Goal: Task Accomplishment & Management: Complete application form

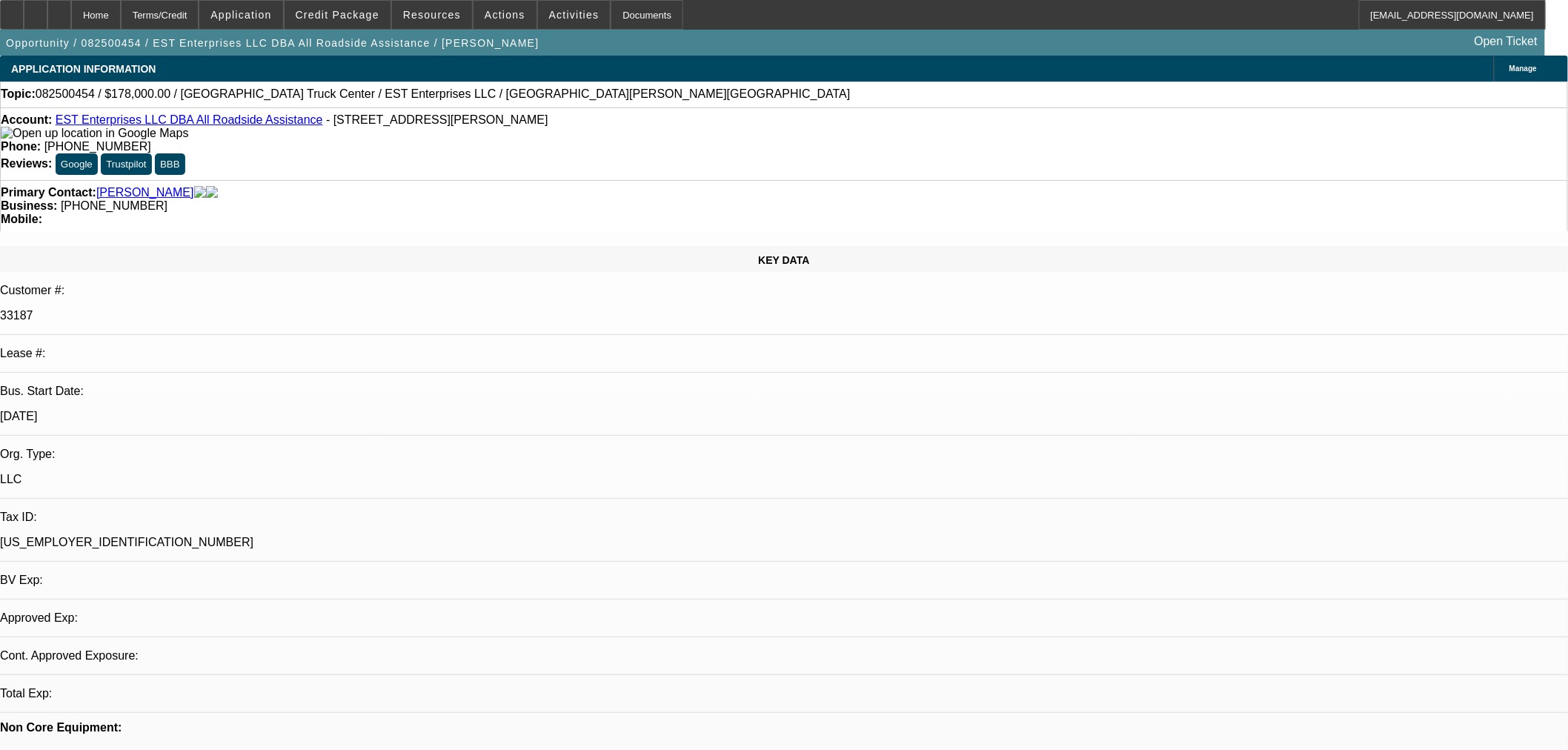
select select "0"
select select "2"
select select "0.1"
select select "4"
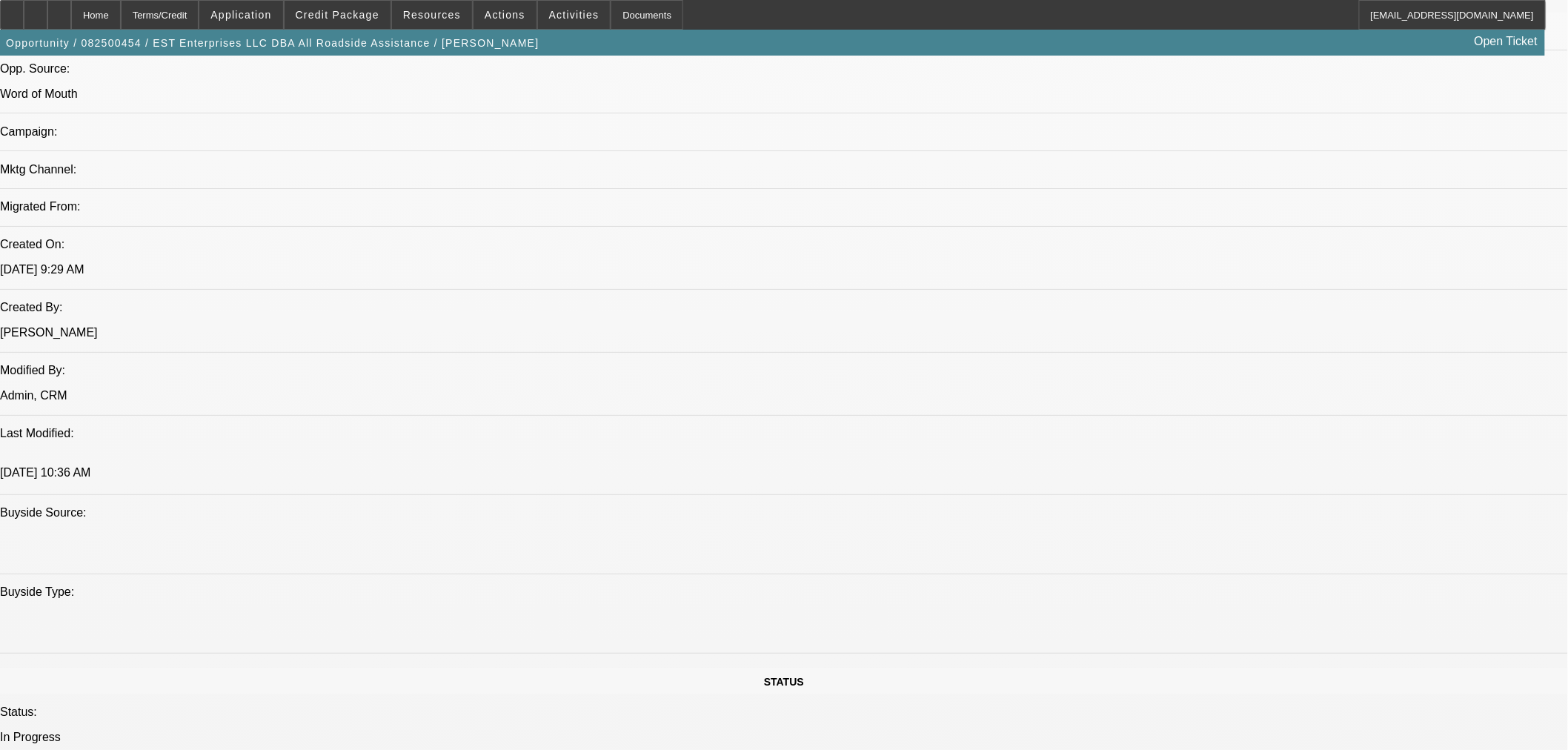
scroll to position [905, 0]
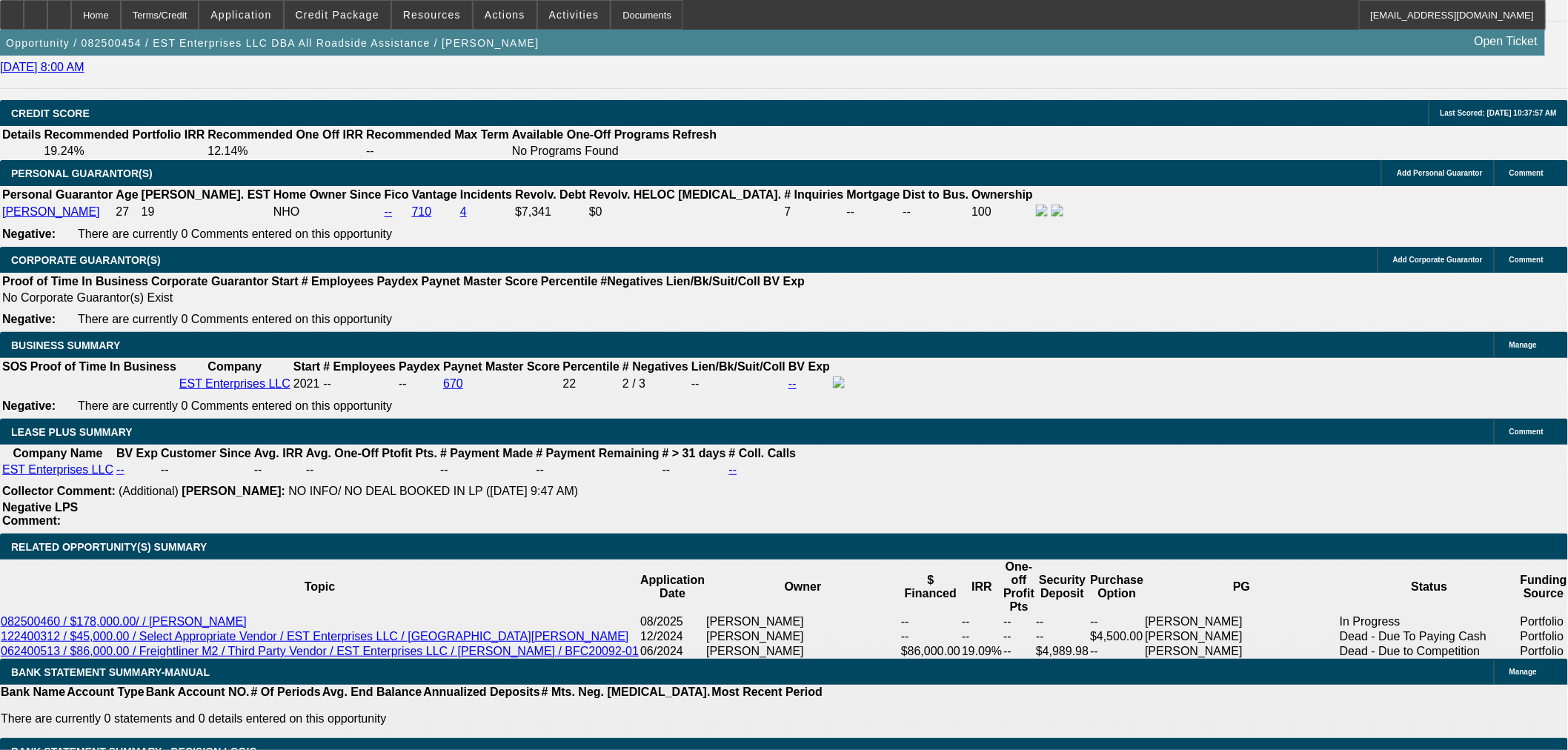
scroll to position [2223, 0]
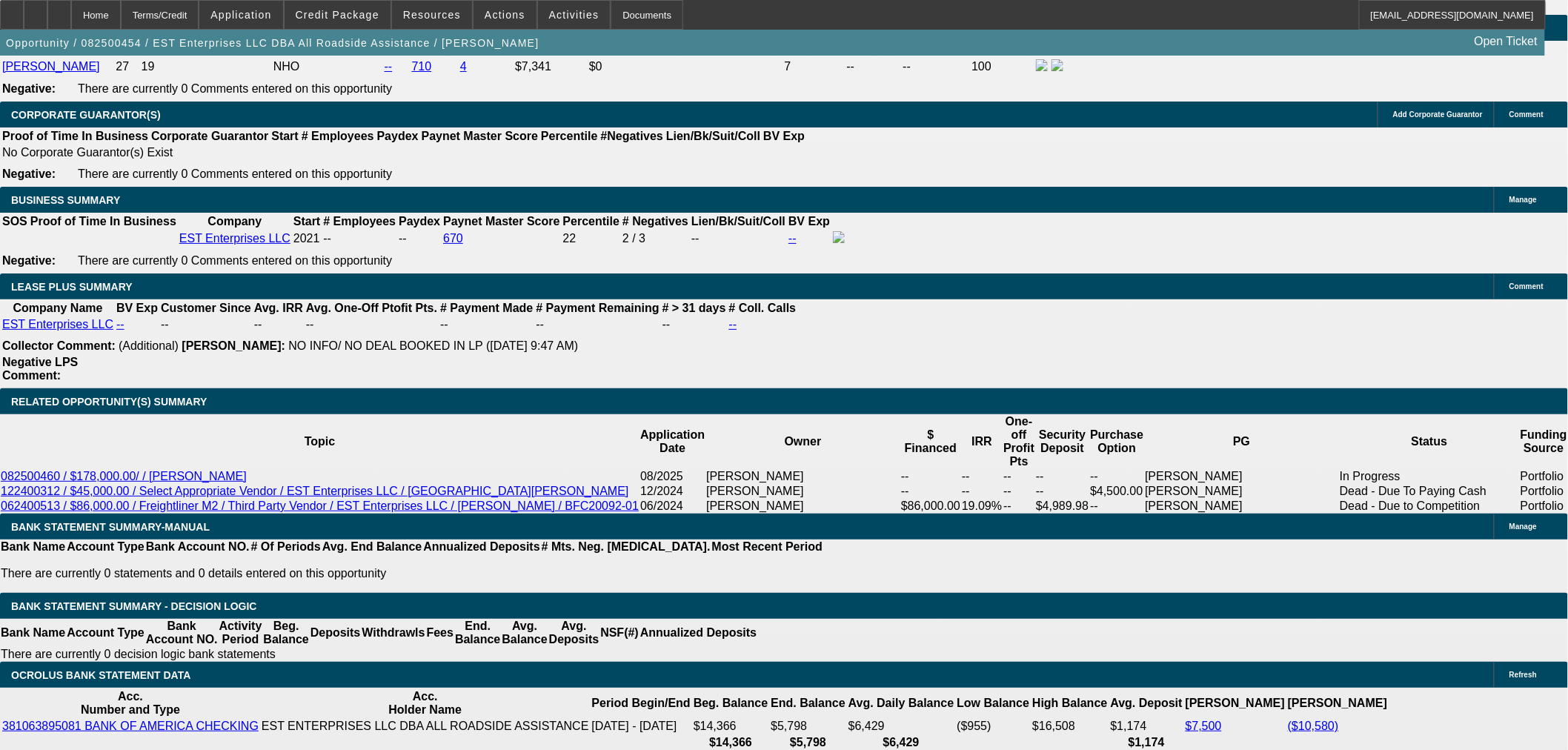
select select "0.1"
type input "$17,800.00"
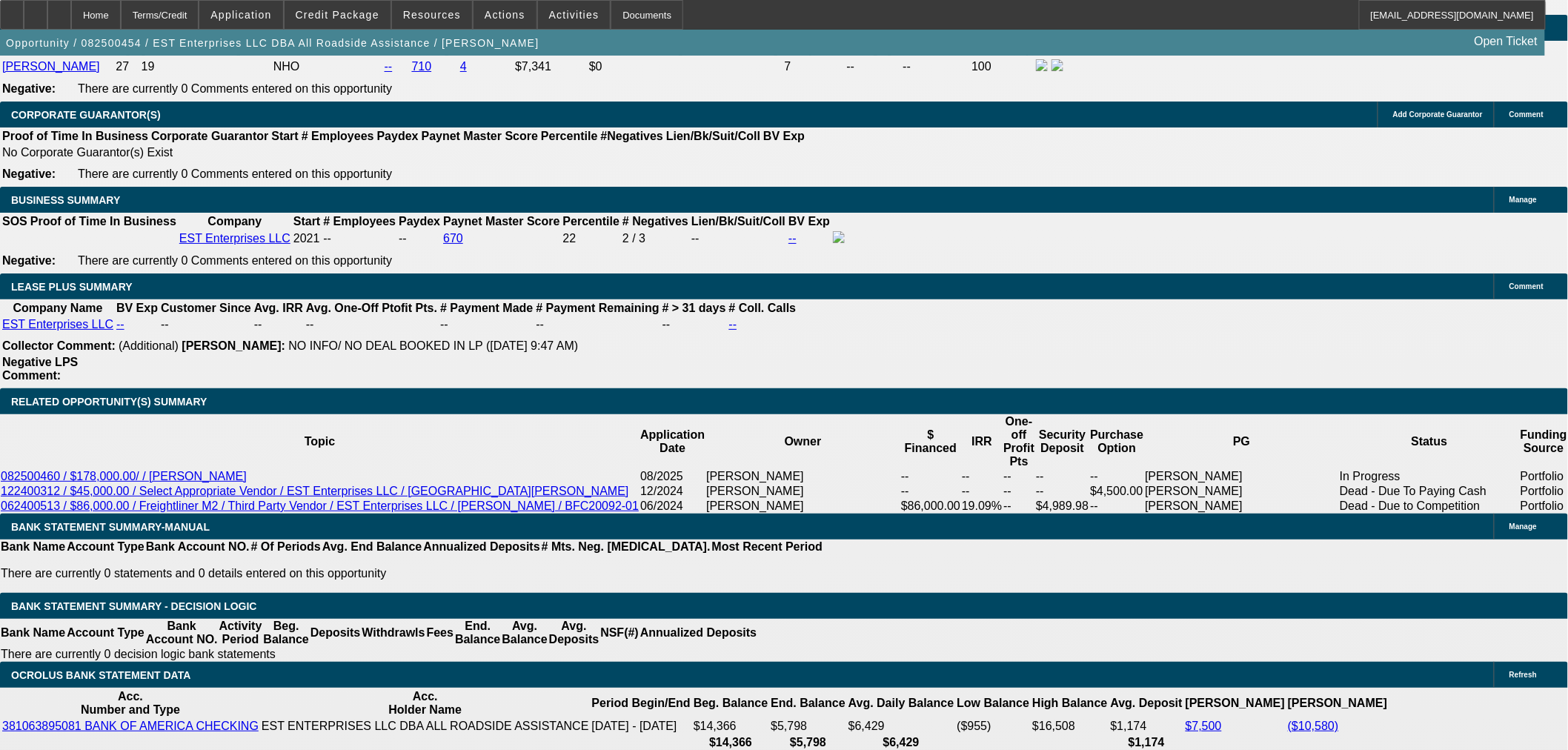
type input "72"
type input "15"
type input "$4,586.68"
type input "$2,293.34"
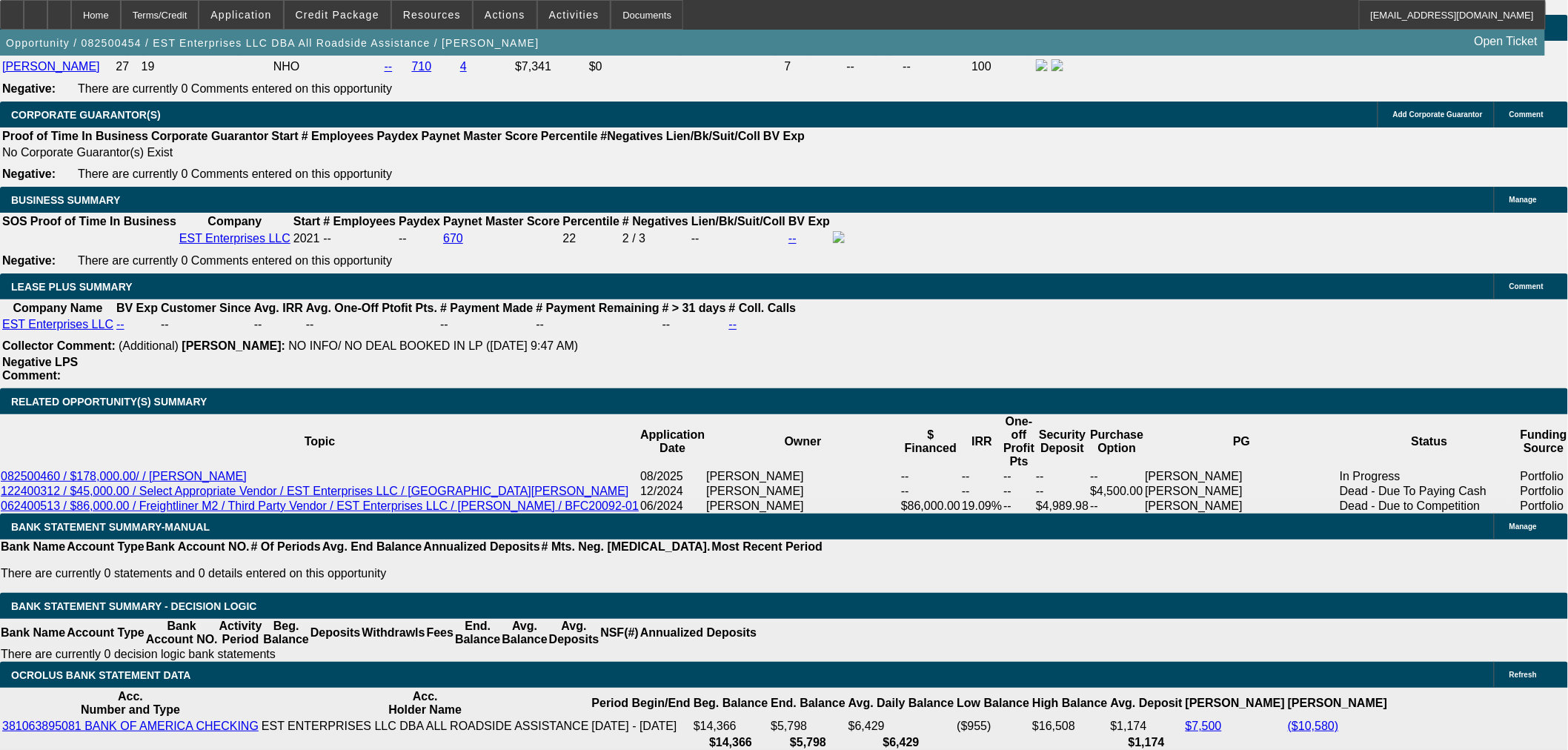
type input "$6,774.86"
type input "$3,387.43"
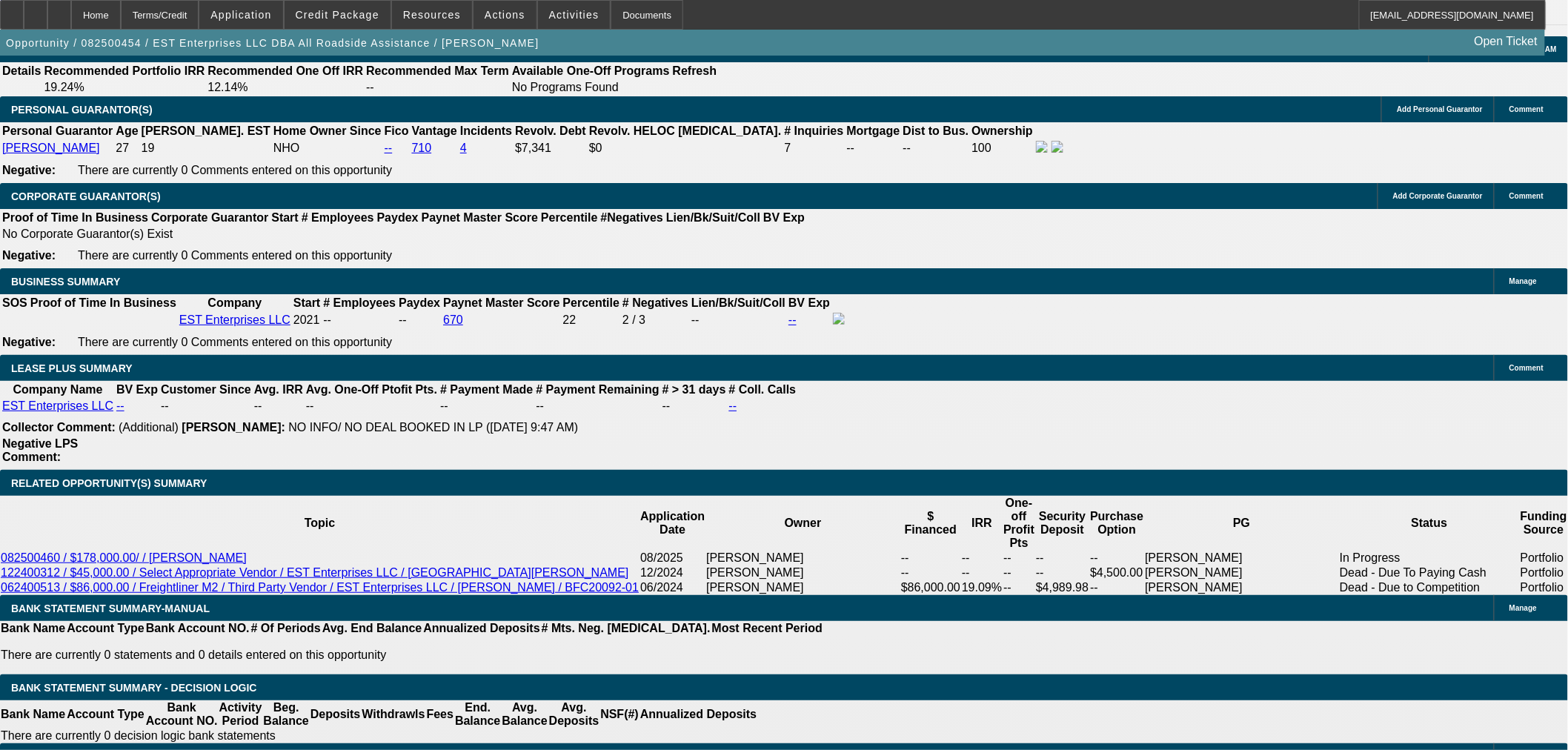
scroll to position [2057, 0]
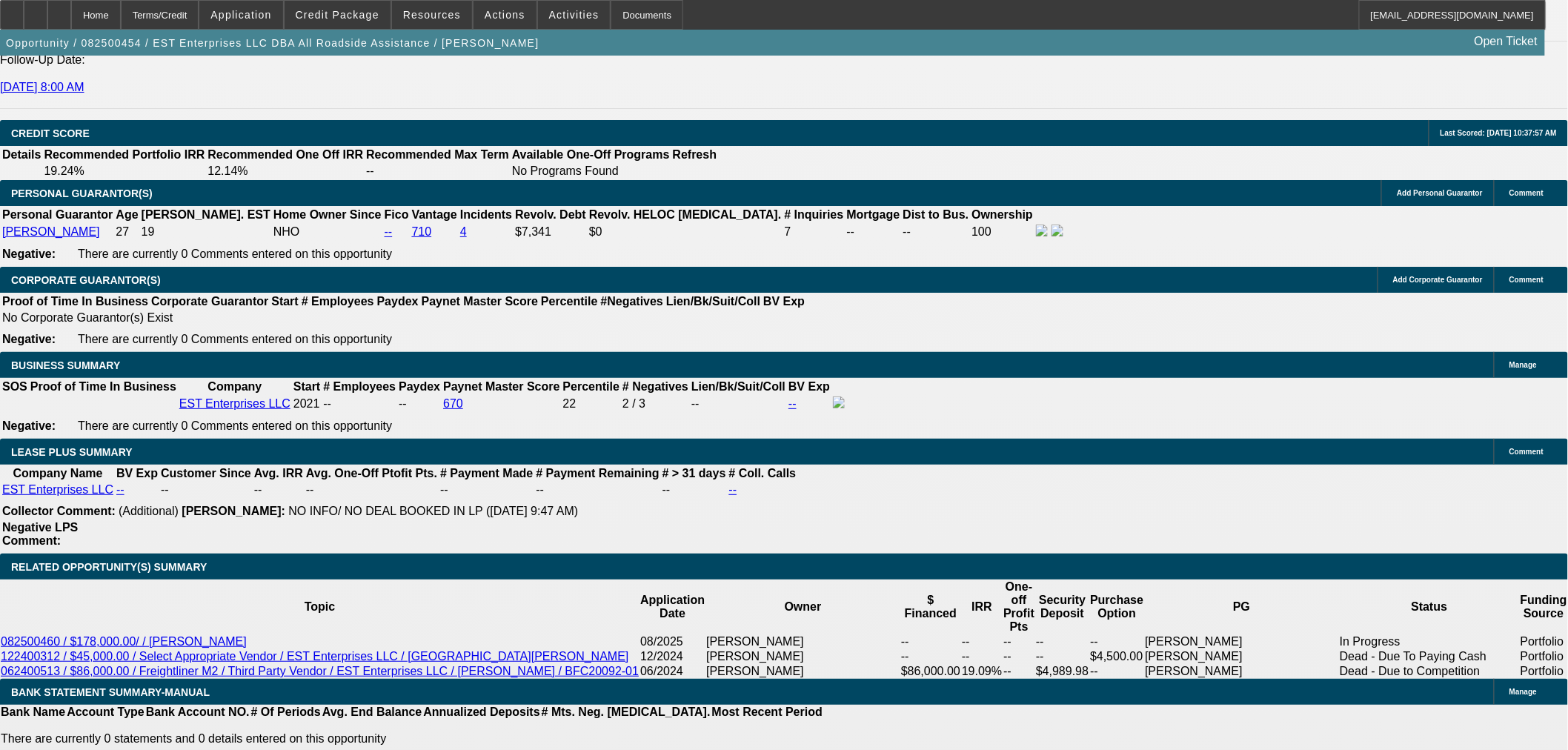
type input "15"
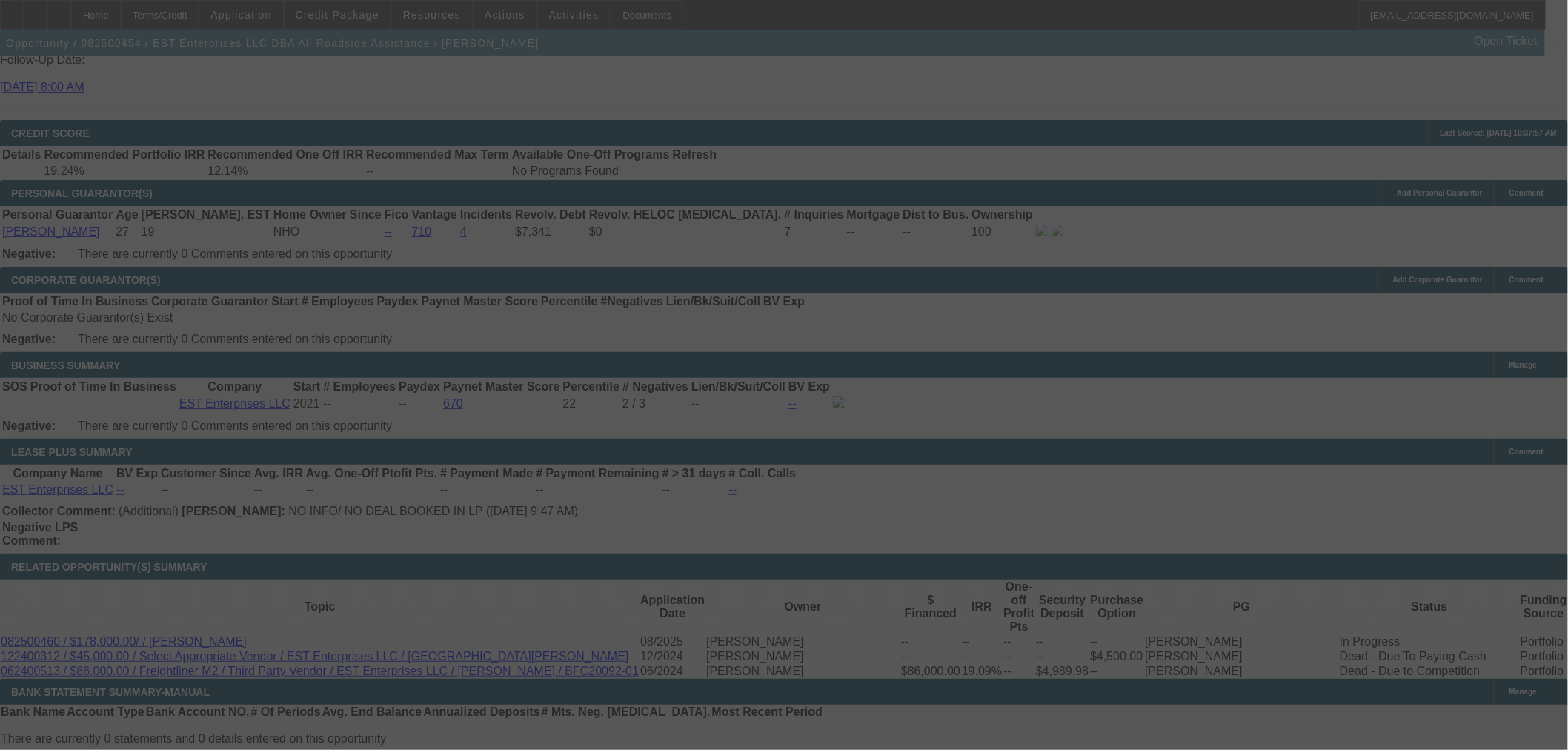
click at [1245, 279] on div at bounding box center [784, 375] width 1568 height 750
click at [1240, 276] on div at bounding box center [784, 375] width 1568 height 750
click at [1246, 282] on div at bounding box center [784, 375] width 1568 height 750
select select "0.1"
select select "2"
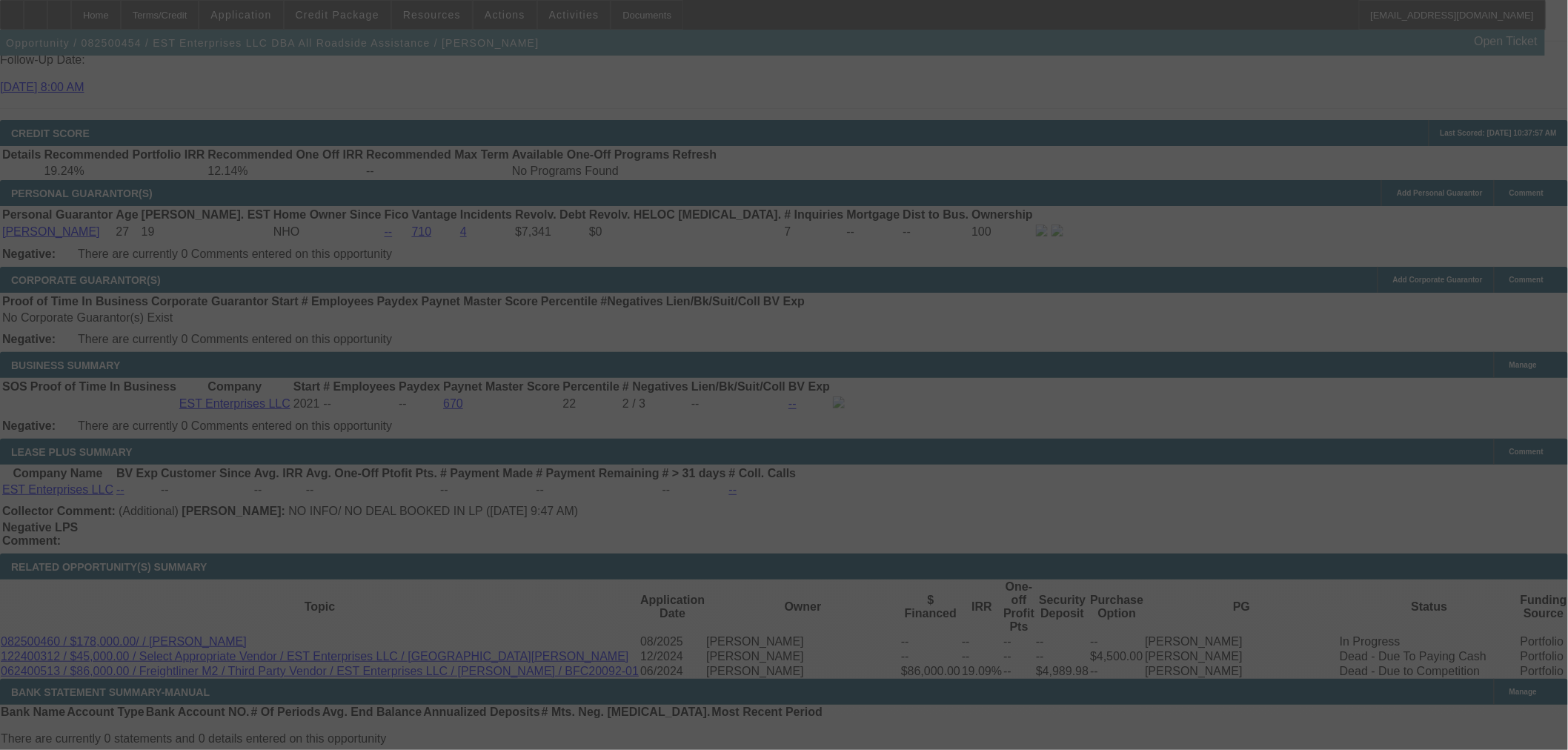
select select "2"
select select "0.1"
select select "4"
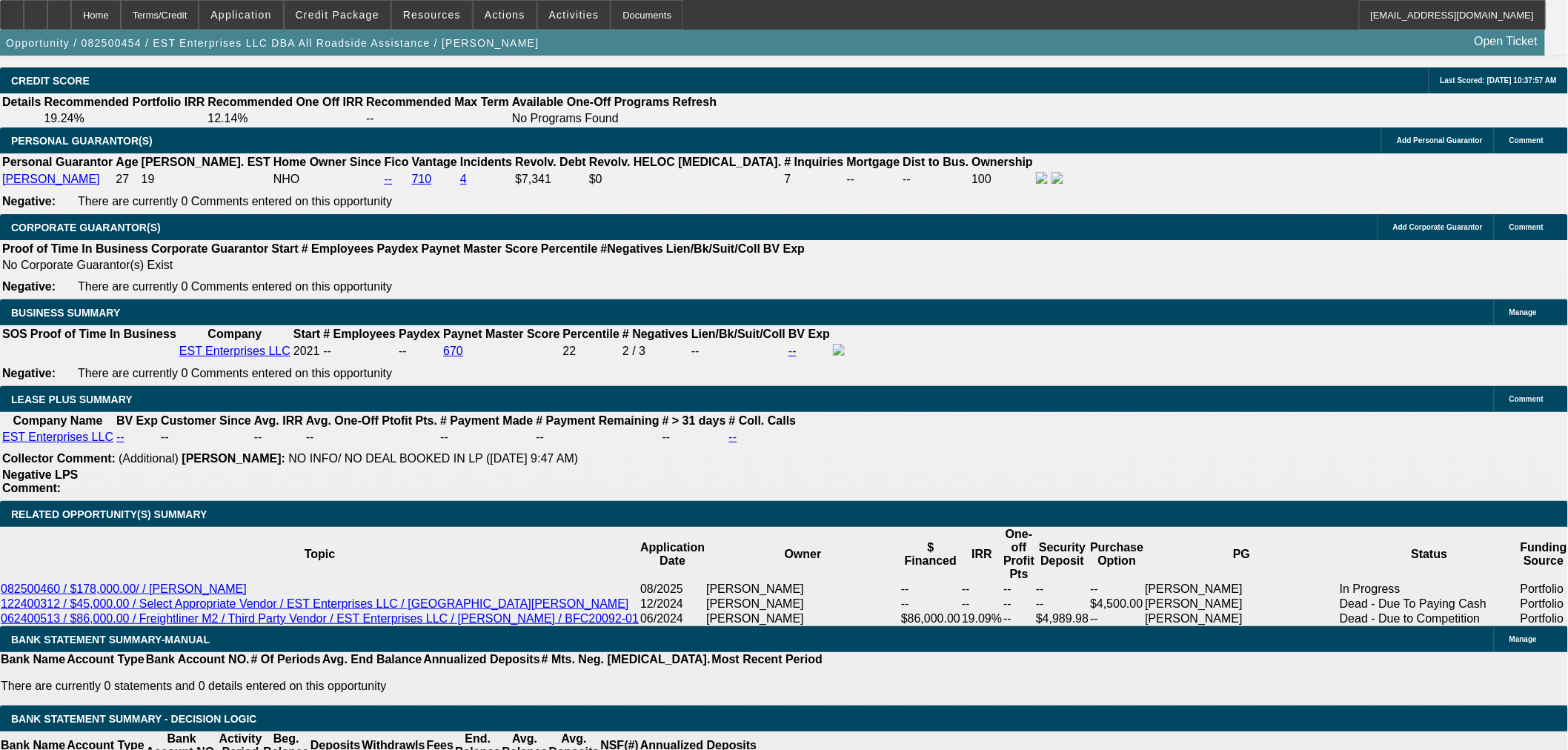
scroll to position [2140, 0]
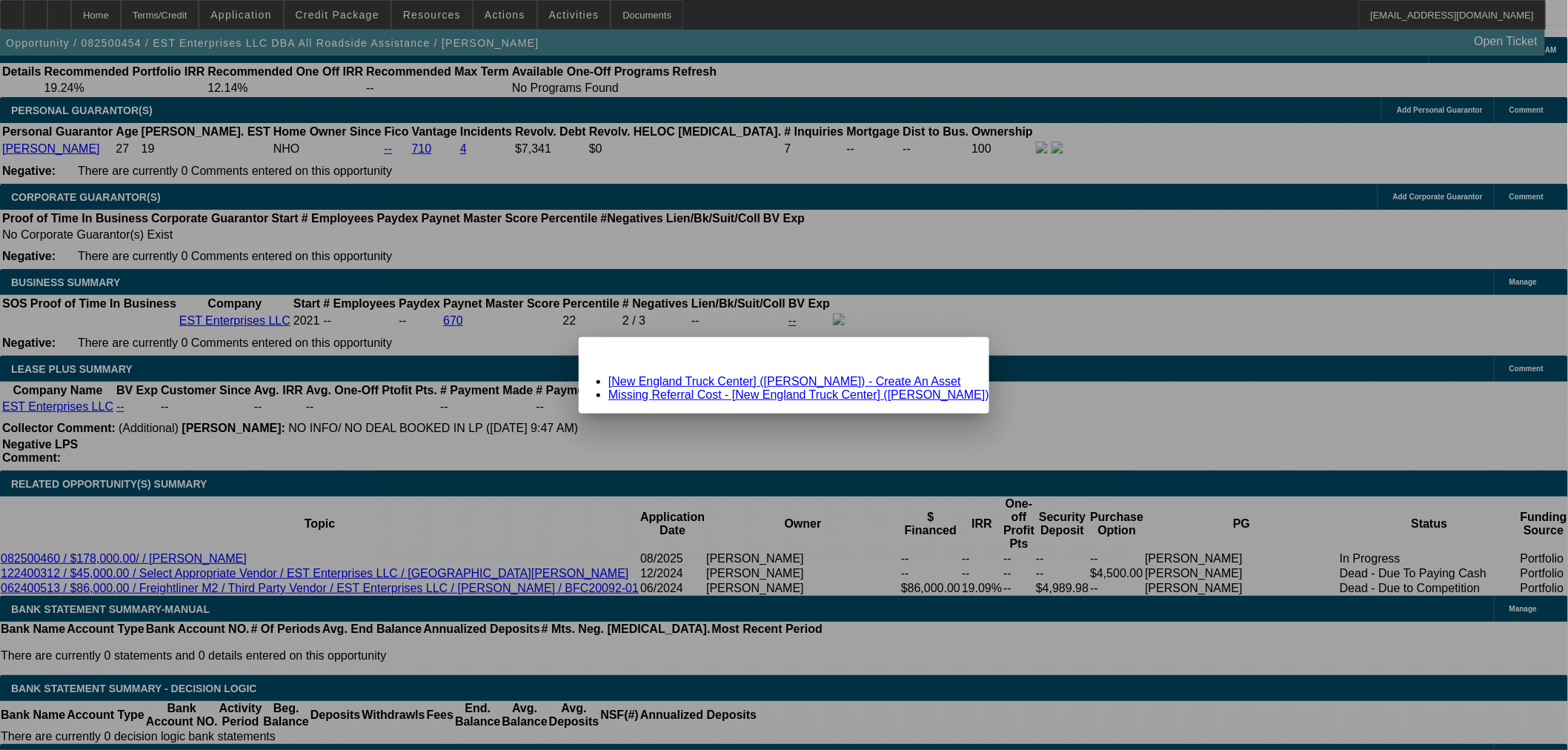
click at [813, 396] on link "Missing Referral Cost - [New England Truck Center] (Lampert, Michael)" at bounding box center [799, 394] width 381 height 13
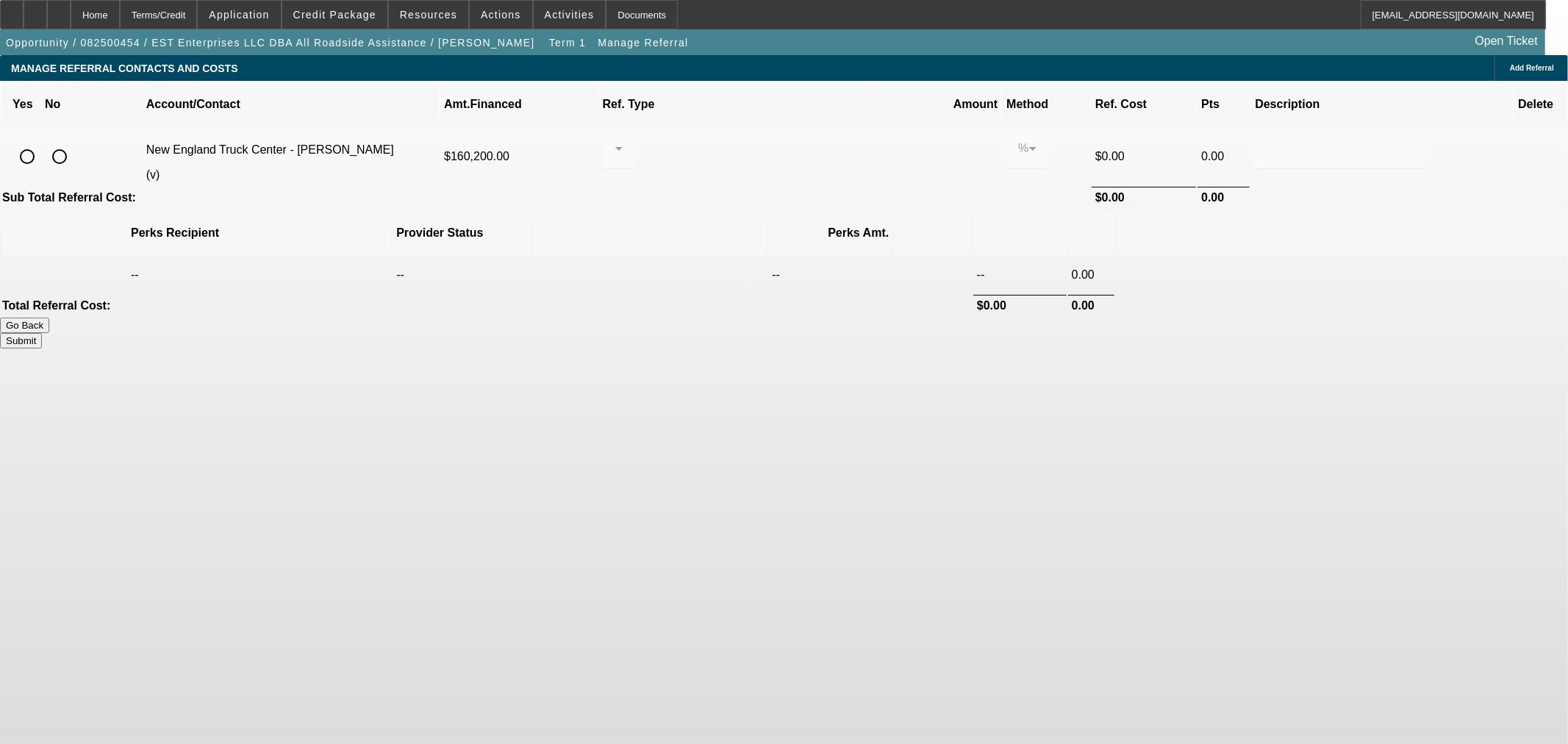
drag, startPoint x: 328, startPoint y: 138, endPoint x: 377, endPoint y: 144, distance: 49.4
click at [74, 142] on input "radio" at bounding box center [60, 157] width 29 height 29
radio input "true"
click at [42, 333] on button "Submit" at bounding box center [21, 340] width 42 height 15
type input "0.000"
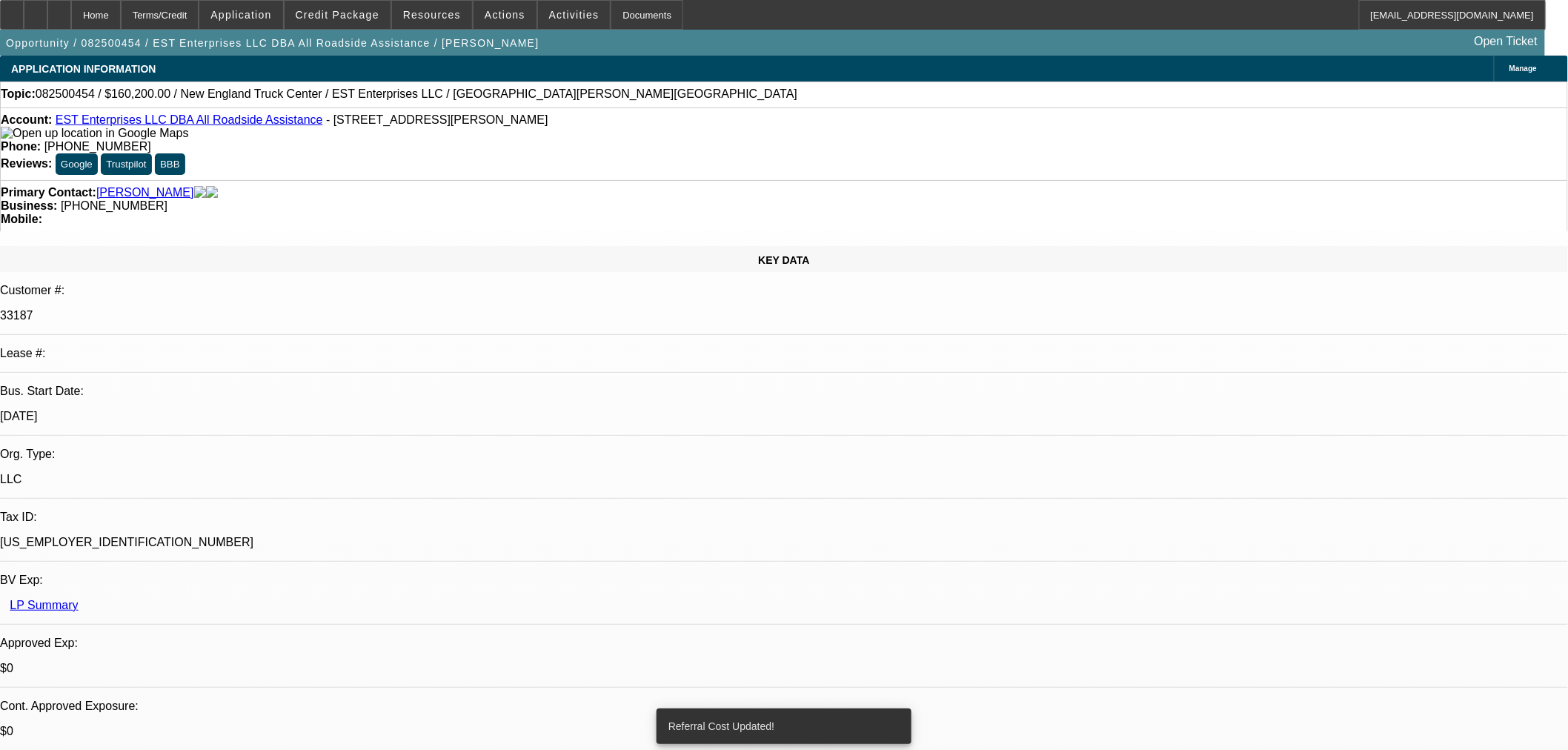
select select "0.1"
select select "2"
select select "0.1"
select select "4"
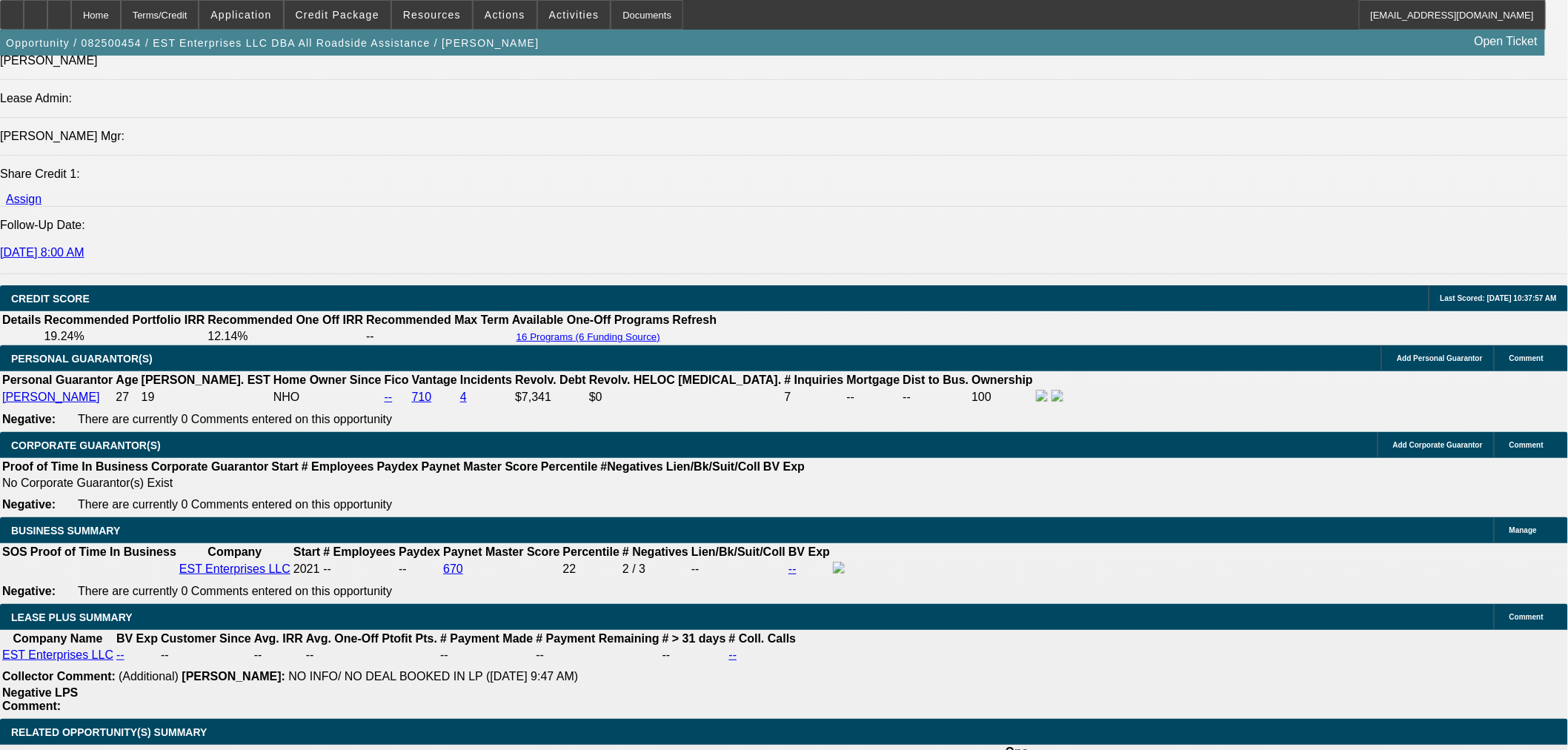
scroll to position [2140, 0]
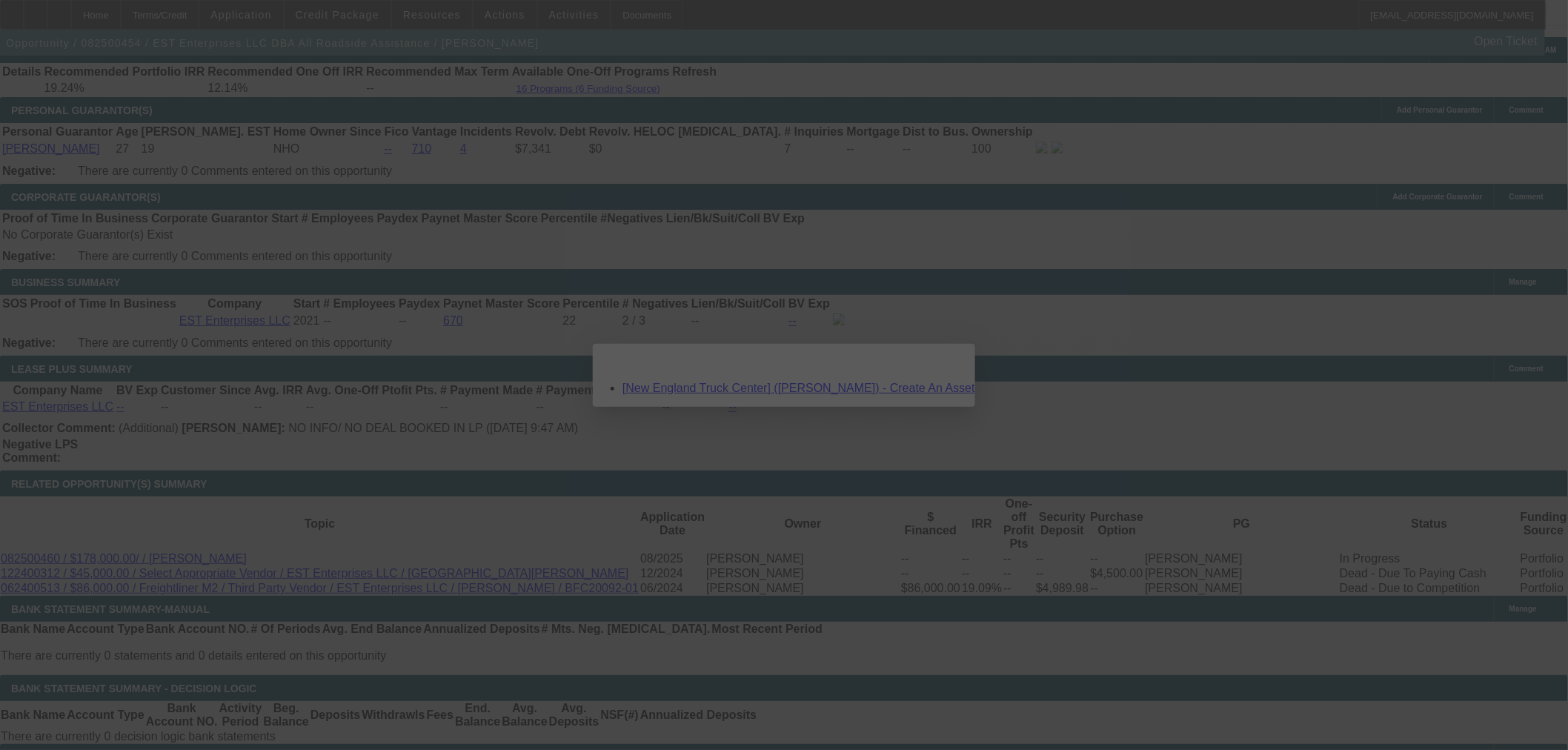
scroll to position [0, 0]
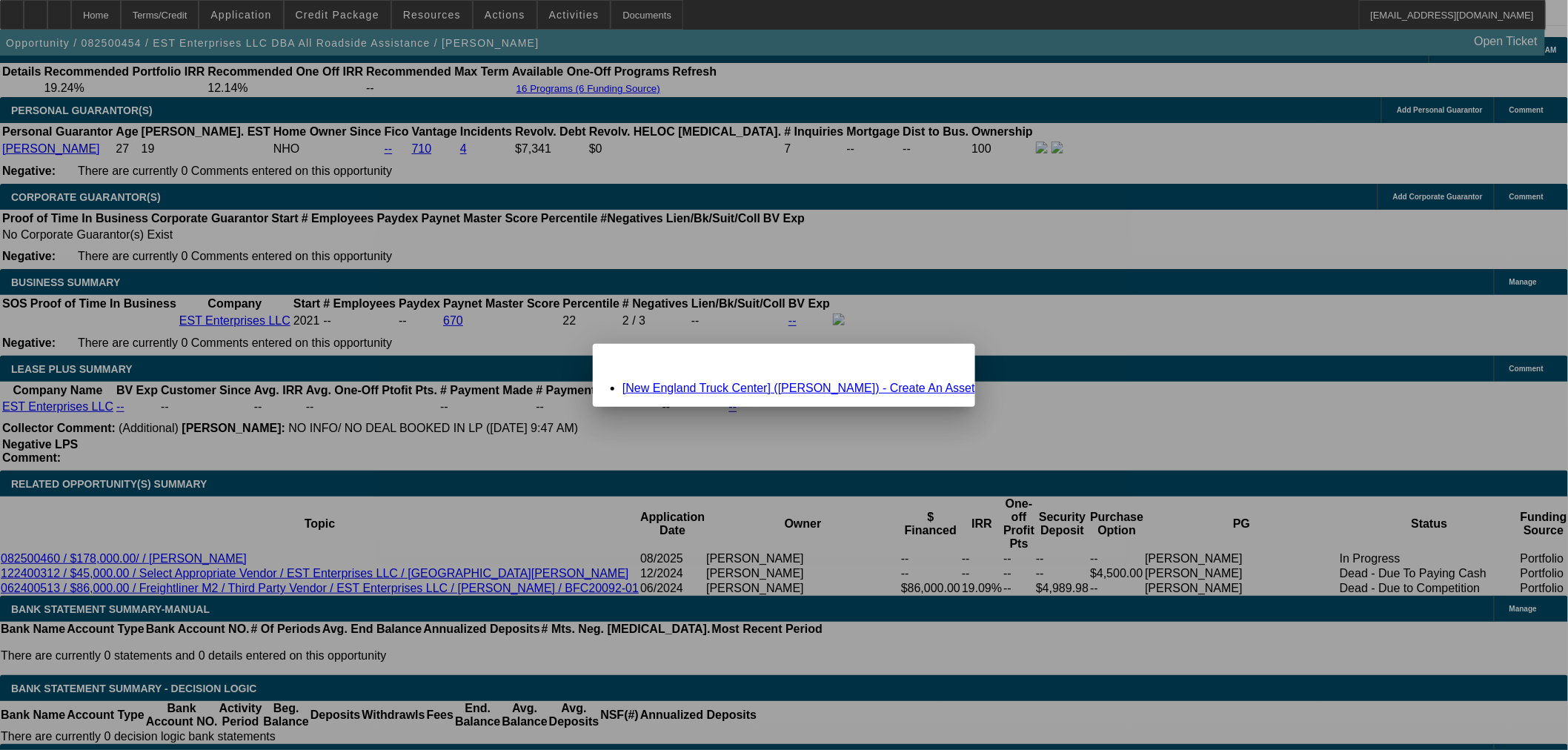
click at [718, 389] on link "[New England Truck Center] (Lampert, Michael) - Create An Asset" at bounding box center [799, 388] width 353 height 13
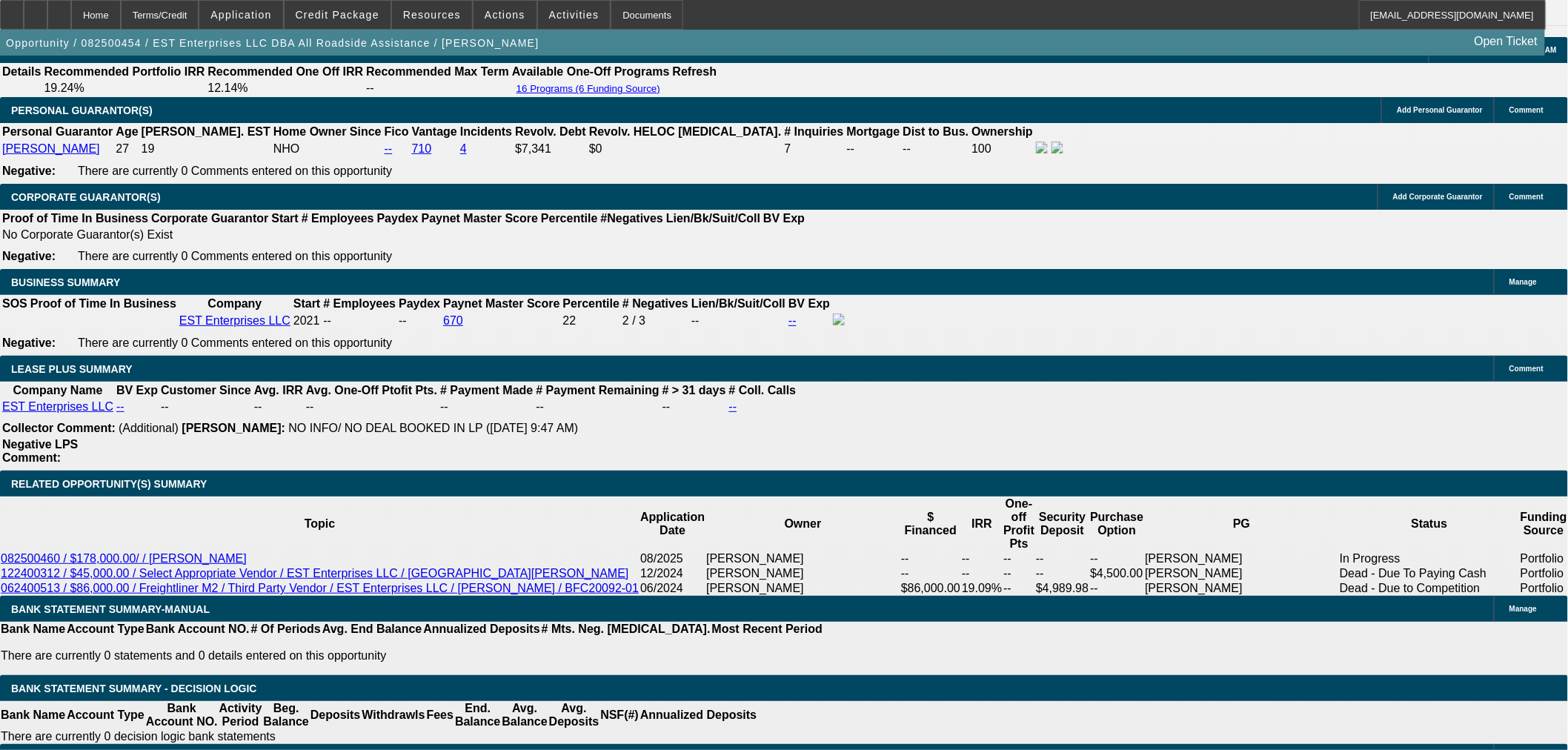
scroll to position [2140, 0]
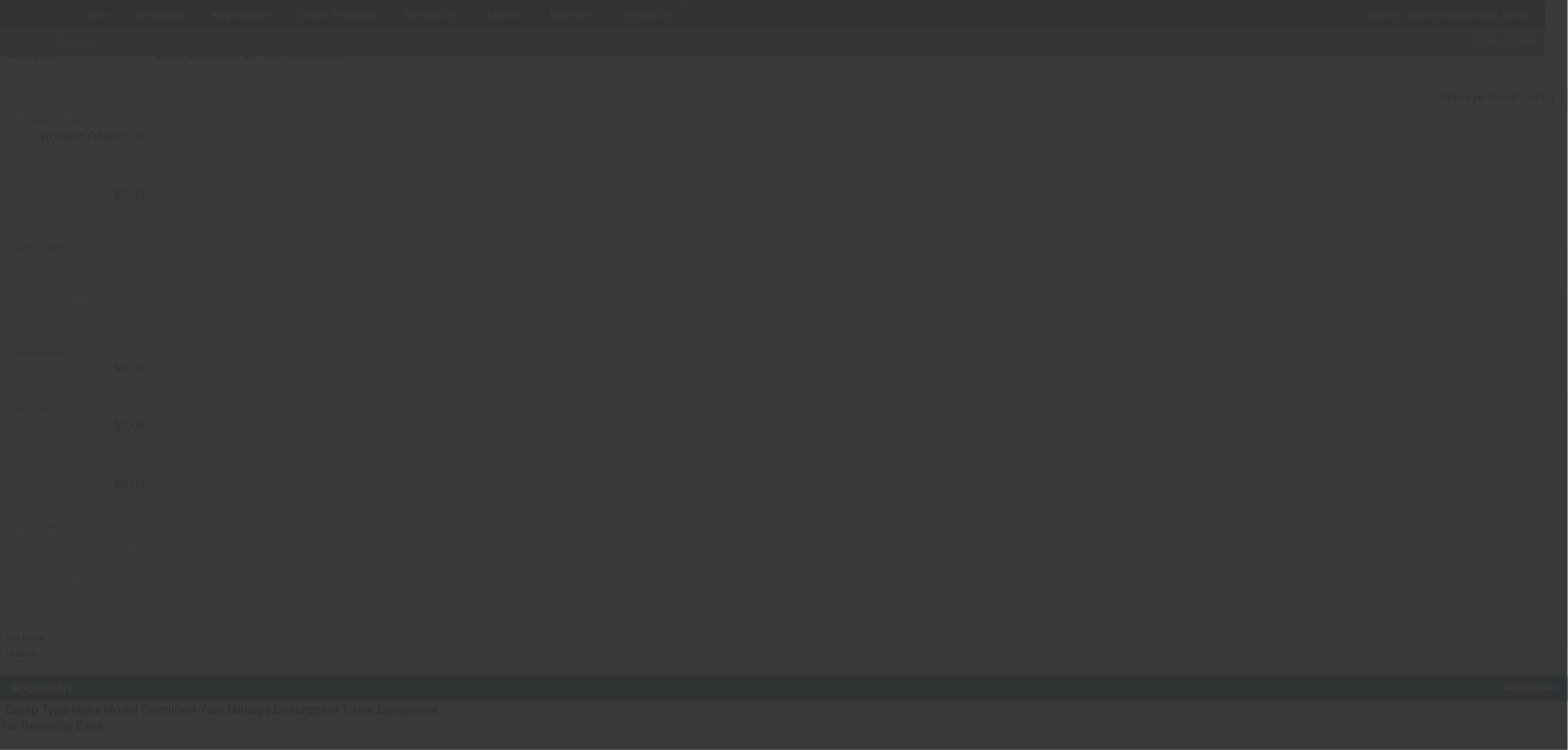
type input "$178,000.00"
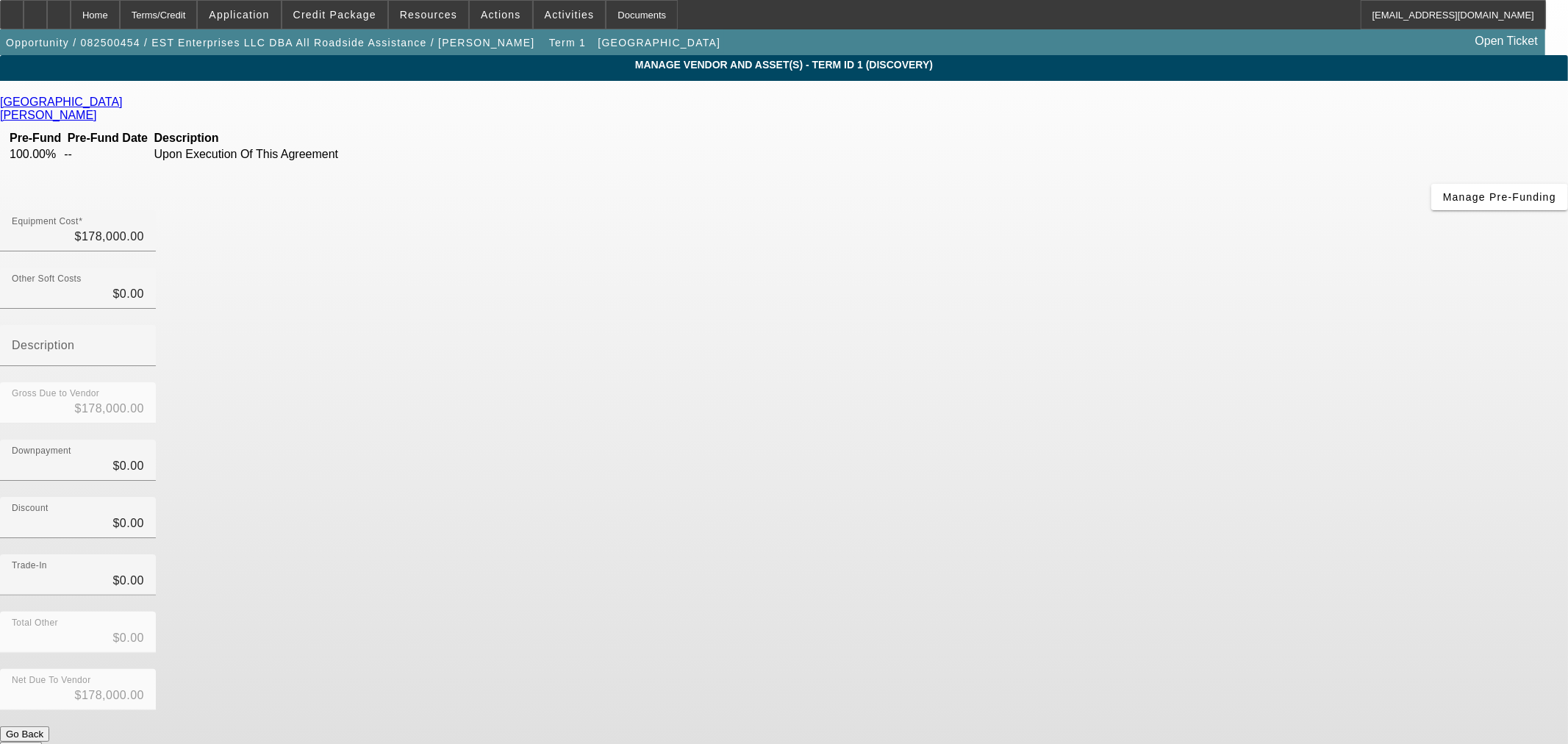
drag, startPoint x: 1154, startPoint y: 601, endPoint x: 1084, endPoint y: 572, distance: 75.8
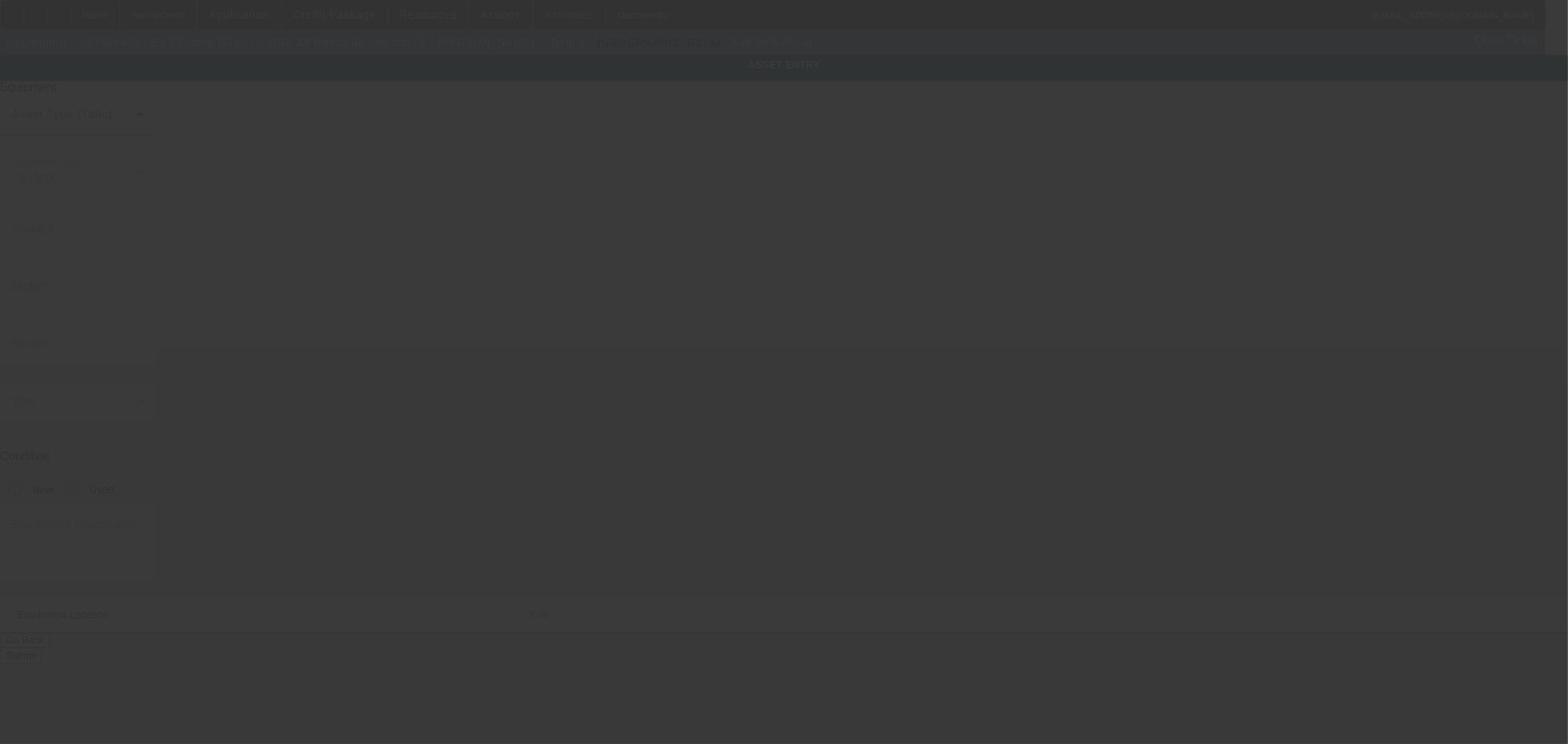
type input "299 Hirliman Rd"
type input "Englewood"
type input "07631"
type input "Bergen"
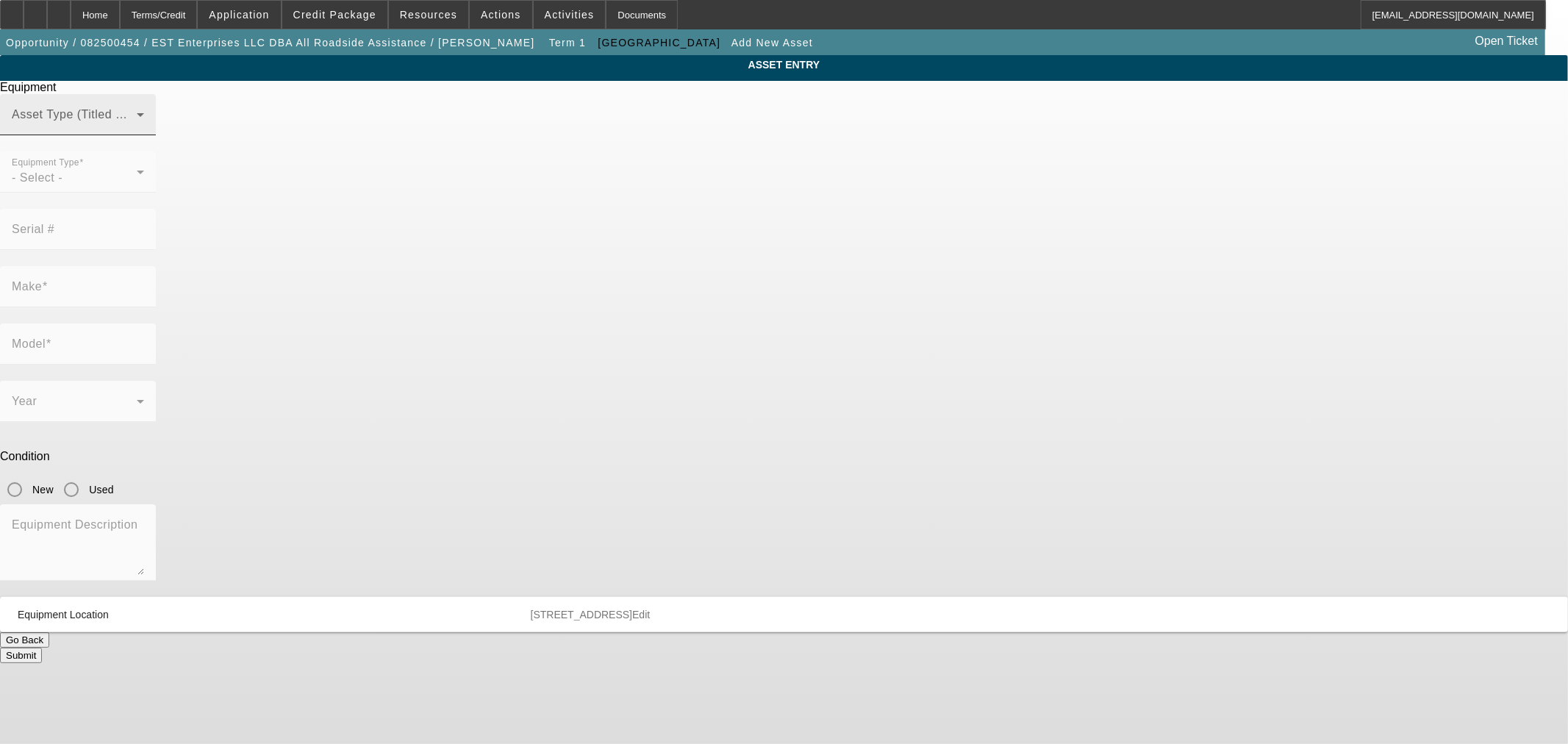
click at [137, 129] on span at bounding box center [74, 121] width 125 height 18
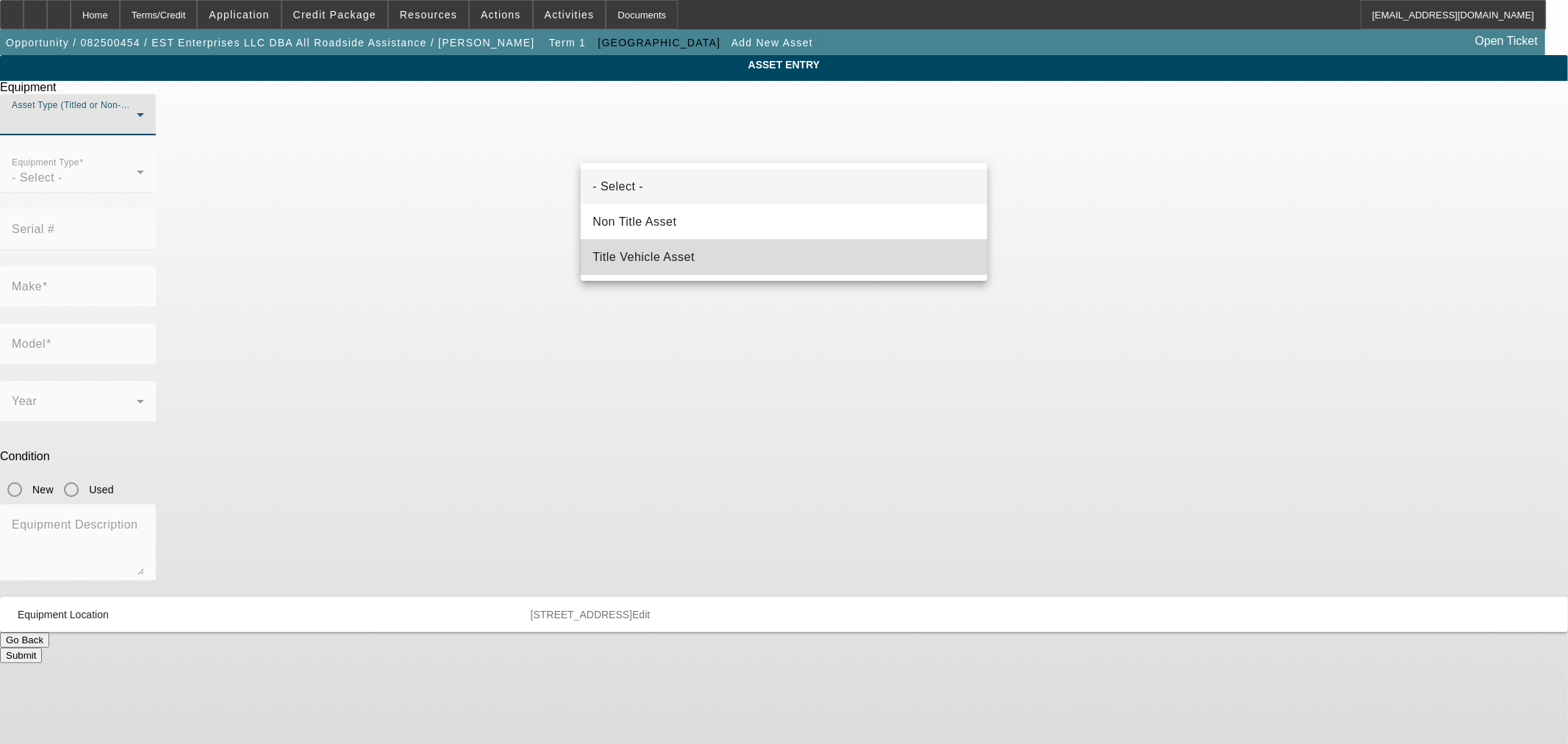
click at [705, 246] on mat-option "Title Vehicle Asset" at bounding box center [784, 257] width 407 height 35
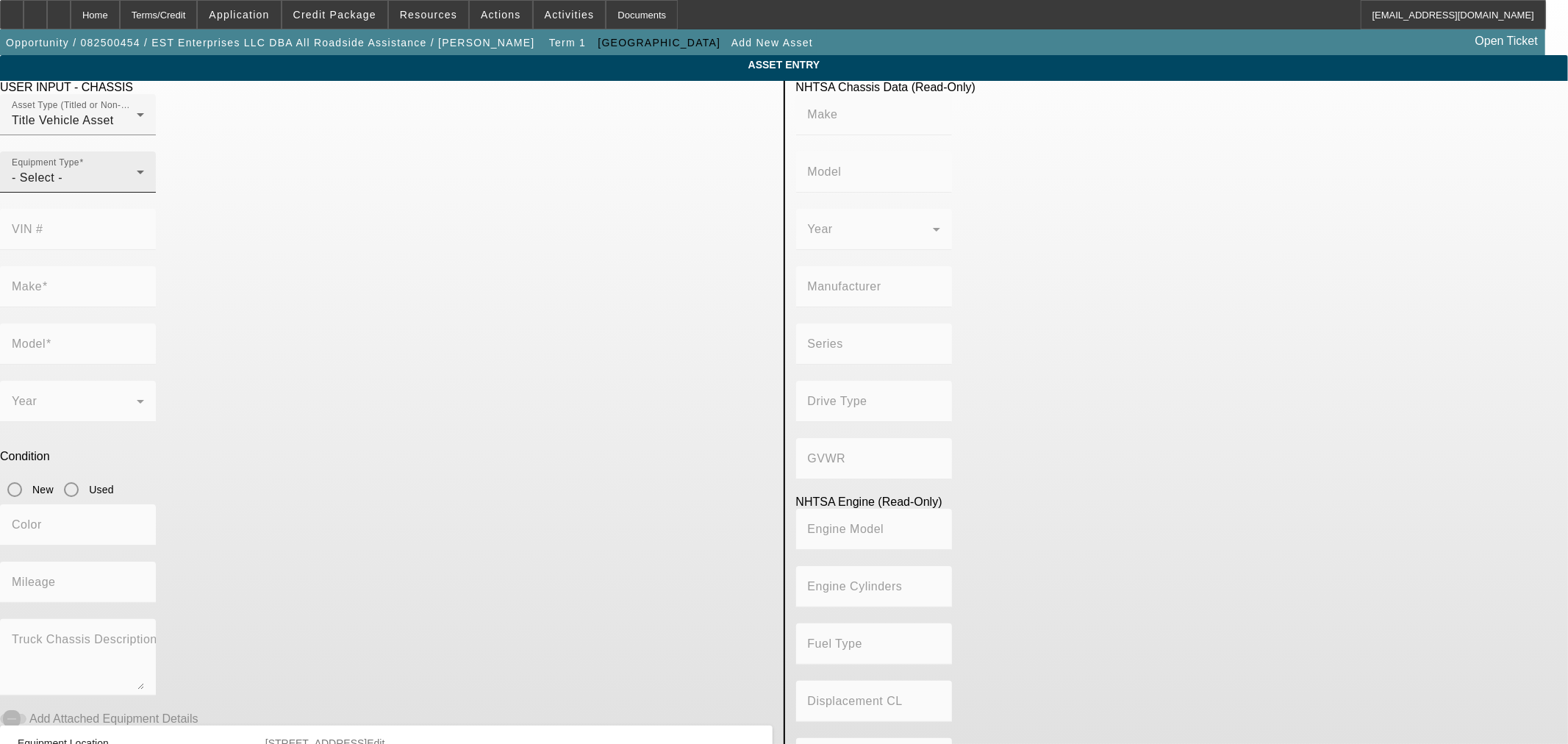
click at [144, 193] on div "Equipment Type - Select -" at bounding box center [78, 172] width 132 height 41
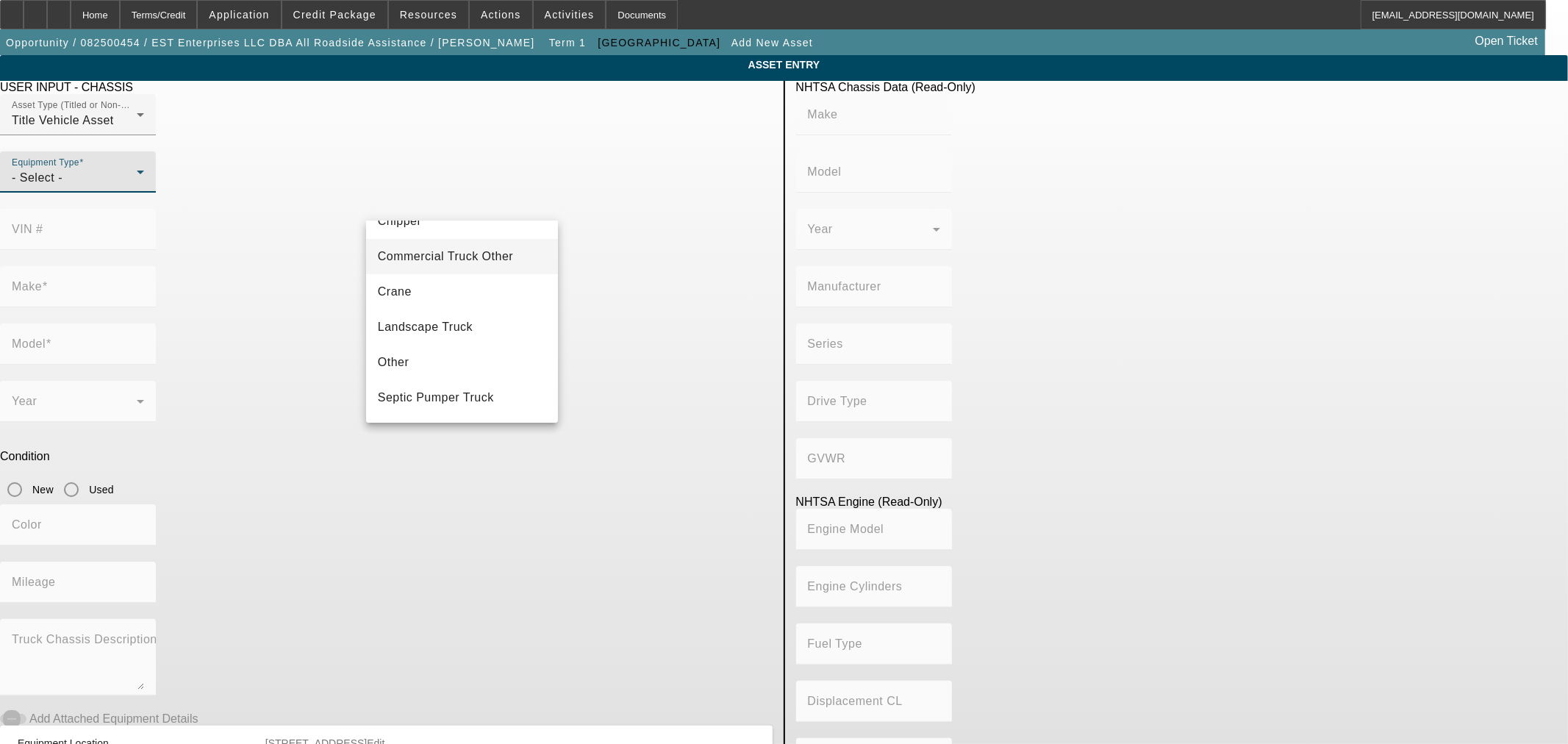
scroll to position [162, 0]
click at [466, 362] on mat-option "Tow Truck" at bounding box center [462, 365] width 192 height 35
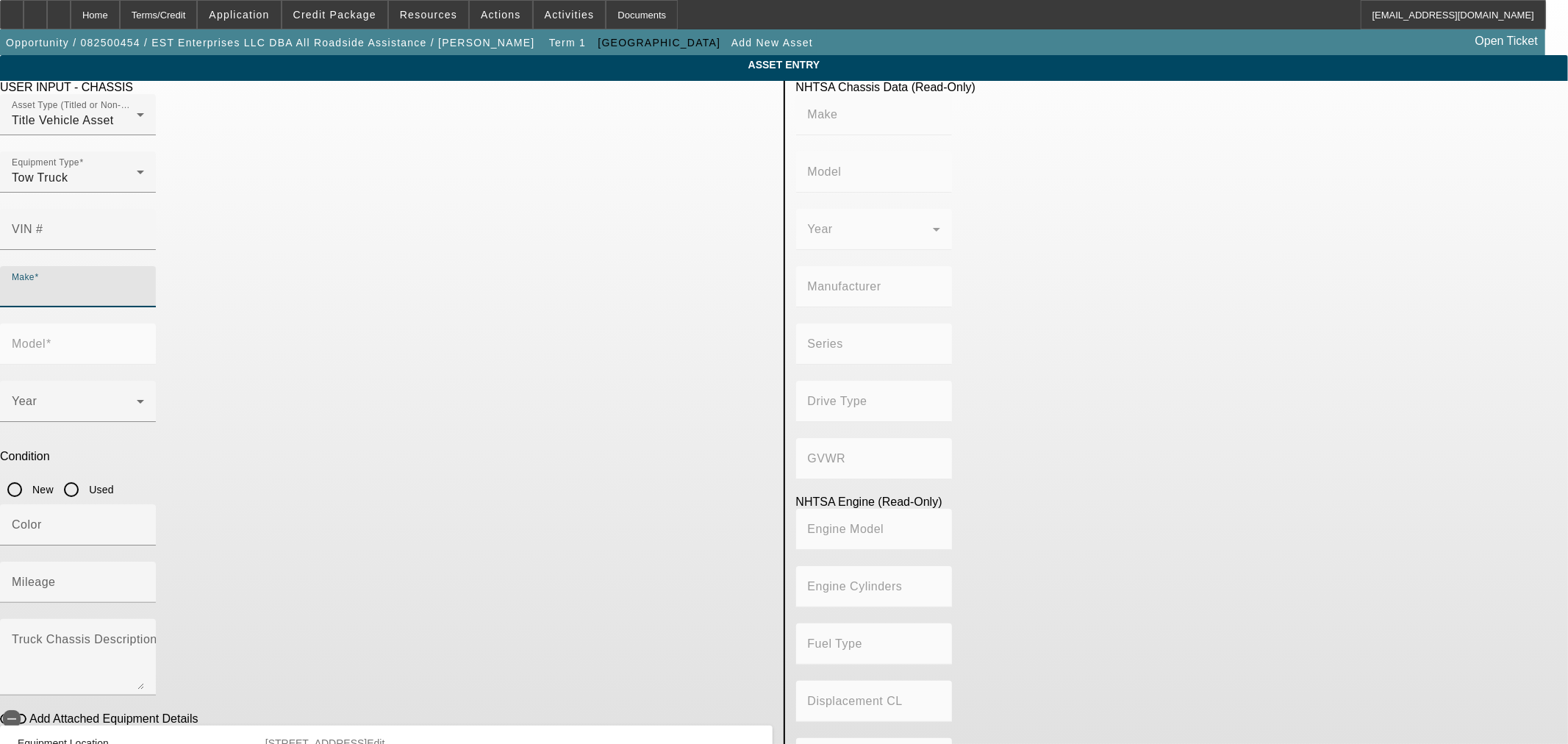
click at [144, 284] on input "Make" at bounding box center [78, 293] width 132 height 18
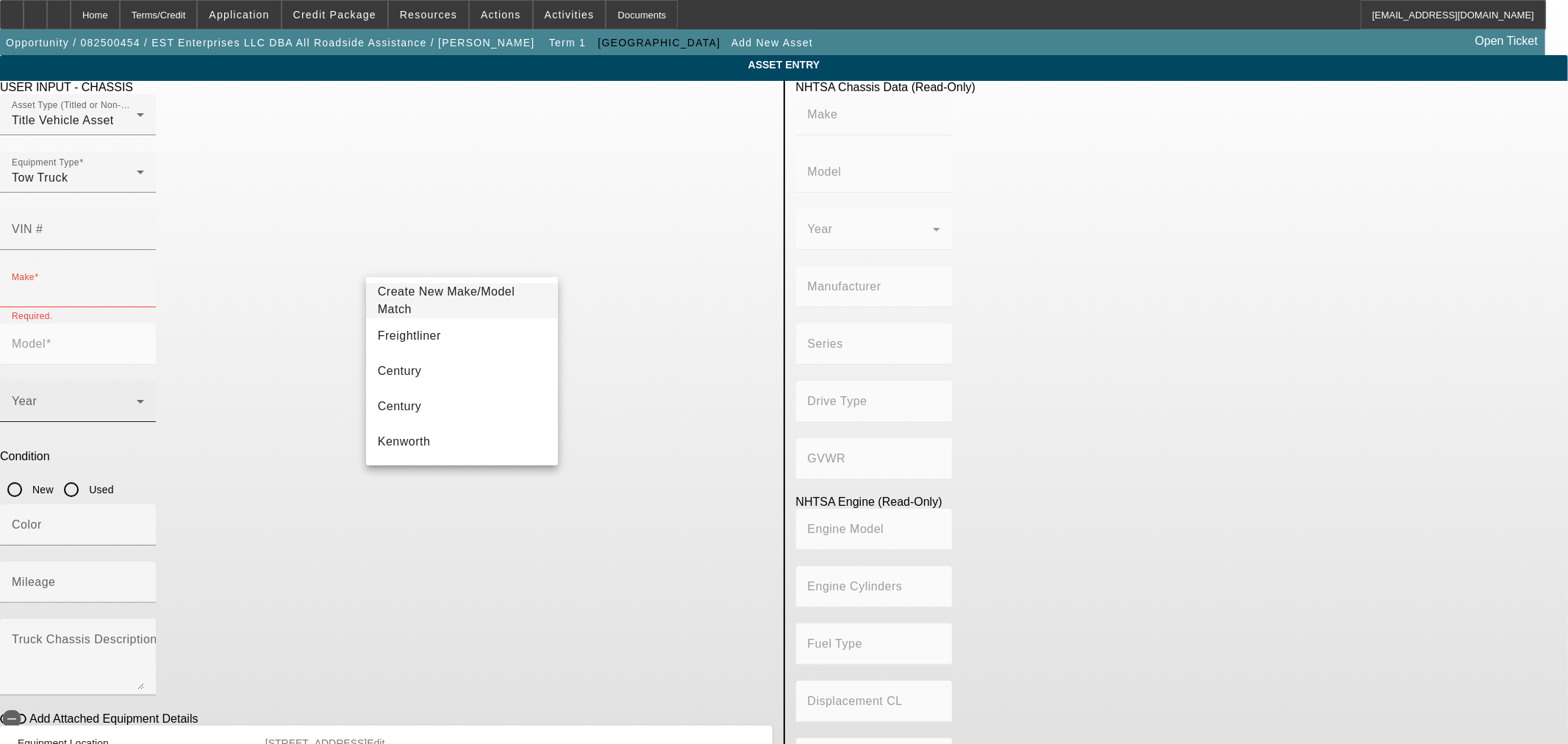
click at [468, 313] on div "Create New Make/Model Match Freightliner Century Century Kenworth Hino Vulcan C…" at bounding box center [462, 371] width 192 height 188
click at [144, 284] on input "Make" at bounding box center [78, 293] width 132 height 18
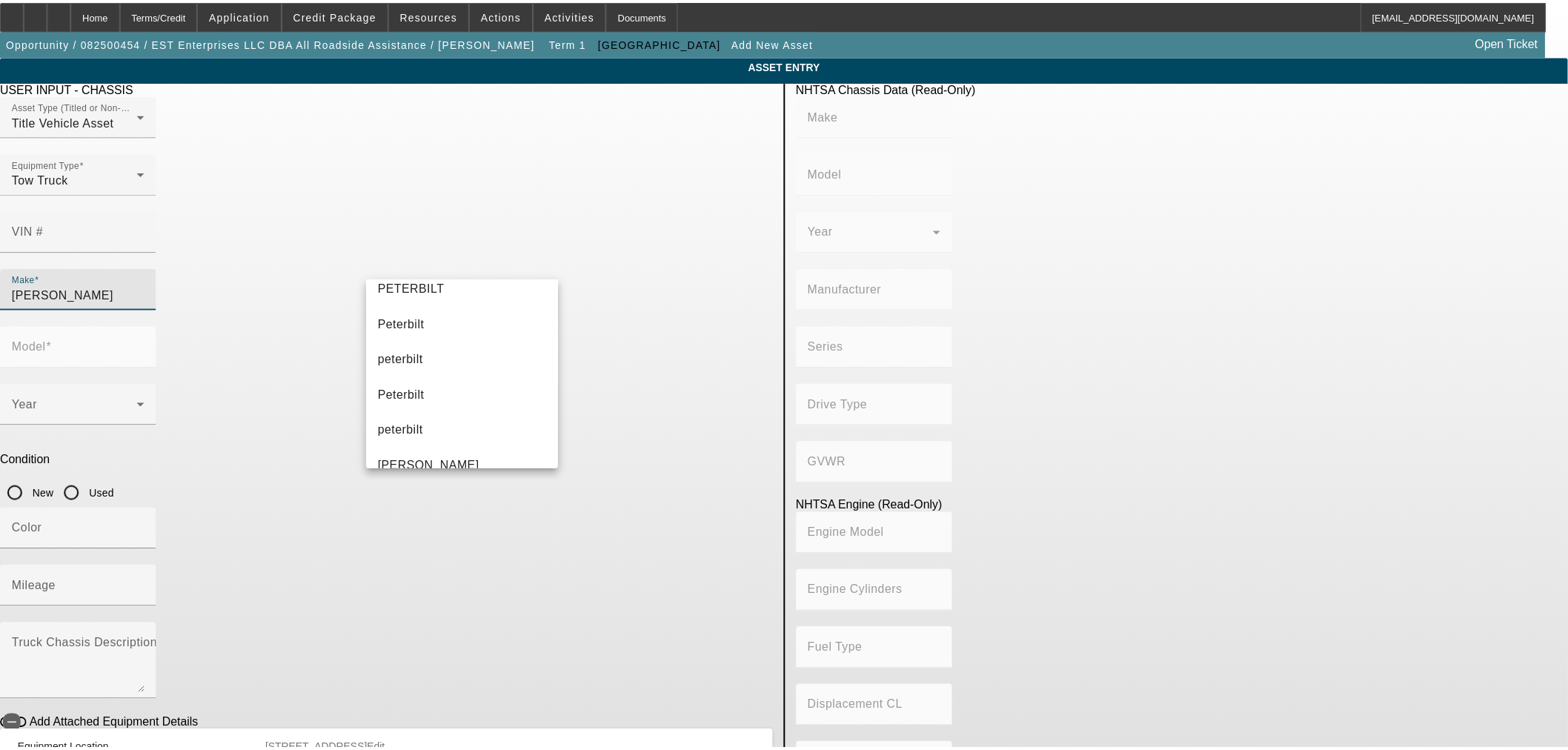
scroll to position [0, 0]
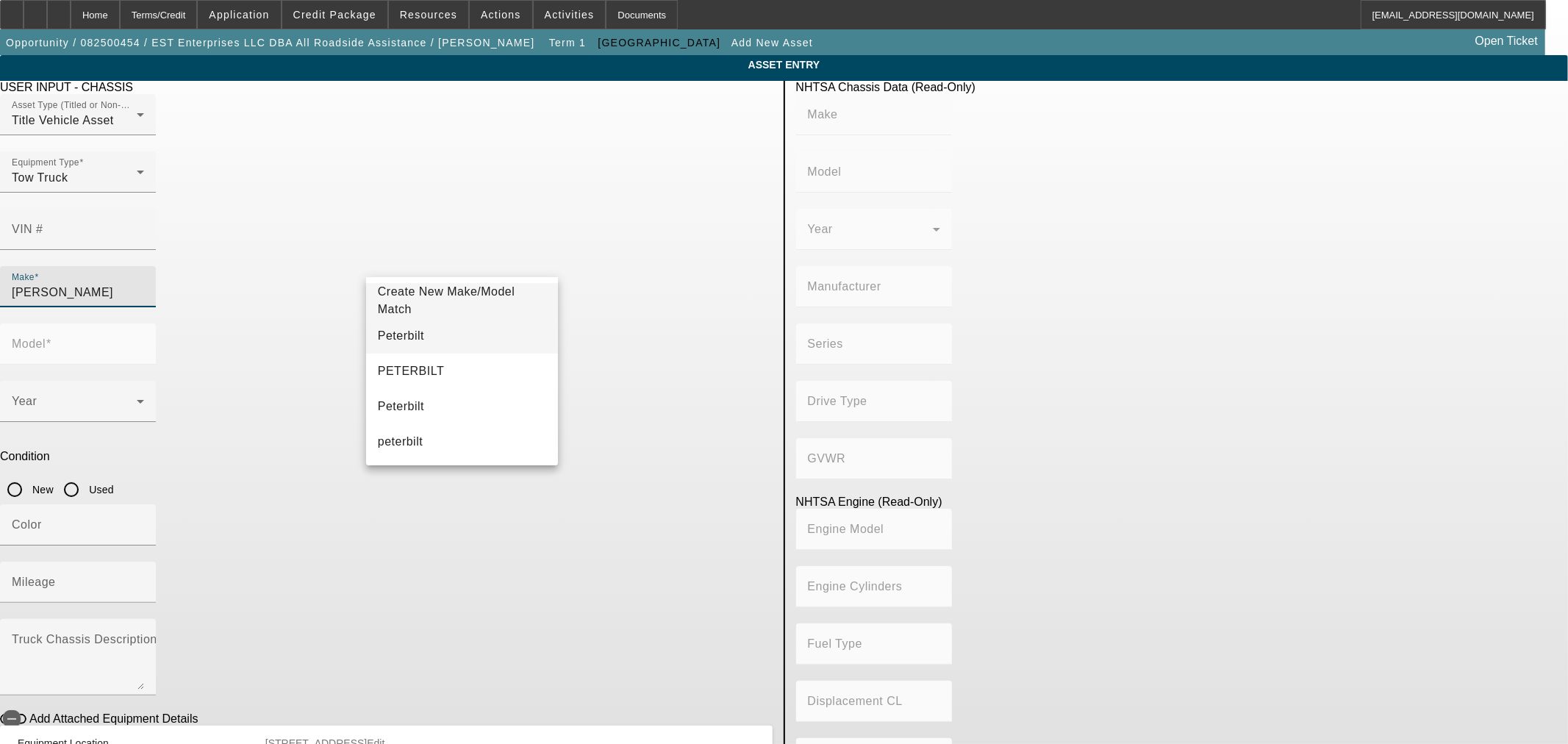
click at [458, 336] on mat-option "Peterbilt" at bounding box center [462, 336] width 192 height 35
type input "Peterbilt"
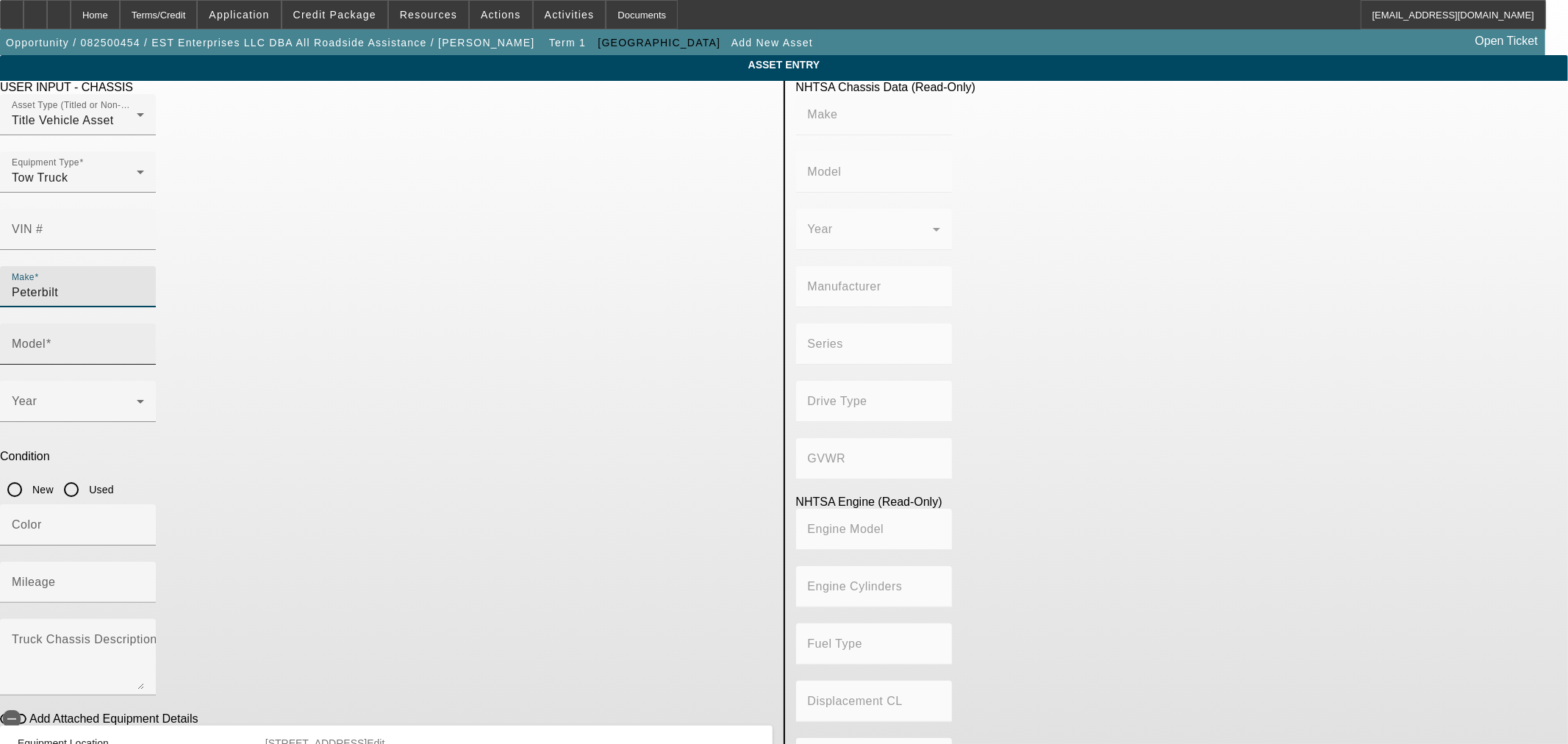
click at [144, 341] on input "Model" at bounding box center [78, 350] width 132 height 18
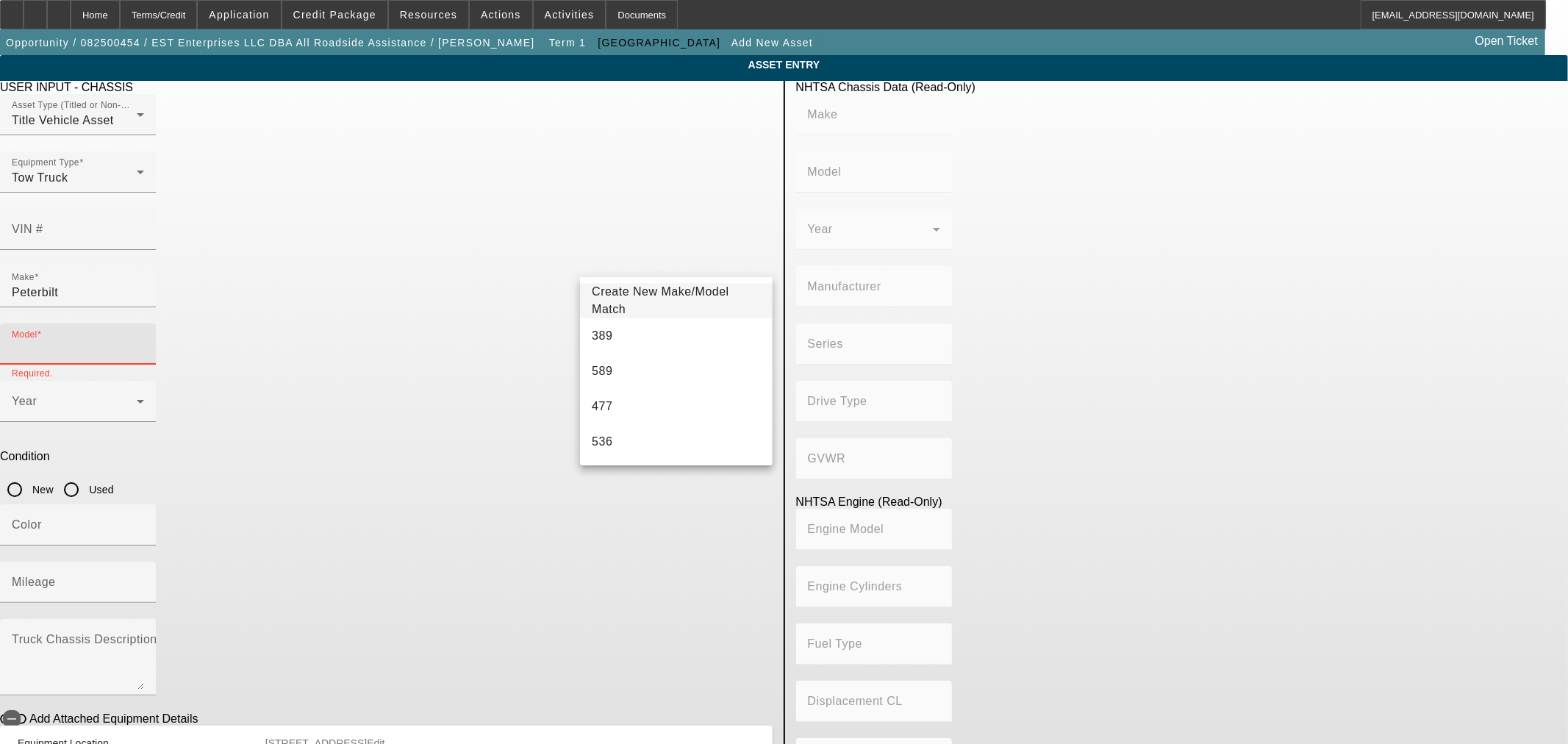
click at [144, 341] on input "Model" at bounding box center [78, 350] width 132 height 18
type input "536"
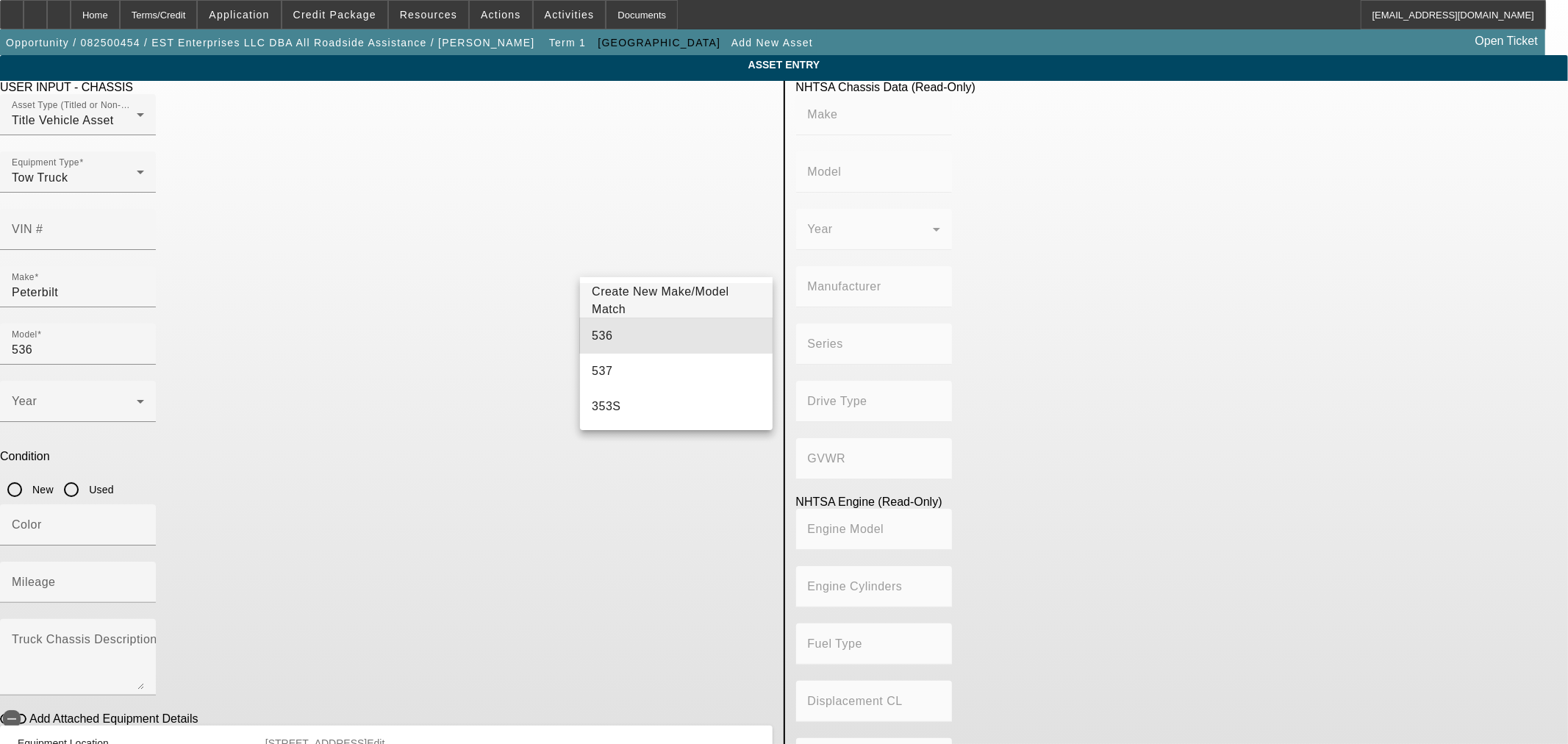
click at [660, 324] on mat-option "536" at bounding box center [676, 336] width 192 height 35
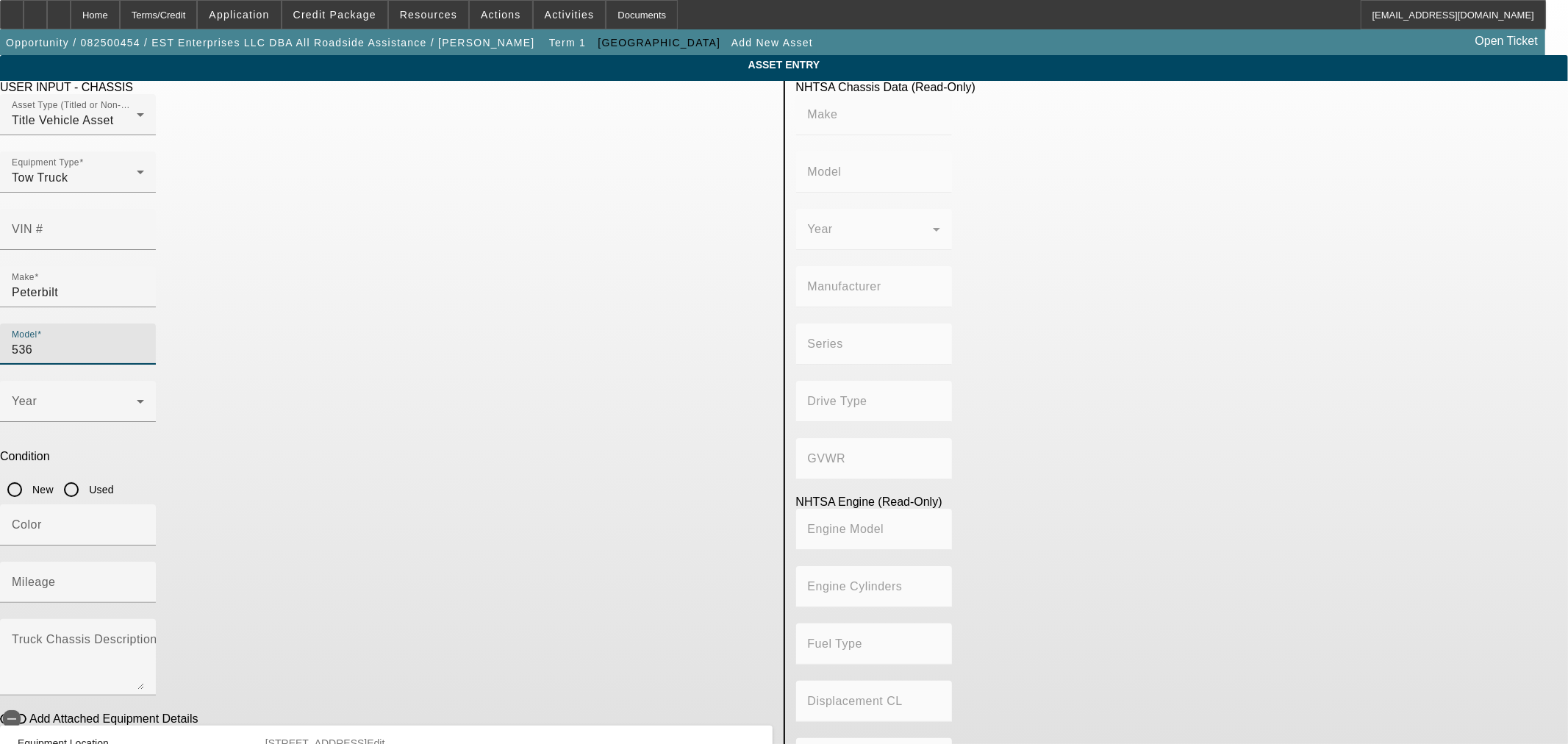
click at [54, 475] on div "New" at bounding box center [26, 490] width 54 height 29
click at [29, 475] on input "New" at bounding box center [15, 490] width 29 height 29
radio input "true"
click at [144, 381] on div "Year" at bounding box center [78, 401] width 132 height 41
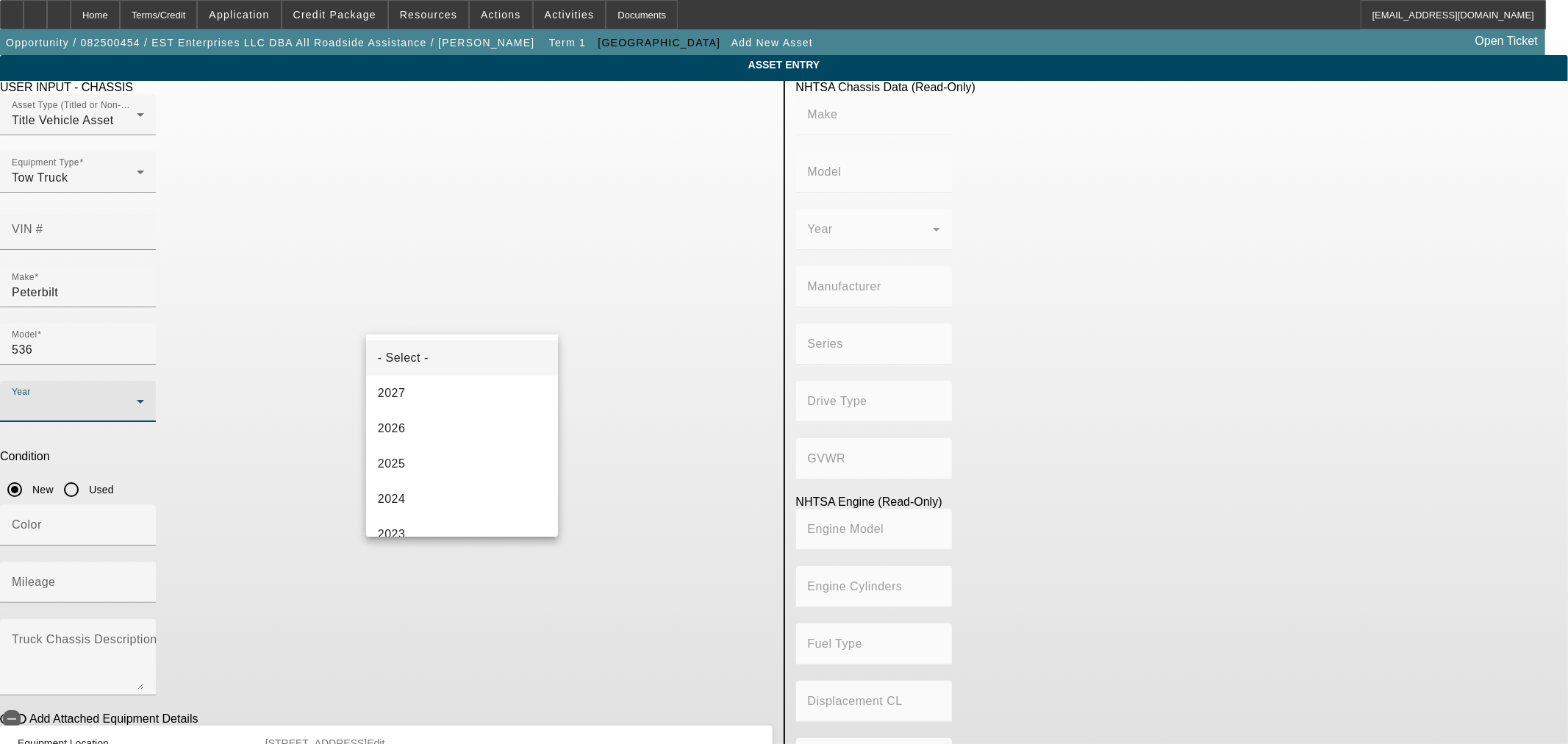
click at [509, 306] on div at bounding box center [784, 372] width 1568 height 744
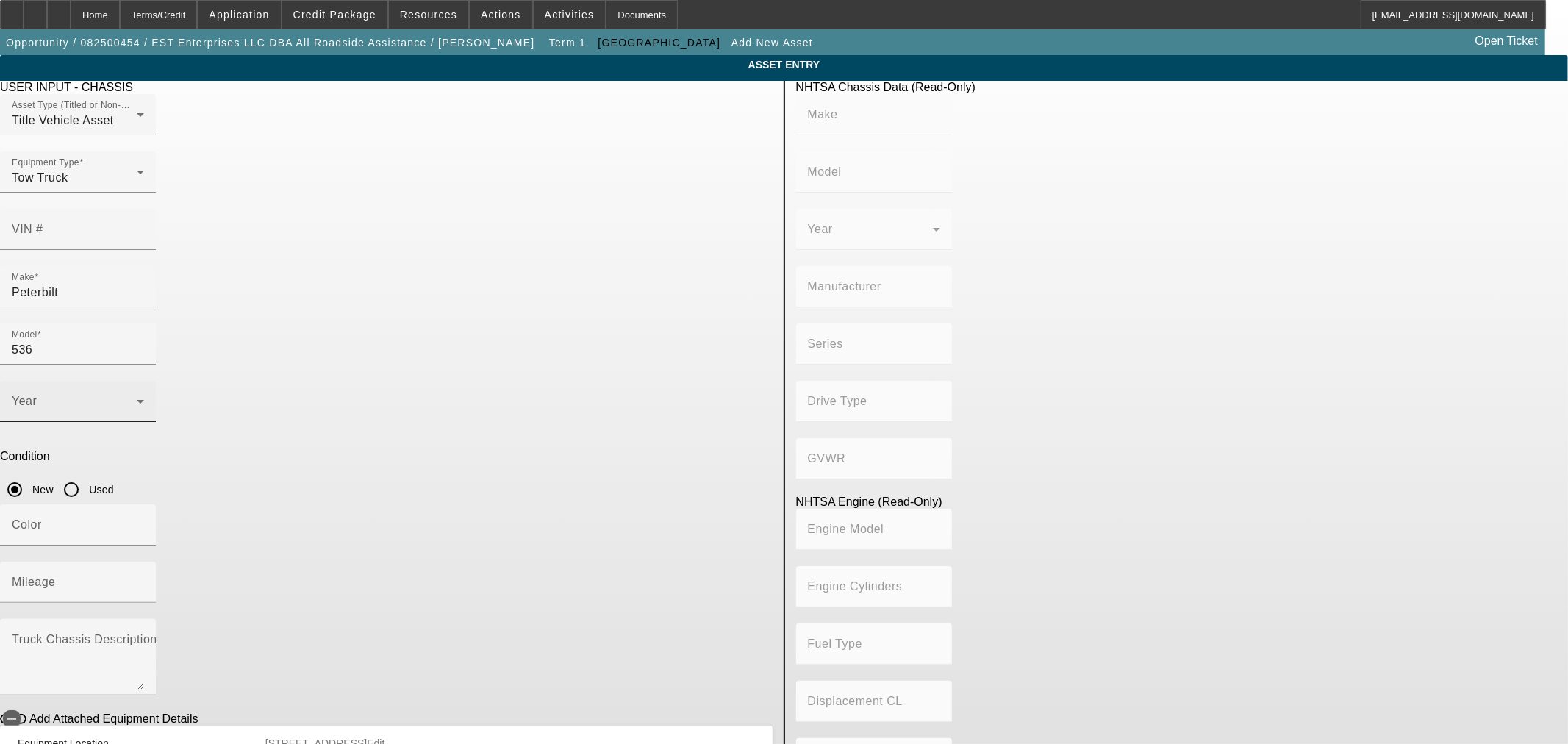
click at [144, 381] on div "Year" at bounding box center [78, 401] width 132 height 41
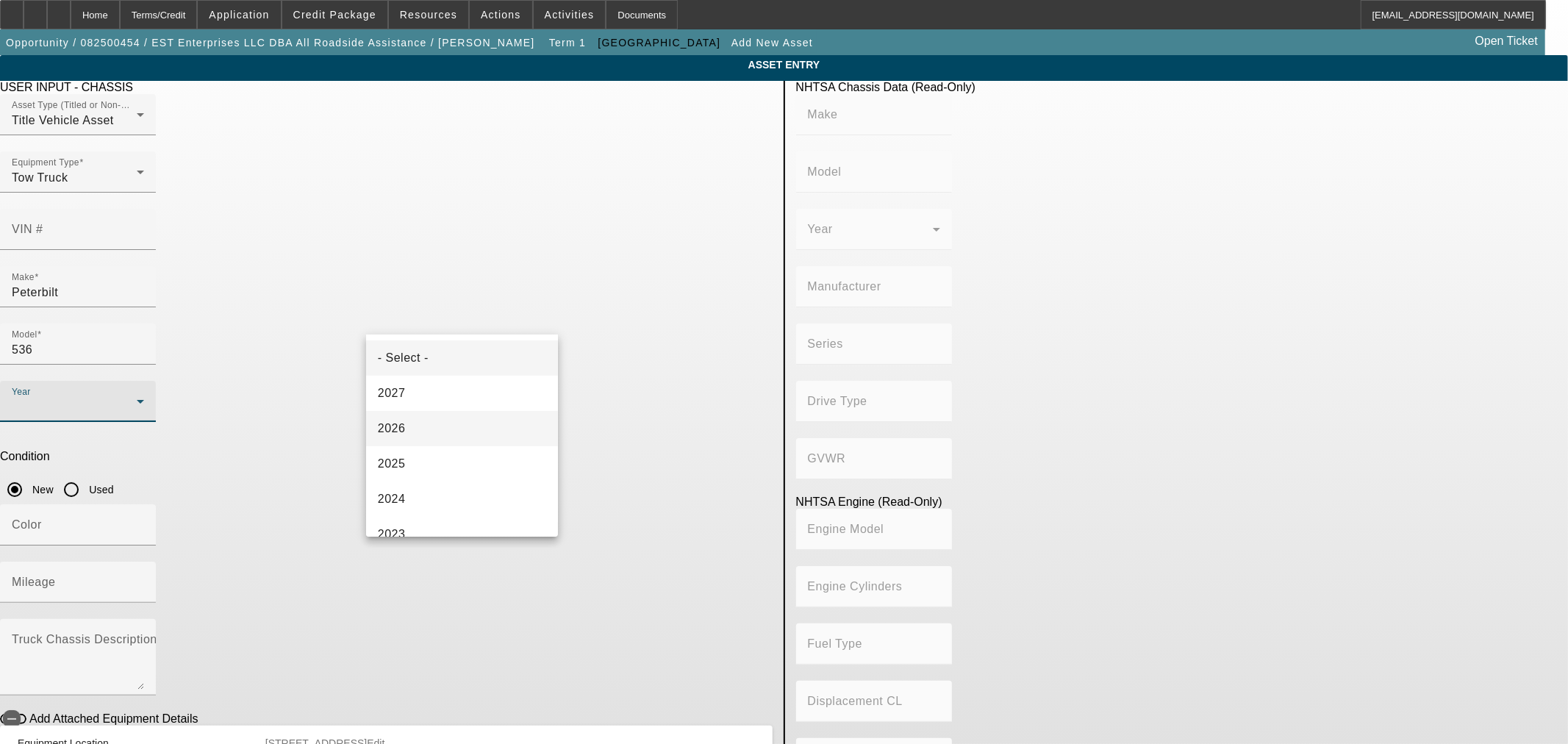
click at [452, 425] on mat-option "2026" at bounding box center [462, 429] width 192 height 35
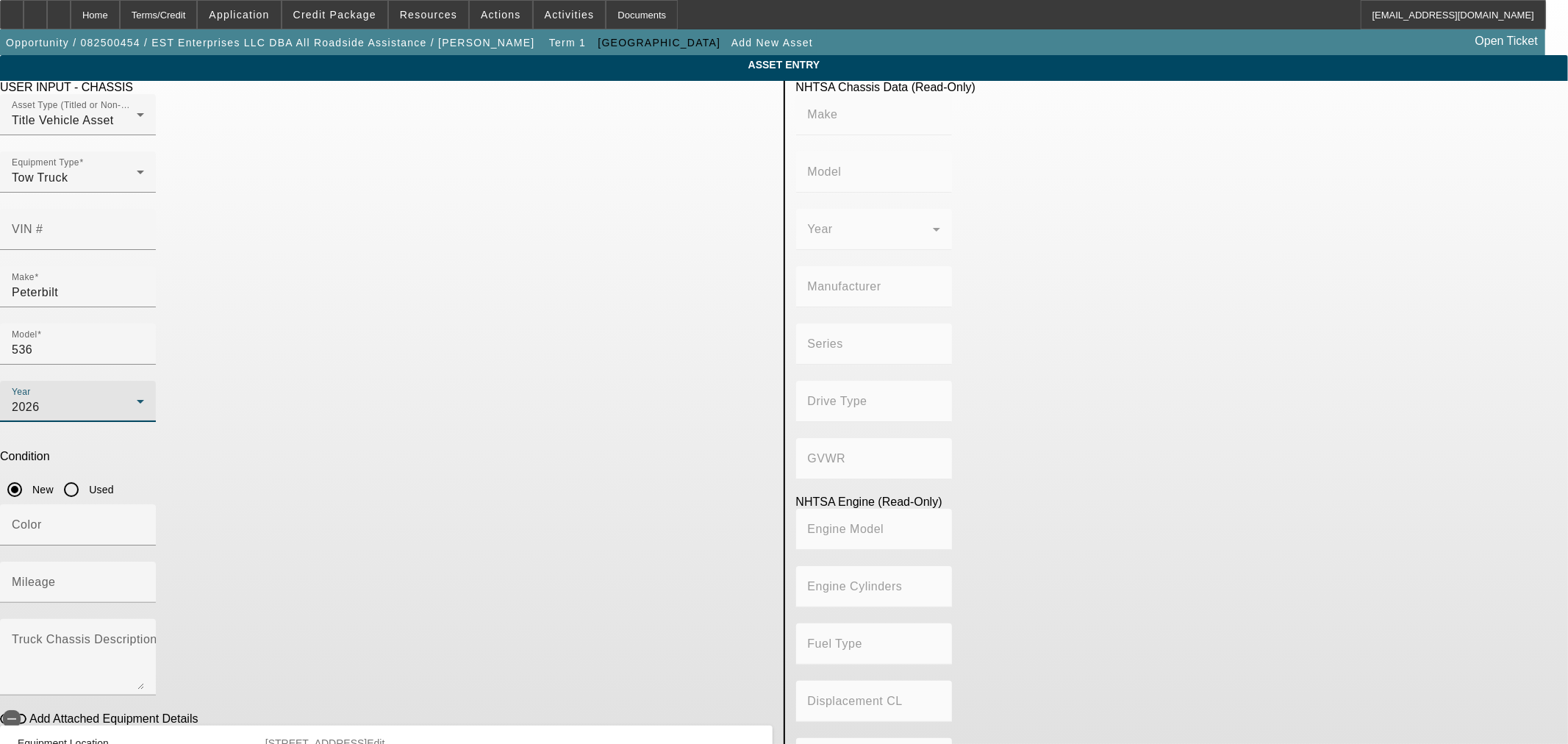
click at [156, 603] on div at bounding box center [78, 611] width 156 height 16
click at [144, 579] on input "Mileage" at bounding box center [78, 588] width 132 height 18
type input "0"
click at [144, 522] on input "Color" at bounding box center [78, 531] width 132 height 18
type input "White"
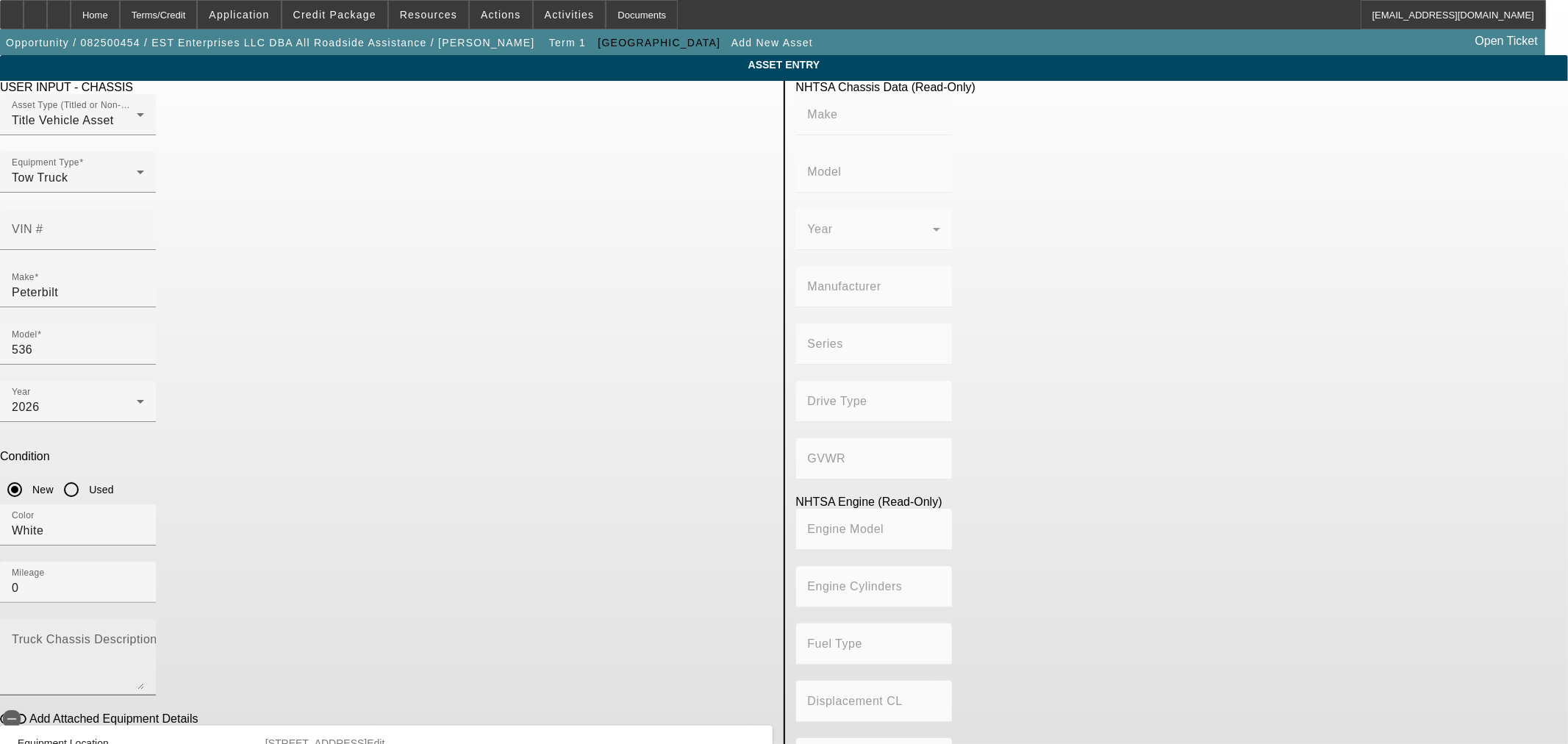
click at [343, 633] on mat-label "Truck Chassis Description (Describe the truck chassis only)" at bounding box center [177, 639] width 331 height 12
click at [144, 637] on textarea "Truck Chassis Description (Describe the truck chassis only)" at bounding box center [78, 663] width 132 height 53
paste textarea "2025 NRC 20TB"
type textarea "2025 NRC 20TB"
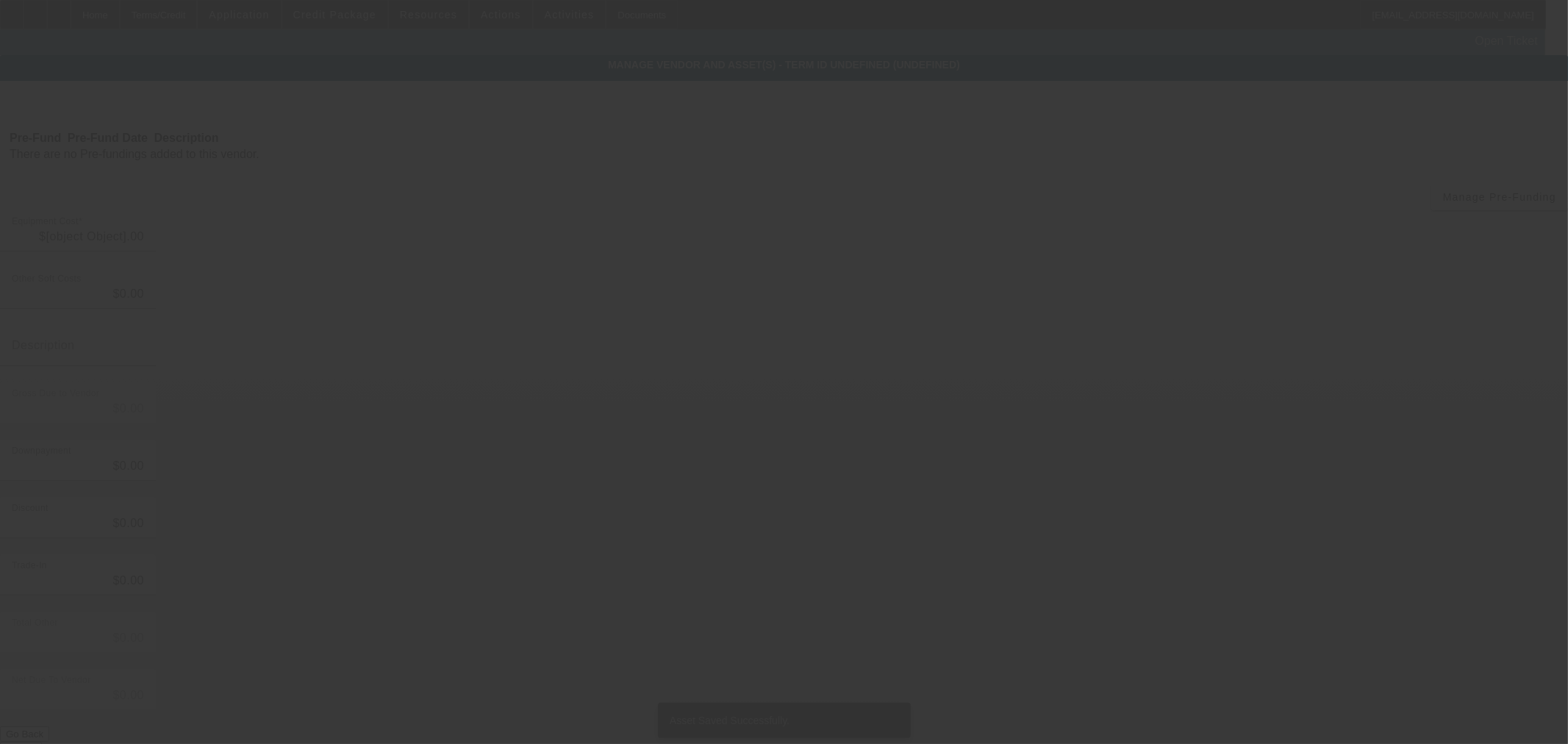
type input "$178,000.00"
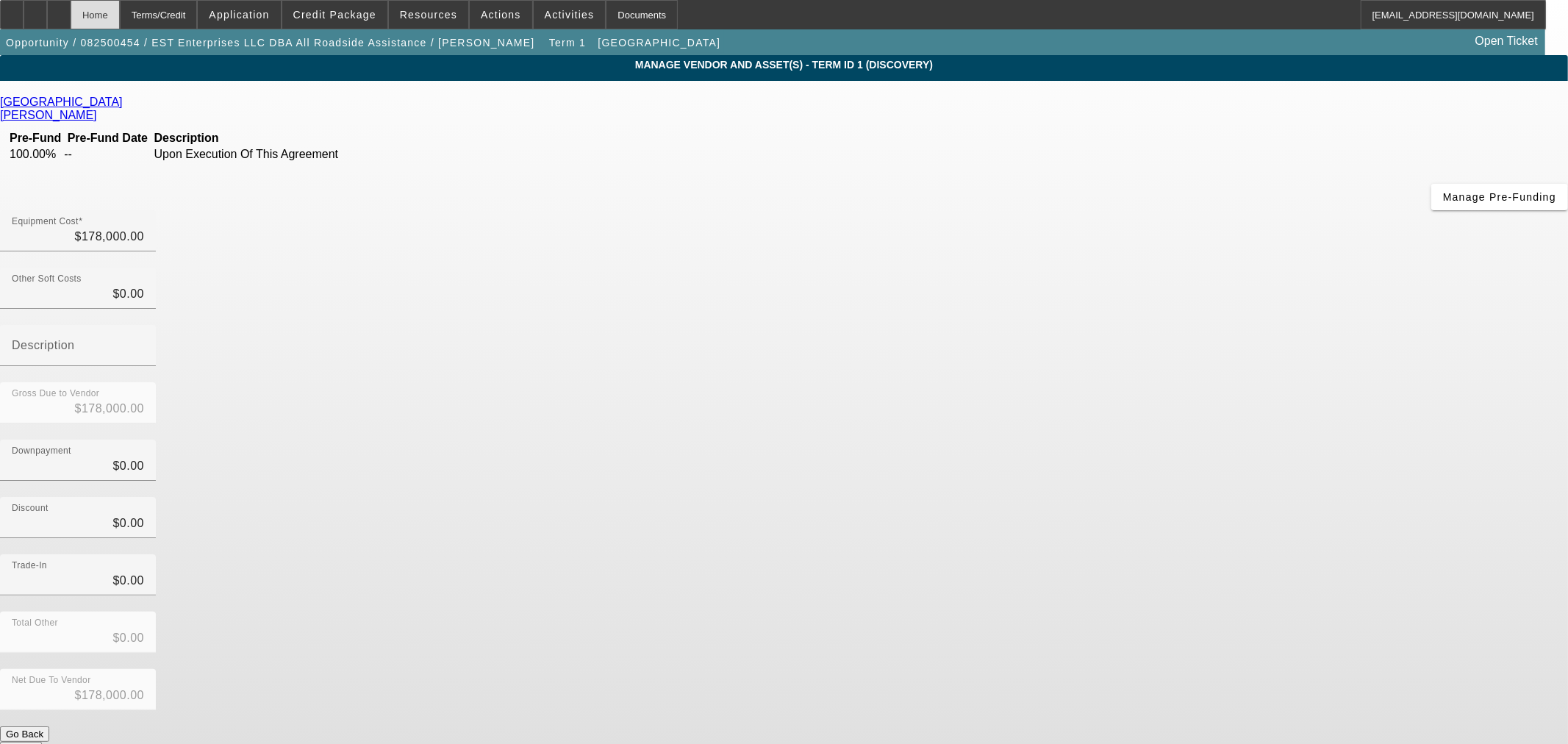
click at [120, 15] on div "Home" at bounding box center [95, 15] width 49 height 29
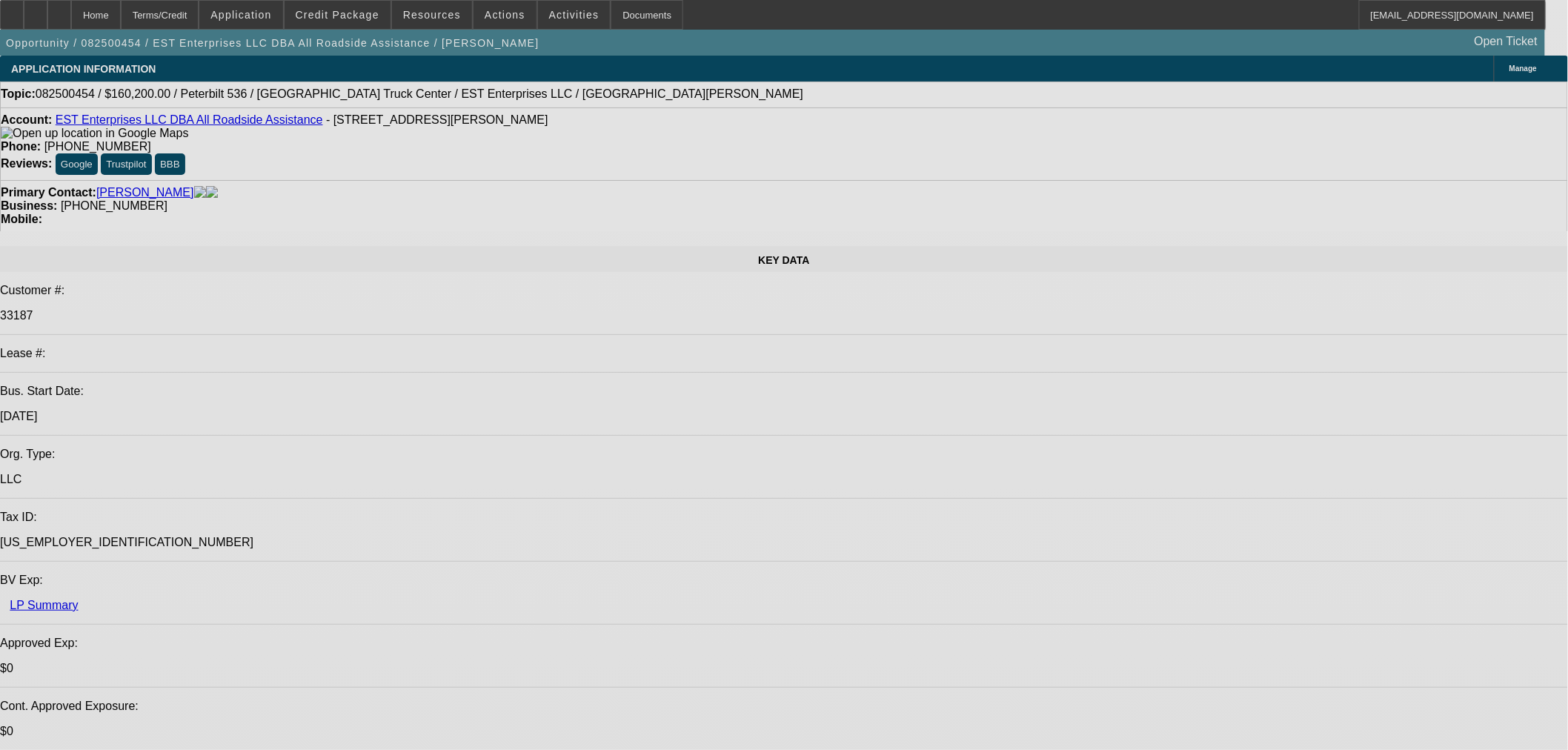
select select "0.1"
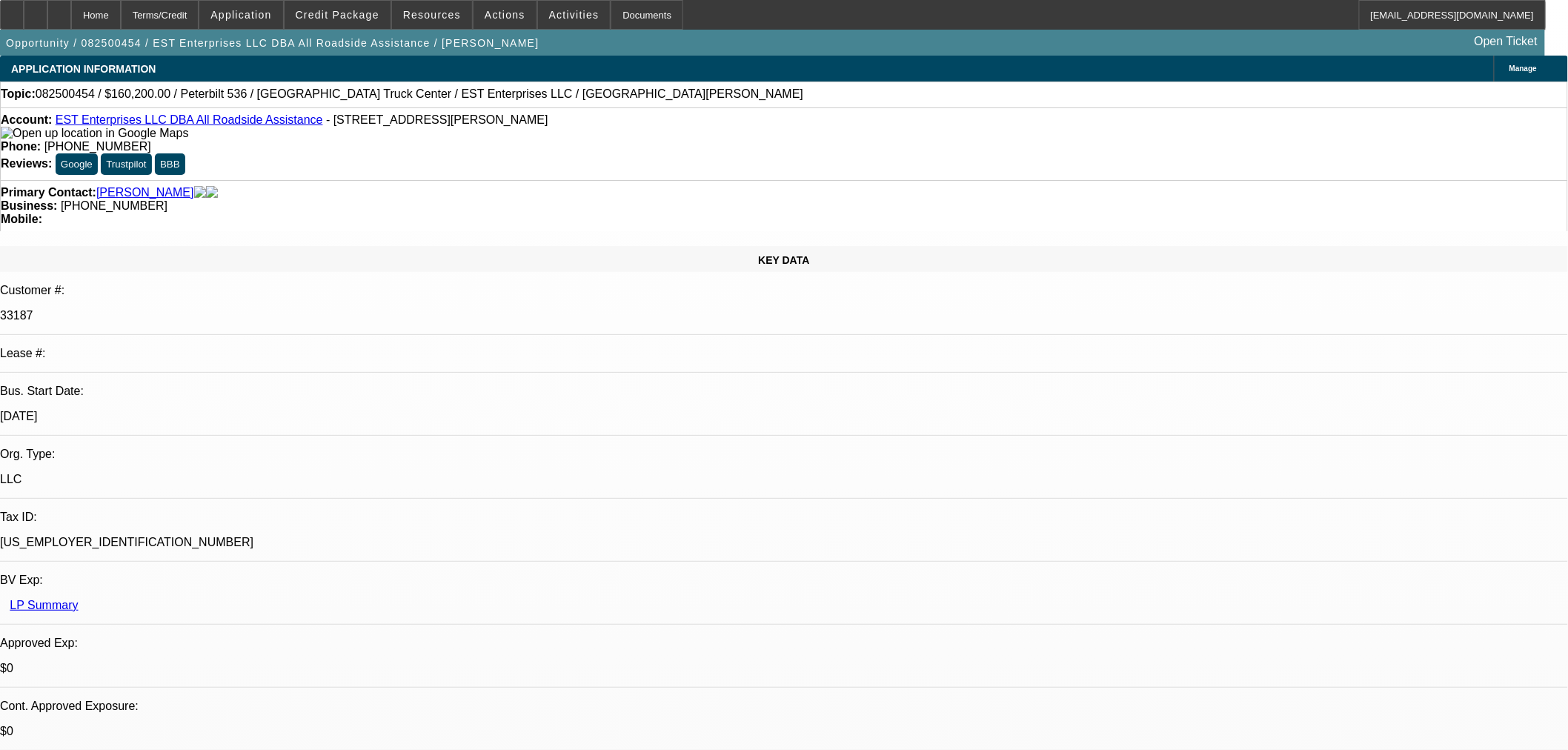
select select "2"
select select "0.1"
select select "4"
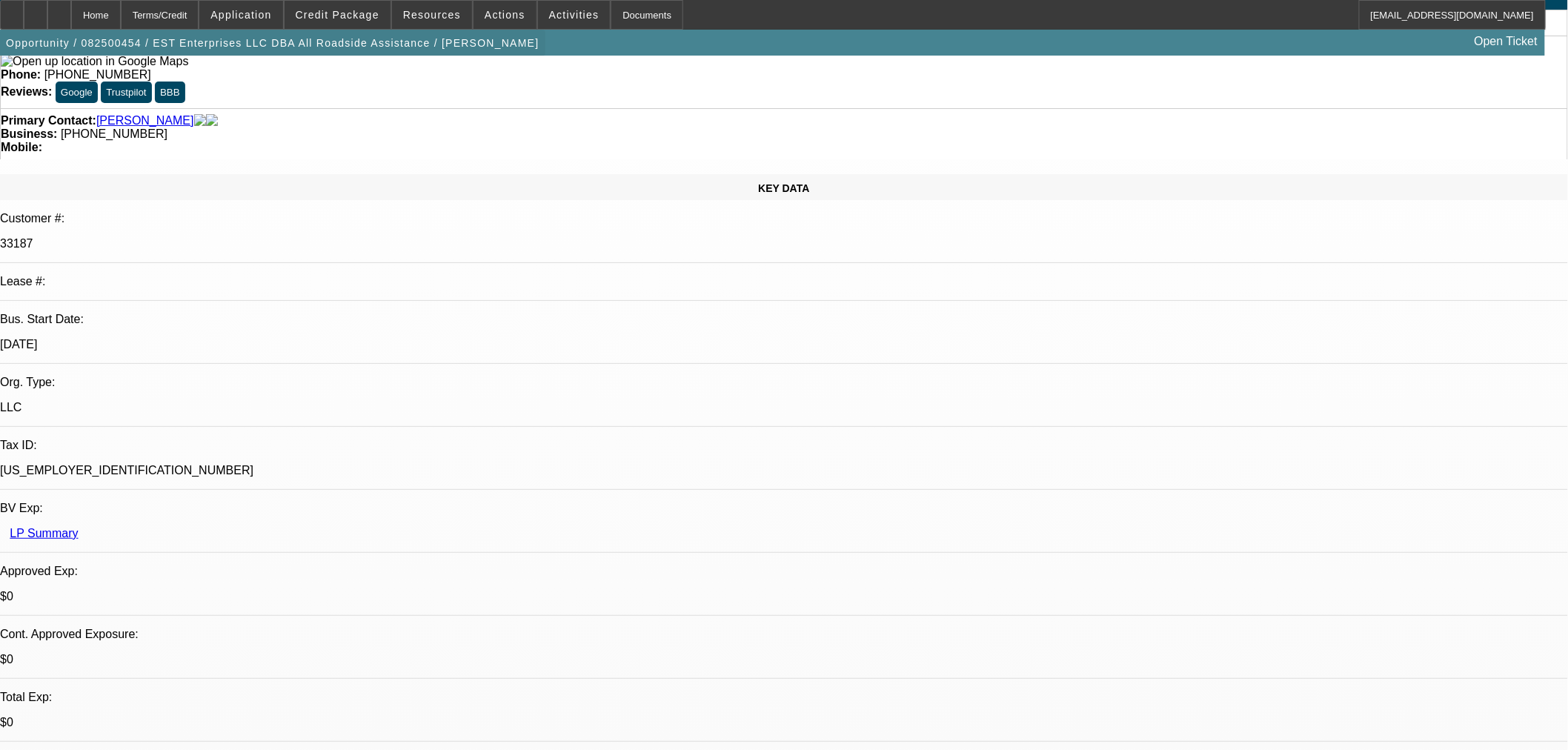
scroll to position [165, 0]
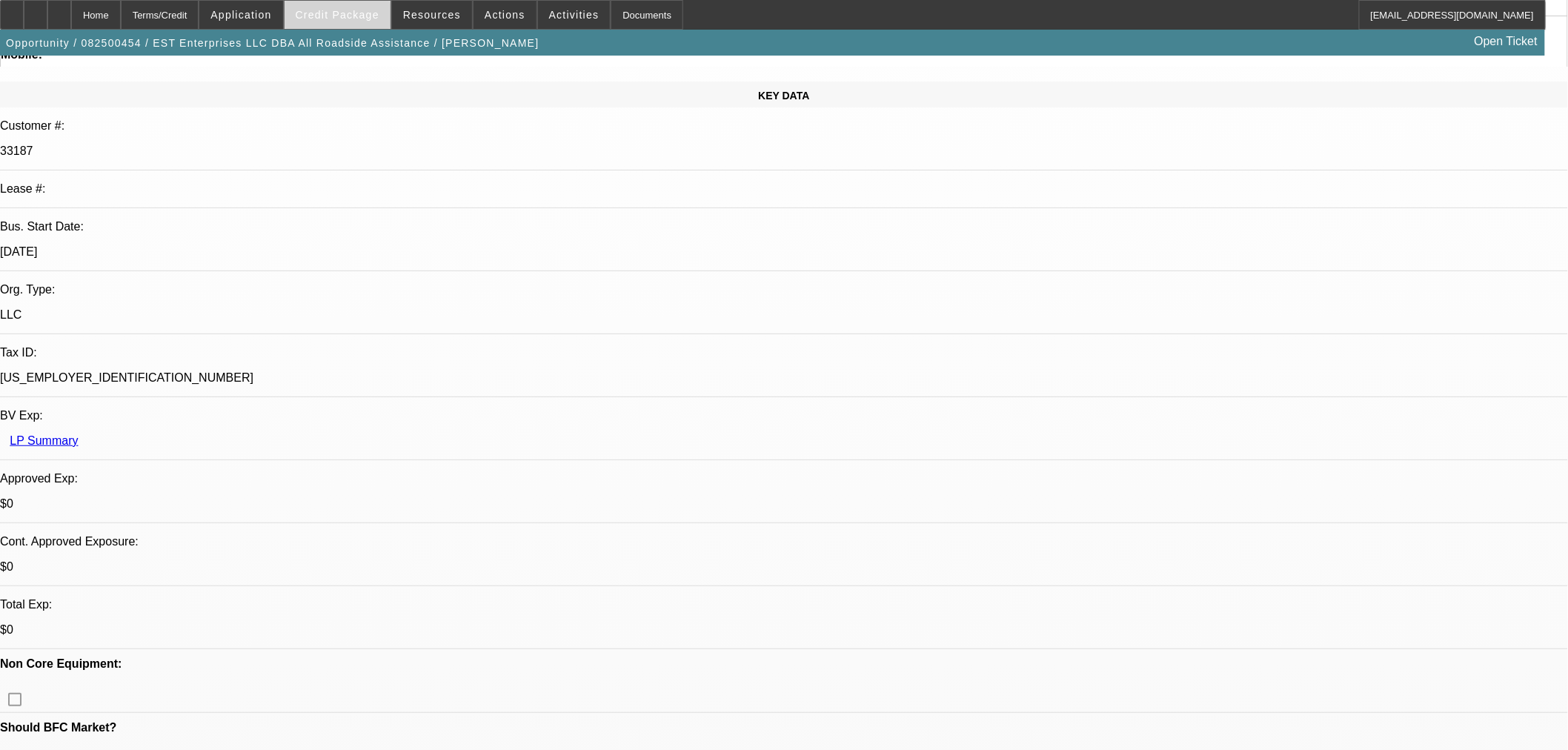
click at [386, 18] on span at bounding box center [337, 15] width 106 height 36
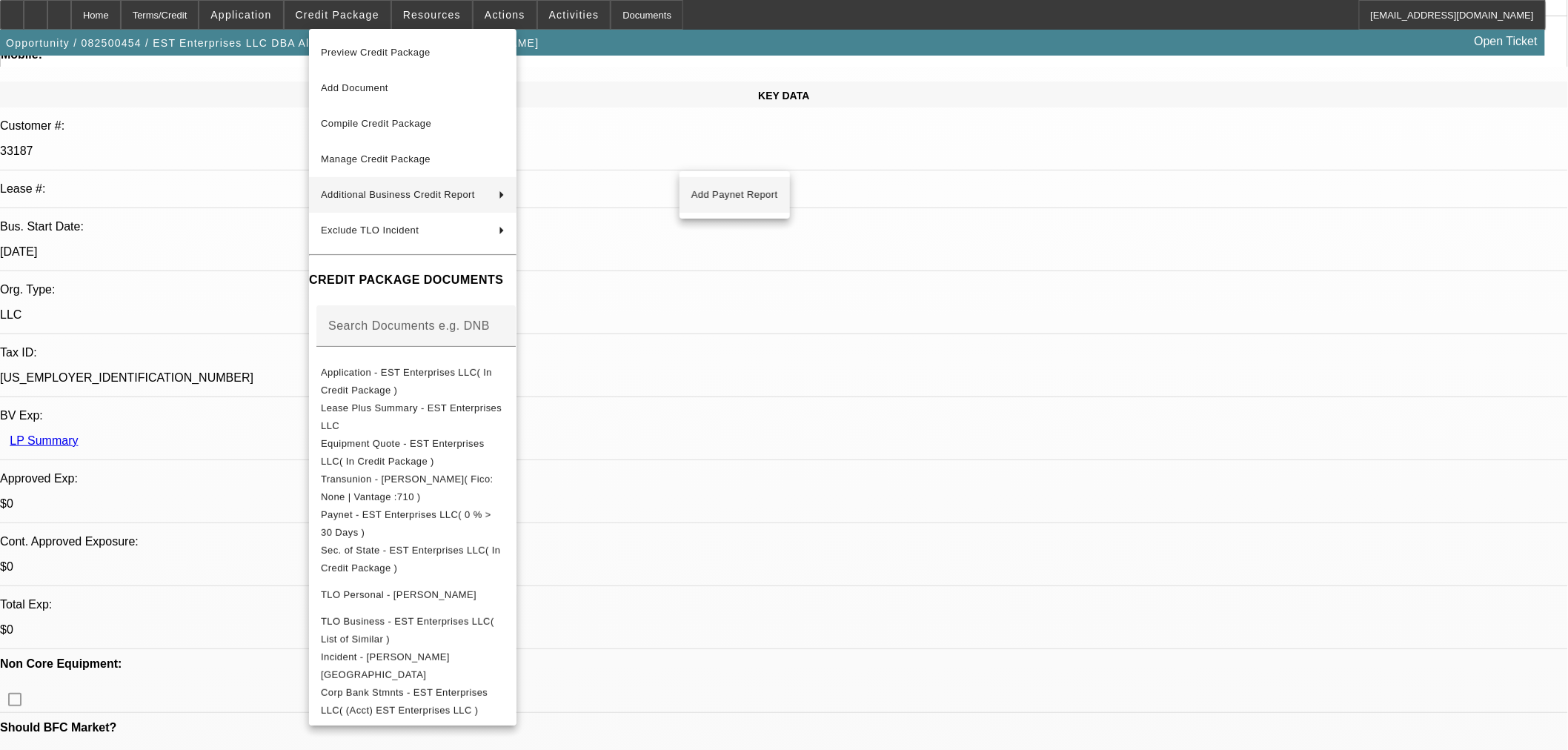
click at [762, 193] on span "Add Paynet Report" at bounding box center [735, 195] width 87 height 18
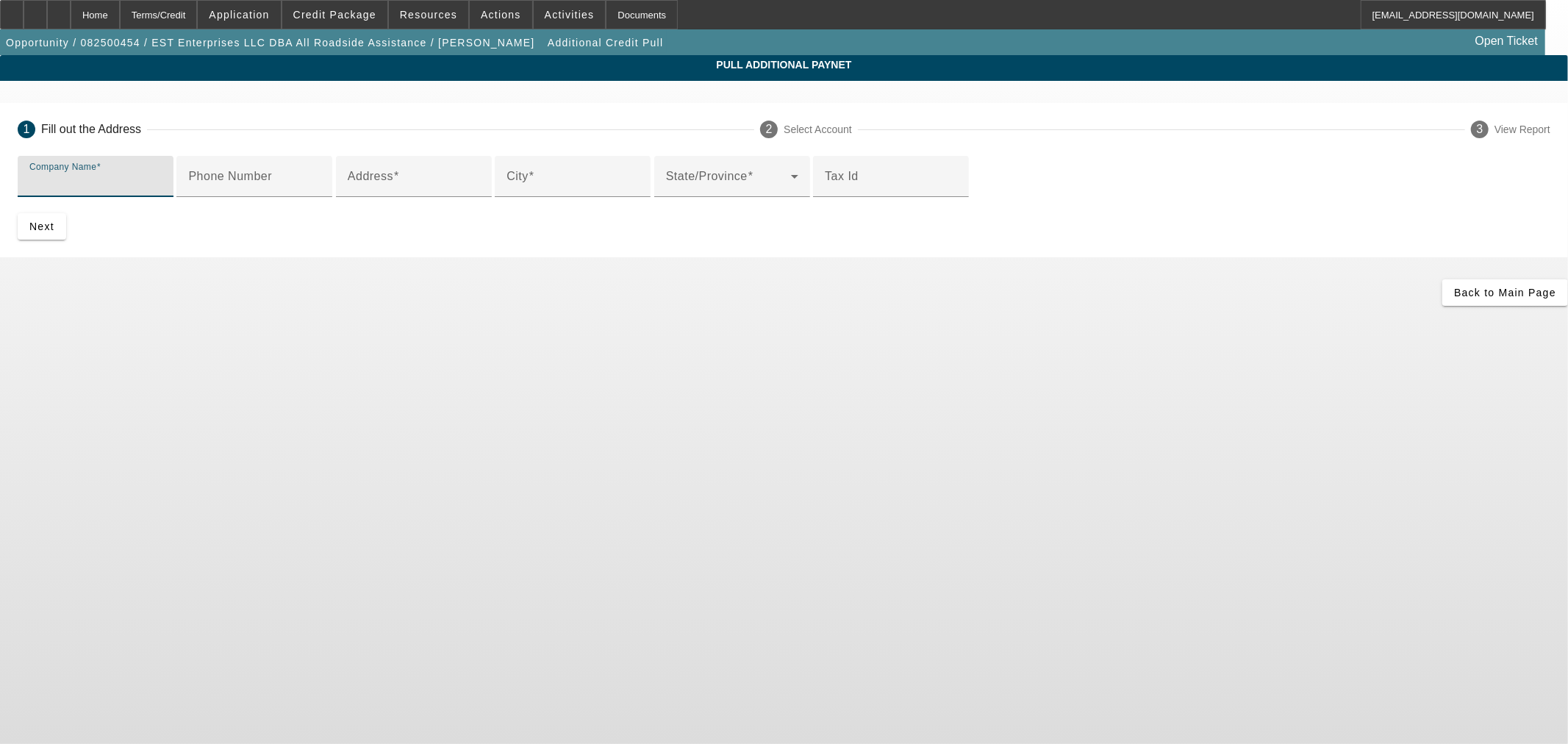
click at [162, 180] on input "Company Name" at bounding box center [96, 182] width 132 height 18
paste input "ALL ROADSIDE ASSISTANCE"
type input "ALL ROADSIDE ASSISTANCE"
click at [467, 191] on input "Address" at bounding box center [414, 182] width 132 height 18
paste input "299 HIRLIMAN RD"
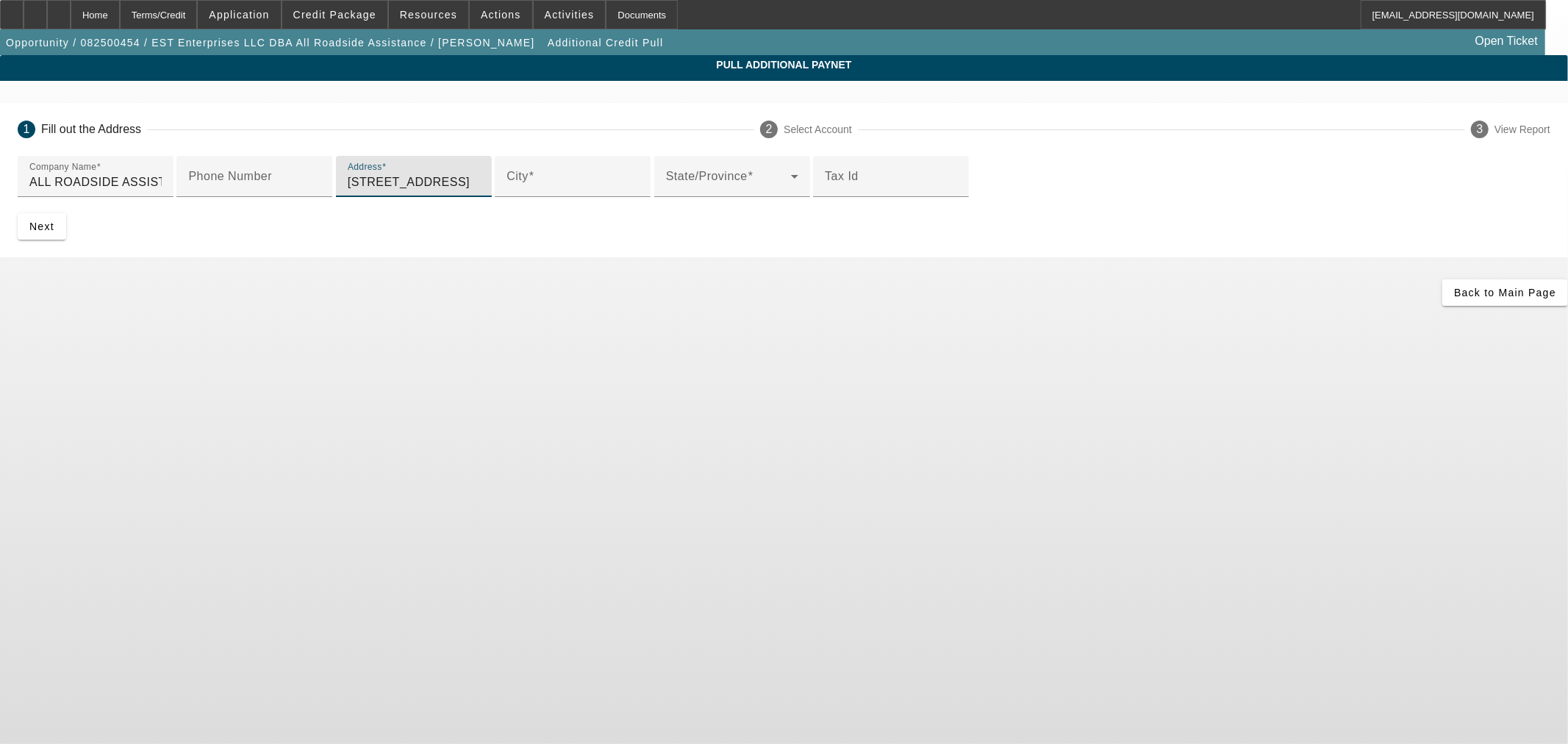
type input "299 HIRLIMAN RD"
click at [531, 191] on input "City" at bounding box center [573, 182] width 132 height 18
paste input "ENGLEWOOD"
type input "ENGLEWOOD"
click at [655, 213] on div at bounding box center [733, 205] width 156 height 16
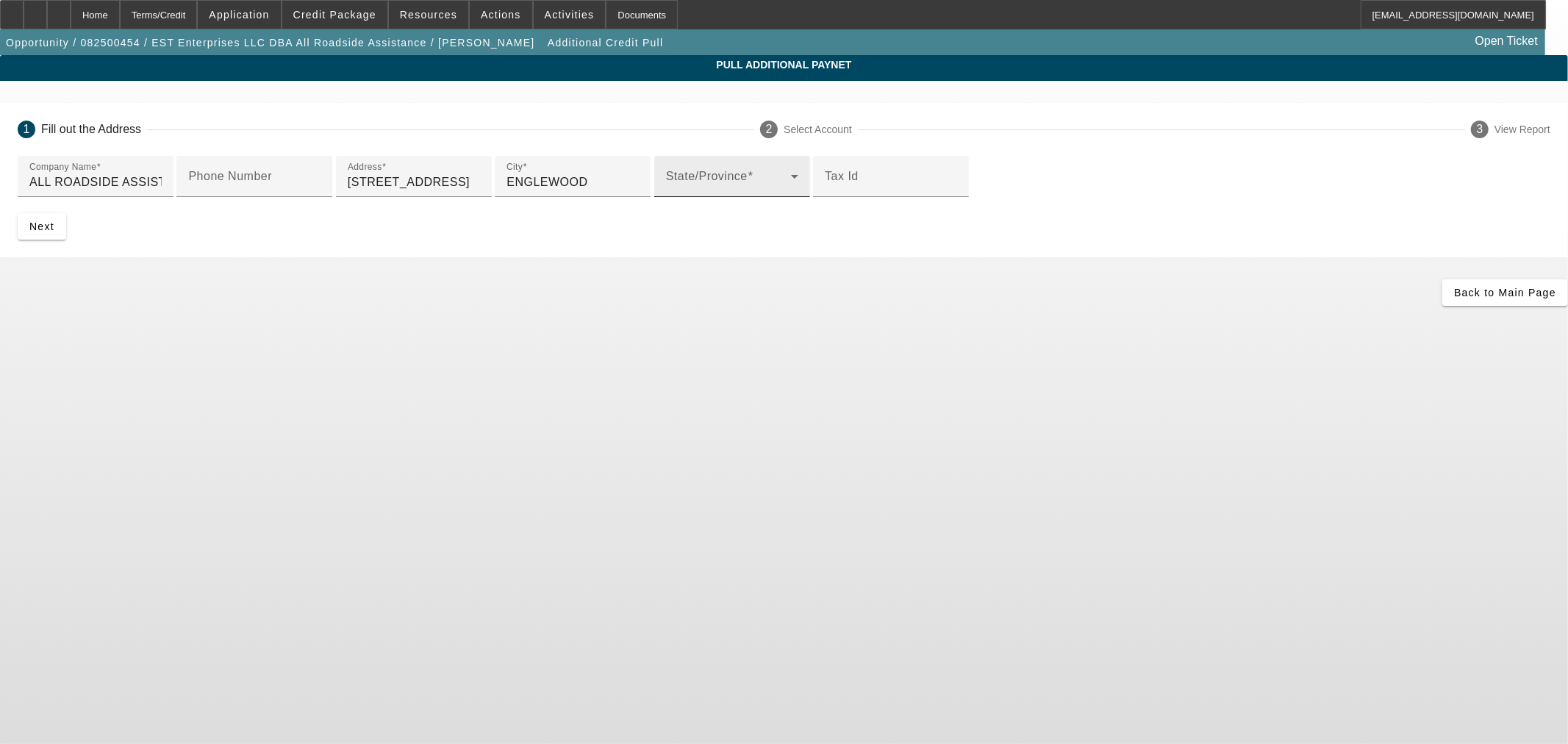
click at [666, 191] on span at bounding box center [729, 182] width 125 height 18
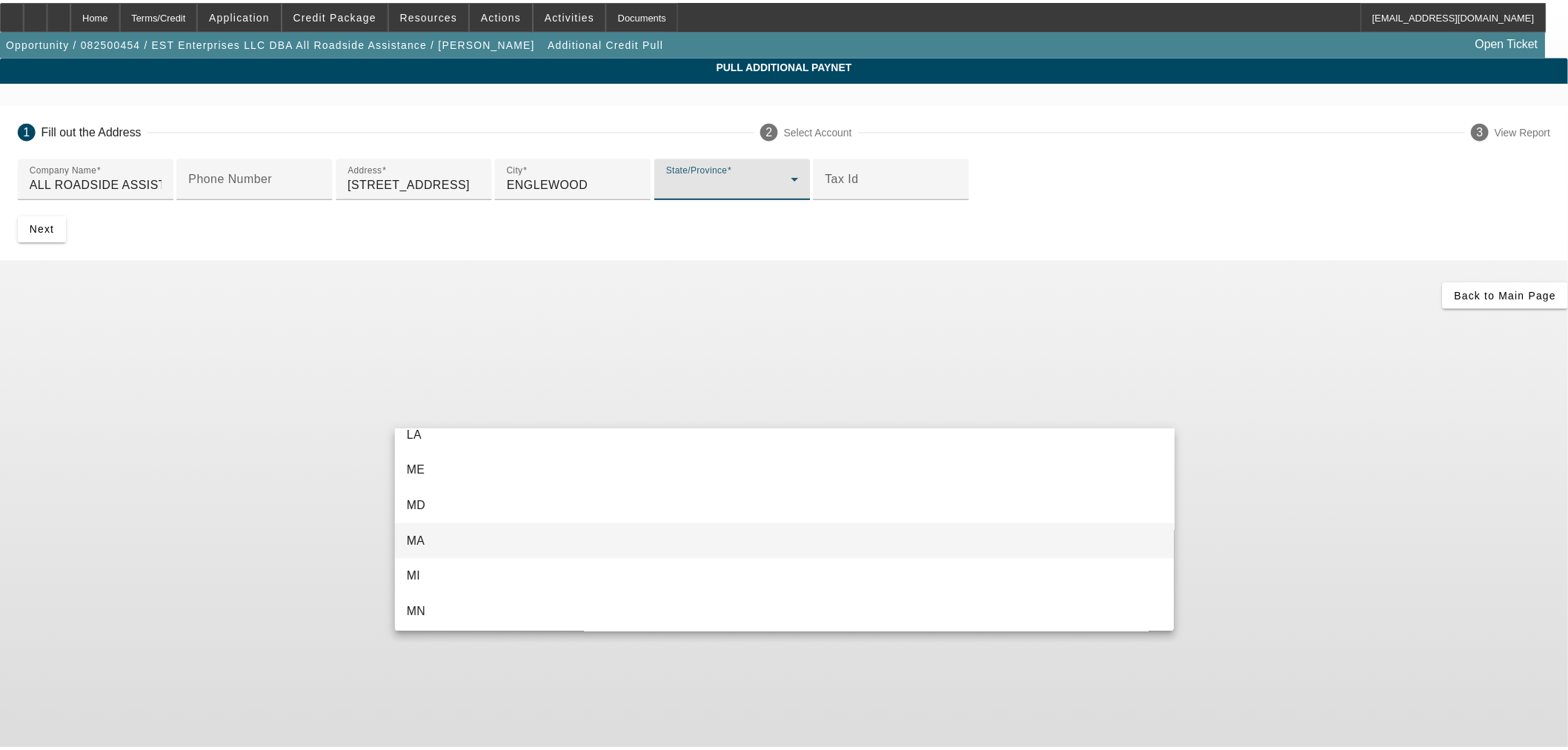
scroll to position [905, 0]
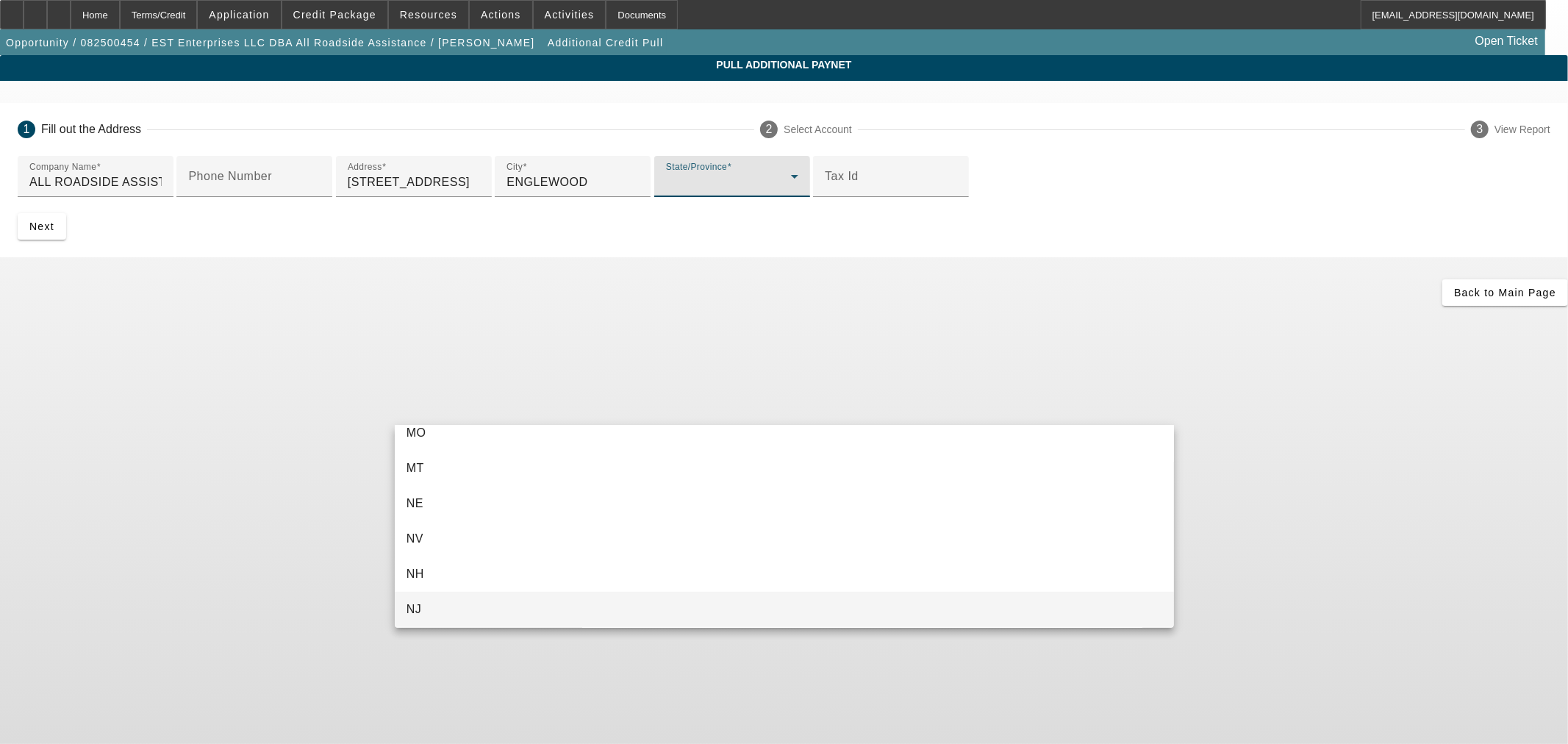
click at [450, 601] on mat-option "NJ" at bounding box center [784, 609] width 779 height 35
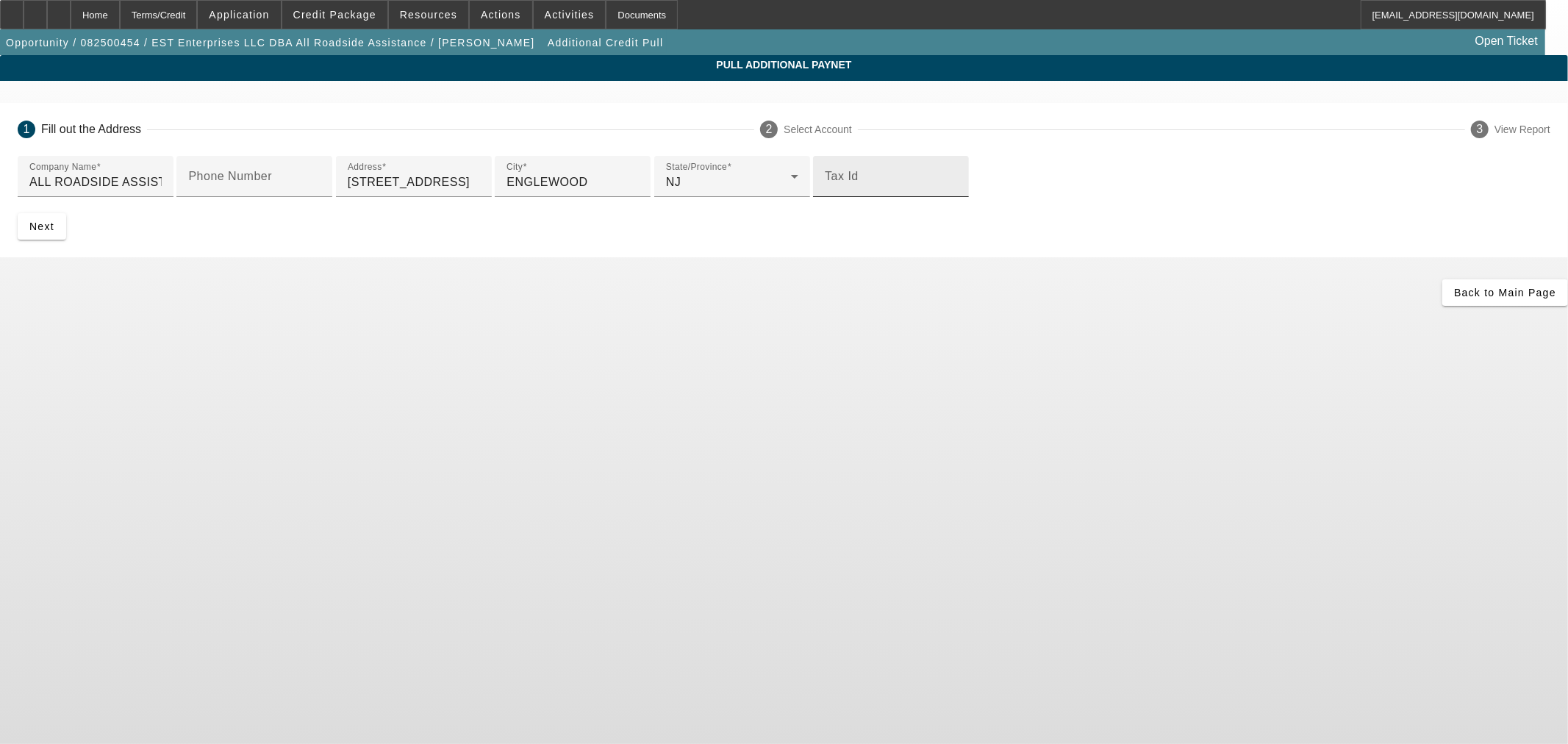
click at [824, 197] on div "Tax Id" at bounding box center [891, 176] width 132 height 41
paste input "33-3140347"
type input "33-3140347"
click at [272, 182] on mat-label "Phone Number" at bounding box center [230, 176] width 84 height 12
click at [321, 191] on input "Phone Number" at bounding box center [254, 182] width 132 height 18
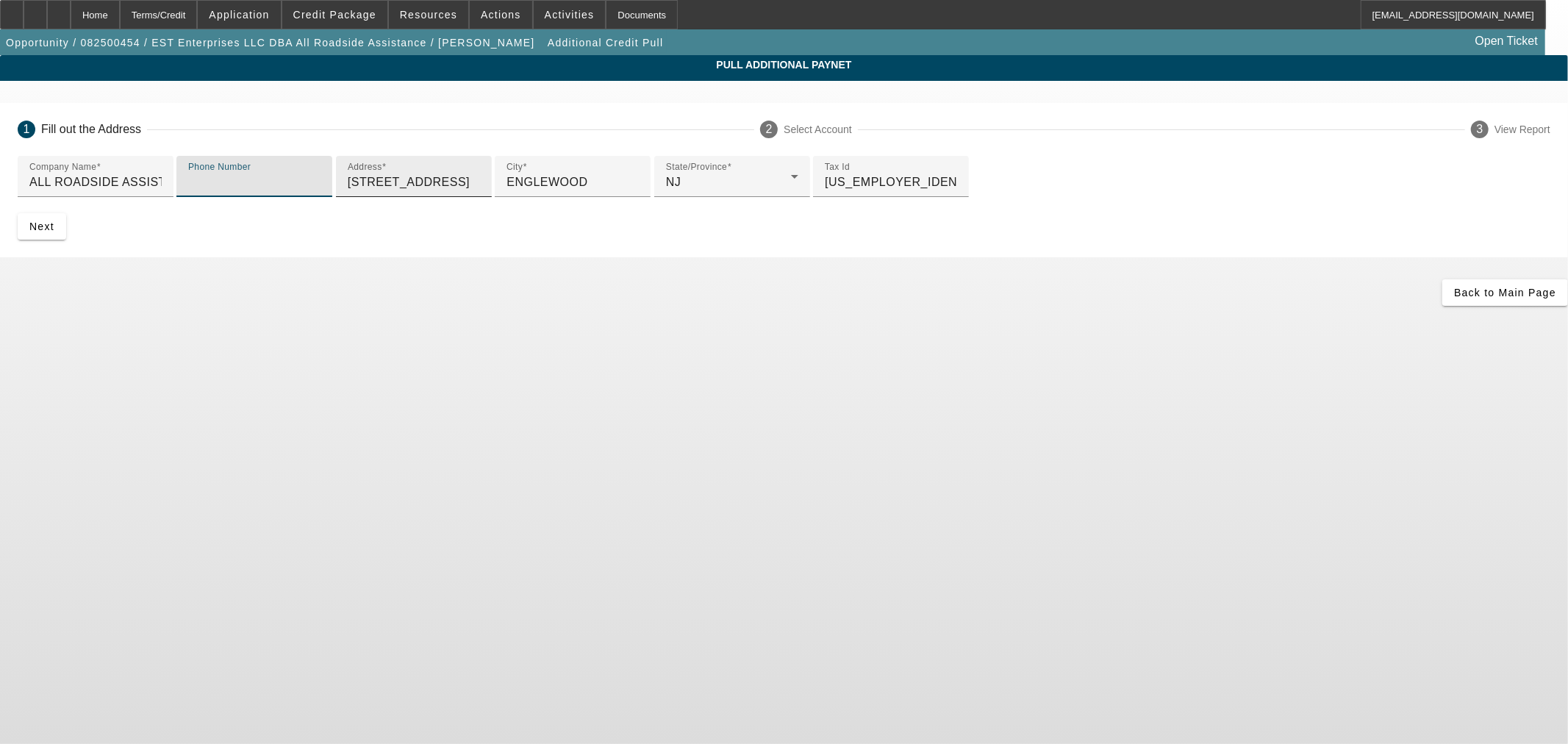
paste input "(551) 200-3824"
type input "(551) 200-3824"
click at [66, 244] on span "submit" at bounding box center [42, 226] width 49 height 35
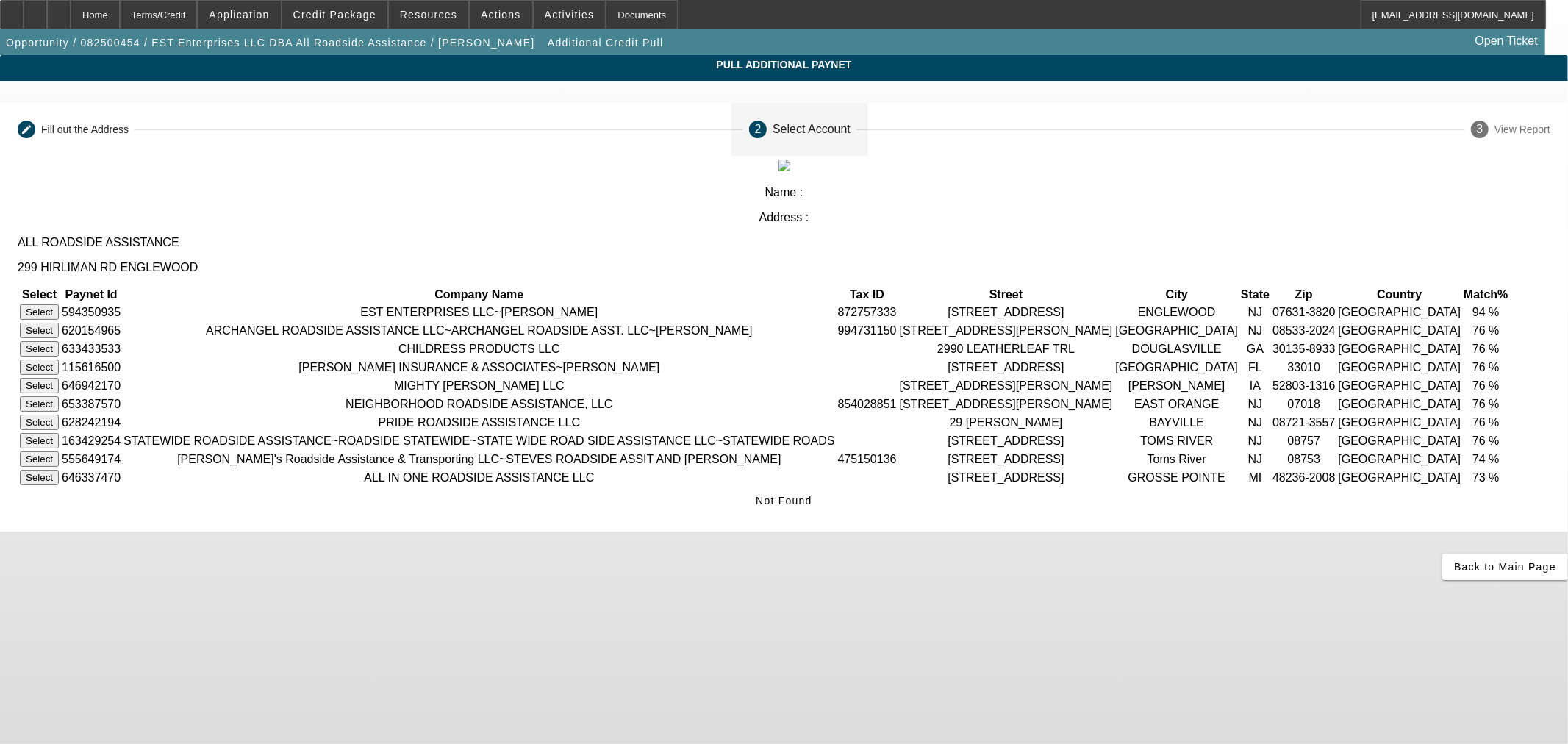
click at [60, 304] on td "Select" at bounding box center [39, 312] width 40 height 17
click at [59, 304] on button "Select" at bounding box center [39, 312] width 39 height 15
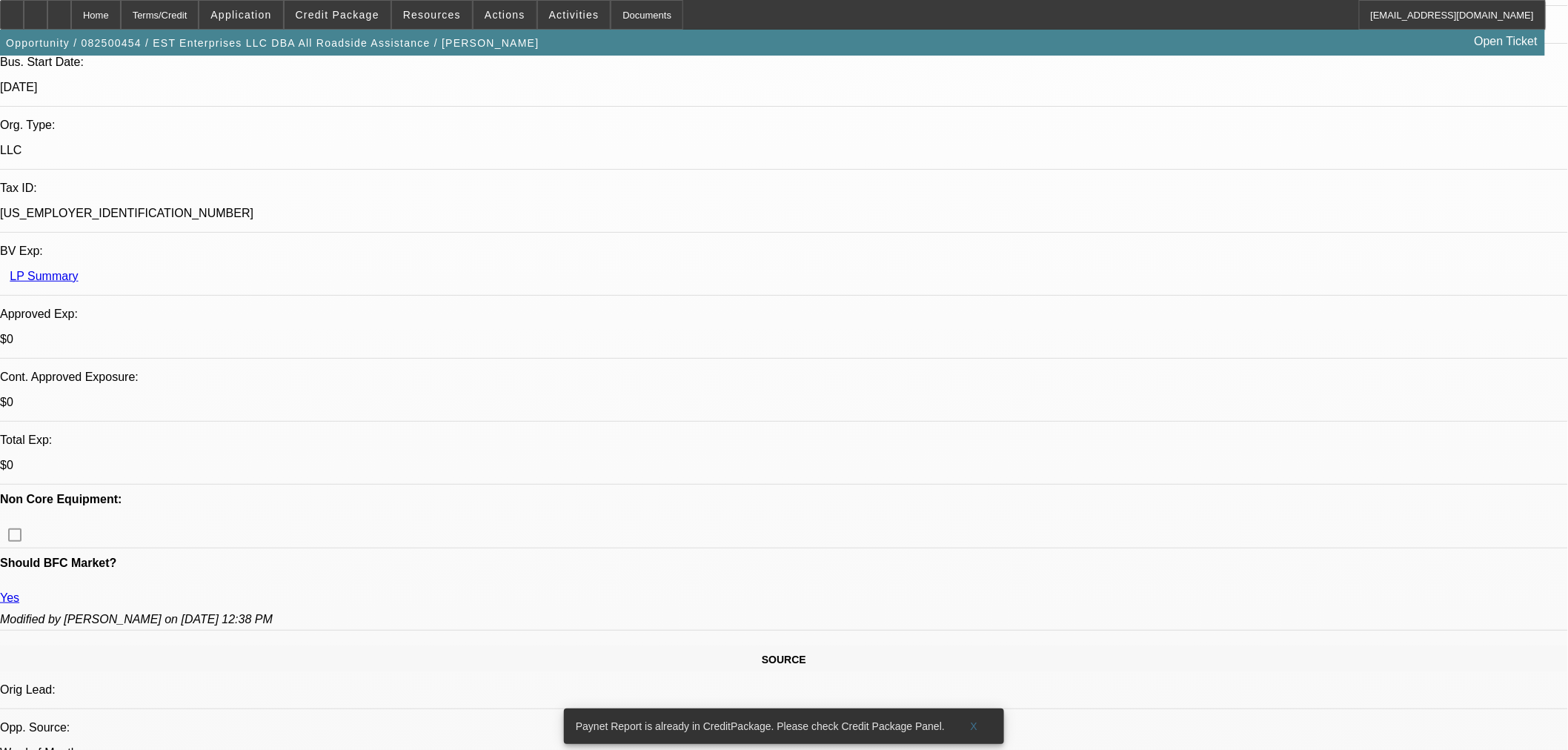
select select "0.1"
select select "2"
select select "0.1"
select select "4"
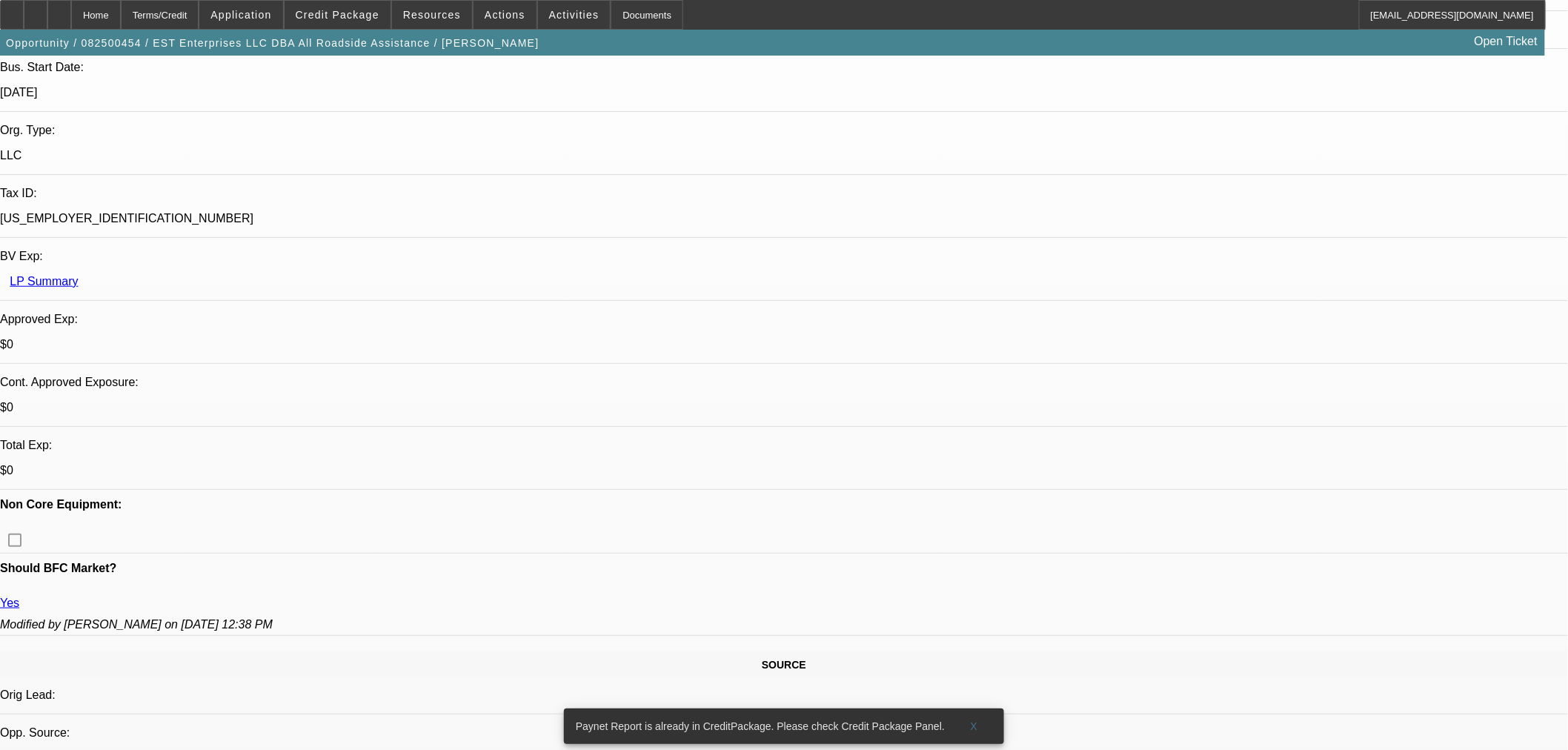
scroll to position [323, 0]
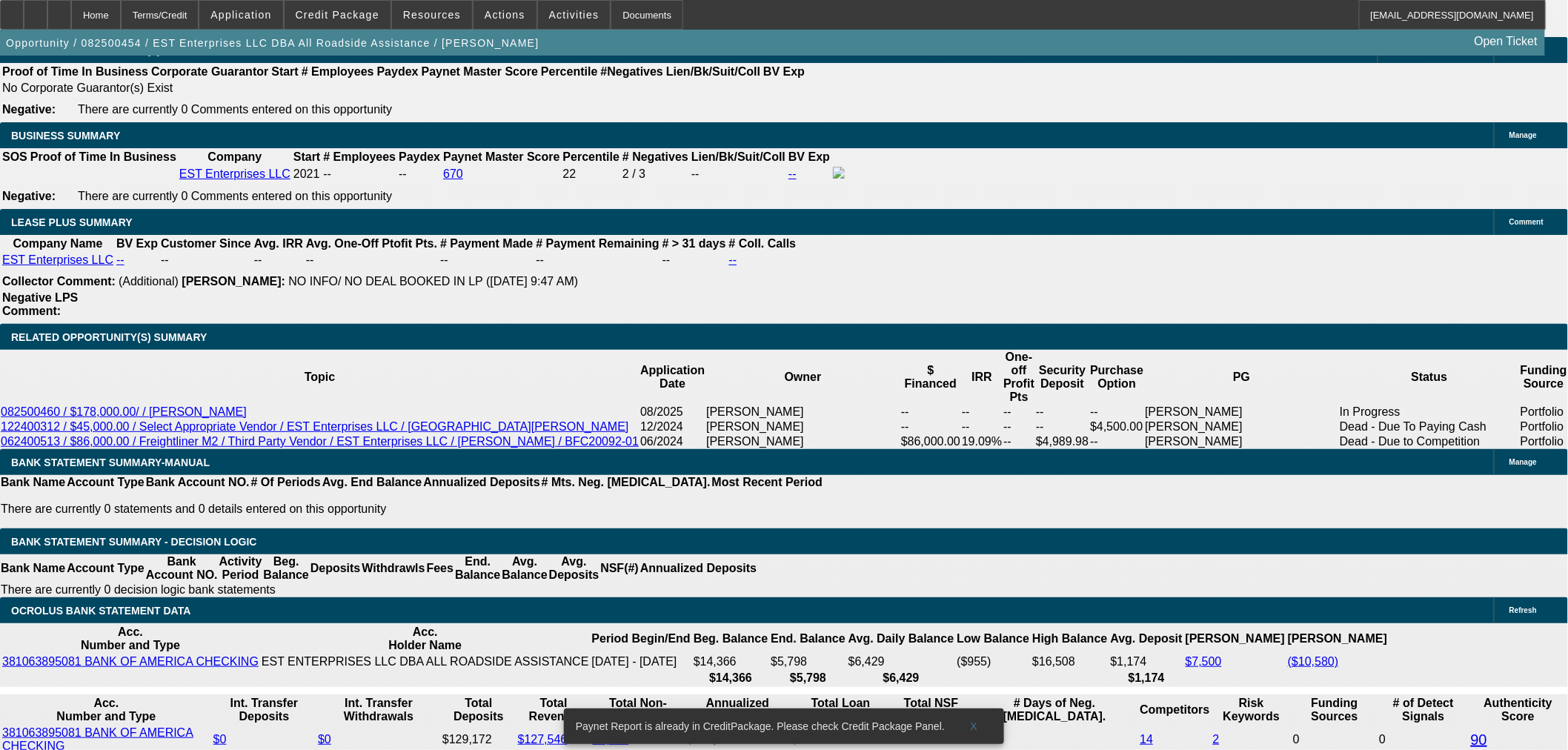
scroll to position [2386, 0]
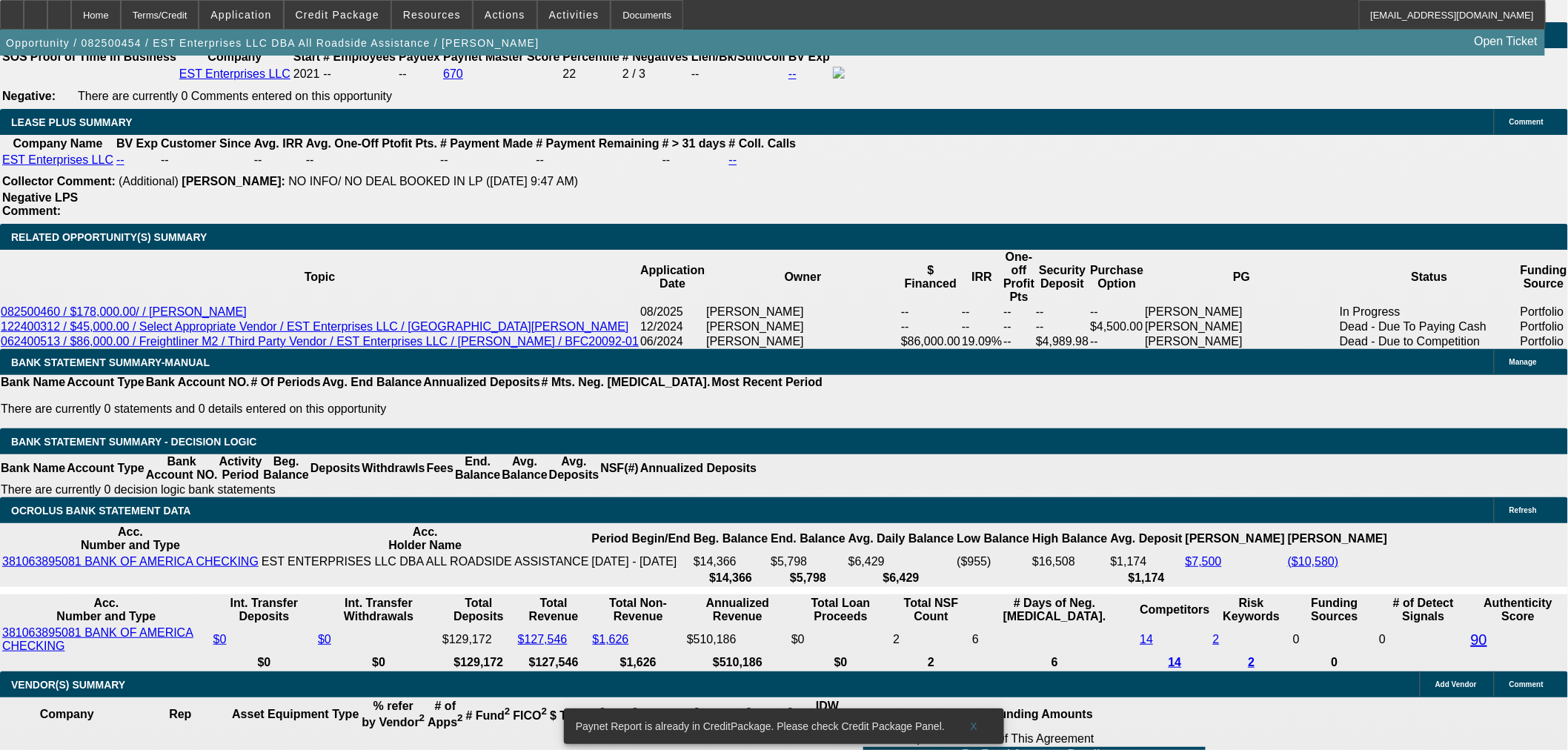
type input "33"
type input "$66.00"
type input "UNKNOWN"
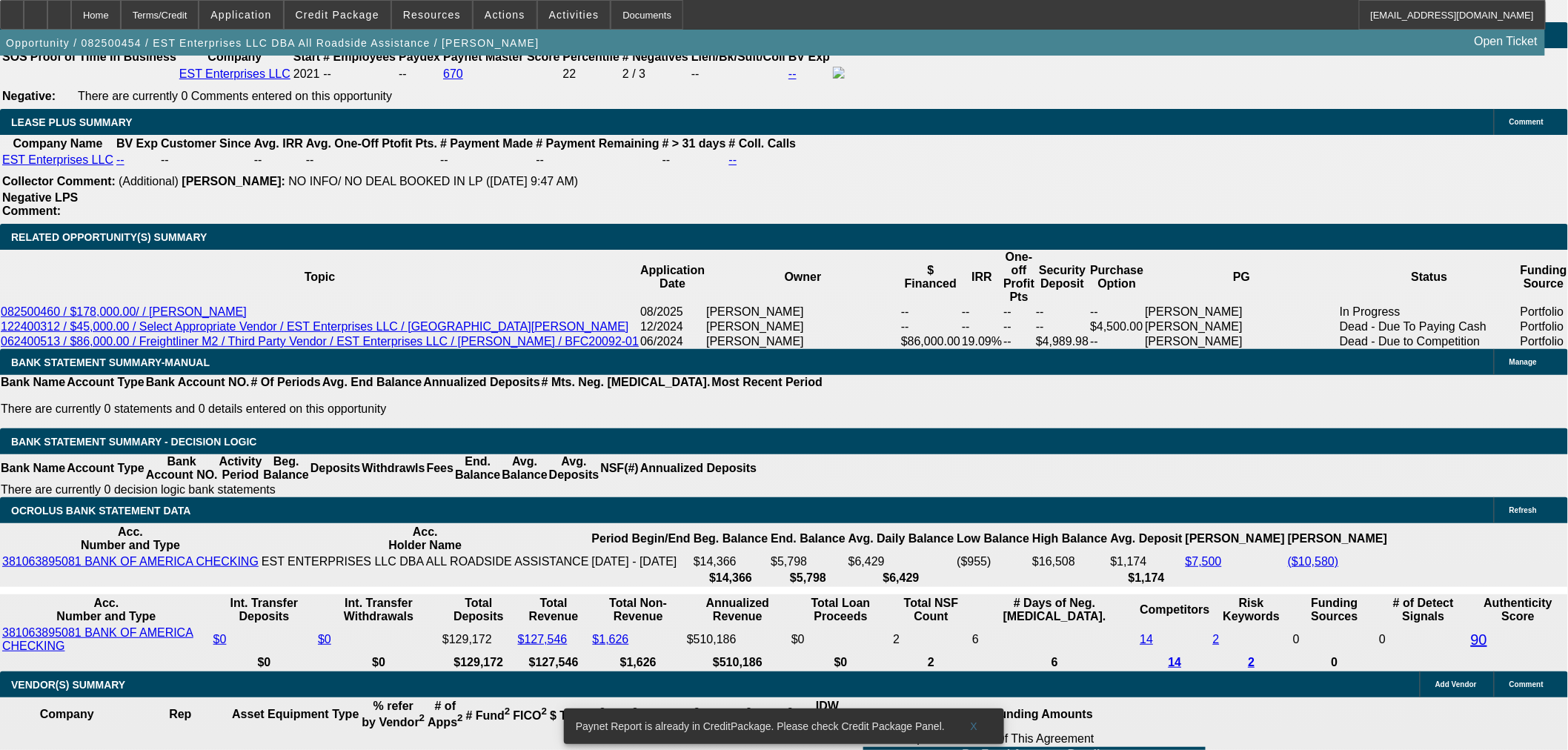
type input "3385"
type input "$6,770.00"
type input "15"
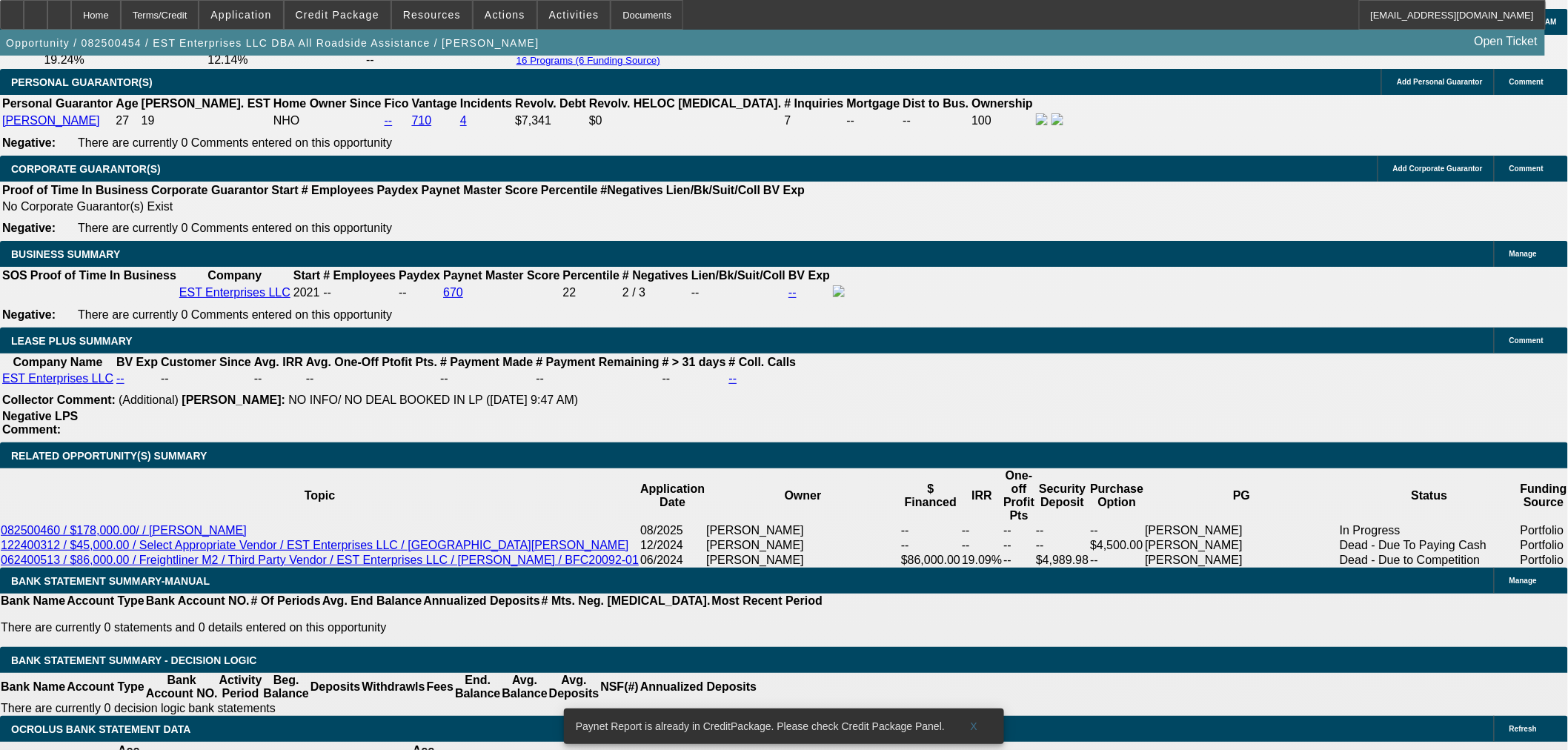
scroll to position [2140, 0]
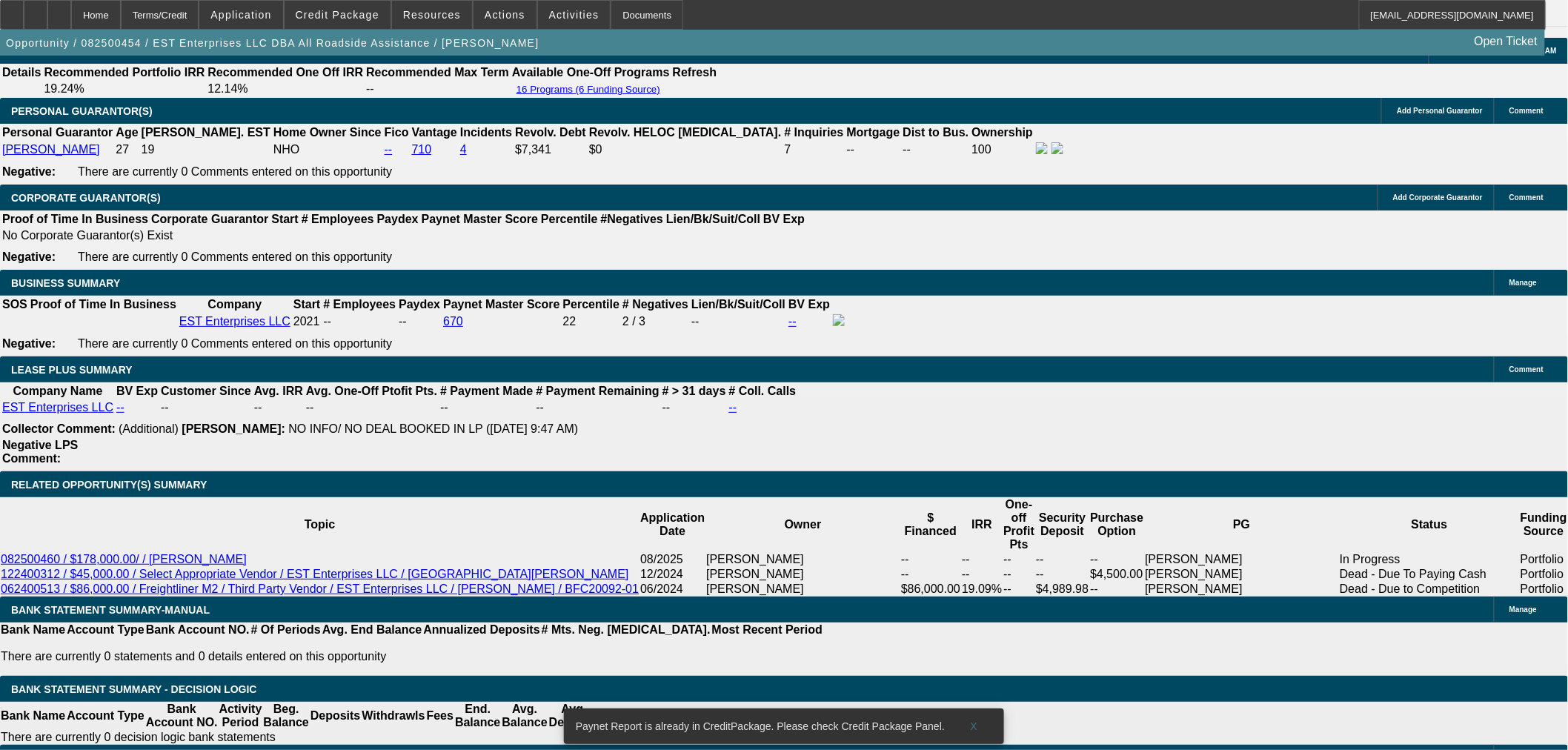
type input "$3,385.00"
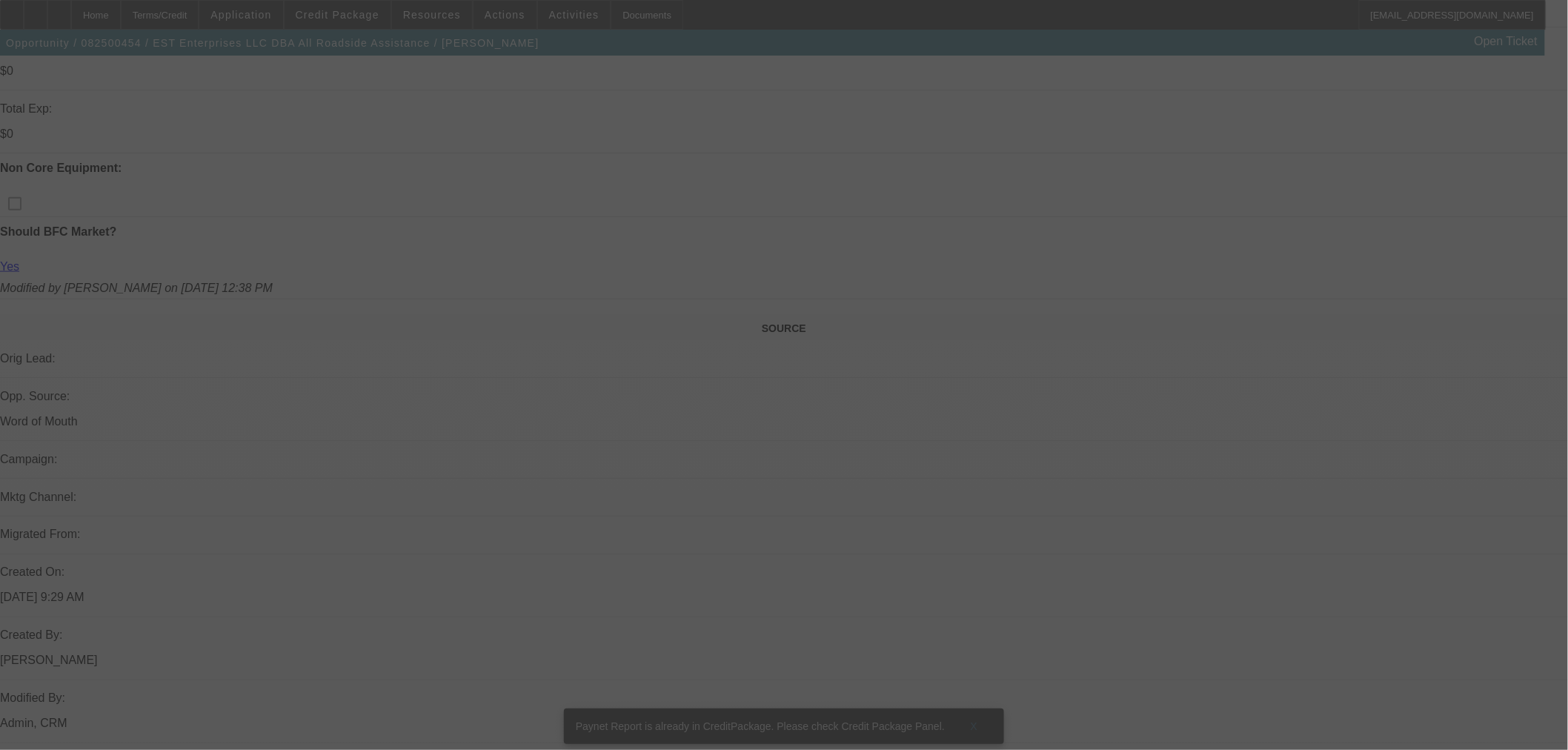
scroll to position [658, 0]
select select "0.1"
select select "2"
select select "0.1"
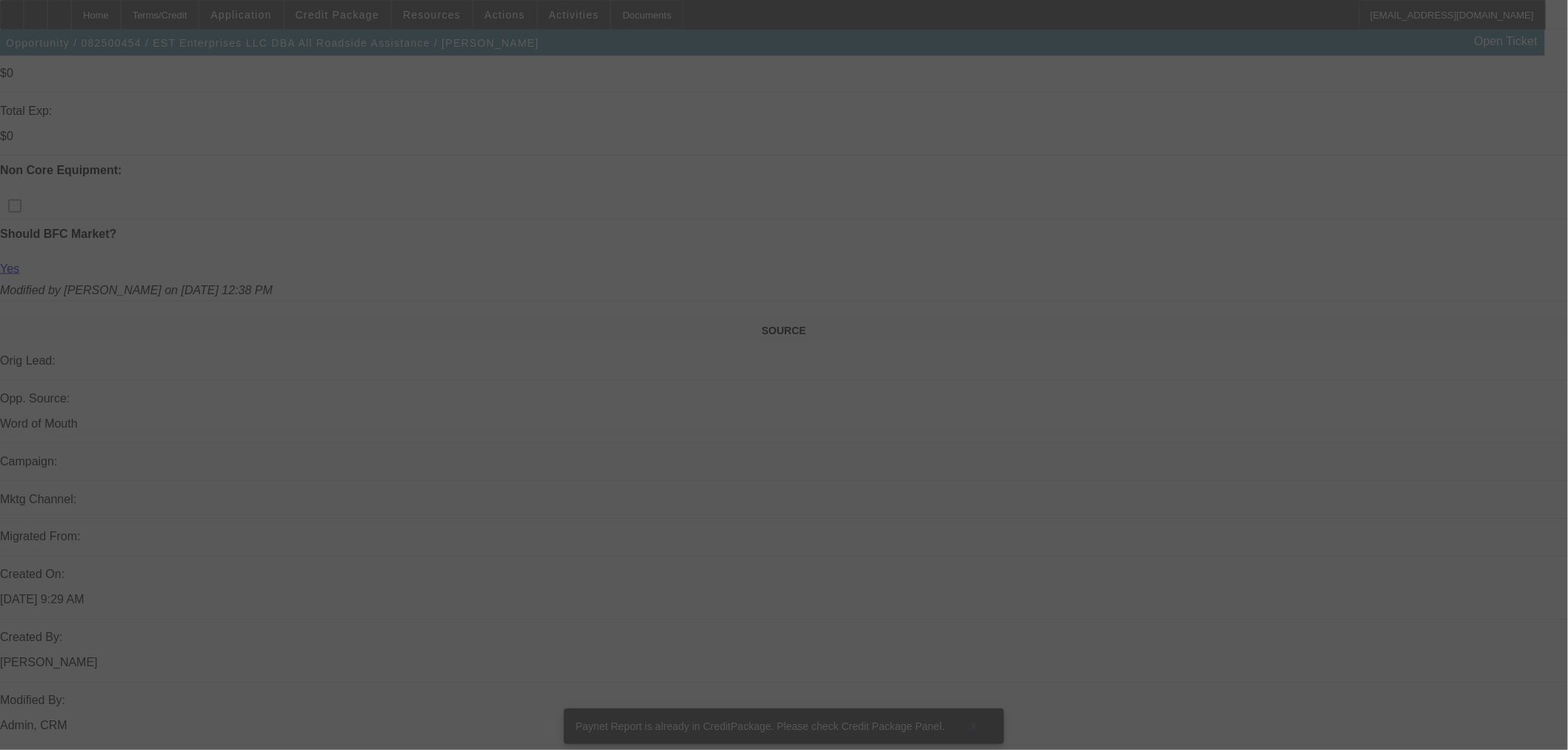
select select "4"
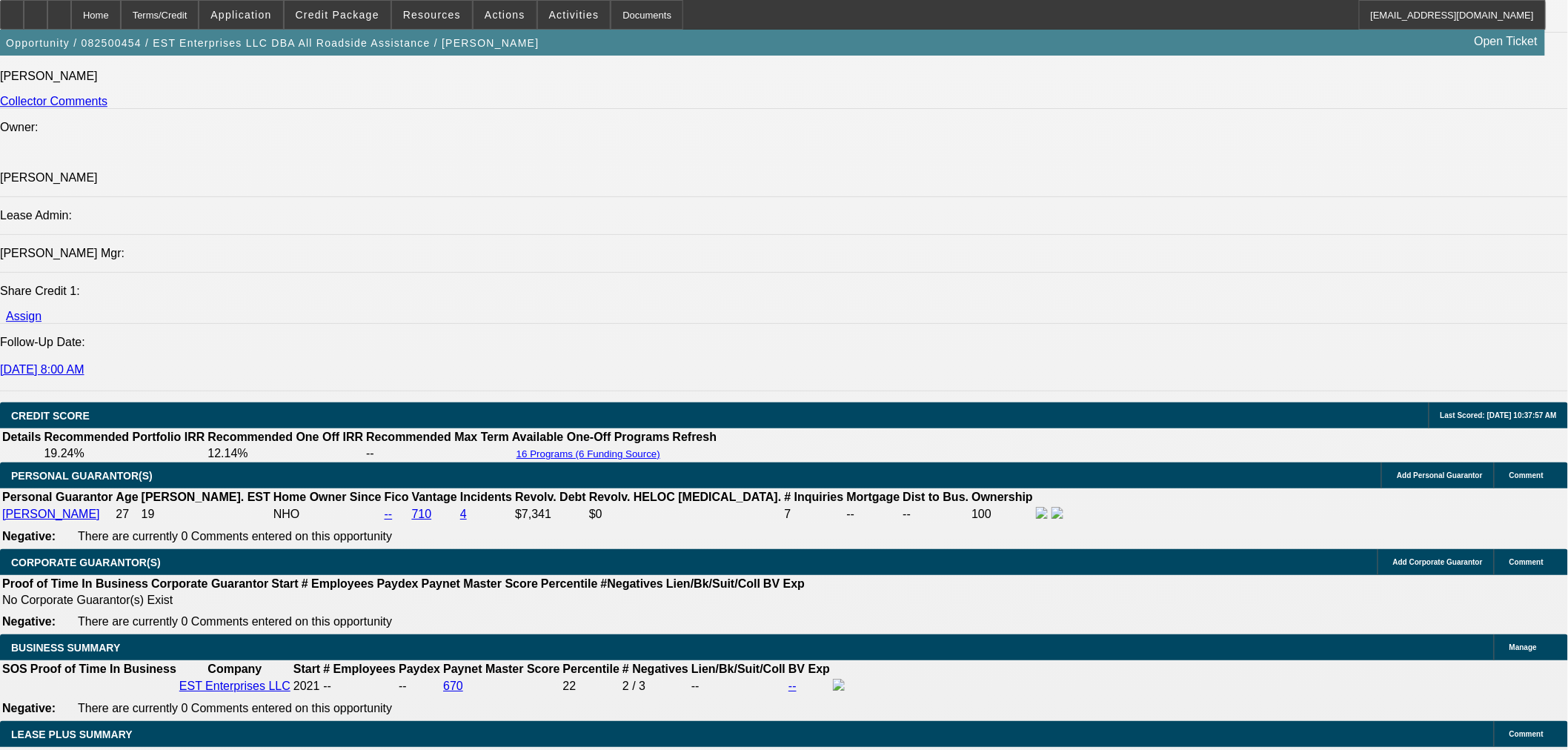
scroll to position [2140, 0]
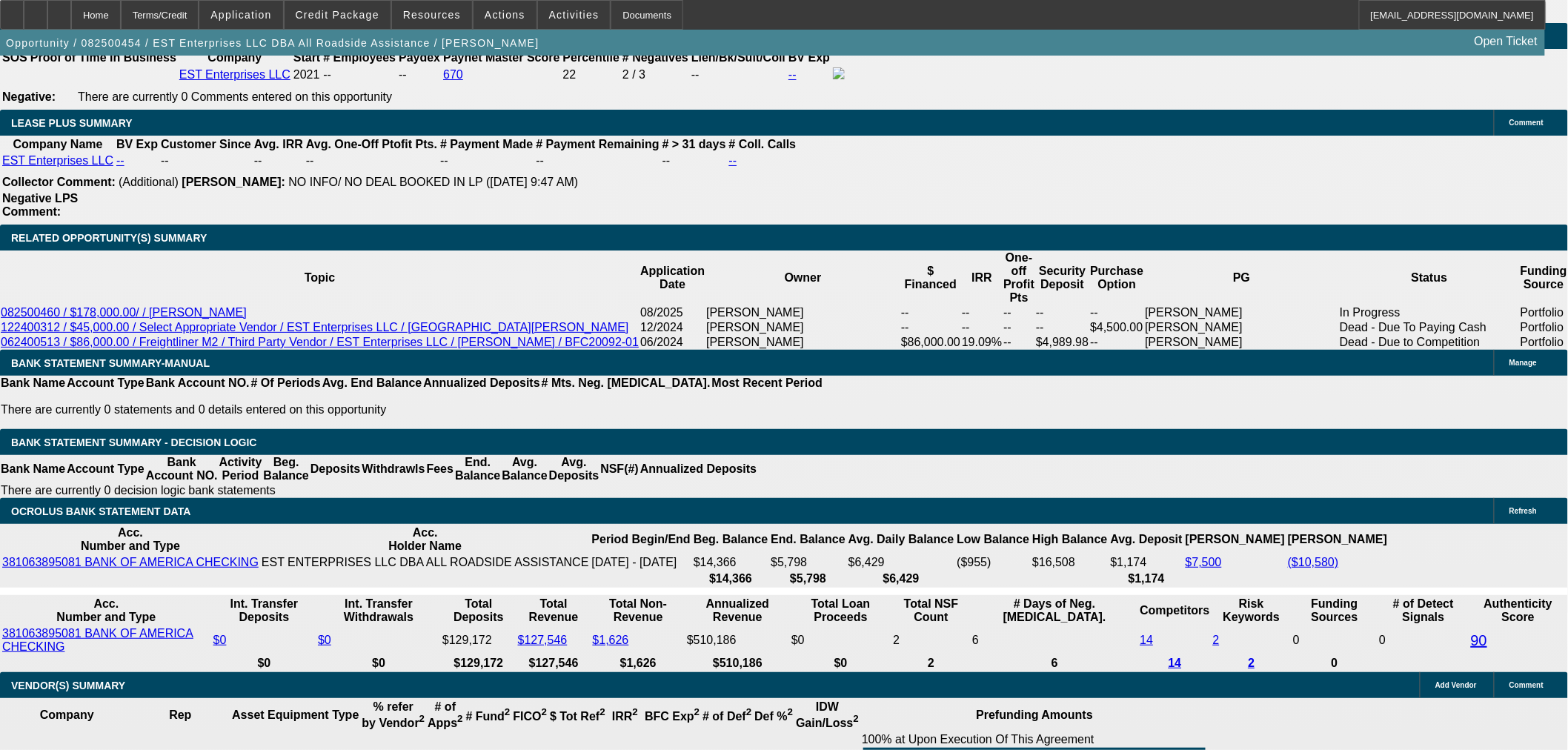
scroll to position [2386, 0]
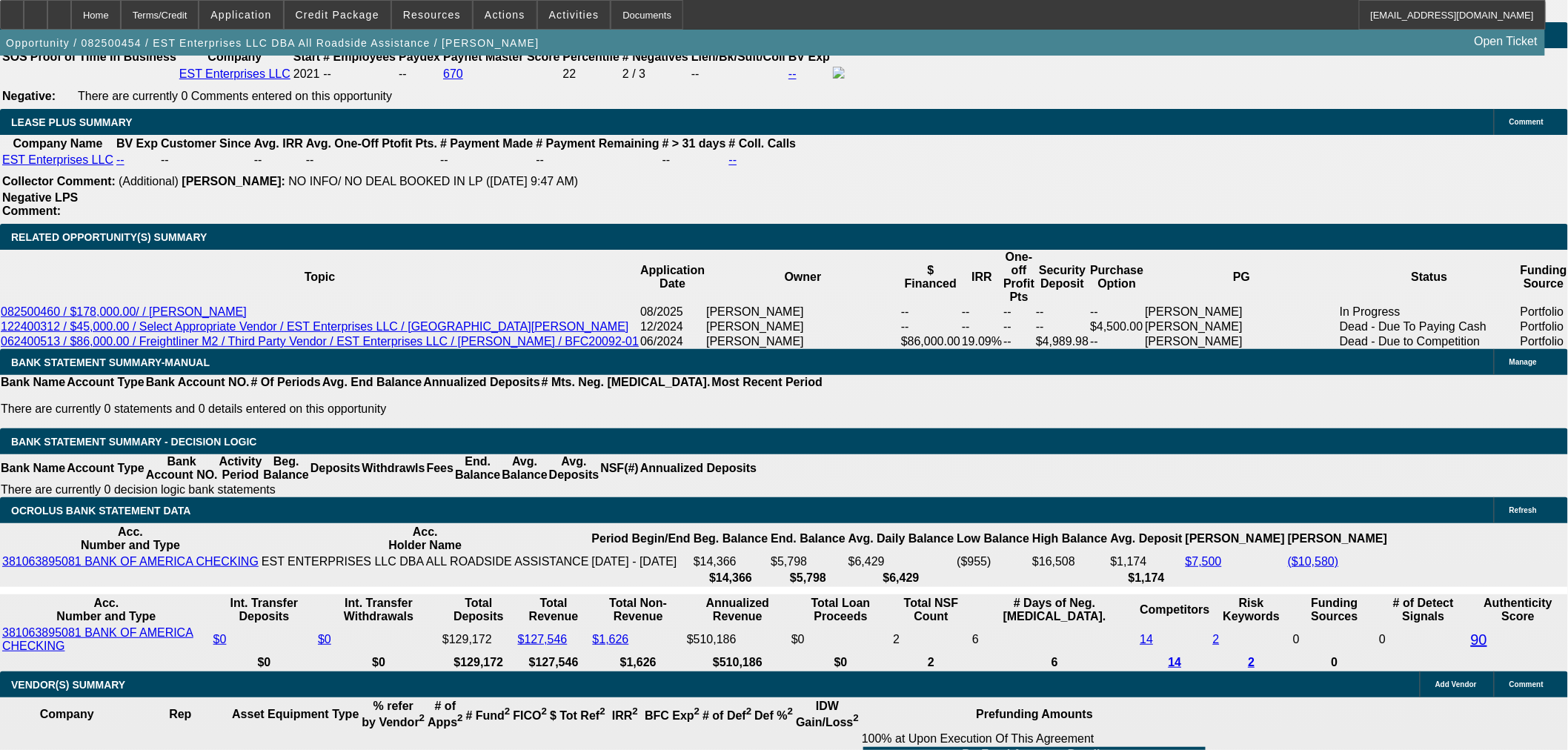
type input "335"
type input "$670.00"
type input "UNKNOWN"
type input "3375"
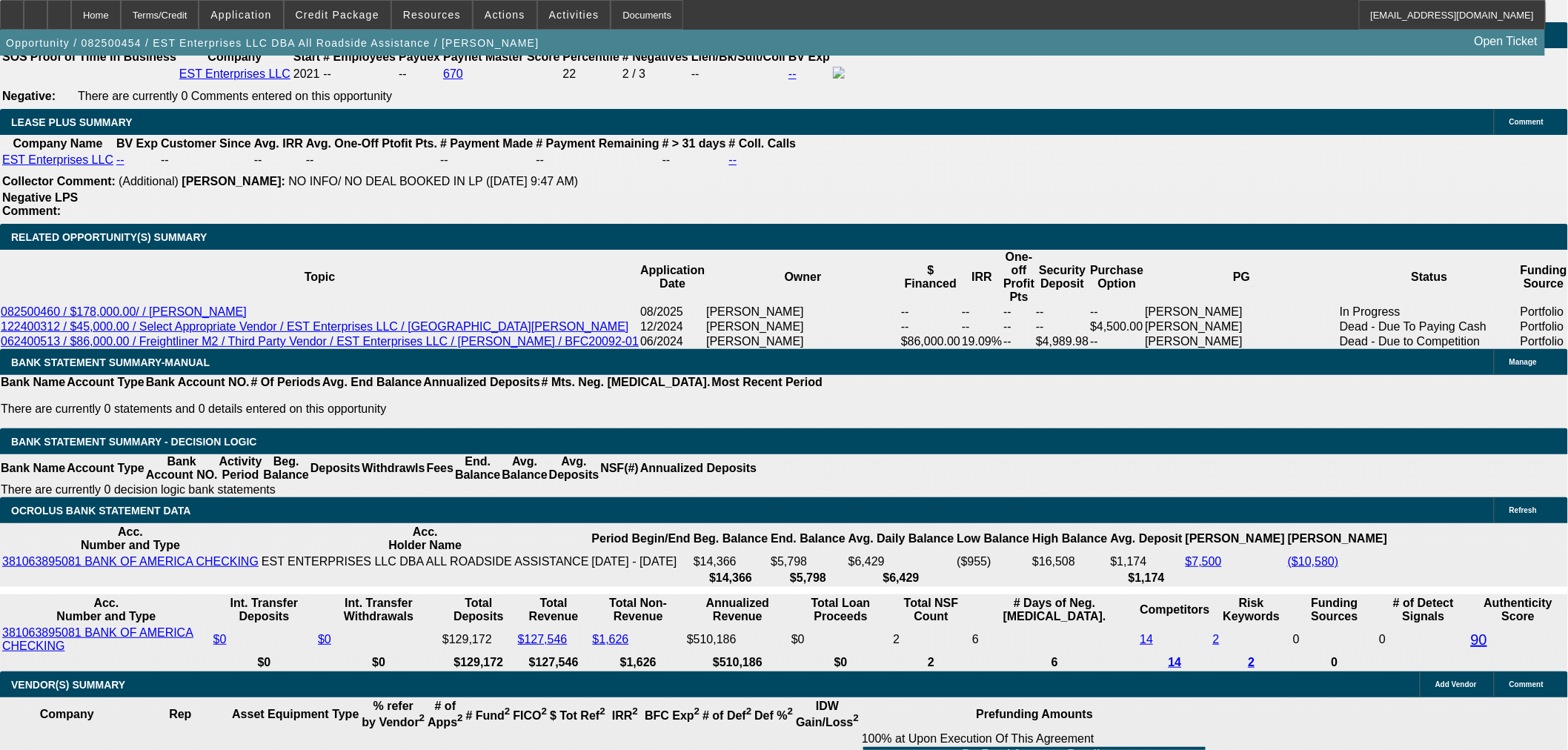
type input "$6,750.00"
type input "14.9"
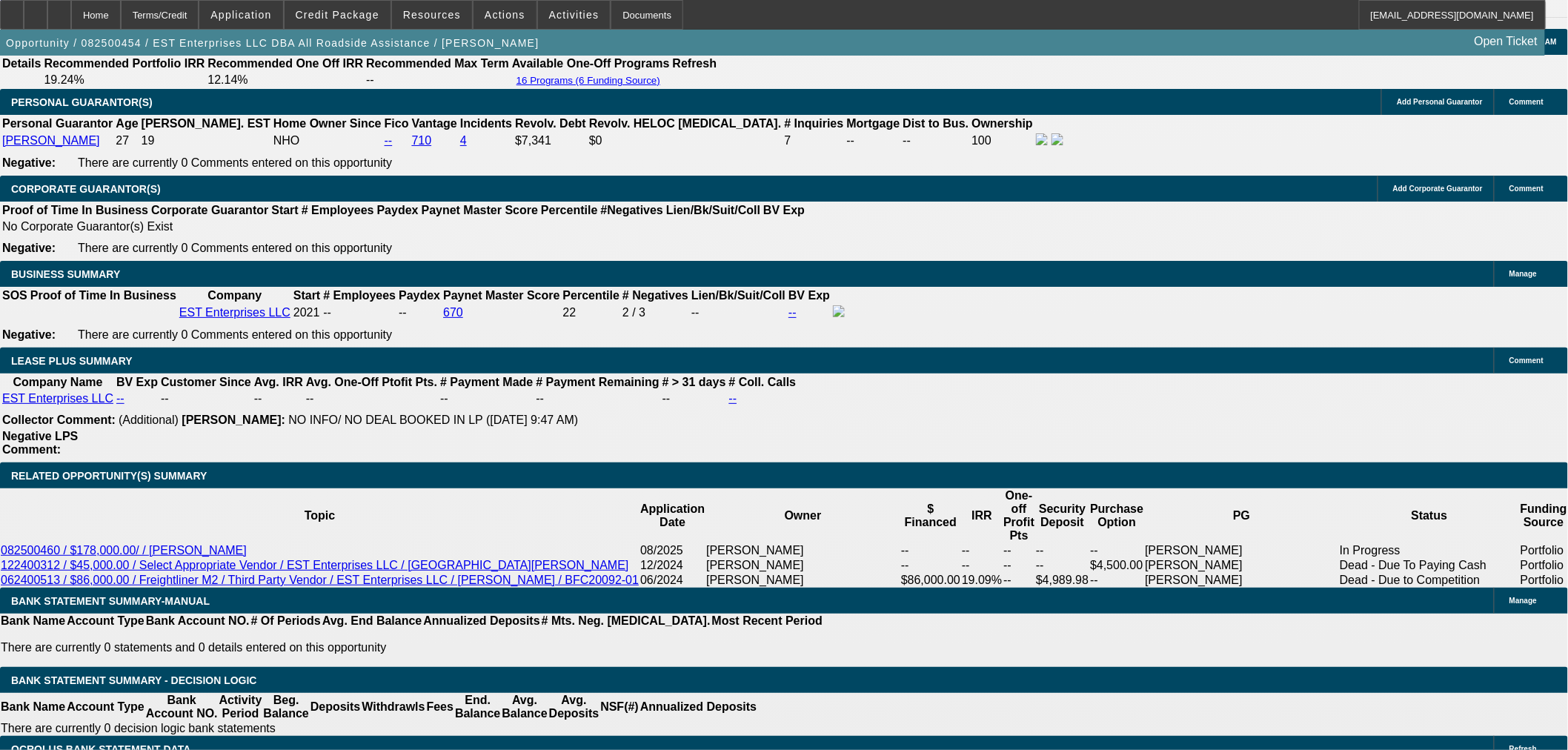
scroll to position [2140, 0]
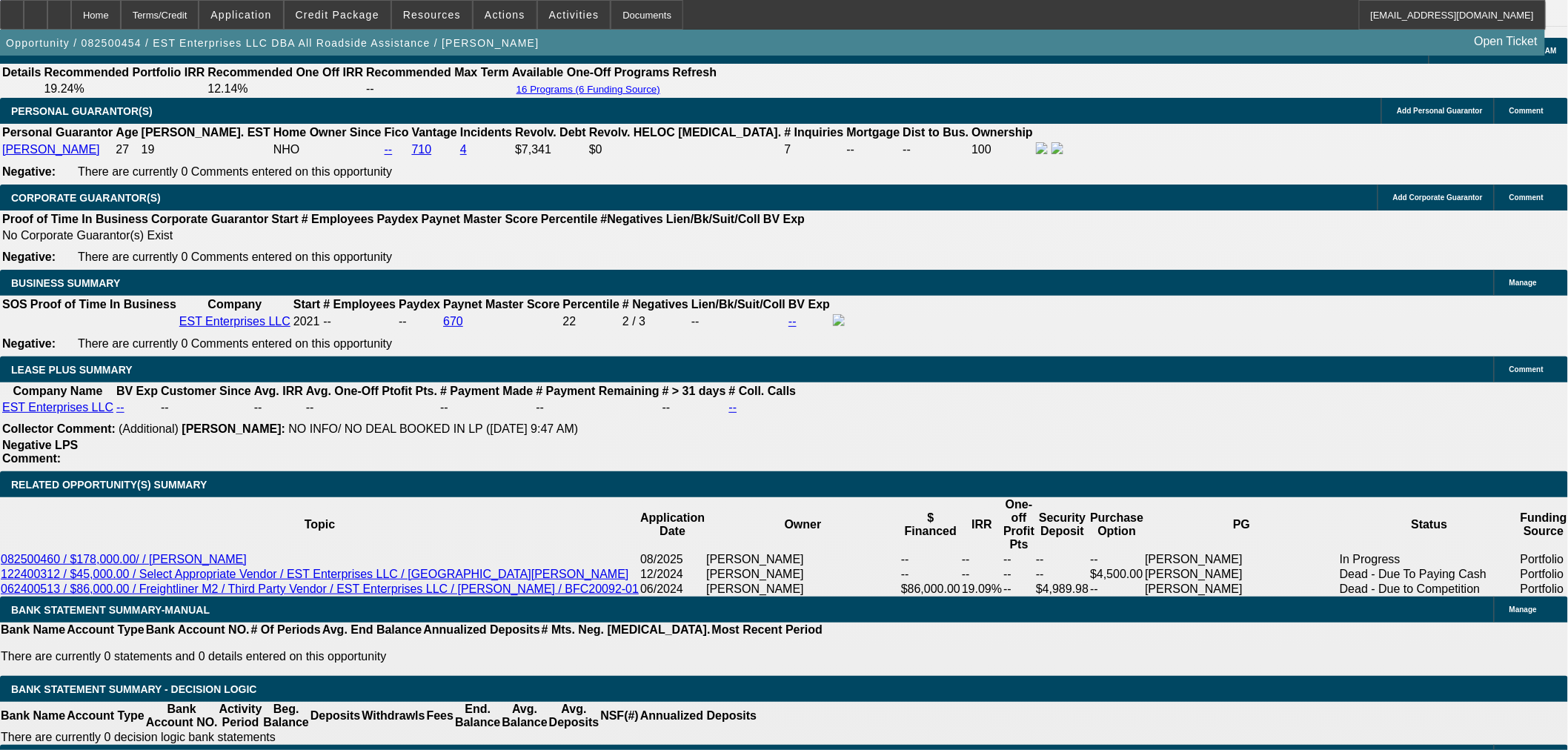
type input "$3,375.00"
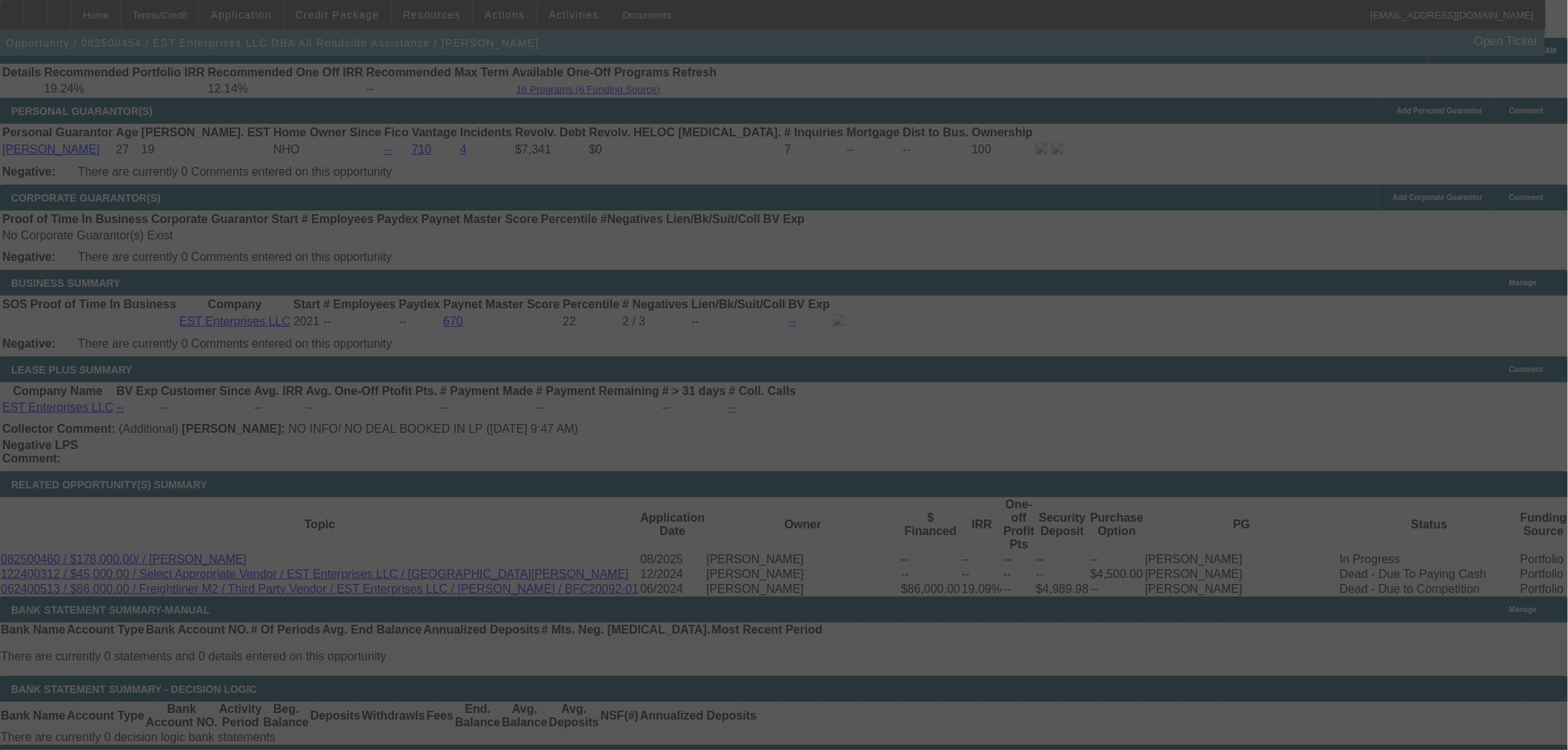
select select "0.1"
select select "2"
select select "0.1"
select select "4"
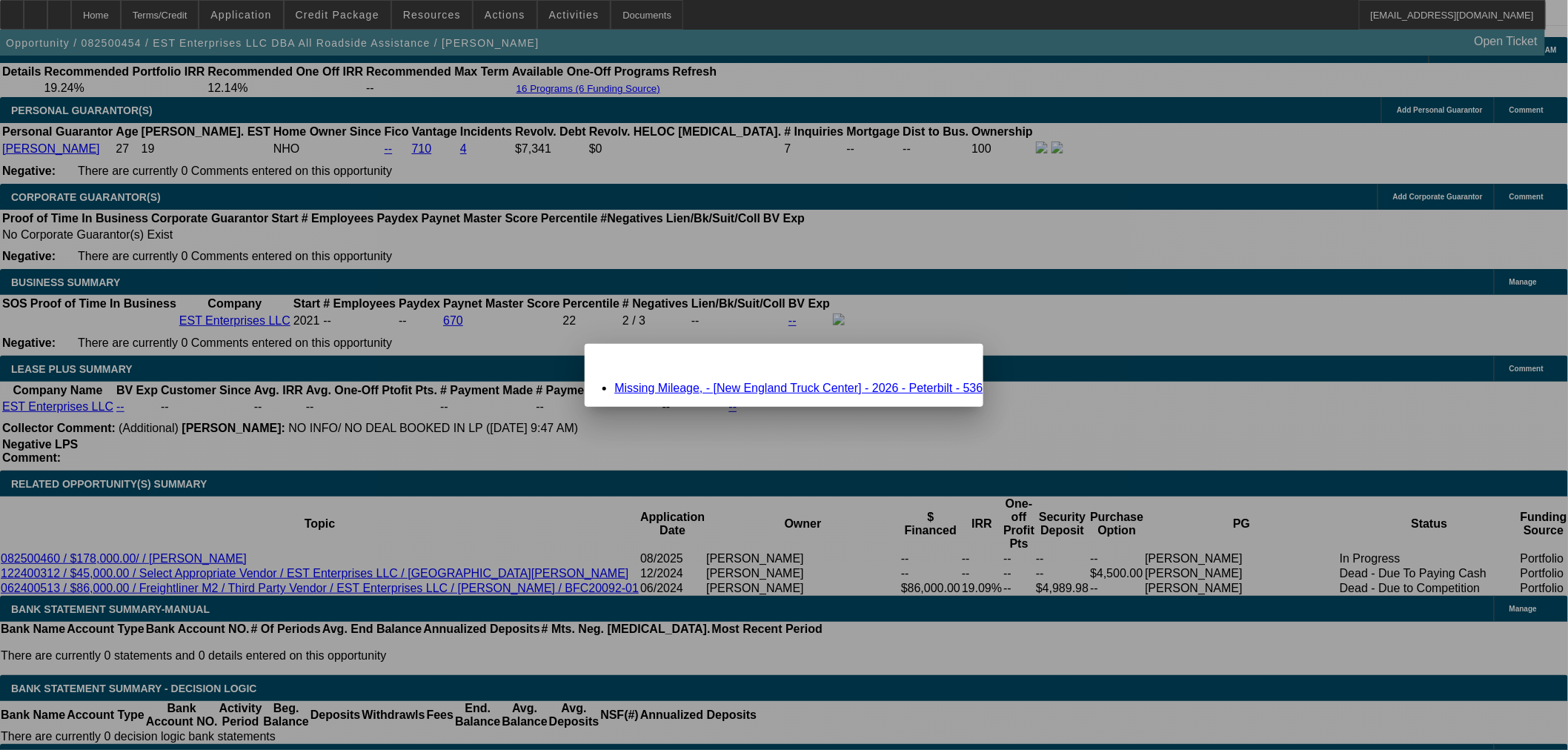
click at [746, 382] on link "Missing Mileage, - [New England Truck Center] - 2026 - Peterbilt - 536" at bounding box center [798, 388] width 368 height 13
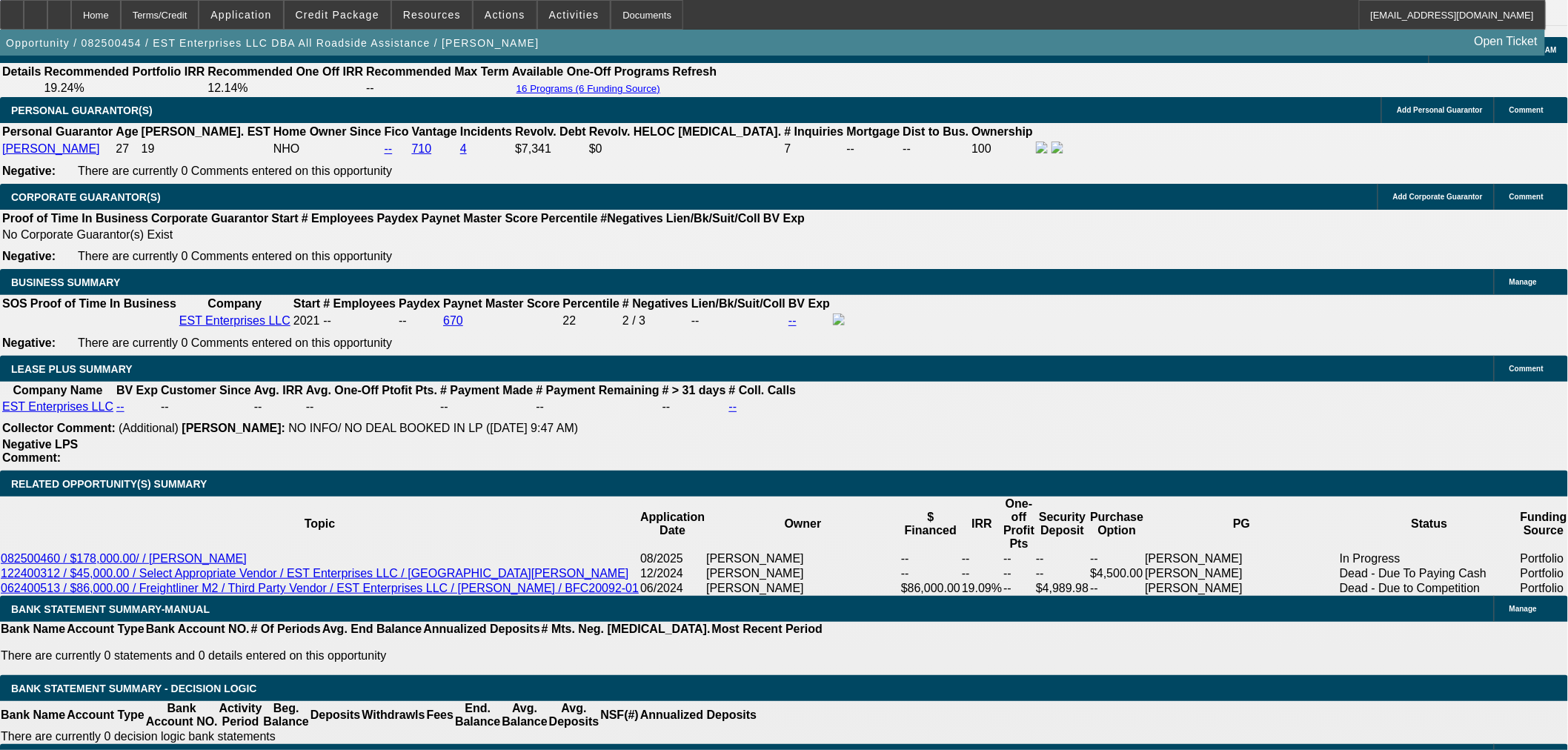
scroll to position [2140, 0]
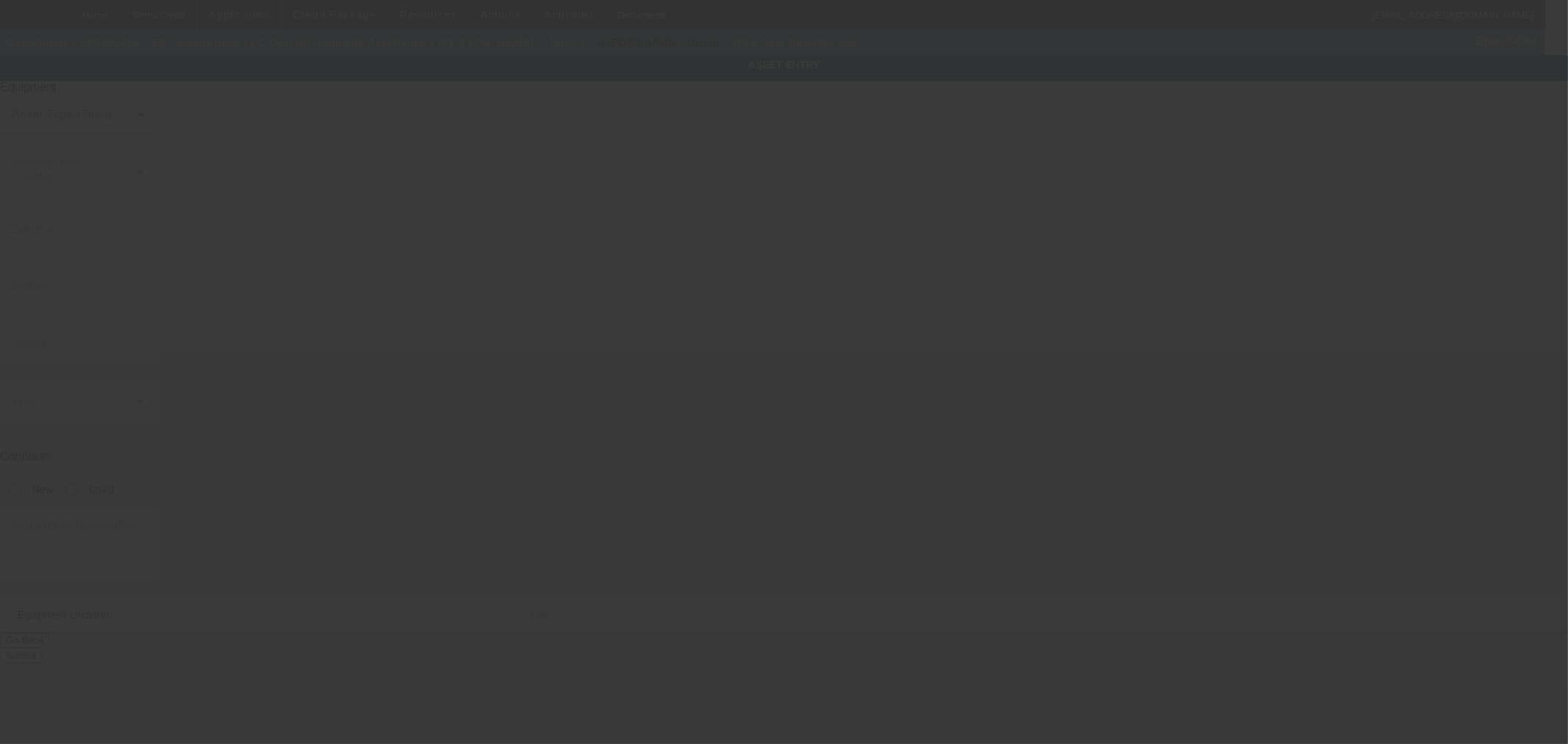
type input "Peterbilt"
type input "536"
radio input "true"
type textarea "2025 NRC 20TB"
type input "299 Hirliman Rd"
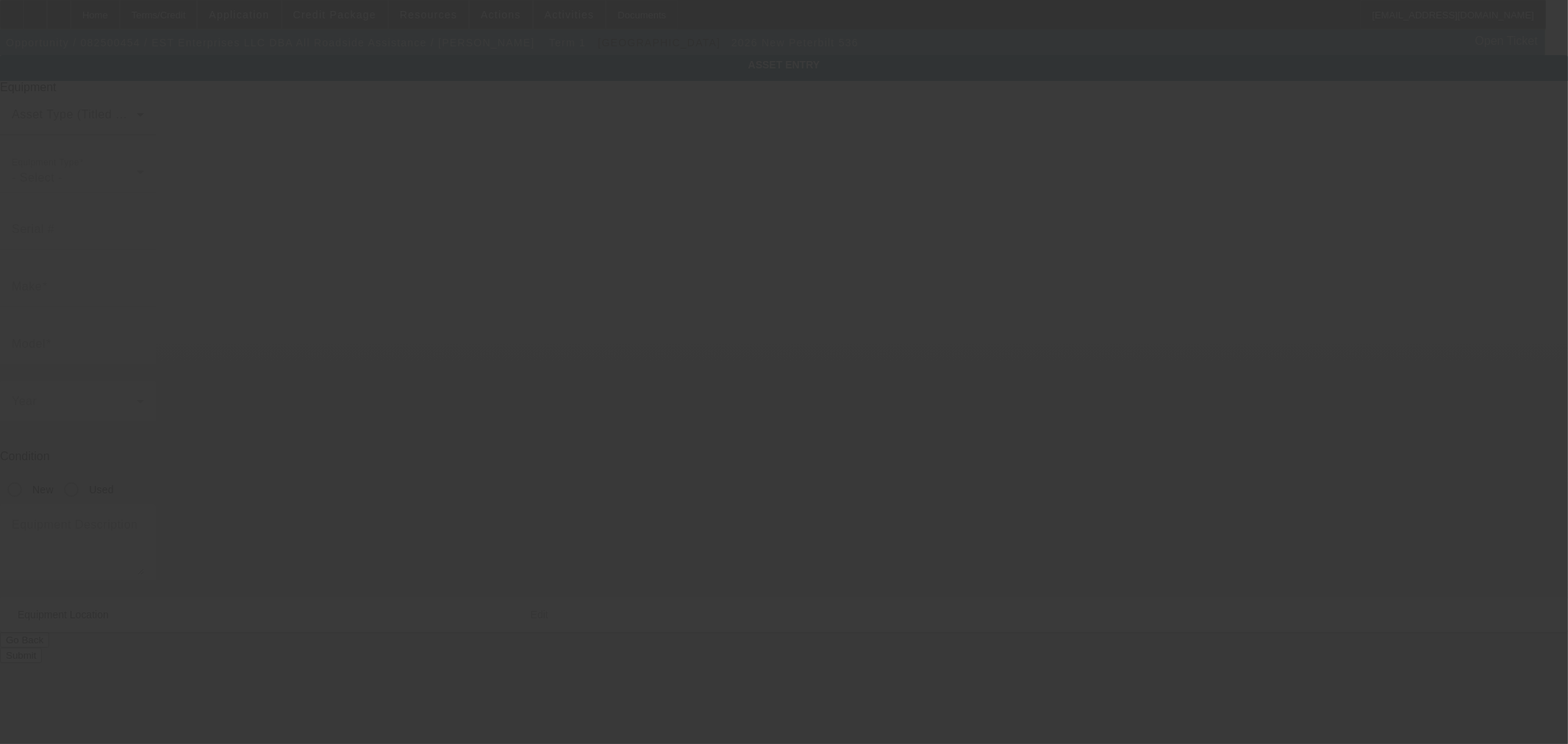
type input "Englewood"
type input "07631"
type input "Bergen"
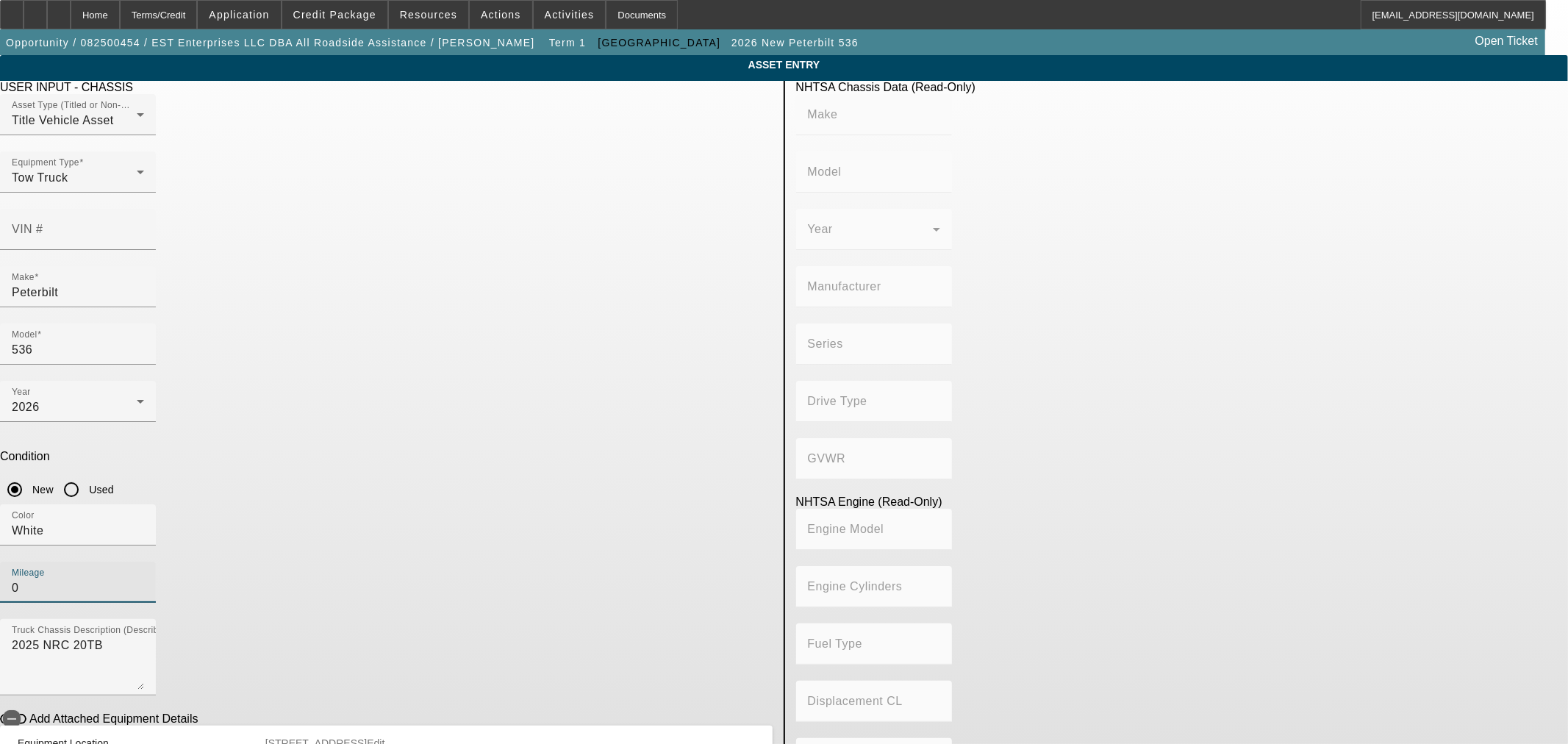
drag, startPoint x: 637, startPoint y: 372, endPoint x: 374, endPoint y: 342, distance: 264.7
click at [374, 342] on div "USER INPUT - CHASSIS Asset Type (Titled or Non-Titled) Title Vehicle Asset Equi…" at bounding box center [386, 475] width 794 height 789
type input "40"
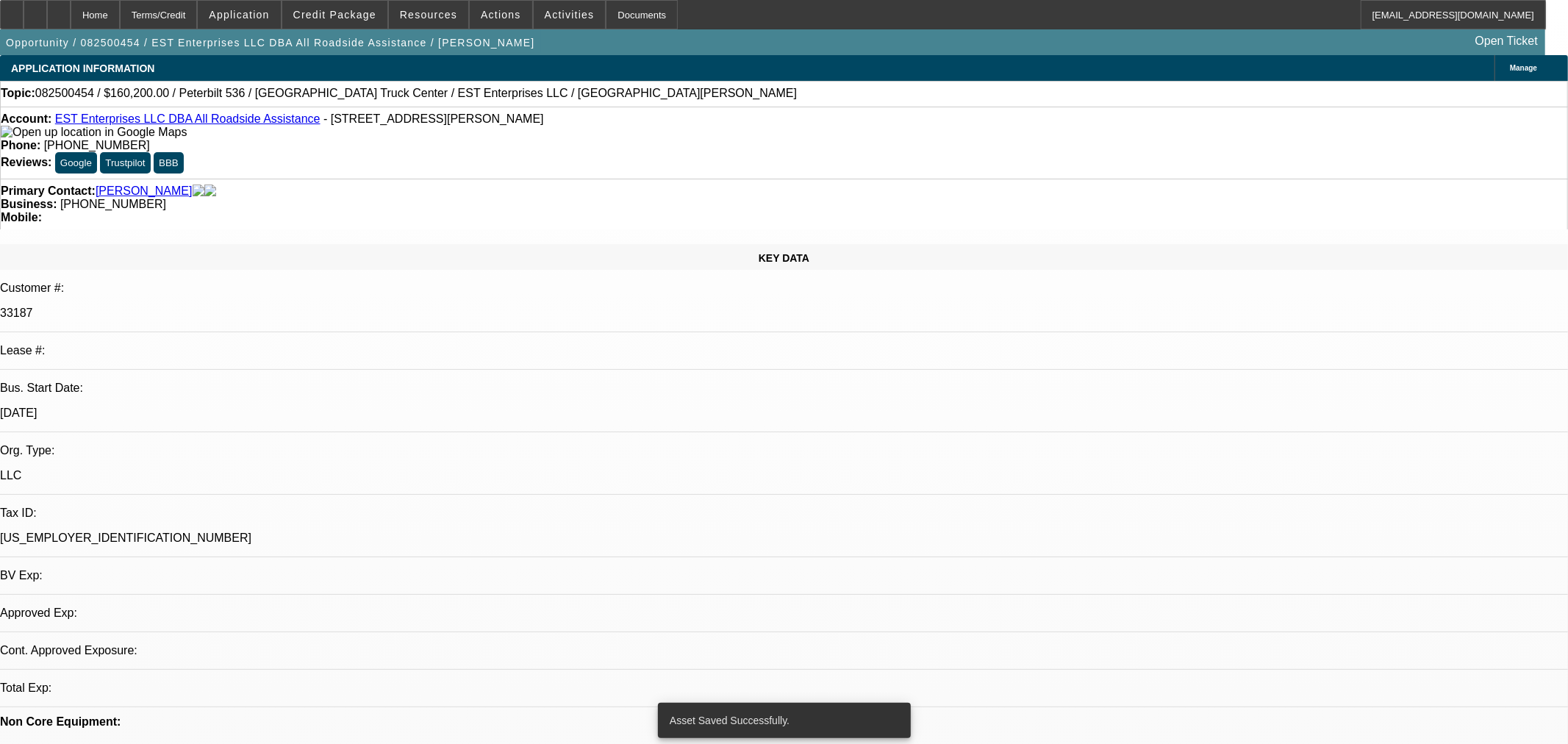
select select "0.1"
select select "2"
select select "0.1"
select select "4"
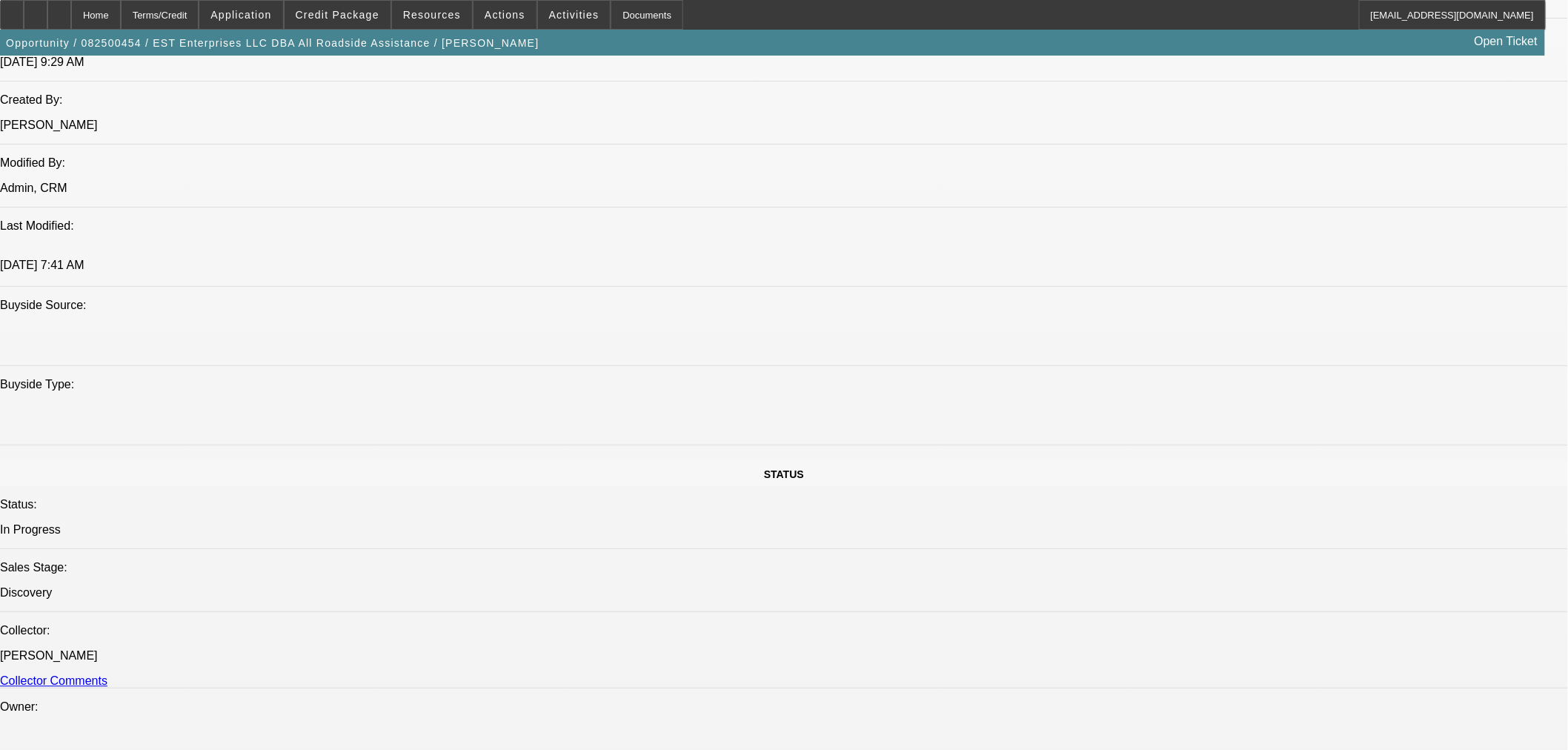
scroll to position [1069, 0]
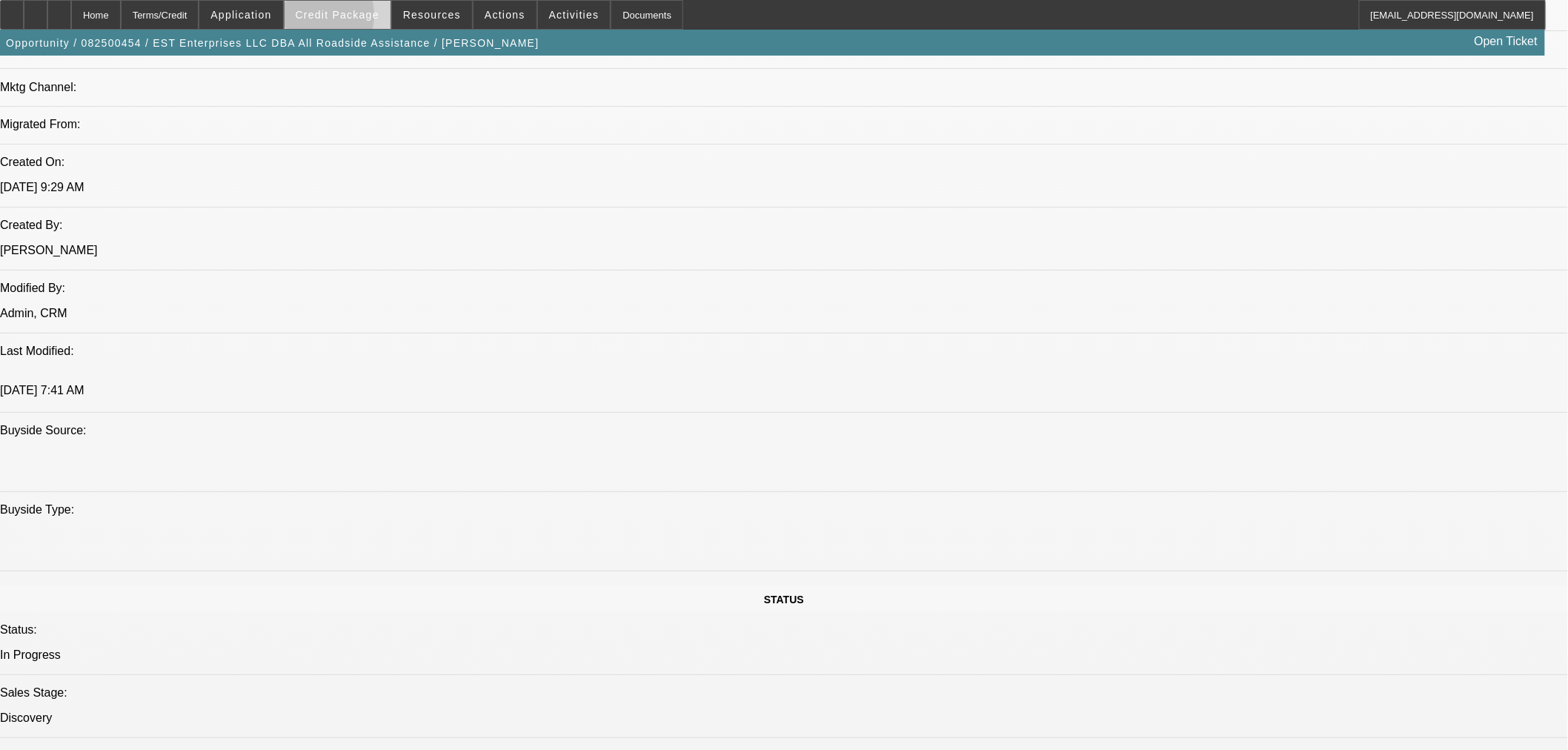
click at [334, 19] on span "Credit Package" at bounding box center [337, 15] width 84 height 12
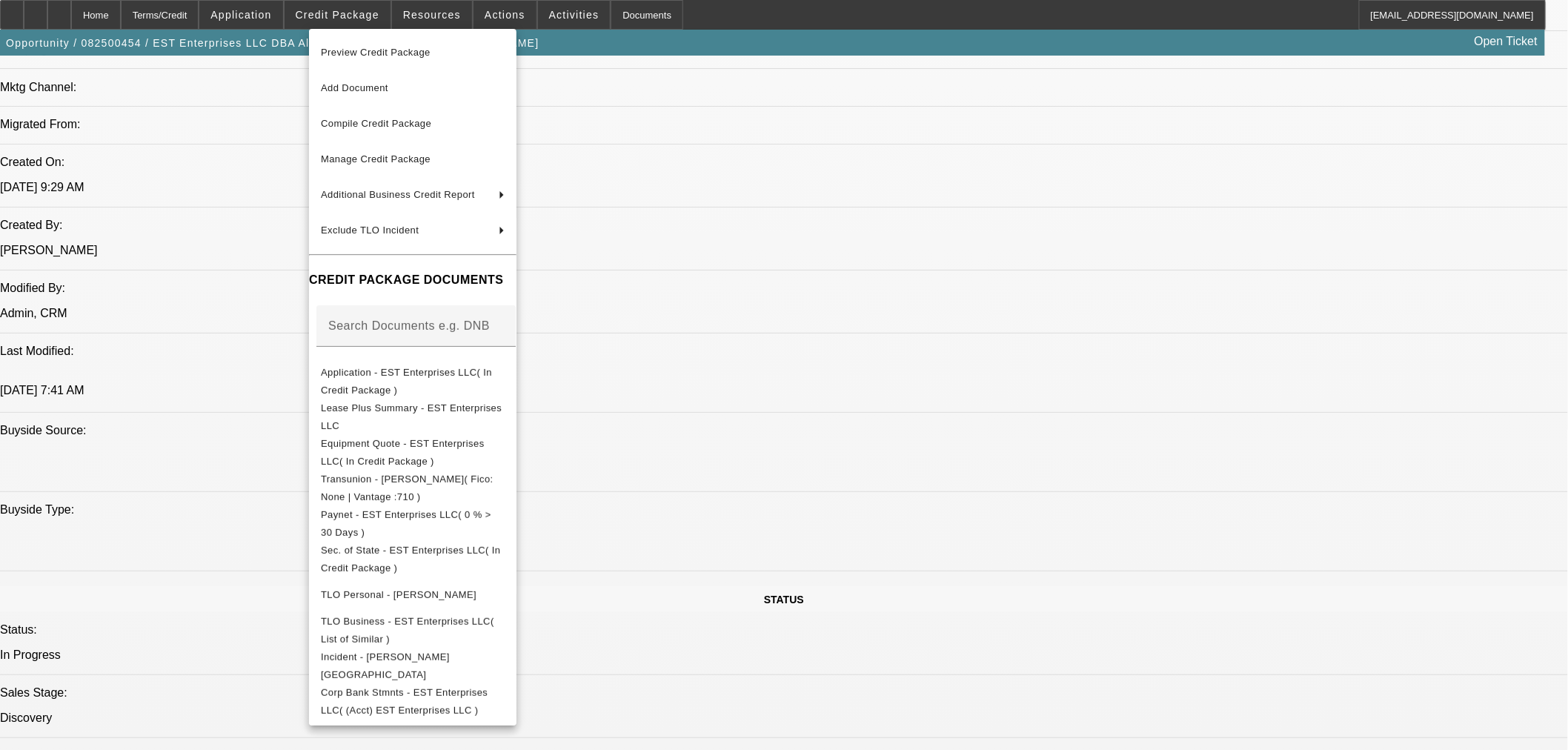
click at [716, 548] on div at bounding box center [784, 375] width 1568 height 750
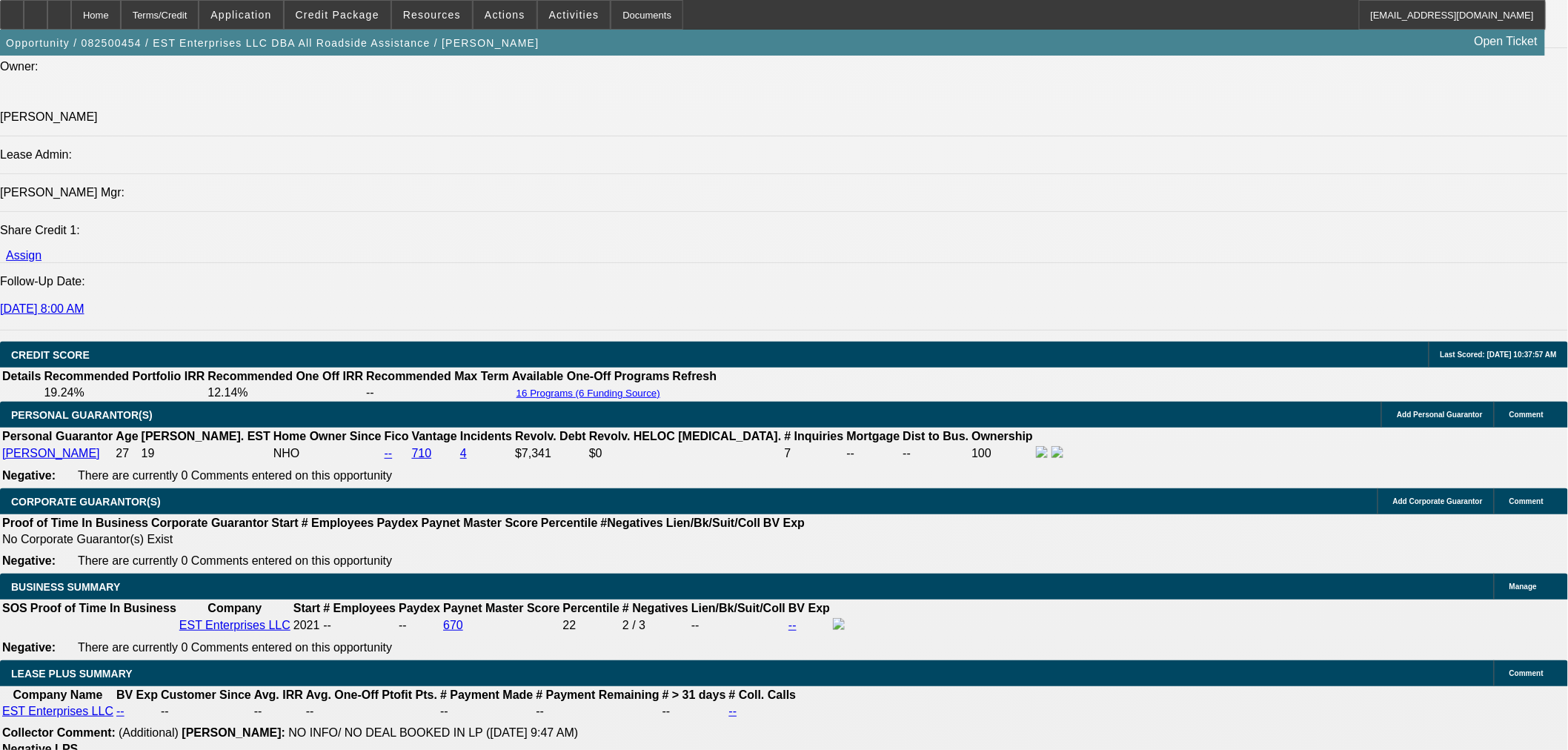
scroll to position [1728, 0]
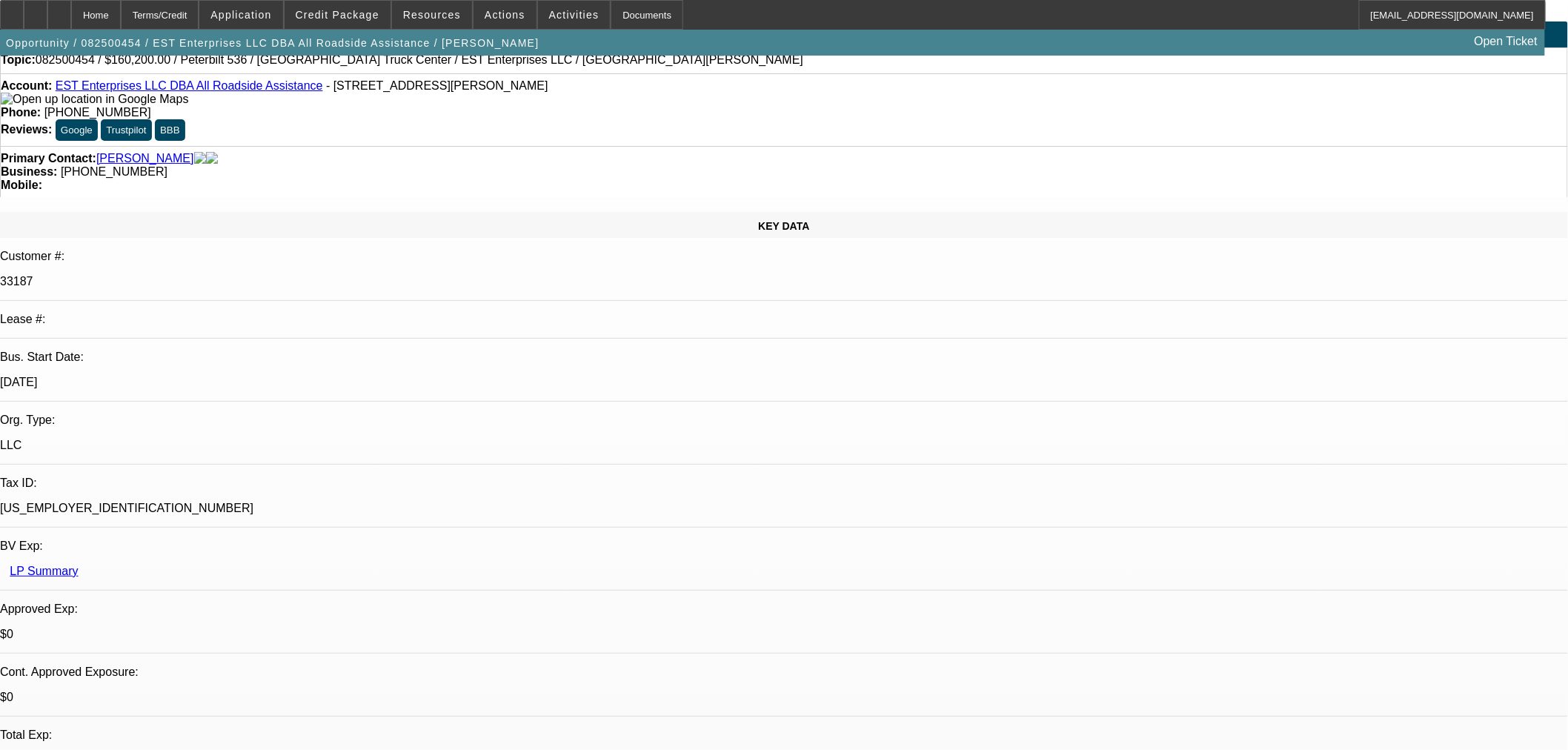
scroll to position [0, 0]
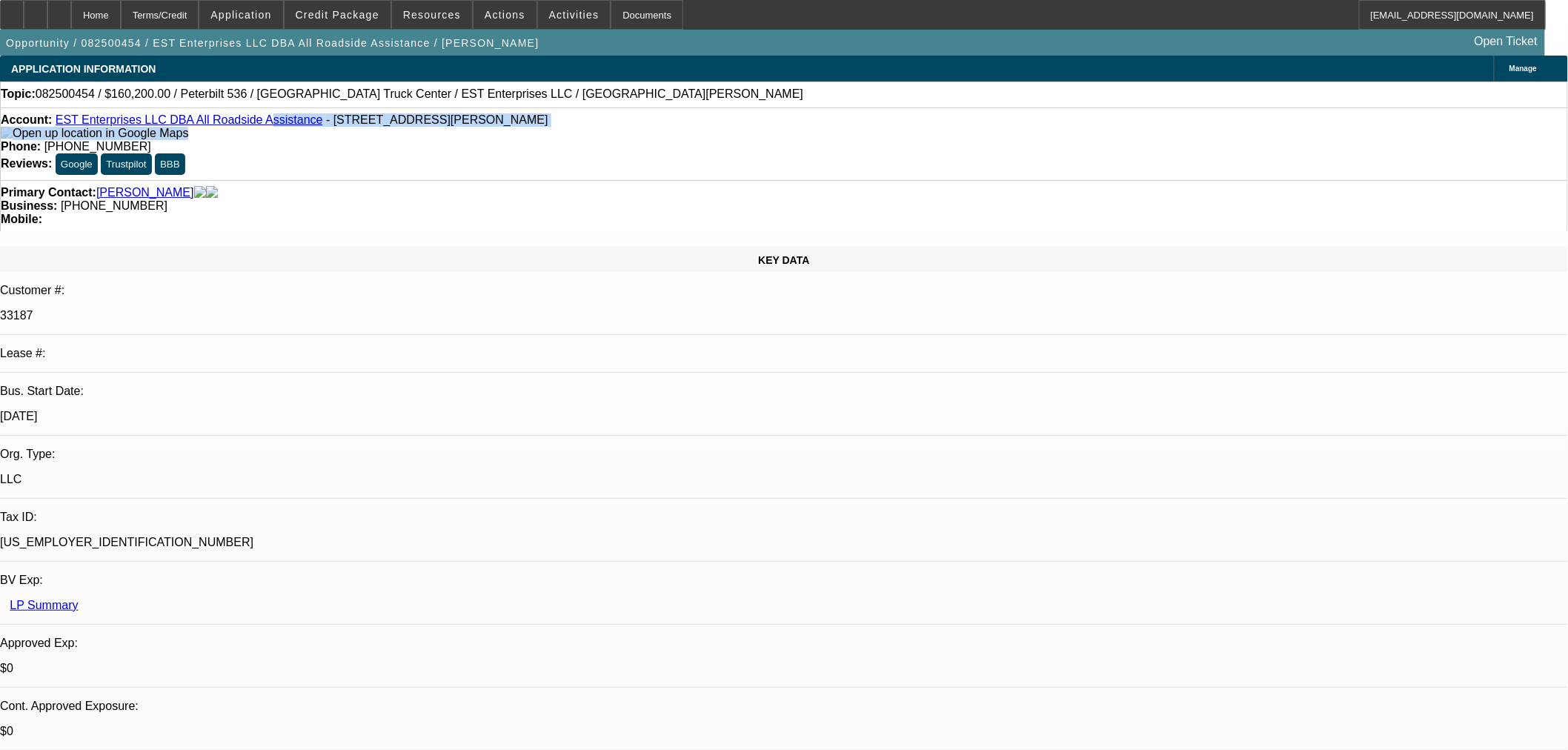
drag, startPoint x: 285, startPoint y: 133, endPoint x: 245, endPoint y: 125, distance: 40.8
click at [245, 125] on div "Account: EST Enterprises LLC DBA All Roadside Assistance - 299 Hirliman Rd, Eng…" at bounding box center [784, 127] width 1567 height 27
click at [62, 129] on div "Account: EST Enterprises LLC DBA All Roadside Assistance - 299 Hirliman Rd, Eng…" at bounding box center [784, 127] width 1567 height 27
drag, startPoint x: 64, startPoint y: 124, endPoint x: 285, endPoint y: 127, distance: 221.0
click at [285, 127] on div "Account: EST Enterprises LLC DBA All Roadside Assistance - 299 Hirliman Rd, Eng…" at bounding box center [784, 127] width 1567 height 27
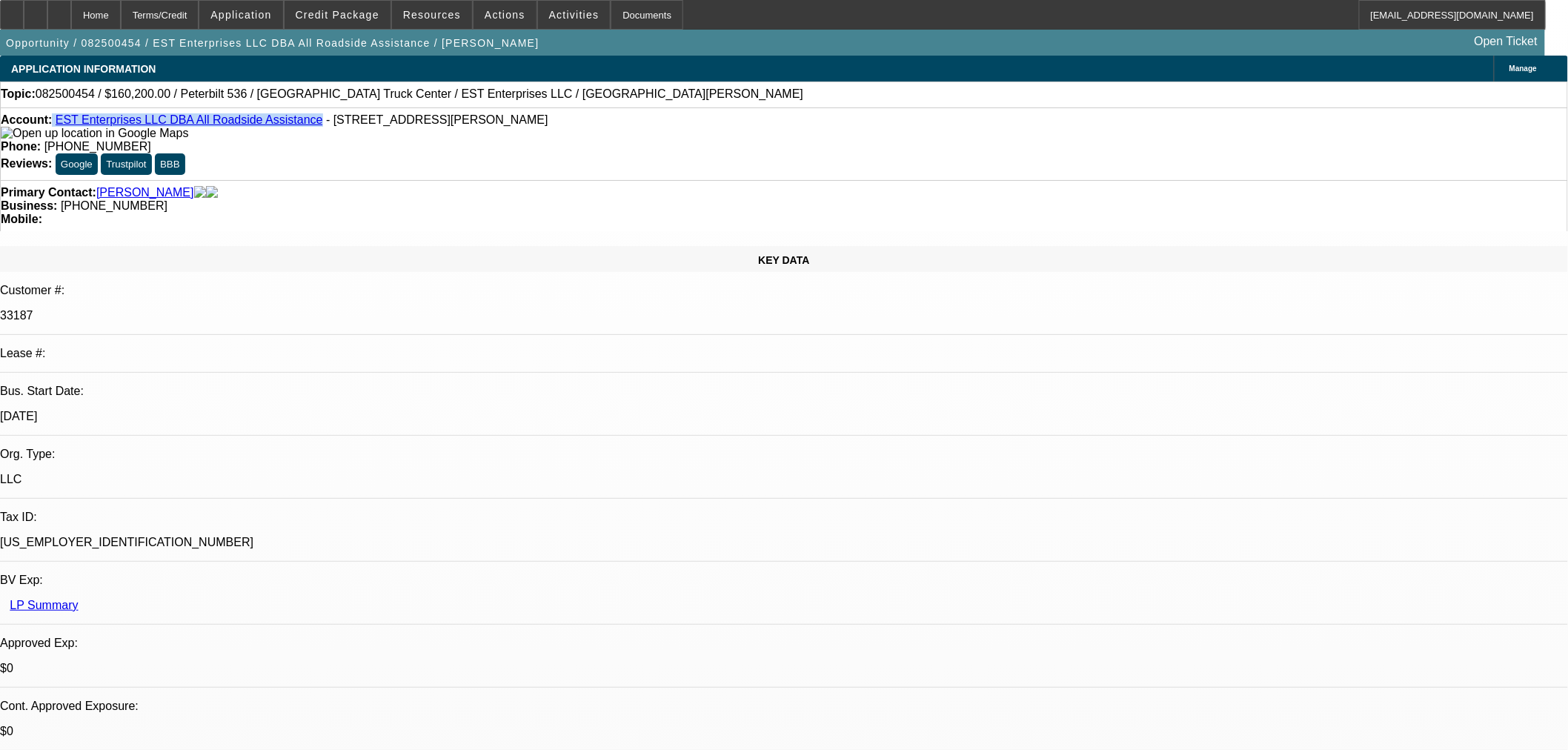
copy div "EST Enterprises LLC DBA All Roadside Assistance"
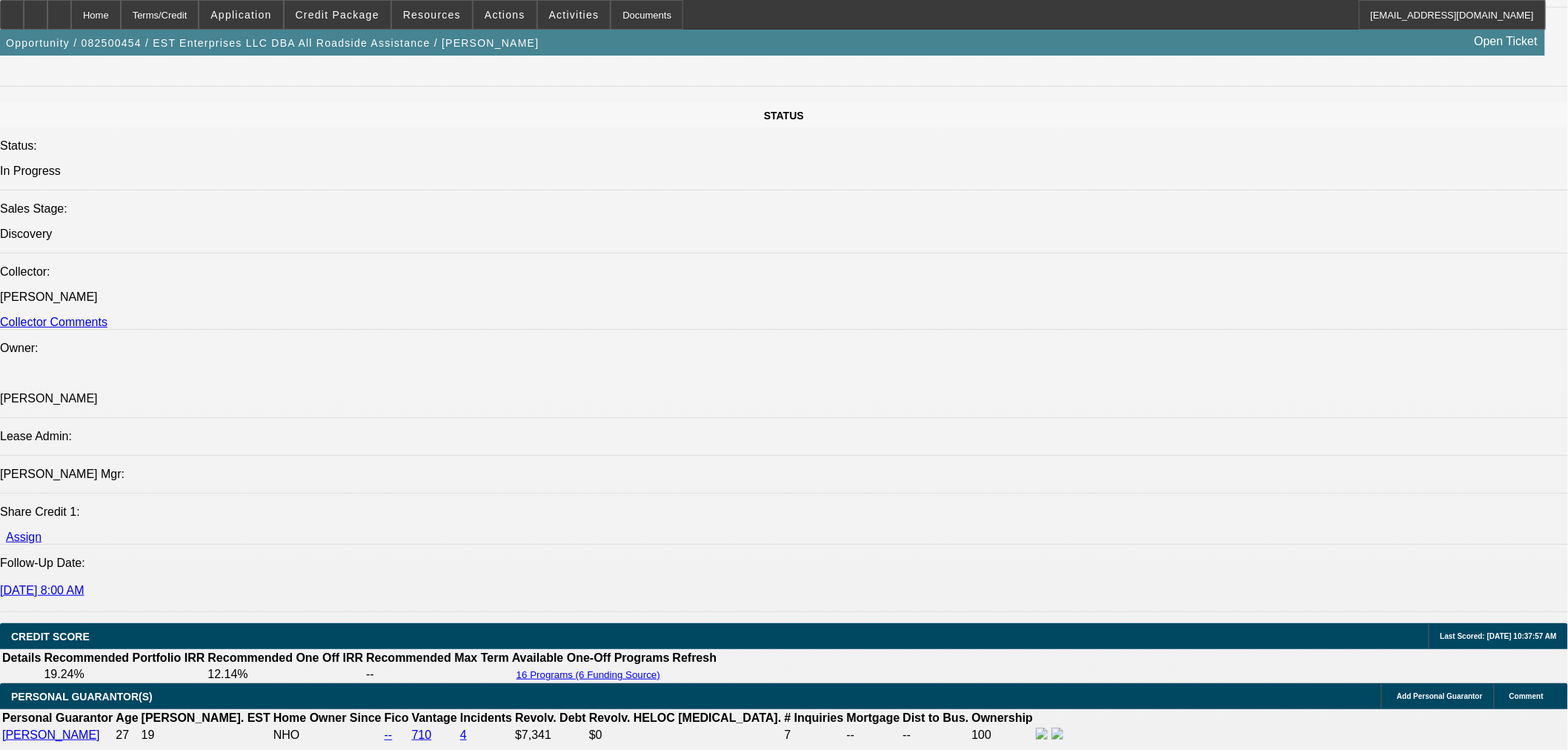
scroll to position [1481, 0]
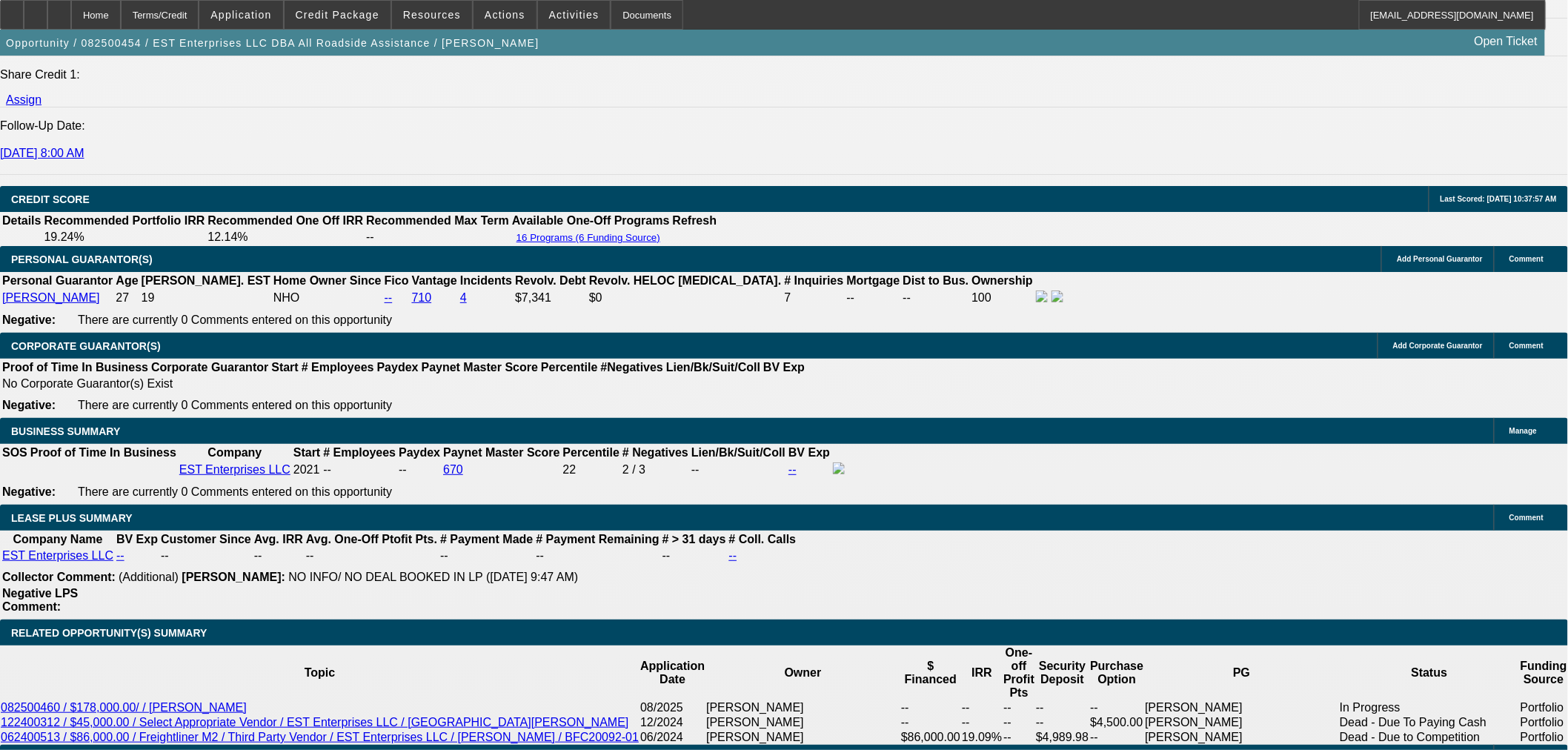
scroll to position [2140, 0]
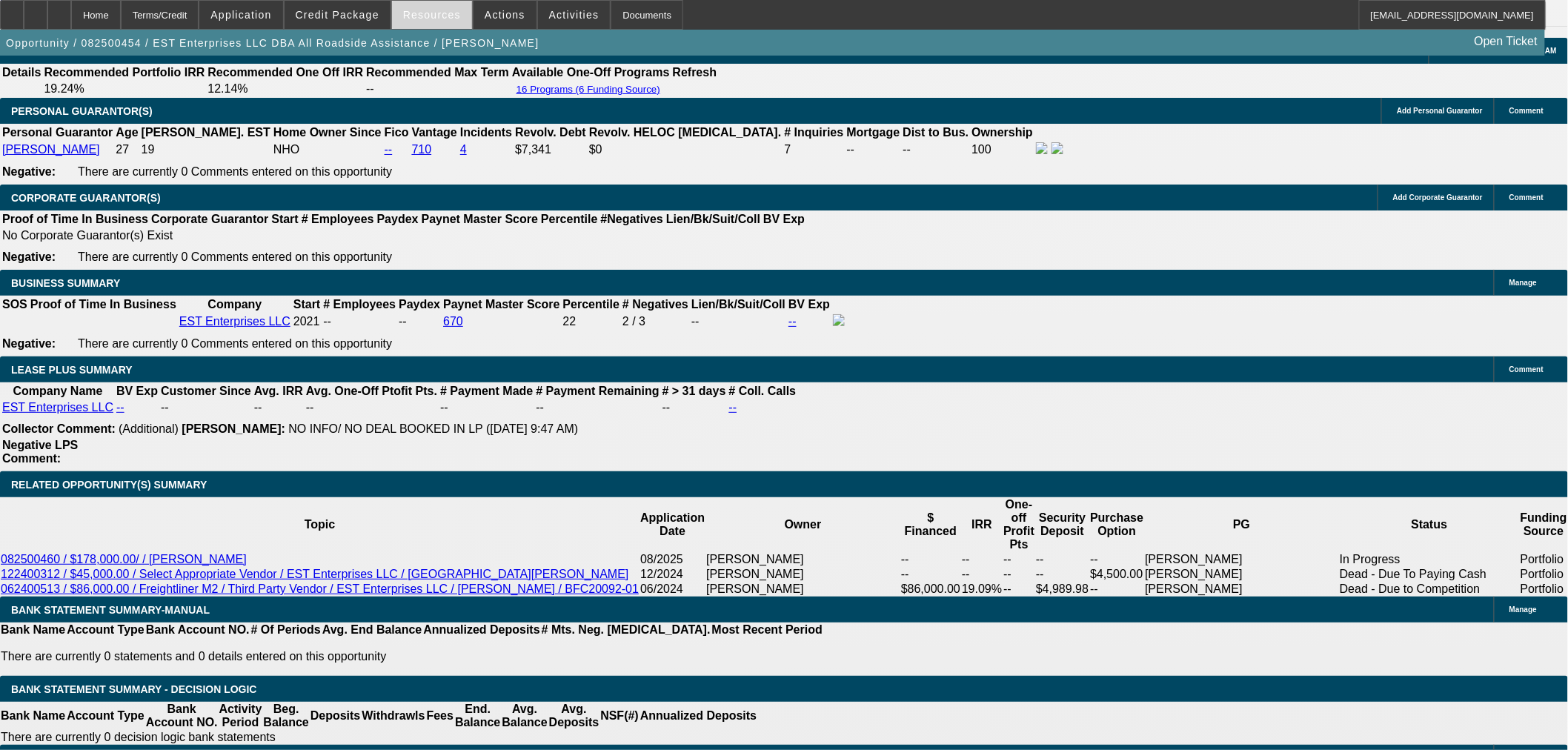
click at [458, 16] on span at bounding box center [432, 15] width 80 height 36
click at [379, 16] on div at bounding box center [784, 375] width 1568 height 750
click at [354, 12] on span "Credit Package" at bounding box center [337, 15] width 84 height 12
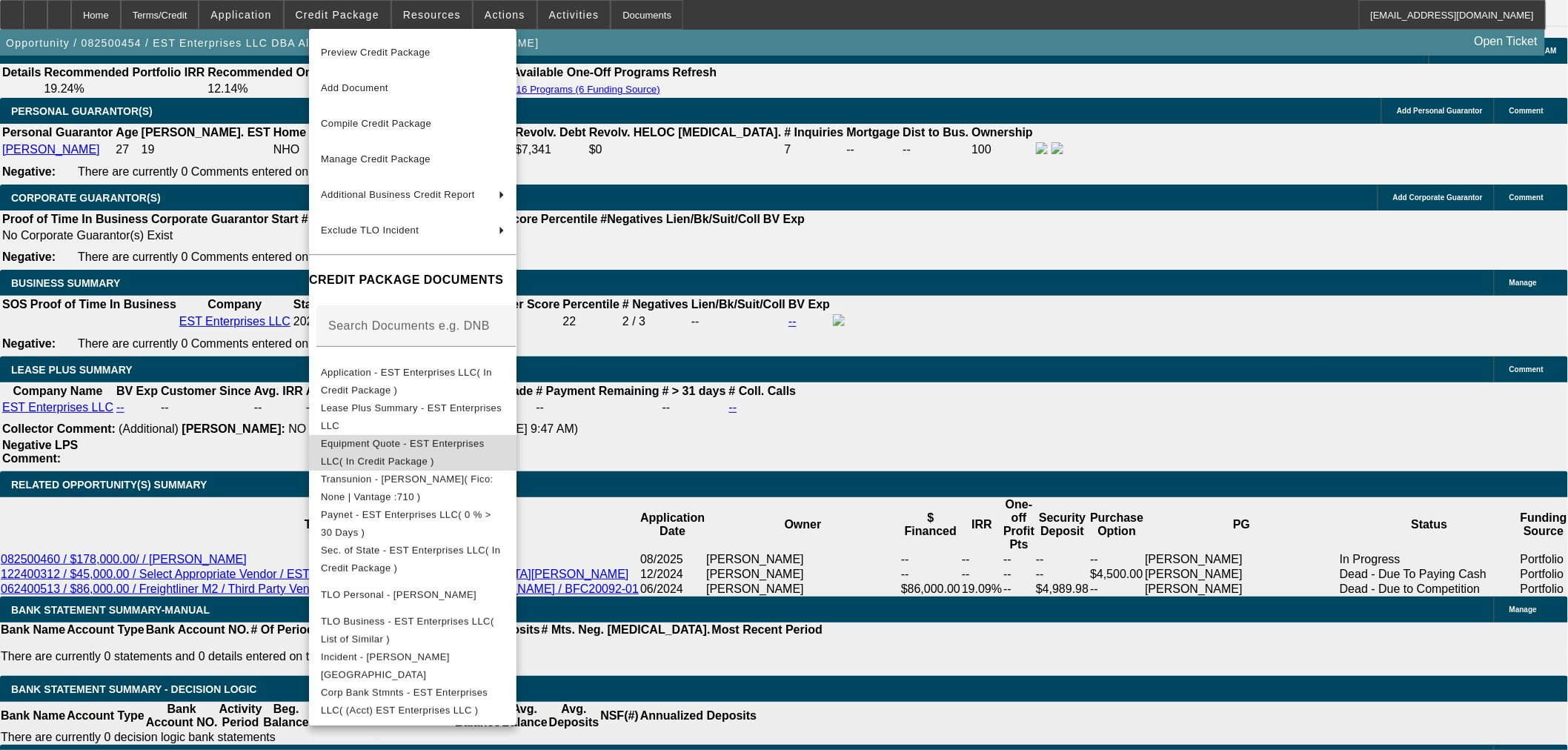
click at [387, 443] on span "Equipment Quote - EST Enterprises LLC( In Credit Package )" at bounding box center [403, 451] width 164 height 29
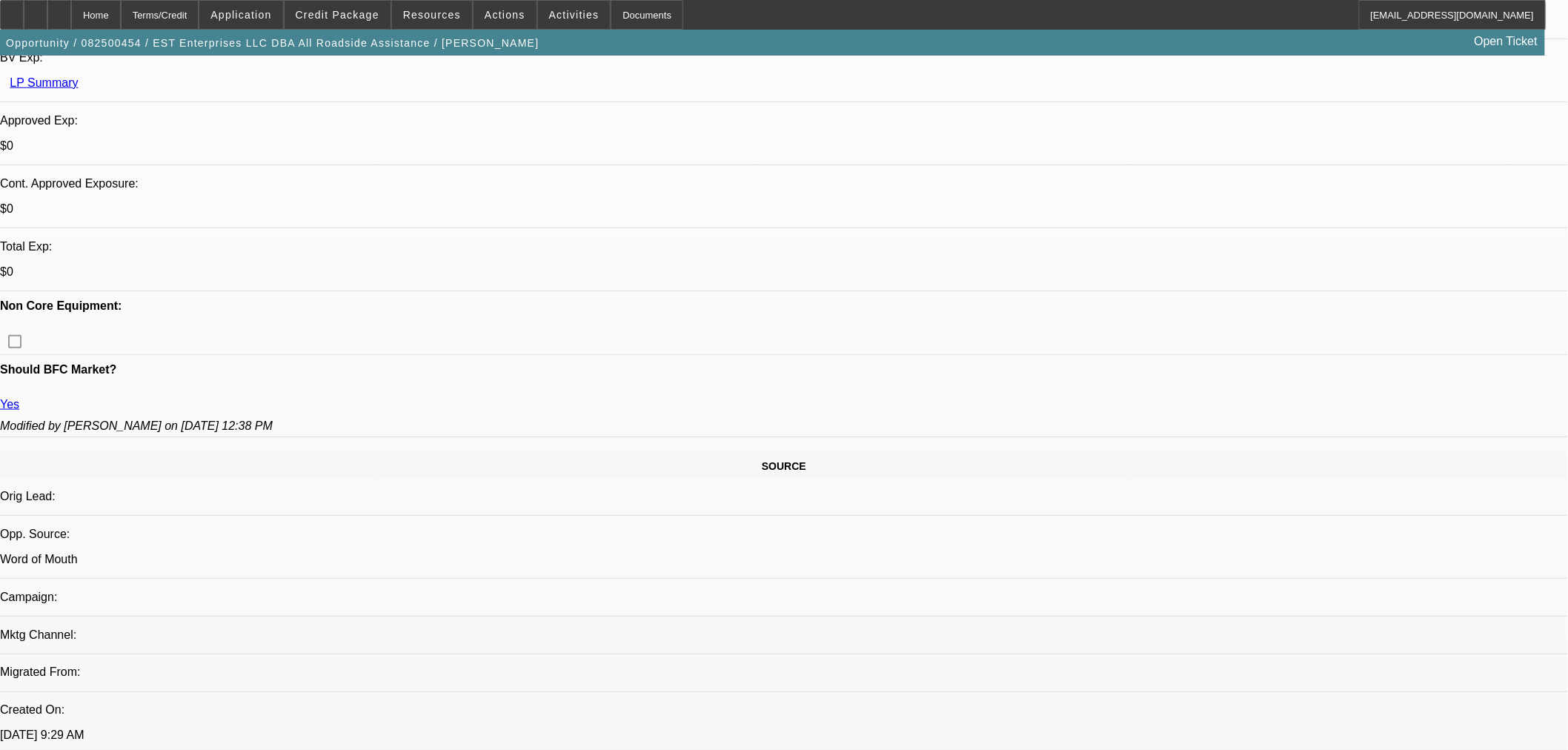
scroll to position [494, 0]
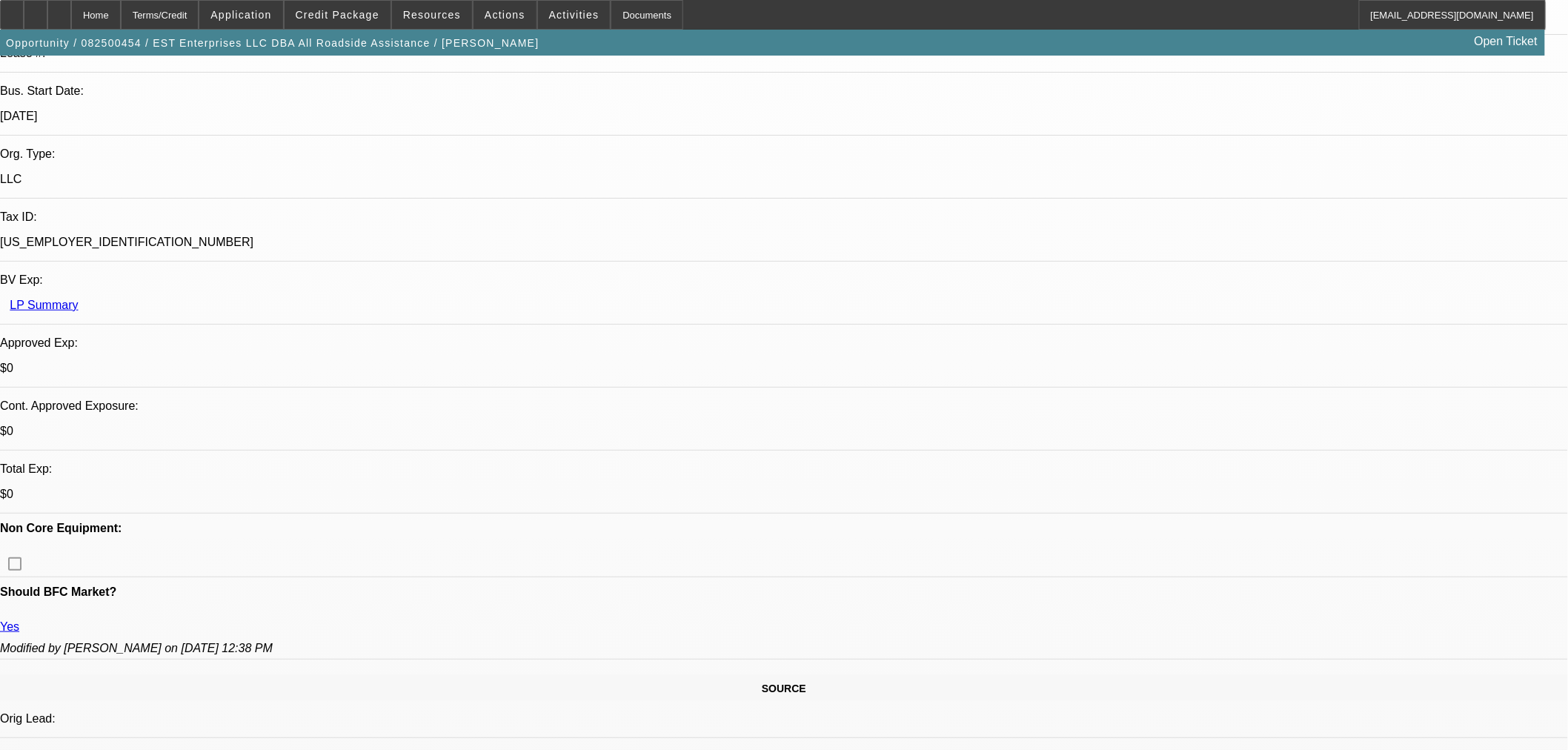
scroll to position [329, 0]
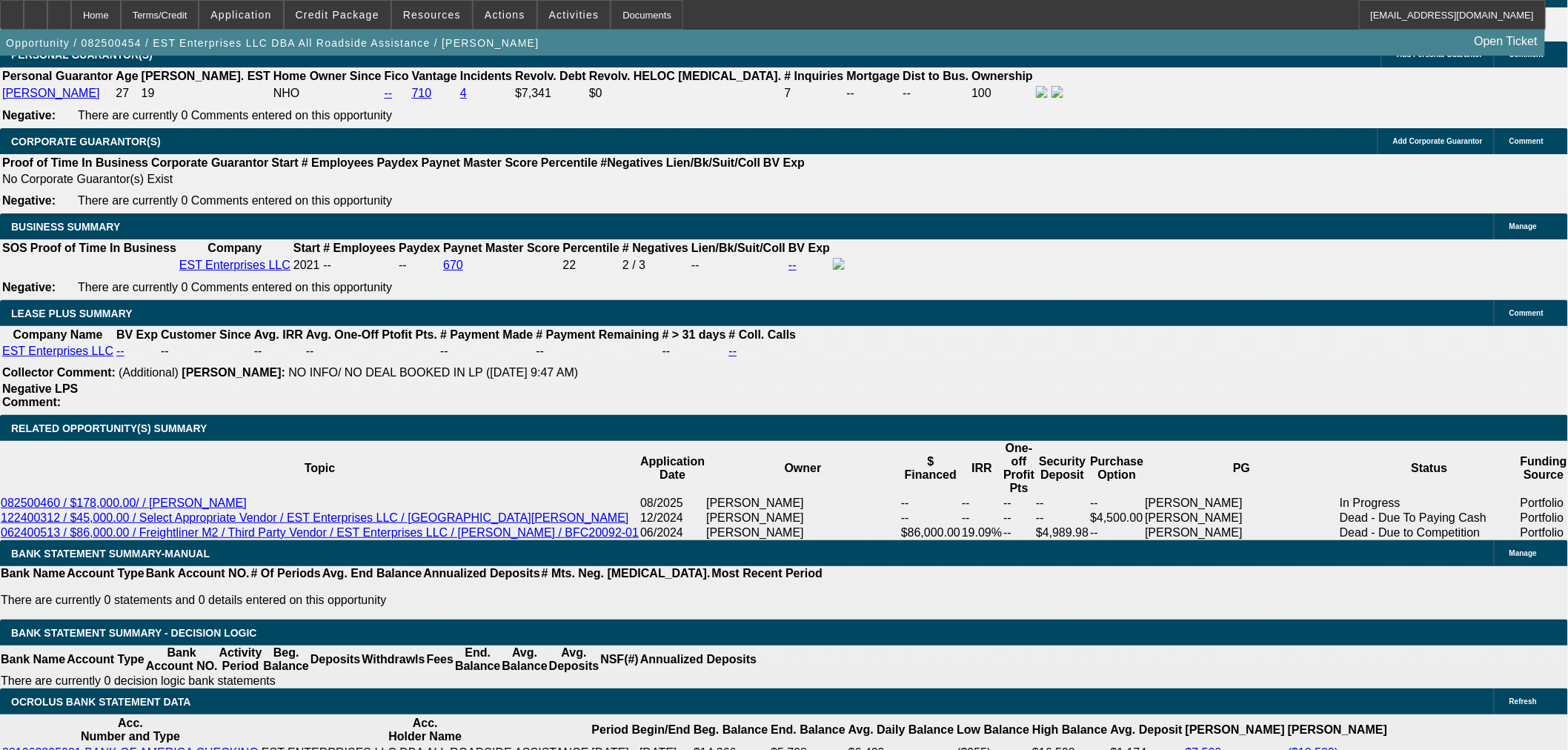
scroll to position [2223, 0]
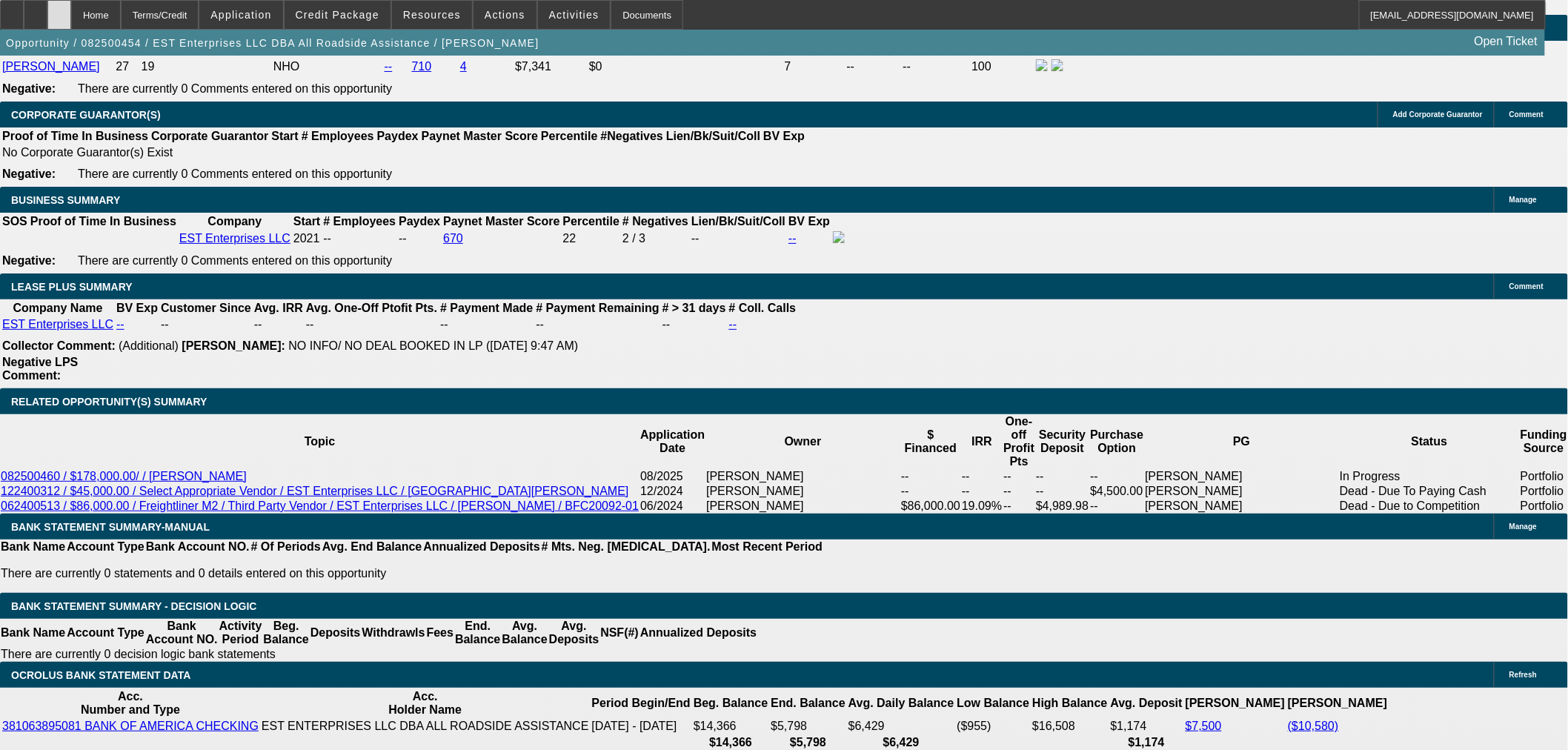
click at [59, 10] on icon at bounding box center [59, 10] width 0 height 0
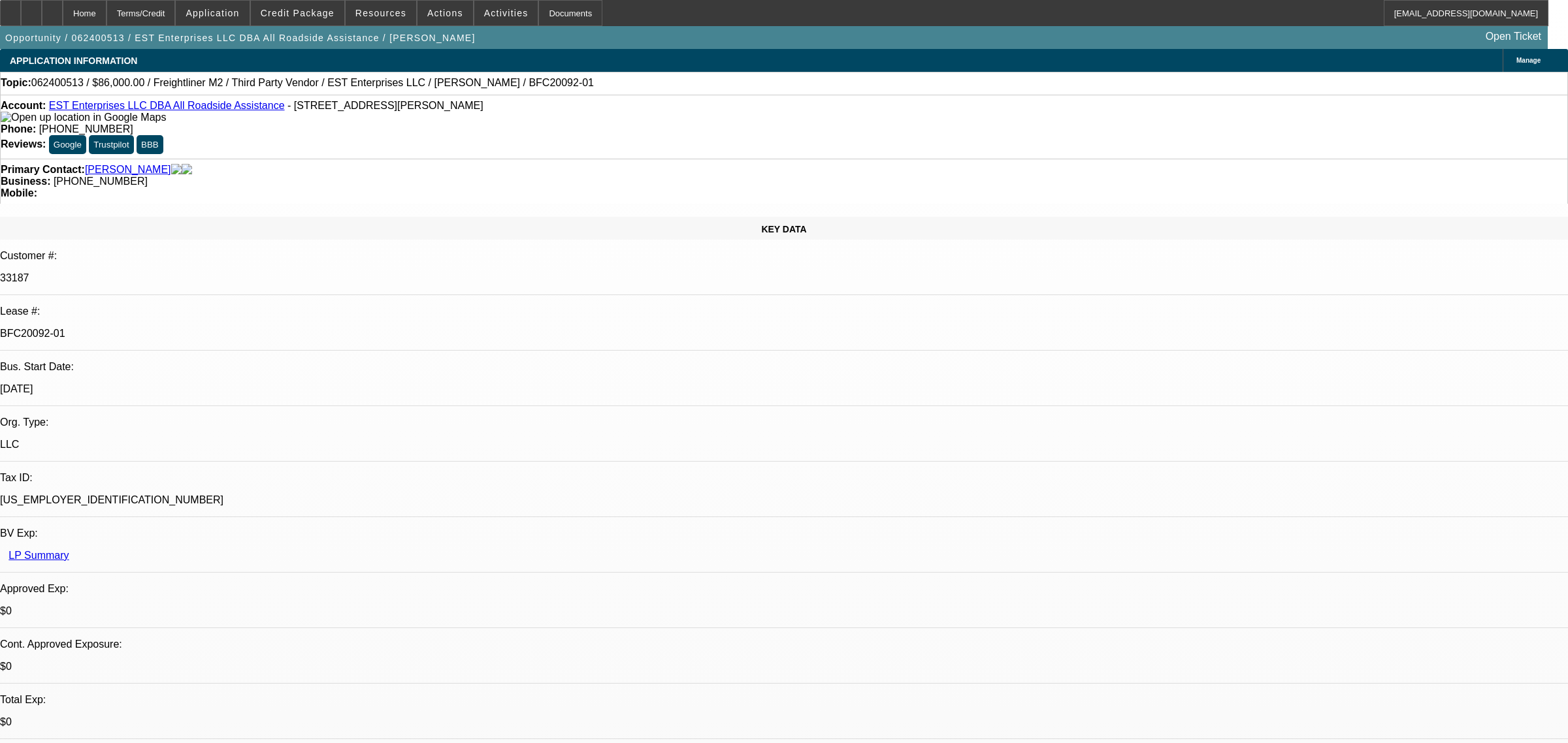
select select "0.1"
select select "2"
select select "0"
select select "6"
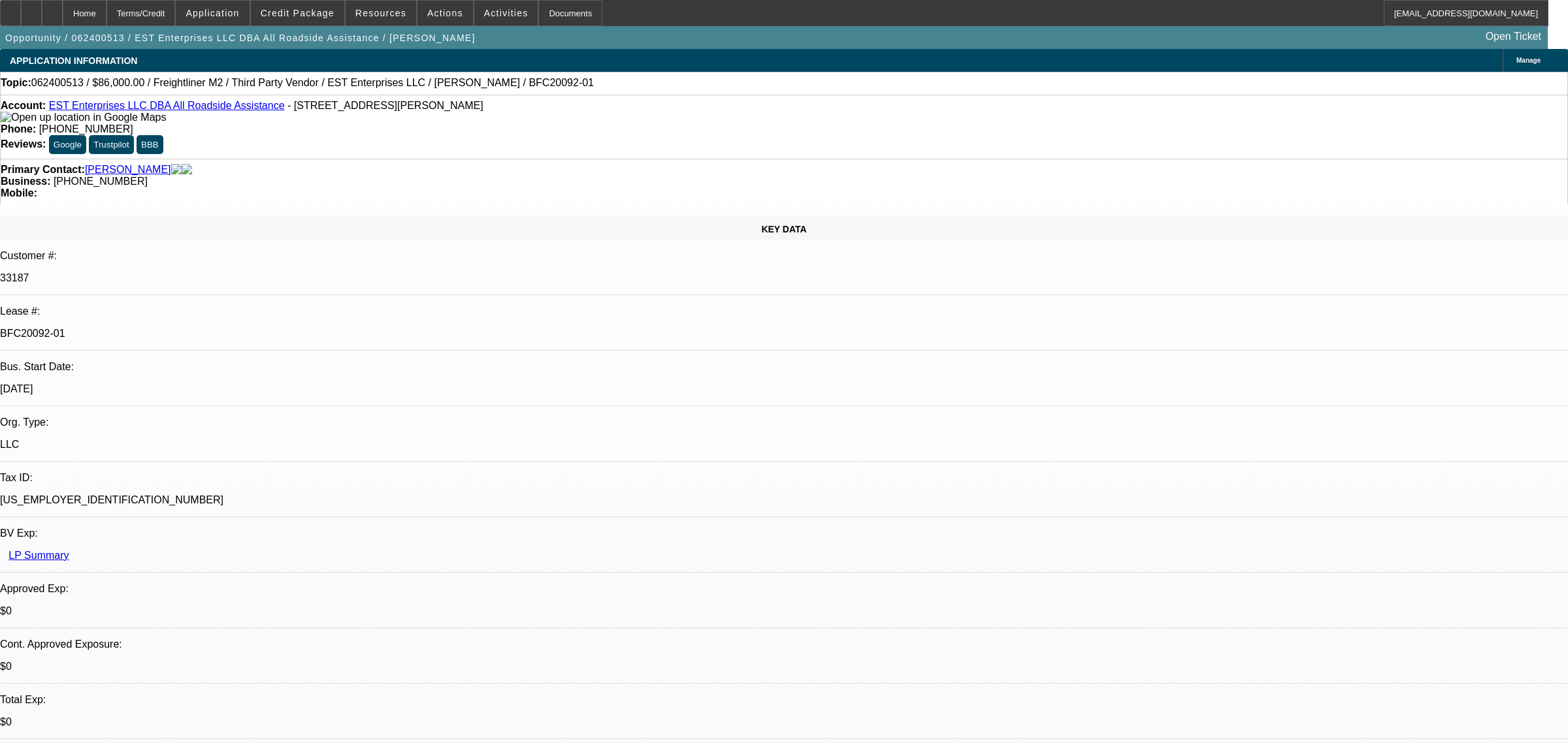
select select "0"
select select "2"
select select "0"
select select "6"
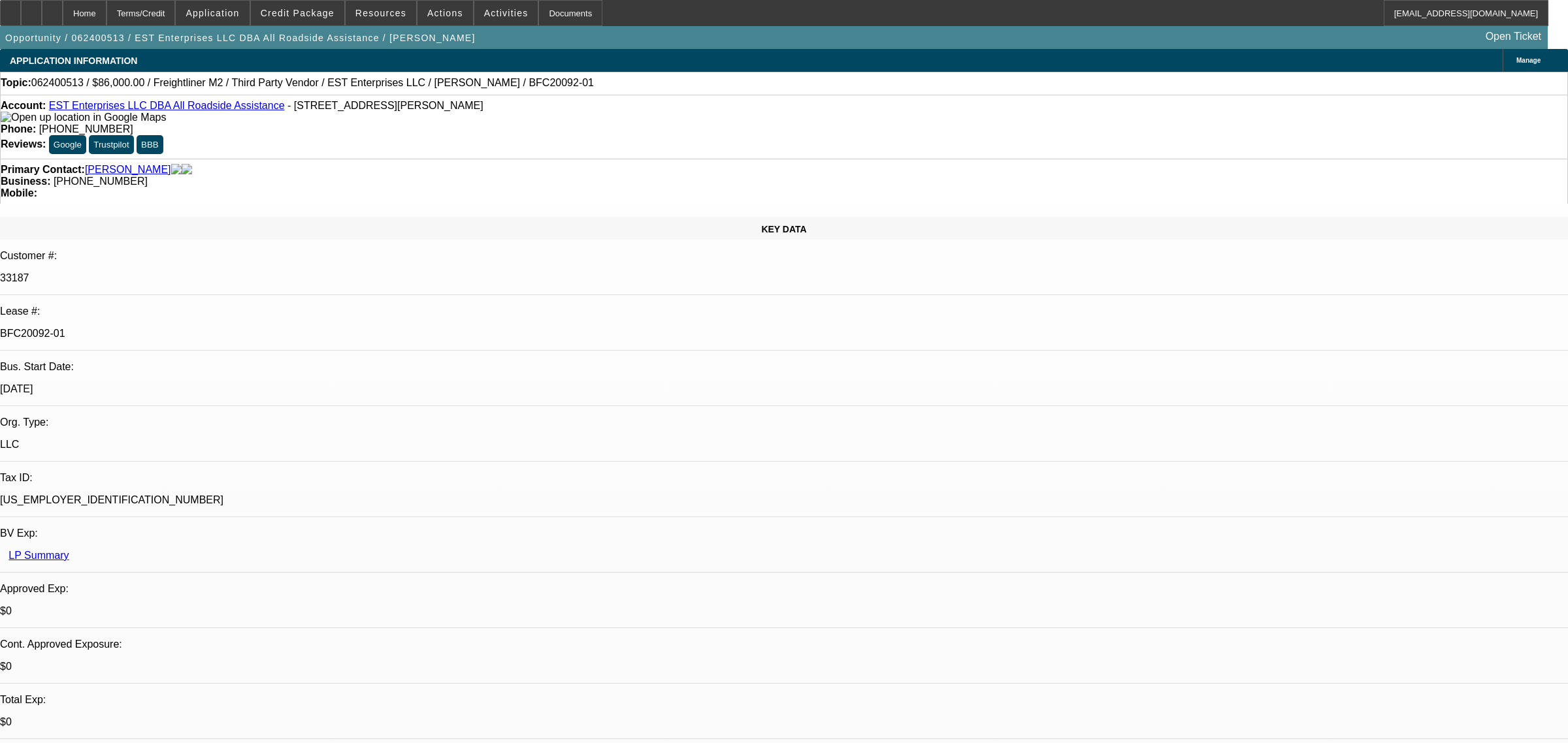
select select "0"
select select "2"
select select "0"
select select "6"
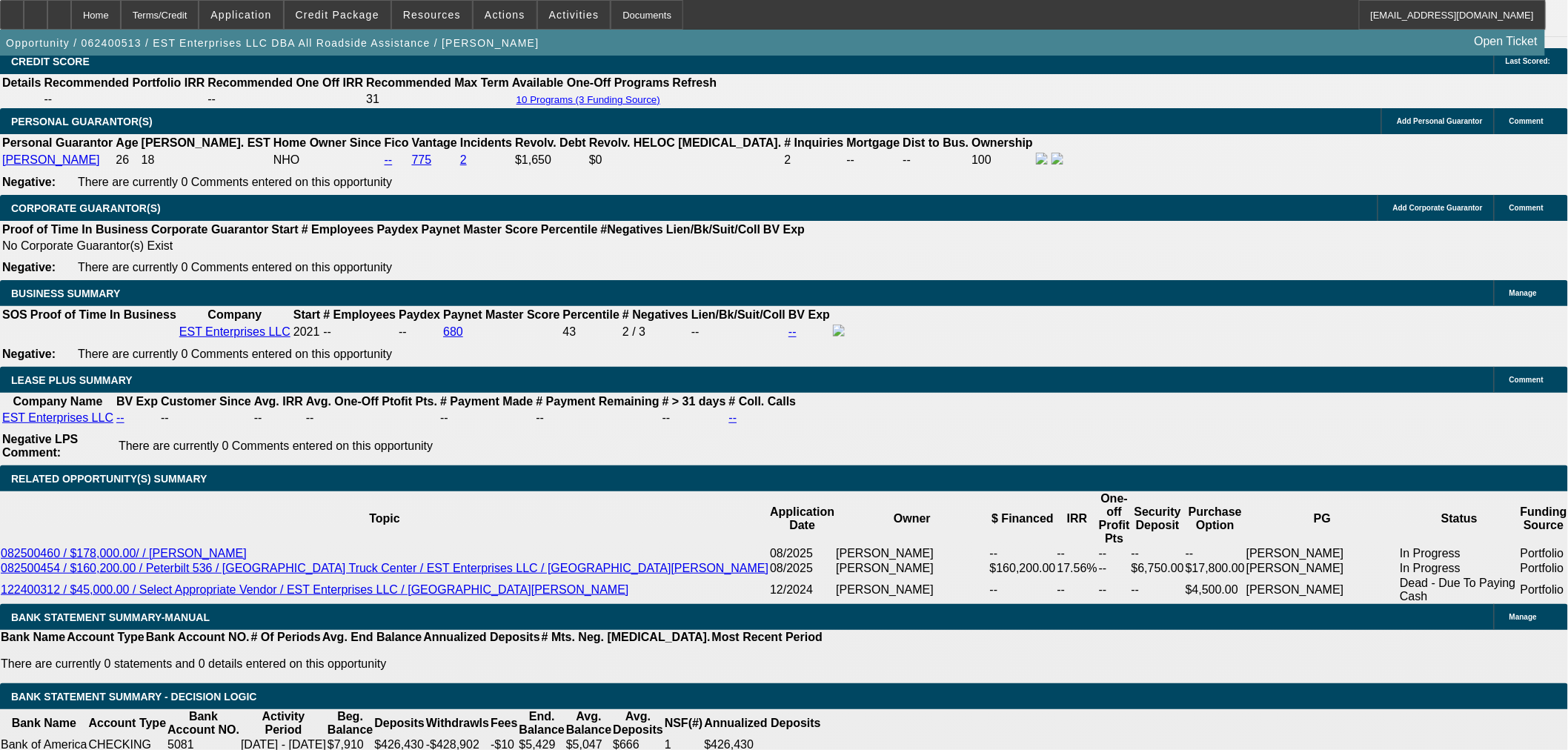
scroll to position [804, 0]
drag, startPoint x: 1256, startPoint y: 634, endPoint x: 1312, endPoint y: 633, distance: 56.0
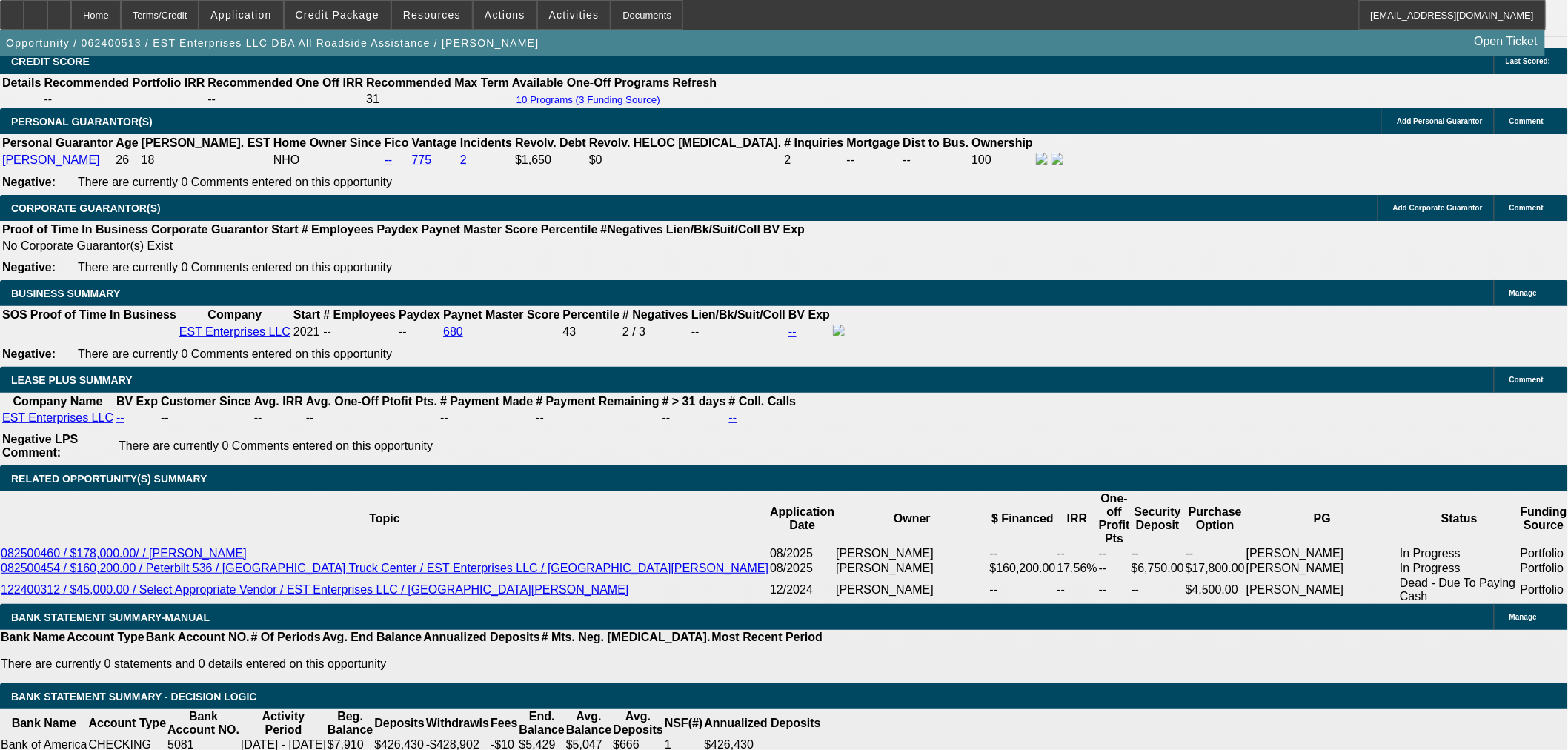
copy td "[PERSON_NAME]"
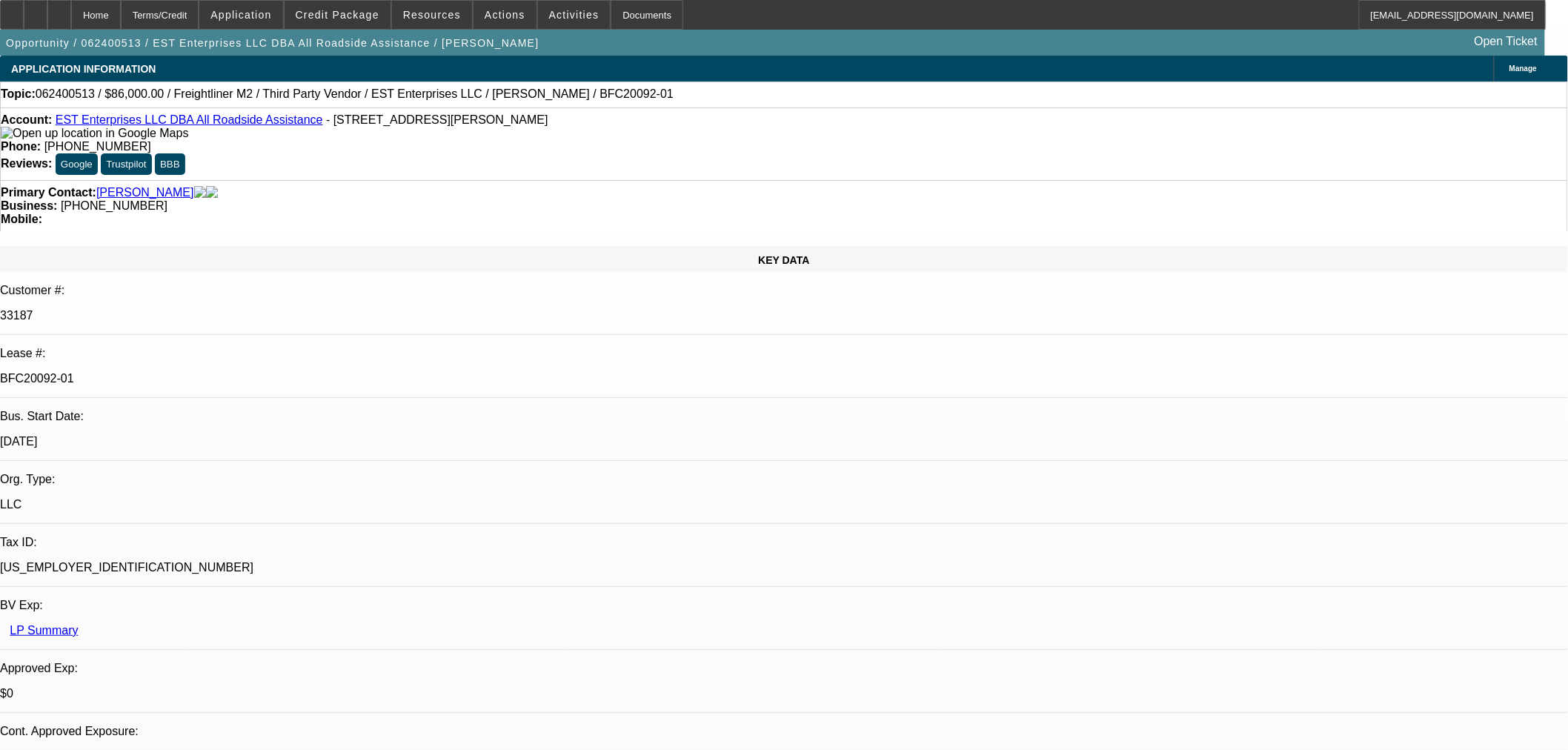
scroll to position [640, 0]
drag, startPoint x: 1157, startPoint y: 138, endPoint x: 1151, endPoint y: 167, distance: 29.6
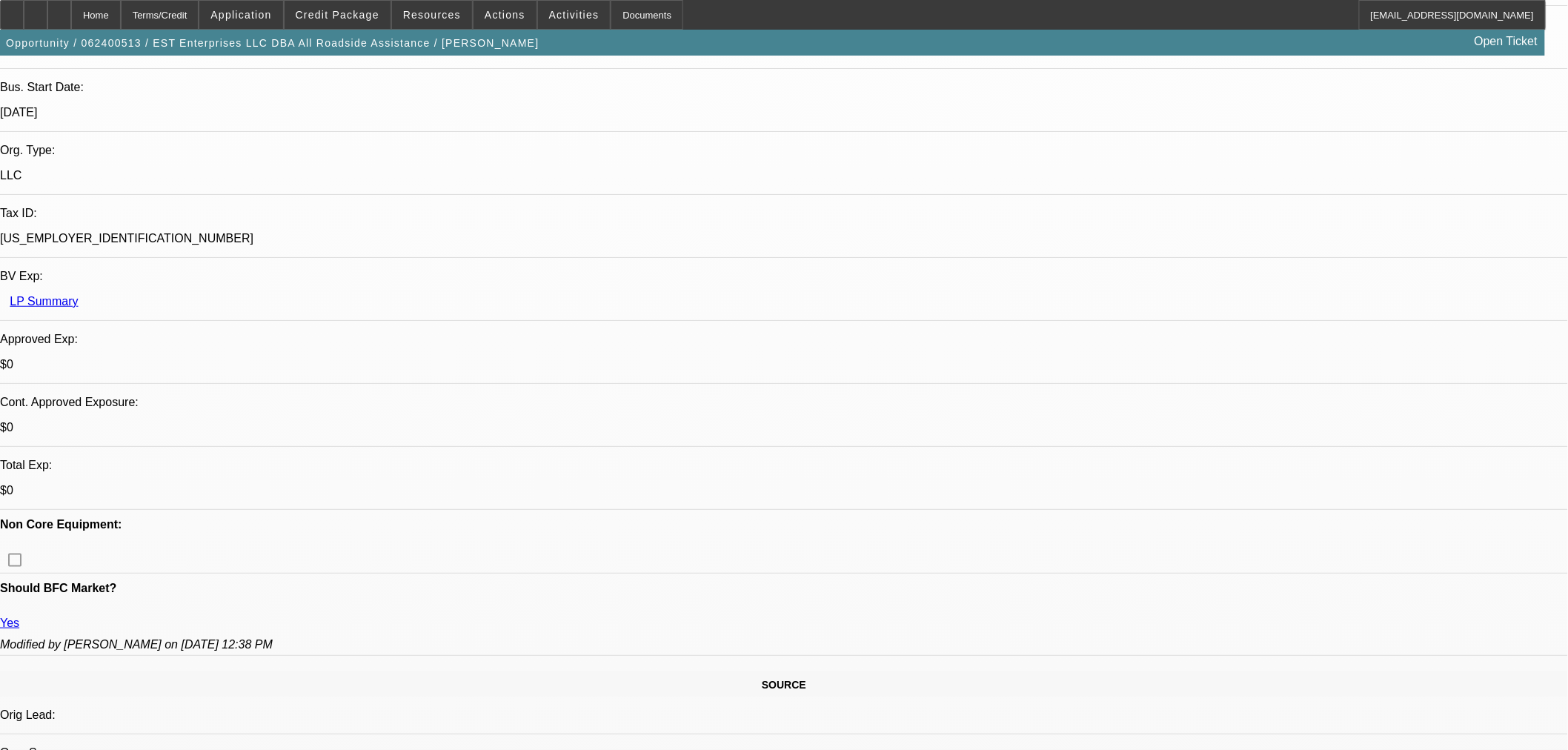
scroll to position [61, 0]
drag, startPoint x: 1320, startPoint y: 578, endPoint x: 1330, endPoint y: 591, distance: 16.4
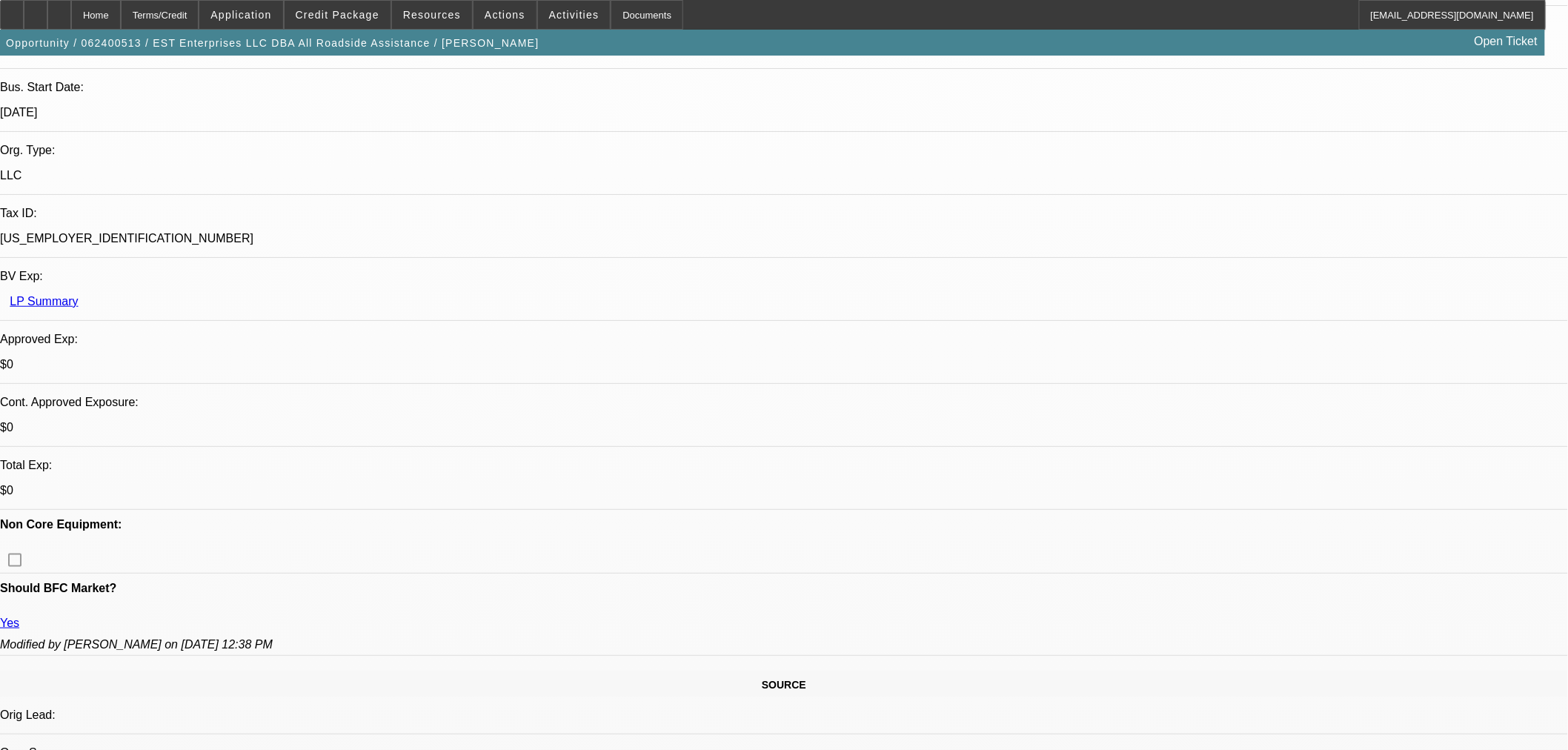
scroll to position [0, 0]
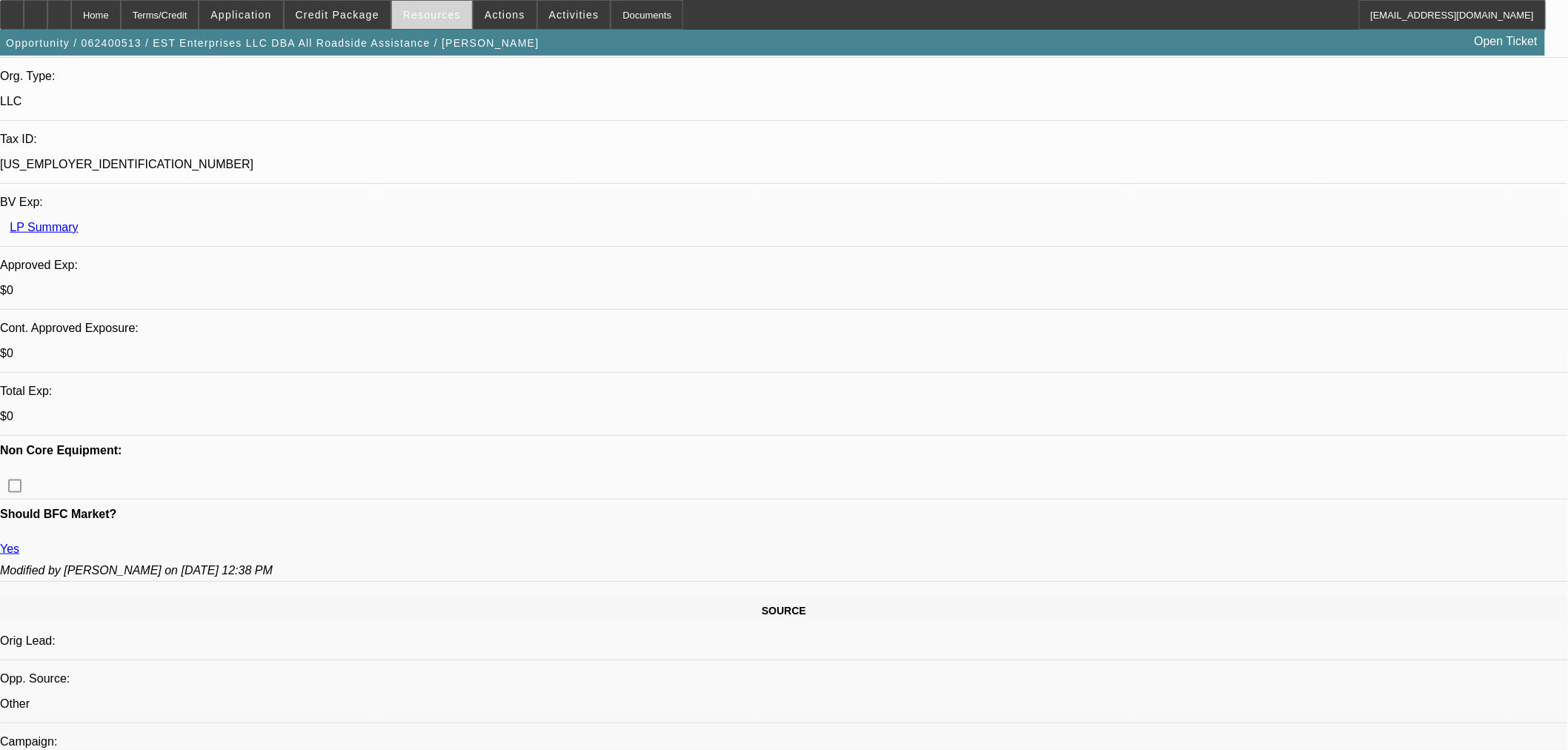
scroll to position [494, 0]
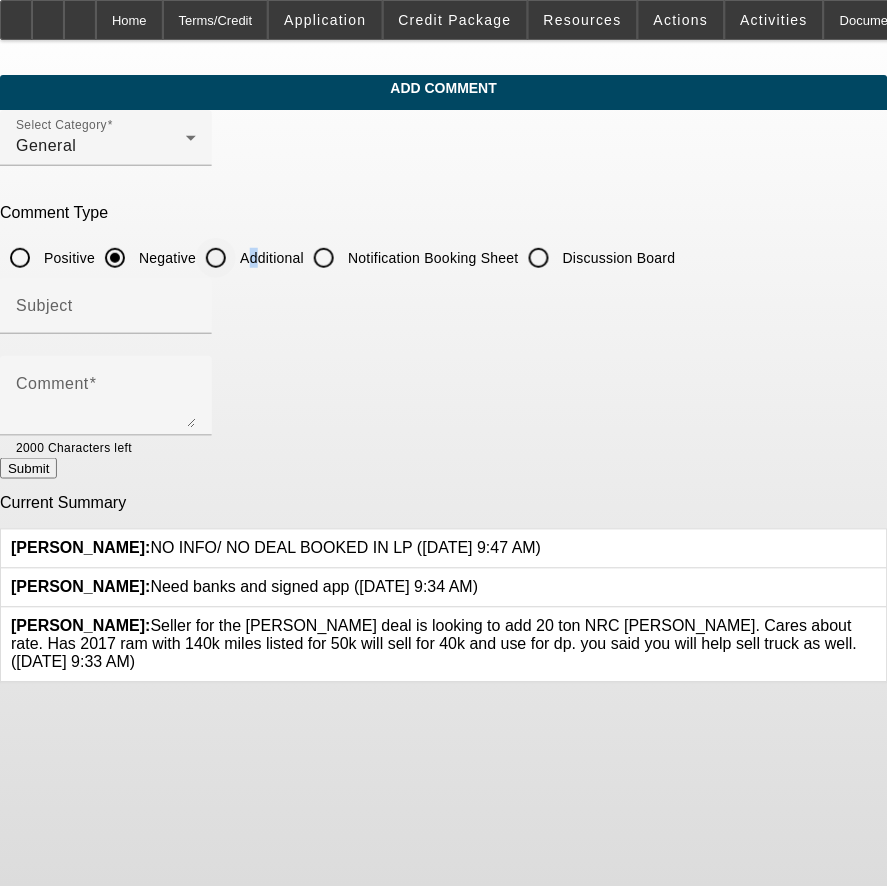
click at [304, 264] on div "Additional" at bounding box center [250, 258] width 108 height 40
drag, startPoint x: 308, startPoint y: 225, endPoint x: 305, endPoint y: 240, distance: 15.3
click at [310, 233] on div "Comment Type Positive Negative Additional Notification Booking Sheet Discussion…" at bounding box center [444, 241] width 888 height 74
click at [236, 241] on input "Additional" at bounding box center [216, 258] width 40 height 40
radio input "true"
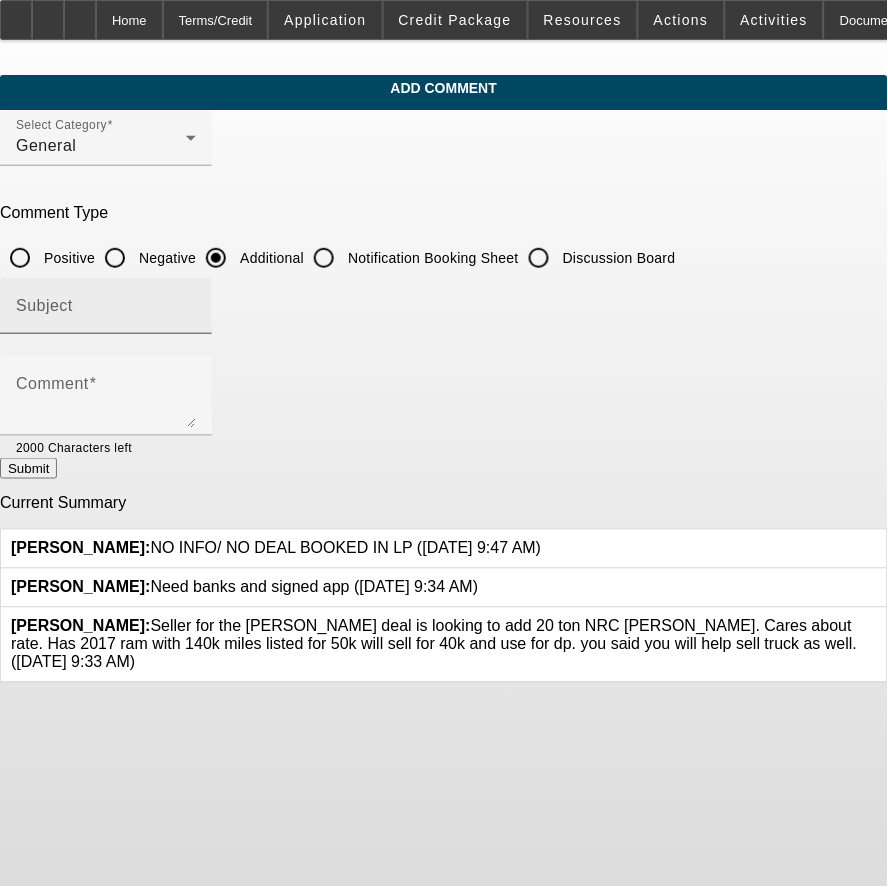
click at [196, 302] on input "Subject" at bounding box center [106, 314] width 180 height 24
type input "Write Up"
click at [212, 340] on div at bounding box center [106, 345] width 212 height 22
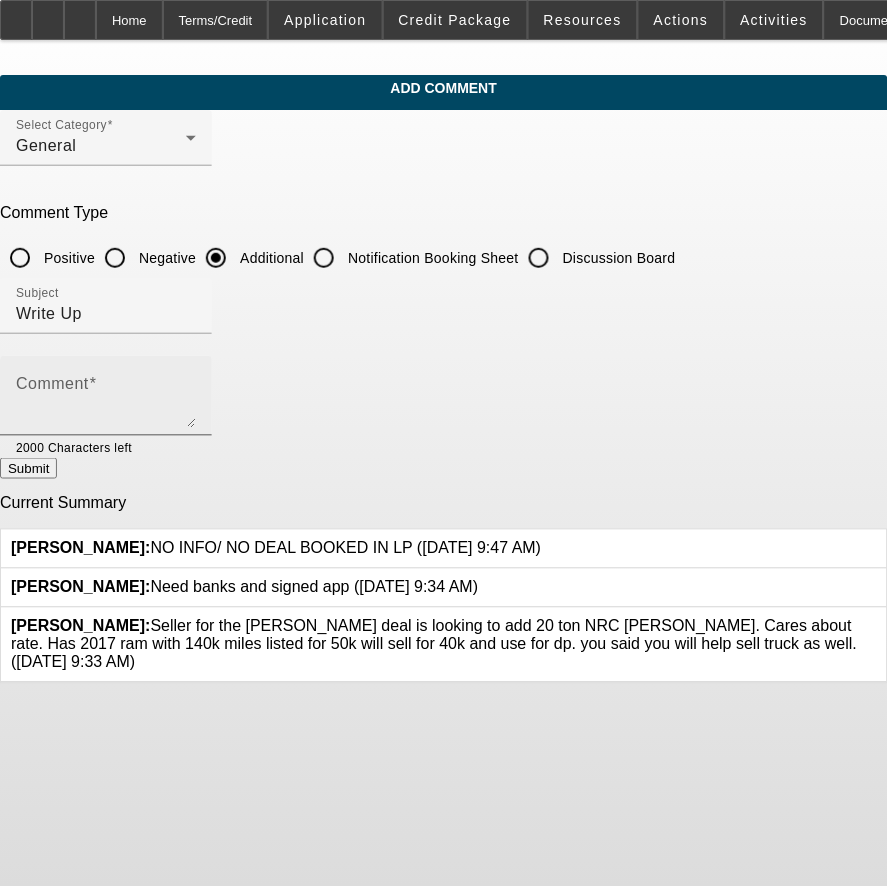
click at [196, 380] on textarea "Comment" at bounding box center [106, 404] width 180 height 48
click at [103, 410] on textarea "Comment" at bounding box center [106, 404] width 180 height 48
paste textarea "Elijah Whilby"
click at [196, 384] on textarea "Elijah Whilby started" at bounding box center [106, 404] width 180 height 48
paste textarea "EST Enterprises LLC DBA All Roadside Assistance"
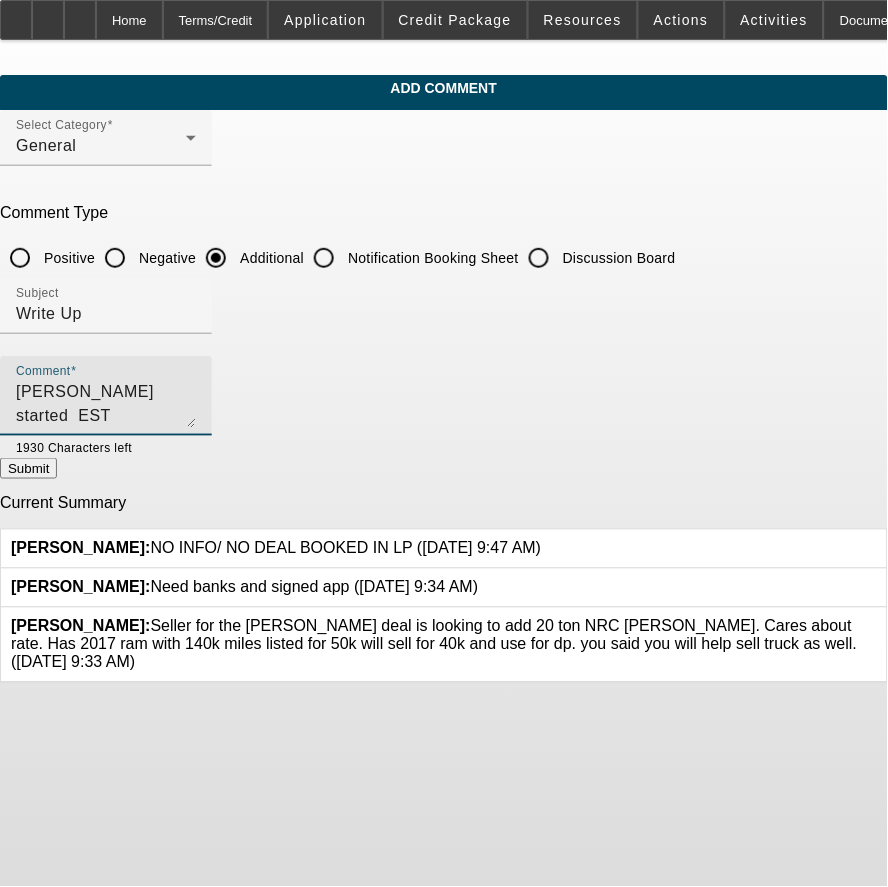
click at [196, 380] on textarea "Elijah Whilby started EST Enterprises LLC DBA All Roadside Assistance" at bounding box center [106, 404] width 180 height 48
click at [196, 395] on textarea "Elijah Whilby started EST Enterprises LLC DBA All Roadside Assistance" at bounding box center [106, 404] width 180 height 48
drag, startPoint x: 221, startPoint y: 386, endPoint x: 187, endPoint y: 386, distance: 34.0
click at [188, 386] on textarea "Elijah Whilby started EST Enterprises LLC DBA All Roadside Assistance" at bounding box center [106, 404] width 180 height 48
click at [187, 386] on textarea "Elijah Whilby started EST Enterprises LLC DBA All Roadside Assistance" at bounding box center [106, 404] width 180 height 48
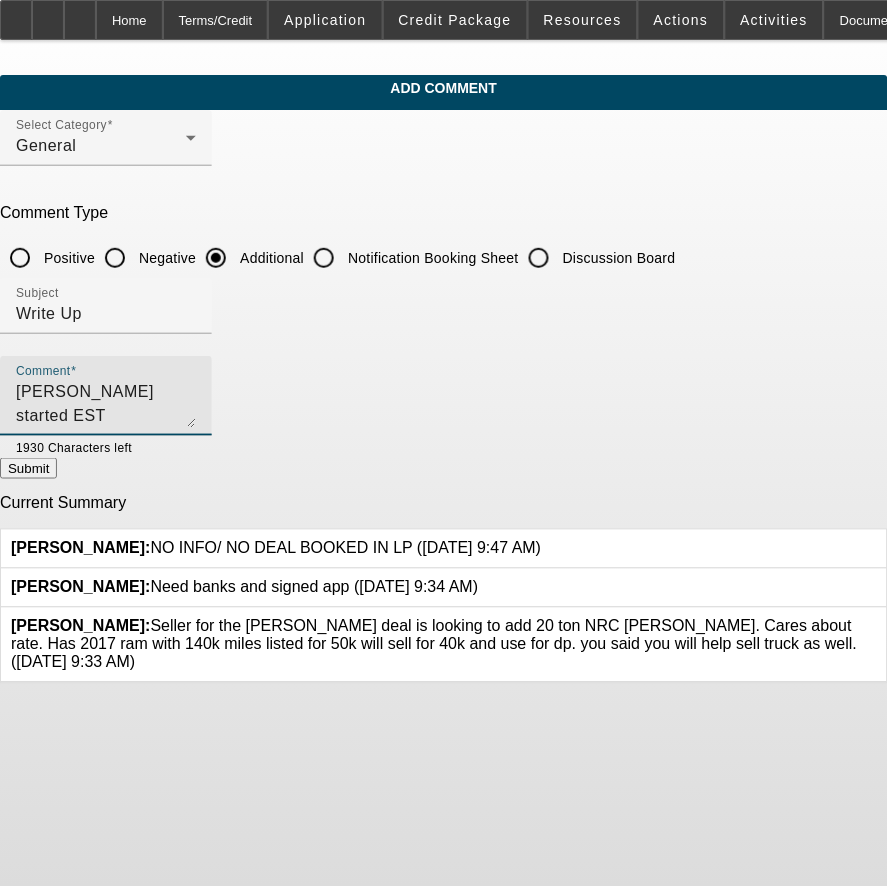
drag, startPoint x: 220, startPoint y: 388, endPoint x: 176, endPoint y: 388, distance: 44.0
click at [176, 388] on textarea "Elijah Whilby started EST Enterprises LLC DBA All Roadside Assistance" at bounding box center [106, 404] width 180 height 48
click at [196, 387] on textarea "Elijah Whilby is the owner/operator of EST Enterprises LLC DBA All Roadside Ass…" at bounding box center [106, 404] width 180 height 48
click at [196, 390] on textarea "Elijah Whilby is the owner/operator of EST Enterprises LLC DBA All Roadside Ass…" at bounding box center [106, 404] width 180 height 48
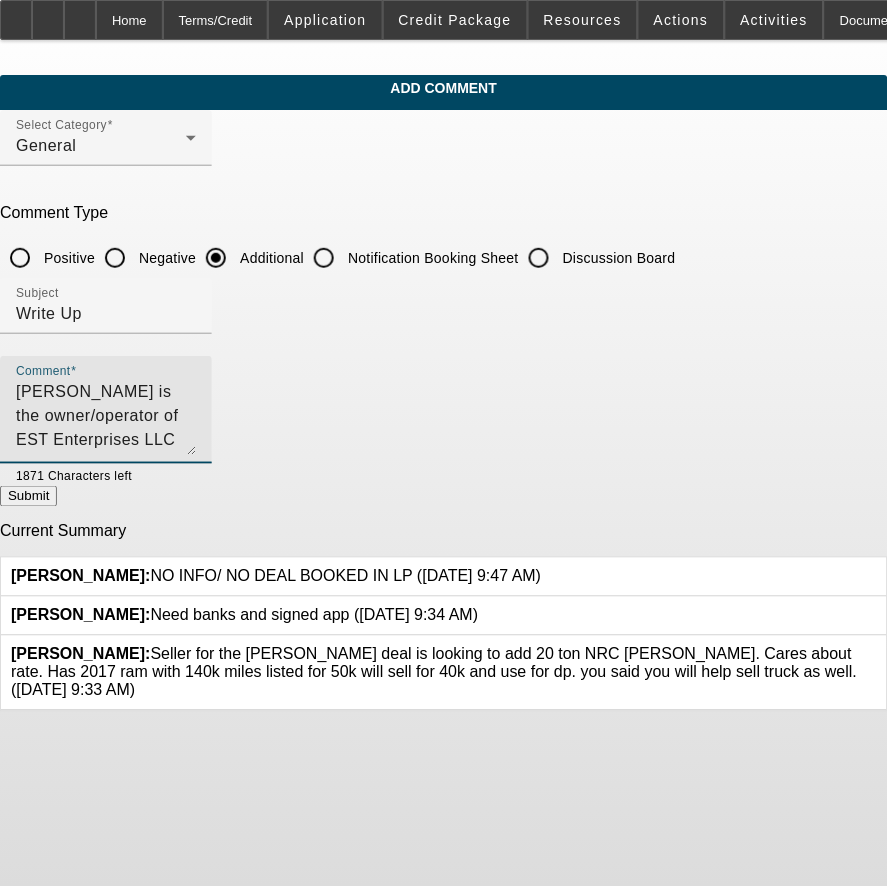
drag, startPoint x: 785, startPoint y: 415, endPoint x: 768, endPoint y: 526, distance: 112.2
click at [196, 456] on textarea "Elijah Whilby is the owner/operator of EST Enterprises LLC DBA All Roadside Ass…" at bounding box center [106, 418] width 180 height 76
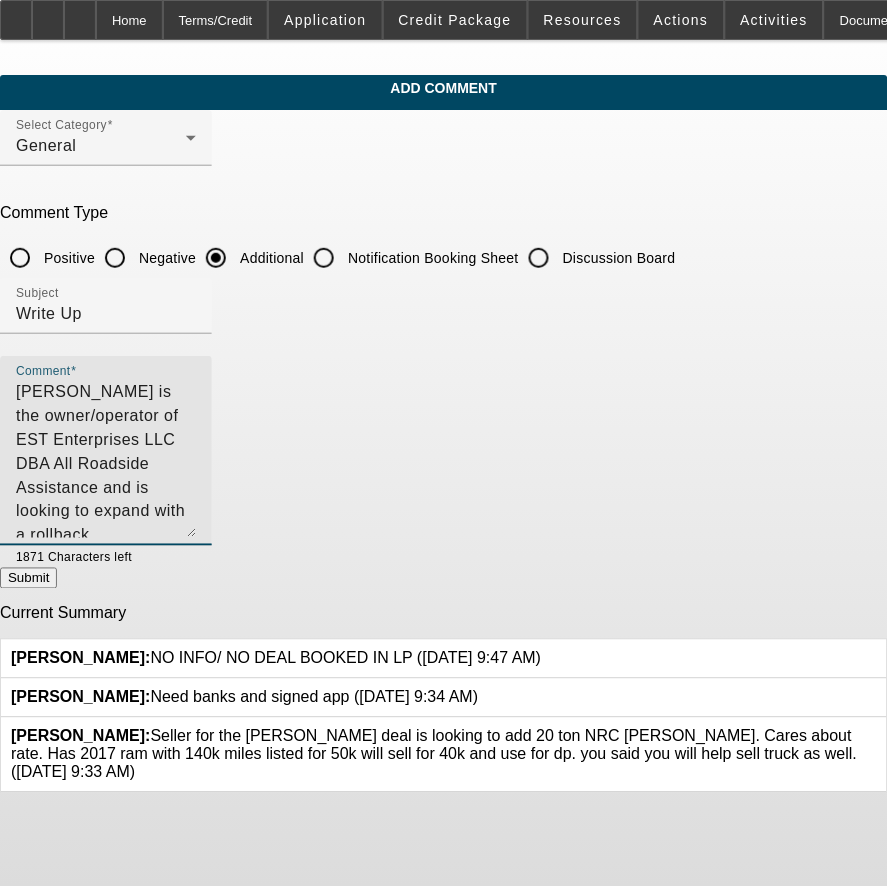
click at [196, 480] on textarea "Elijah Whilby is the owner/operator of EST Enterprises LLC DBA All Roadside Ass…" at bounding box center [106, 459] width 180 height 158
click at [196, 443] on textarea "Elijah Whilby is the owner/operator of EST Enterprises LLC DBA All Roadside Ass…" at bounding box center [106, 459] width 180 height 158
click at [196, 413] on textarea "Elijah Whilby is the owner/operator of EST Enterprises LLC DBA All Roadside Ass…" at bounding box center [106, 459] width 180 height 158
drag, startPoint x: 448, startPoint y: 413, endPoint x: 515, endPoint y: 414, distance: 67.0
click at [196, 414] on textarea "Elijah Whilby is the owner/operator of EST Enterprises LLC DBA All Roadside Ass…" at bounding box center [106, 459] width 180 height 158
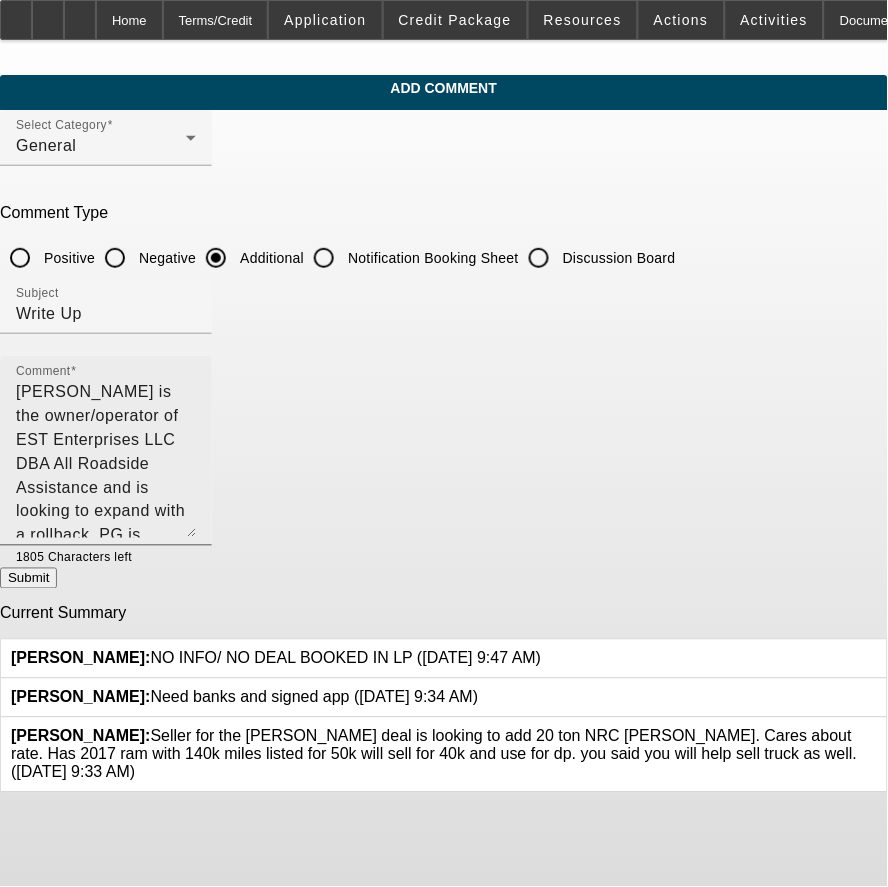
click at [196, 416] on textarea "Elijah Whilby is the owner/operator of EST Enterprises LLC DBA All Roadside Ass…" at bounding box center [106, 459] width 180 height 158
click at [196, 413] on textarea "Elijah Whilby is the owner/operator of EST Enterprises LLC DBA All Roadside Ass…" at bounding box center [106, 459] width 180 height 158
click at [196, 436] on textarea "Elijah Whilby is the owner/operator of EST Enterprises LLC DBA All Roadside Ass…" at bounding box center [106, 459] width 180 height 158
type textarea "Elijah Whilby is the owner/operator of EST Enterprises LLC DBA All Roadside Ass…"
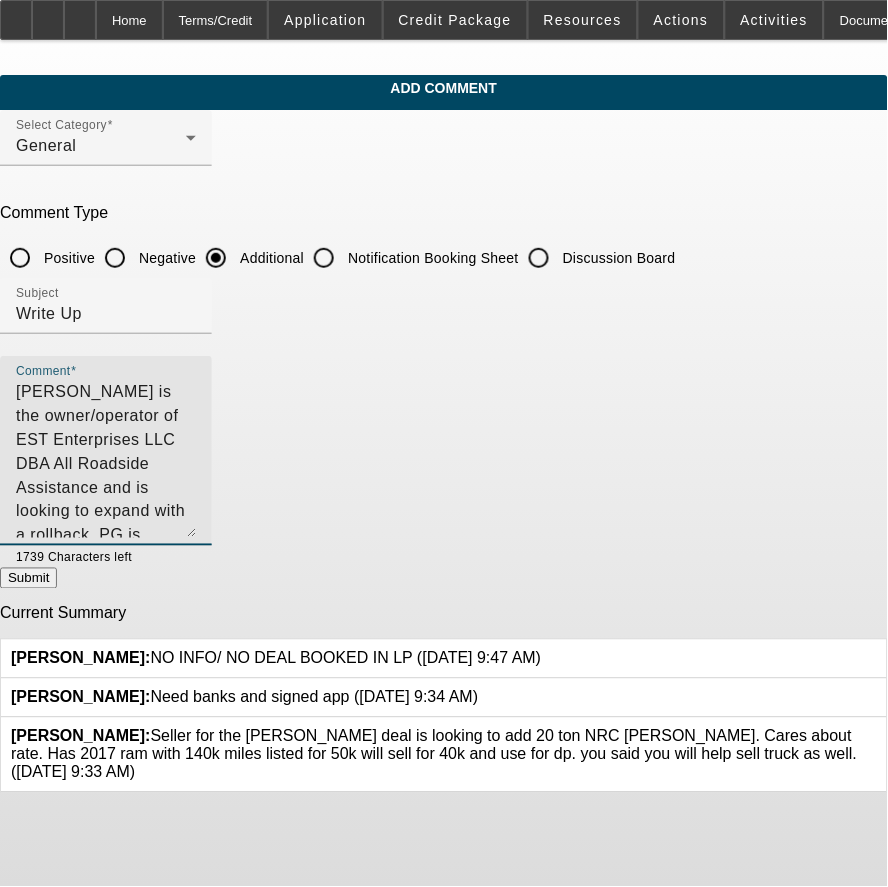
click at [196, 418] on textarea "Elijah Whilby is the owner/operator of EST Enterprises LLC DBA All Roadside Ass…" at bounding box center [106, 459] width 180 height 158
click at [196, 457] on textarea "Elijah Whilby is the owner/operator of EST Enterprises LLC DBA All Roadside Ass…" at bounding box center [106, 459] width 180 height 158
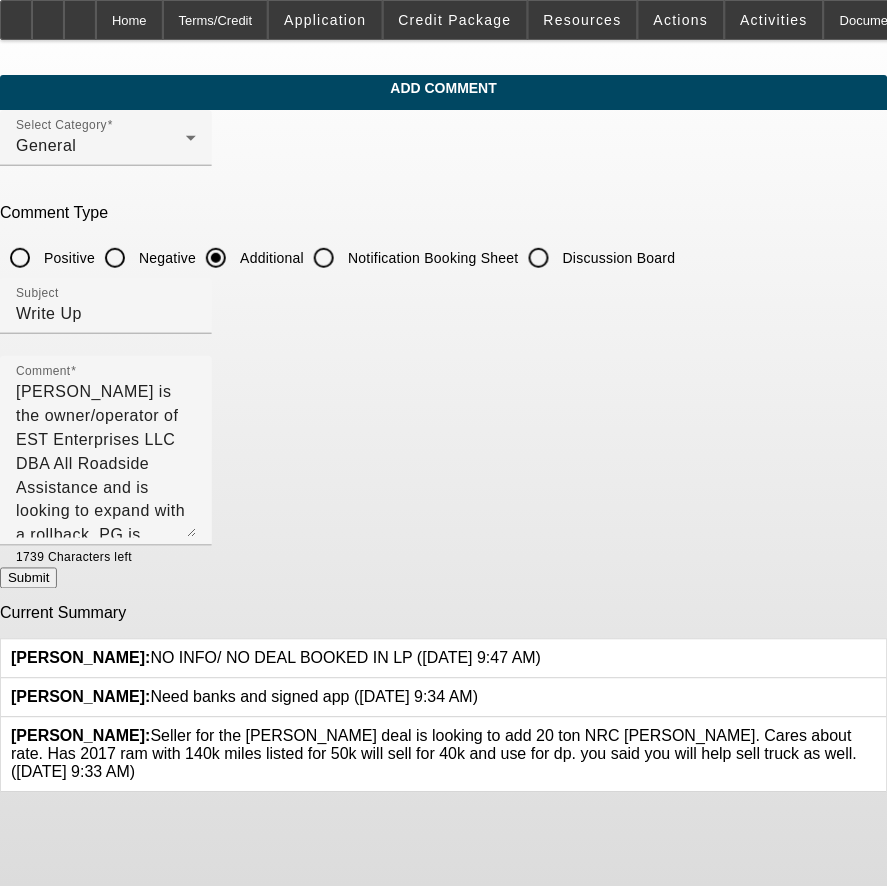
click at [57, 568] on button "Submit" at bounding box center [28, 578] width 57 height 21
radio input "true"
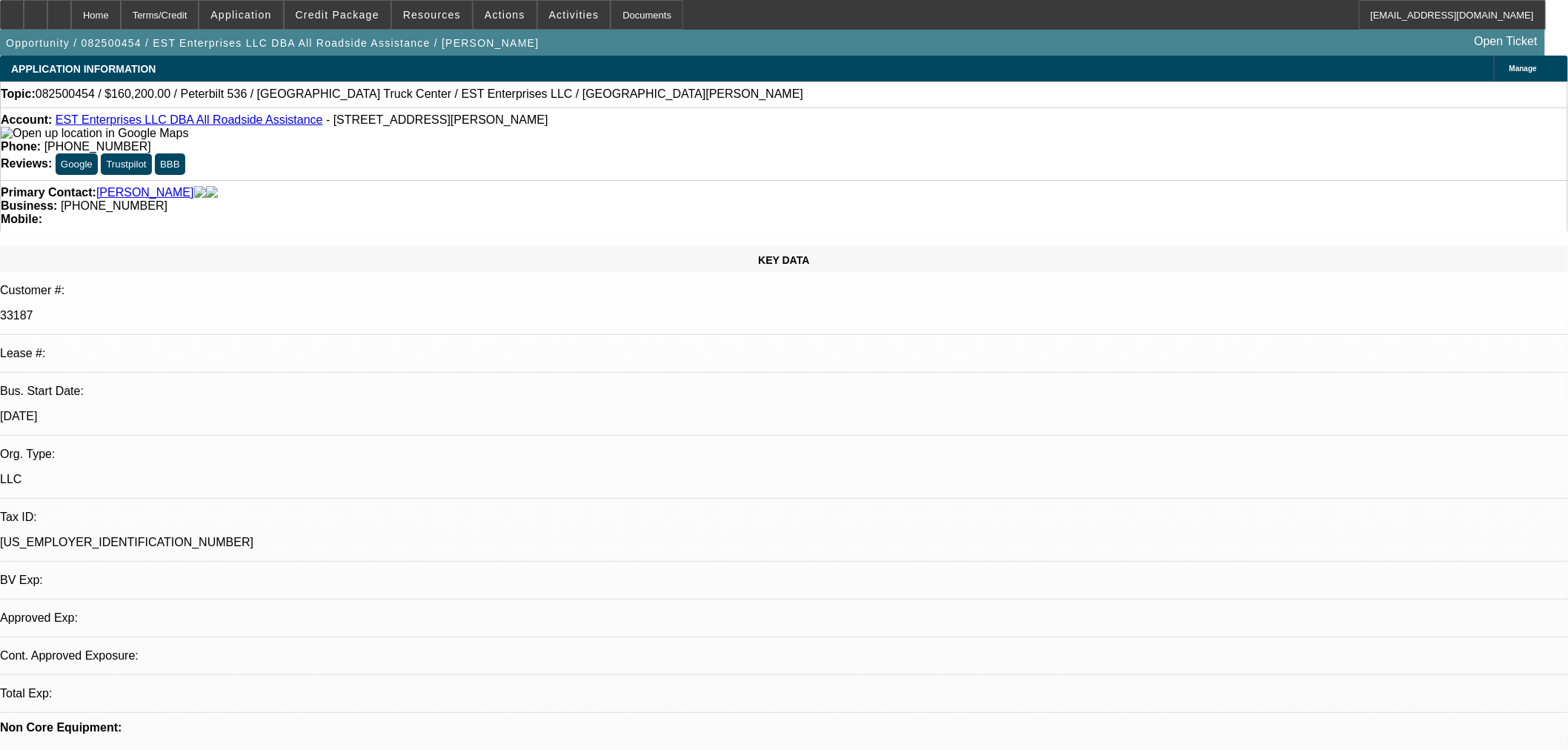
select select "0.1"
select select "2"
select select "0.1"
select select "4"
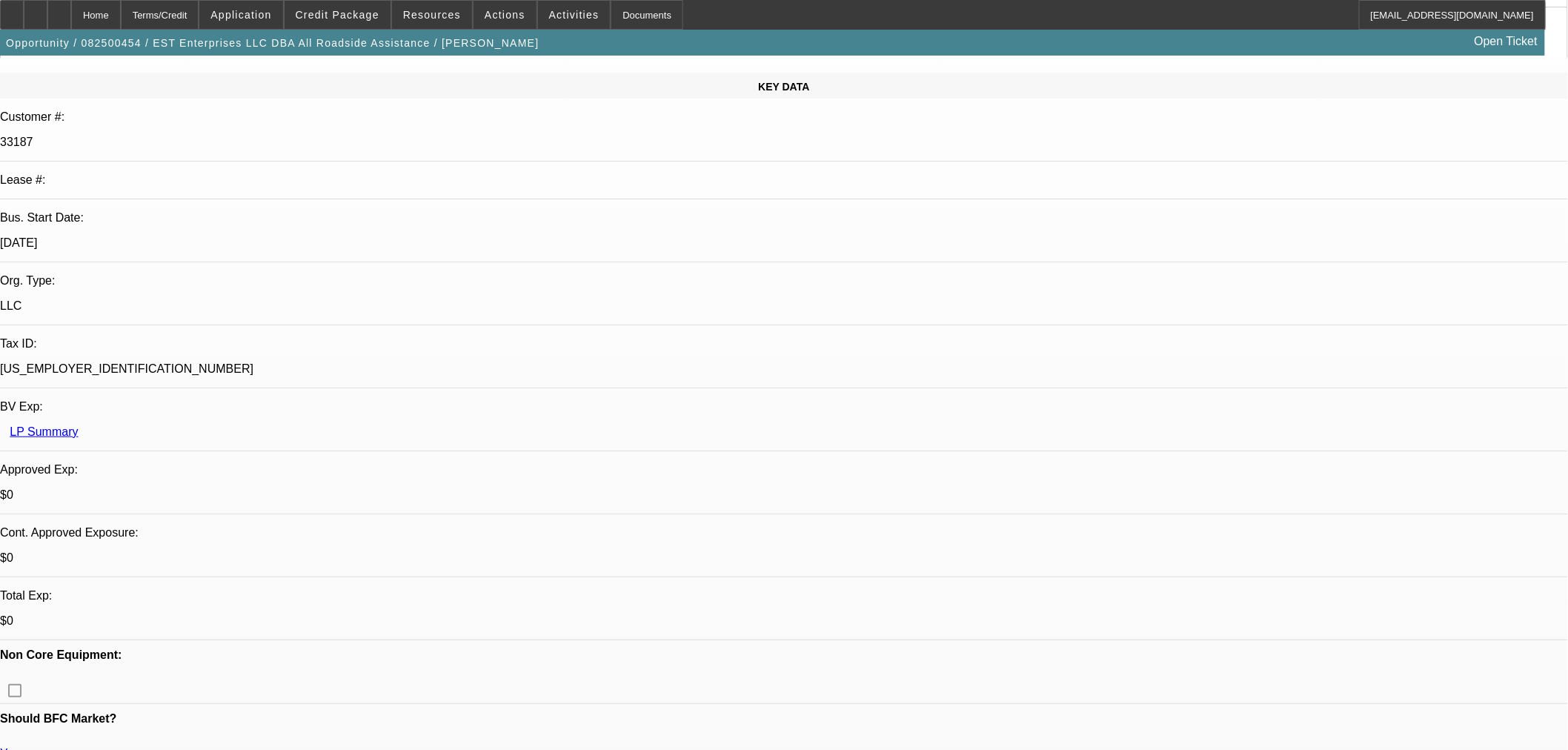
scroll to position [82, 0]
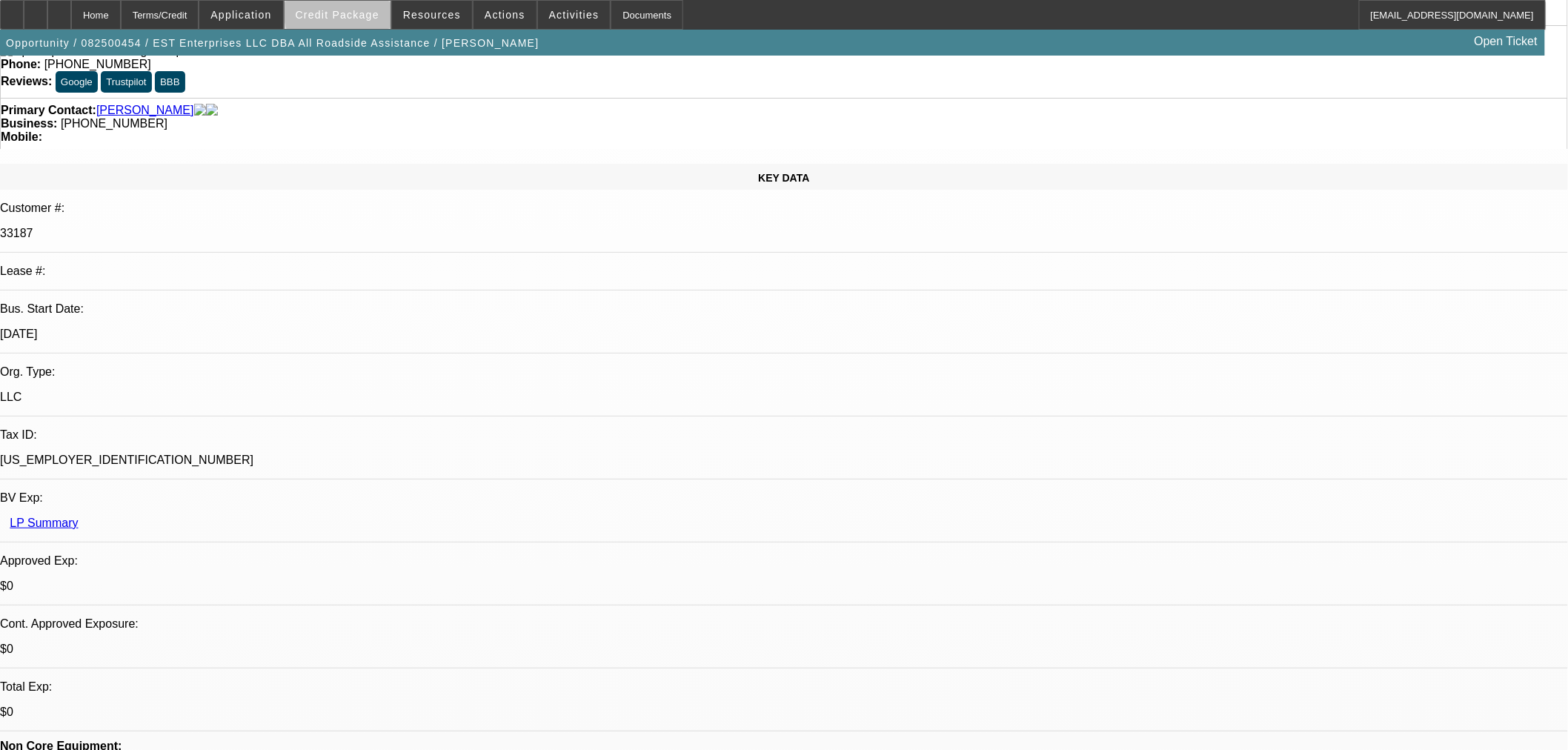
click at [374, 12] on span "Credit Package" at bounding box center [337, 15] width 84 height 12
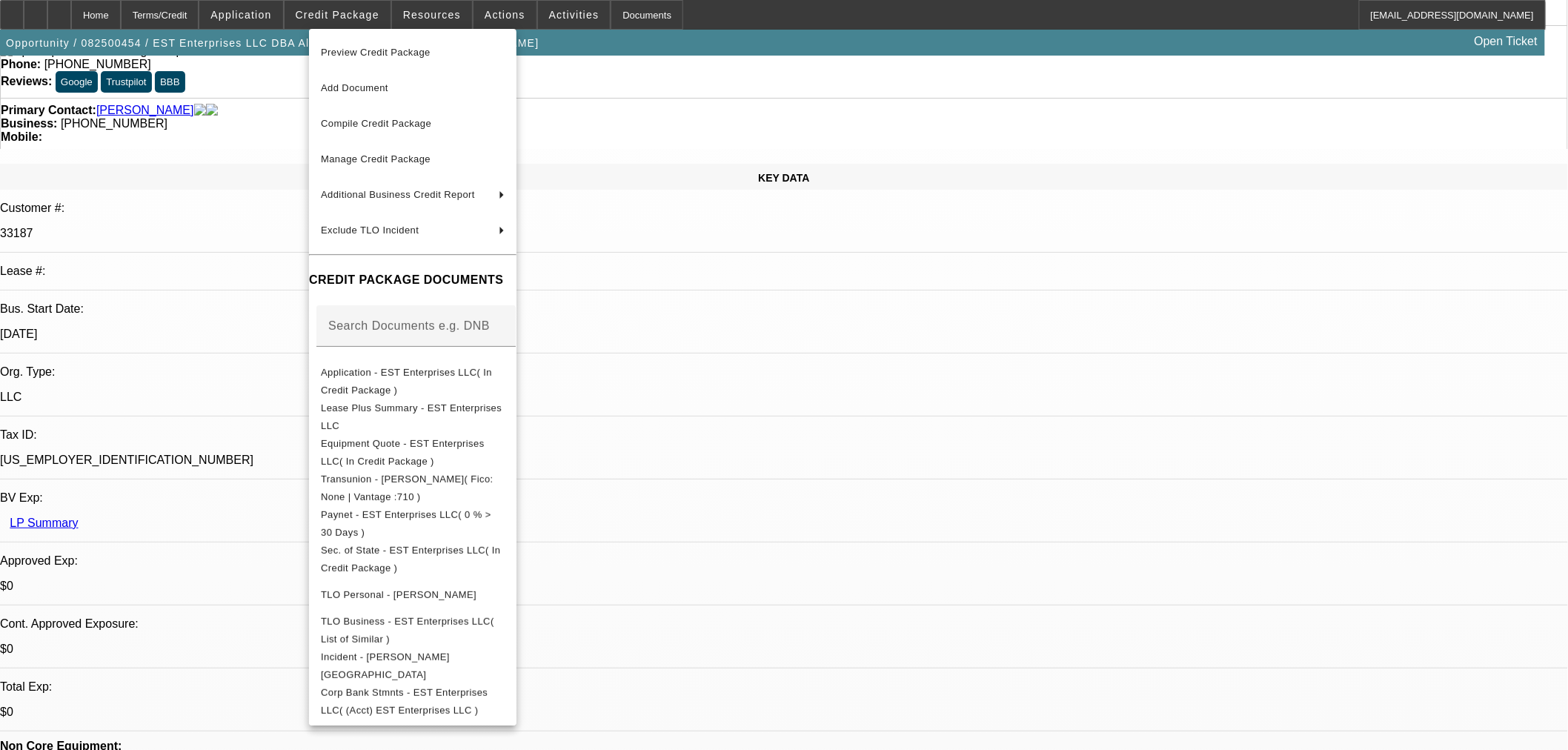
click at [692, 387] on div at bounding box center [784, 375] width 1568 height 750
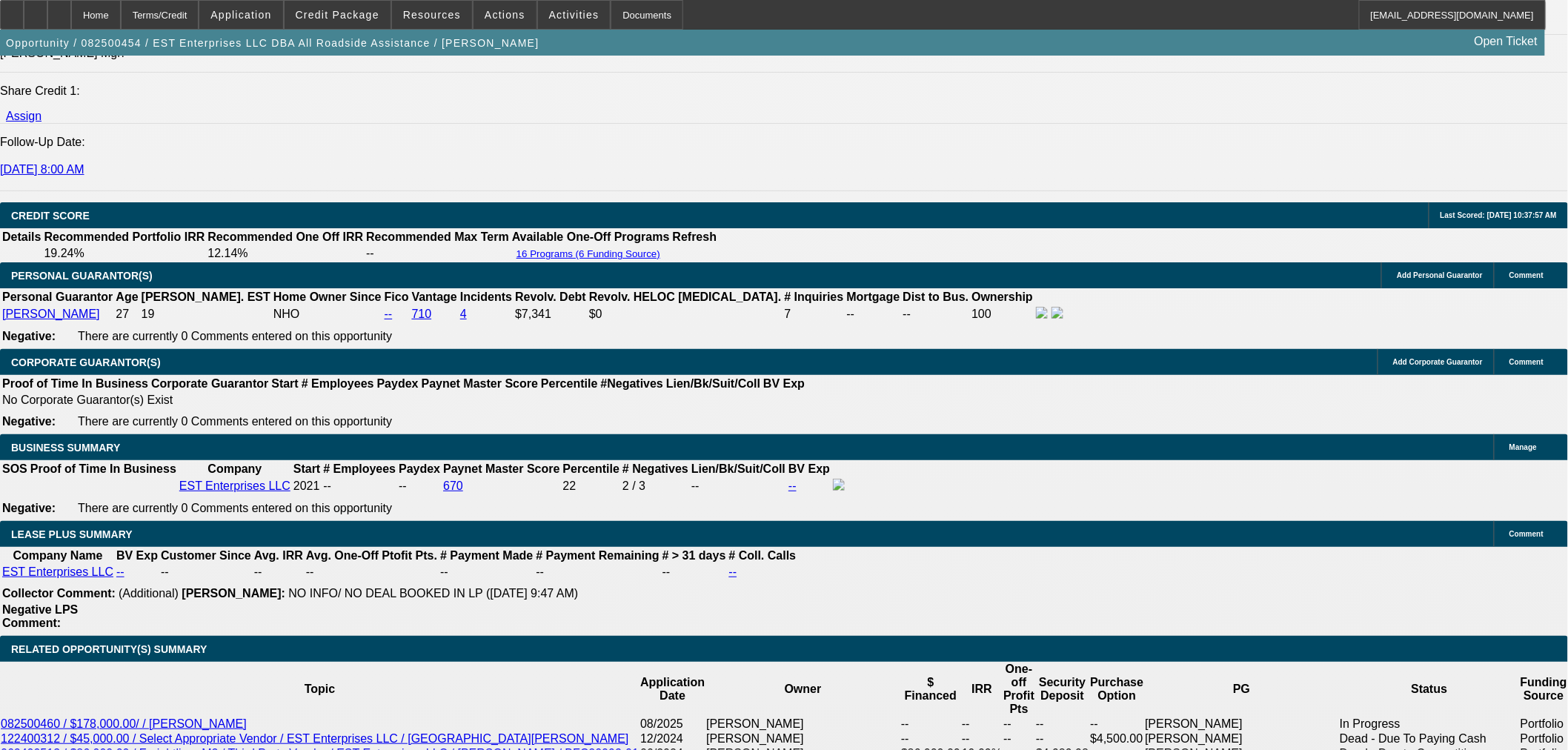
scroll to position [2305, 0]
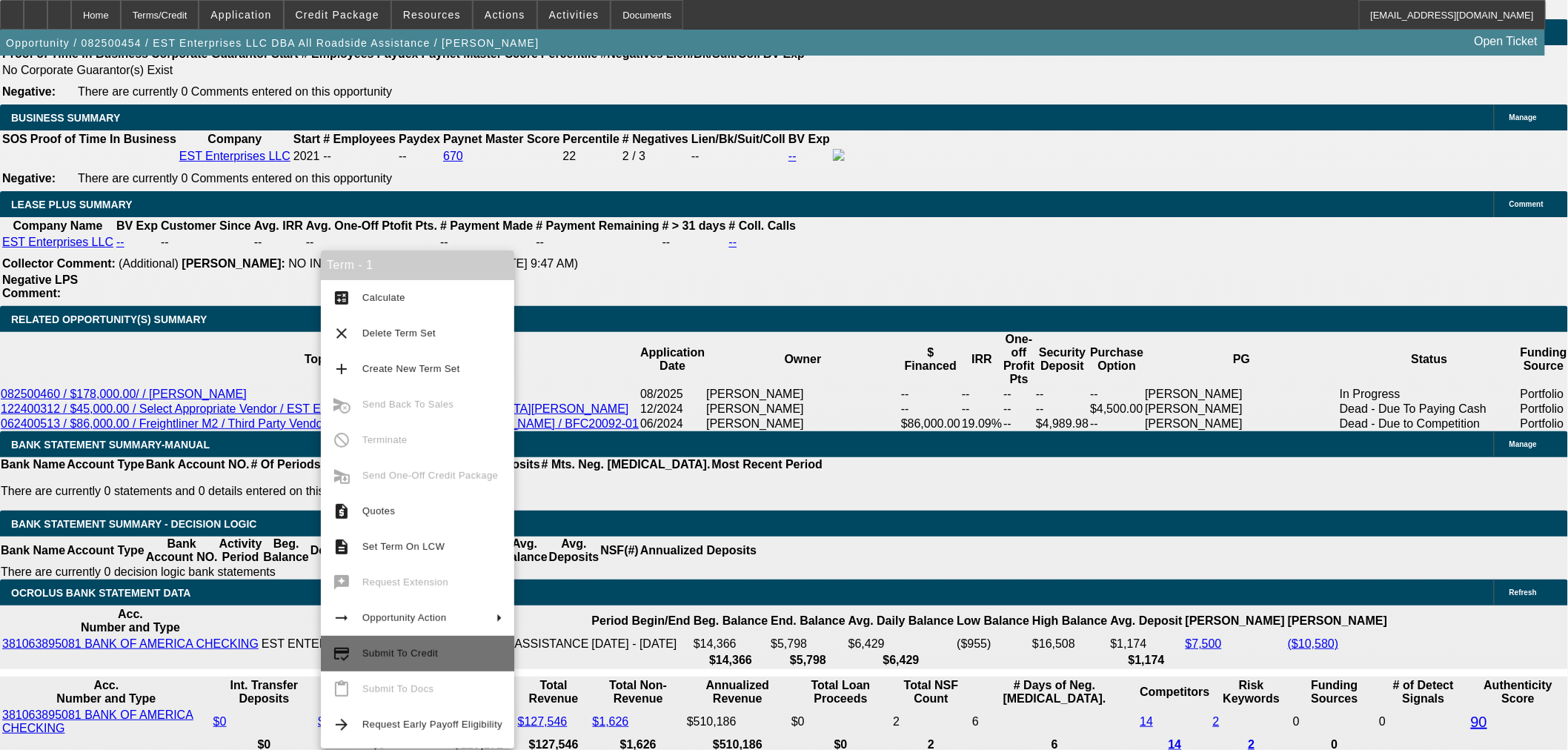
click at [421, 646] on span "Submit To Credit" at bounding box center [432, 654] width 140 height 18
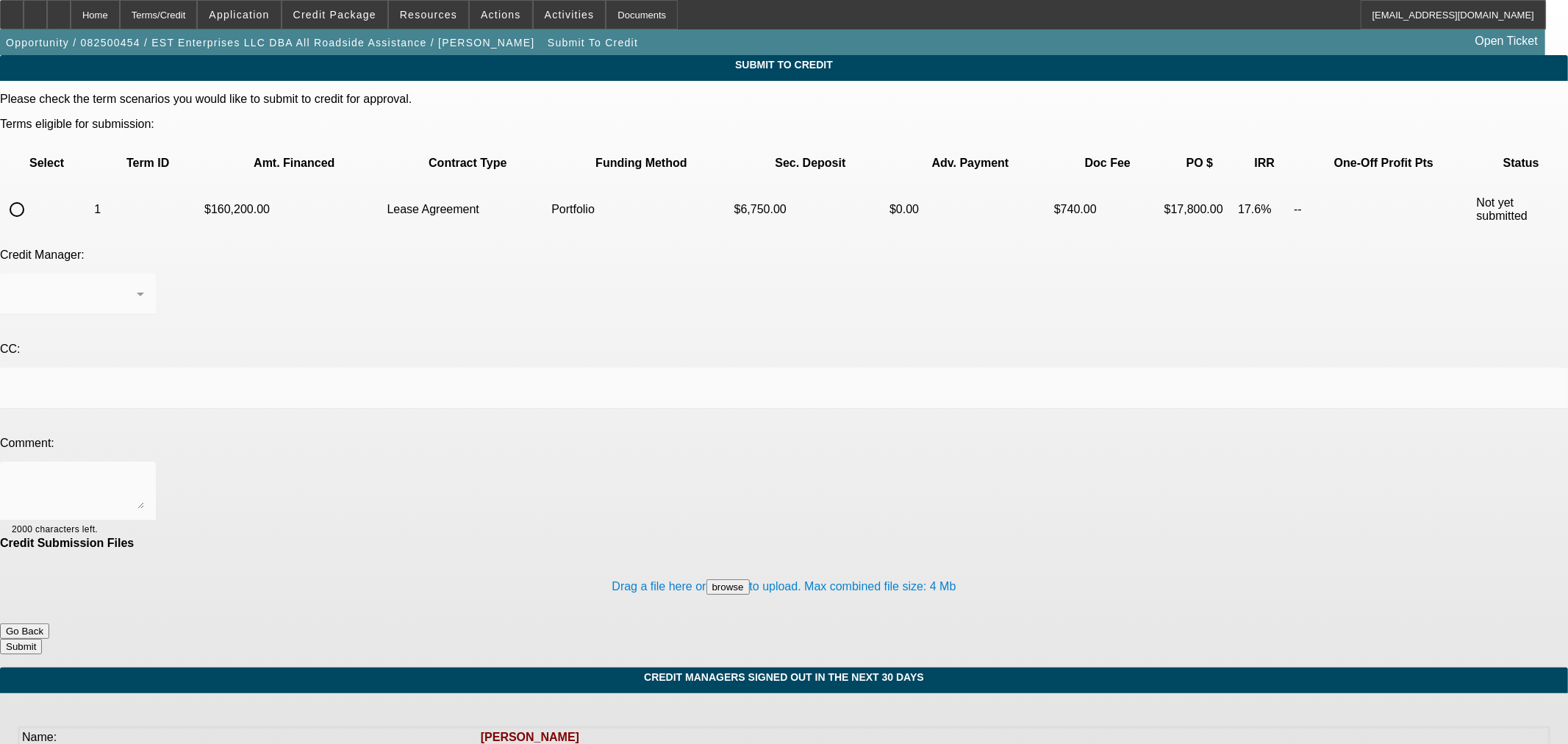
click at [68, 169] on div at bounding box center [784, 372] width 1568 height 744
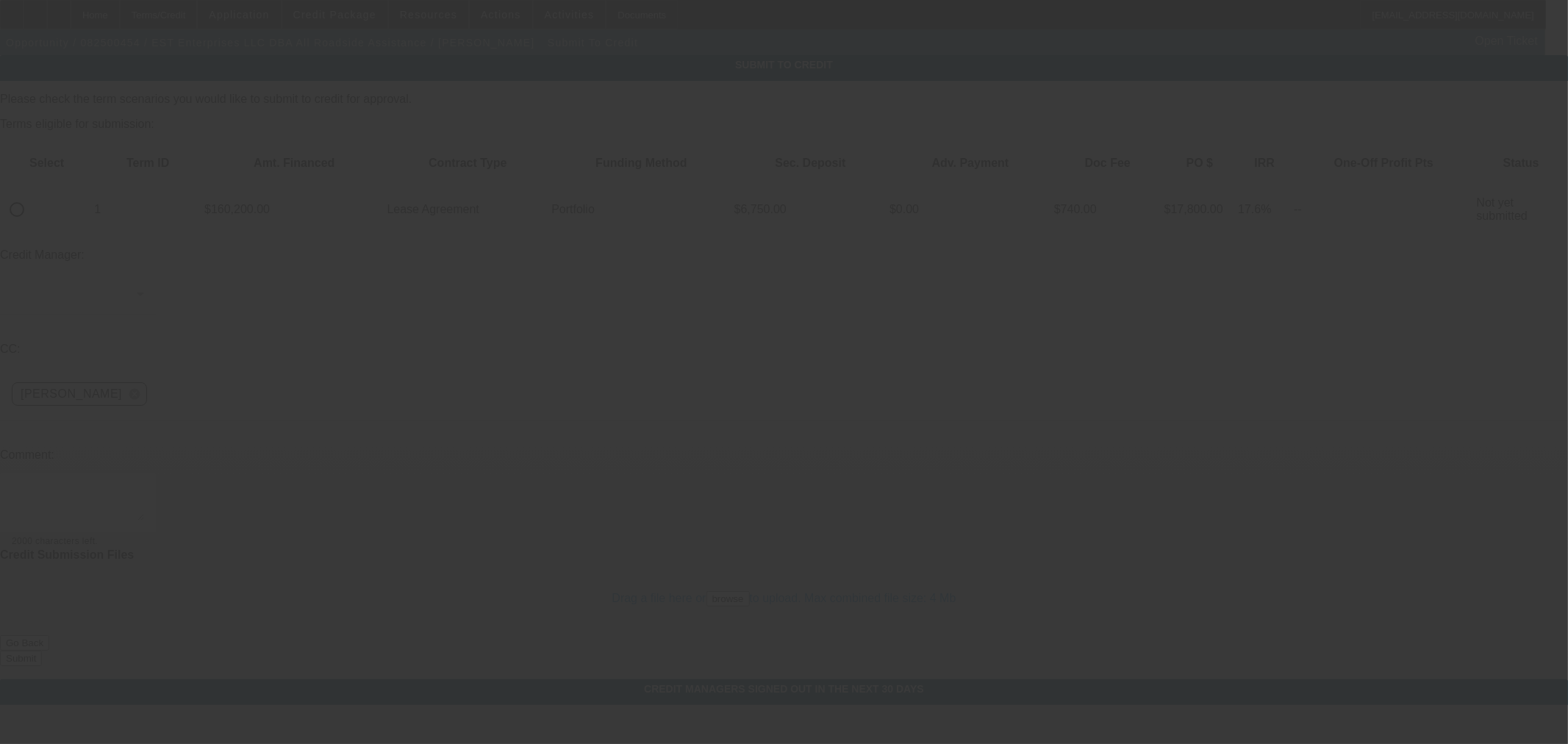
click at [32, 195] on input "radio" at bounding box center [17, 210] width 29 height 29
radio input "true"
click at [401, 229] on div at bounding box center [784, 372] width 1568 height 744
click at [144, 273] on div "Arida, George" at bounding box center [78, 294] width 132 height 41
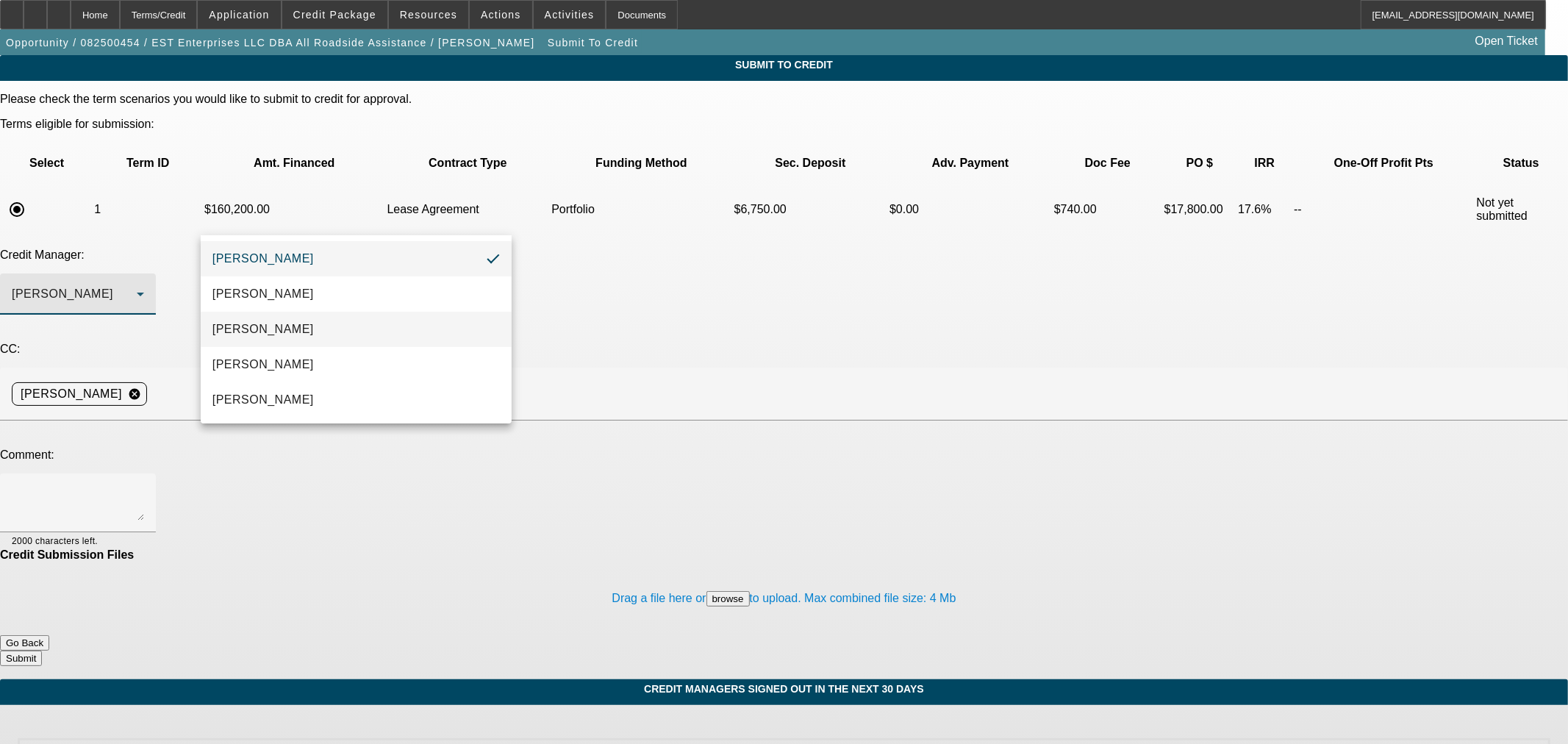
click at [349, 329] on mat-option "Arida, Michael" at bounding box center [356, 329] width 311 height 35
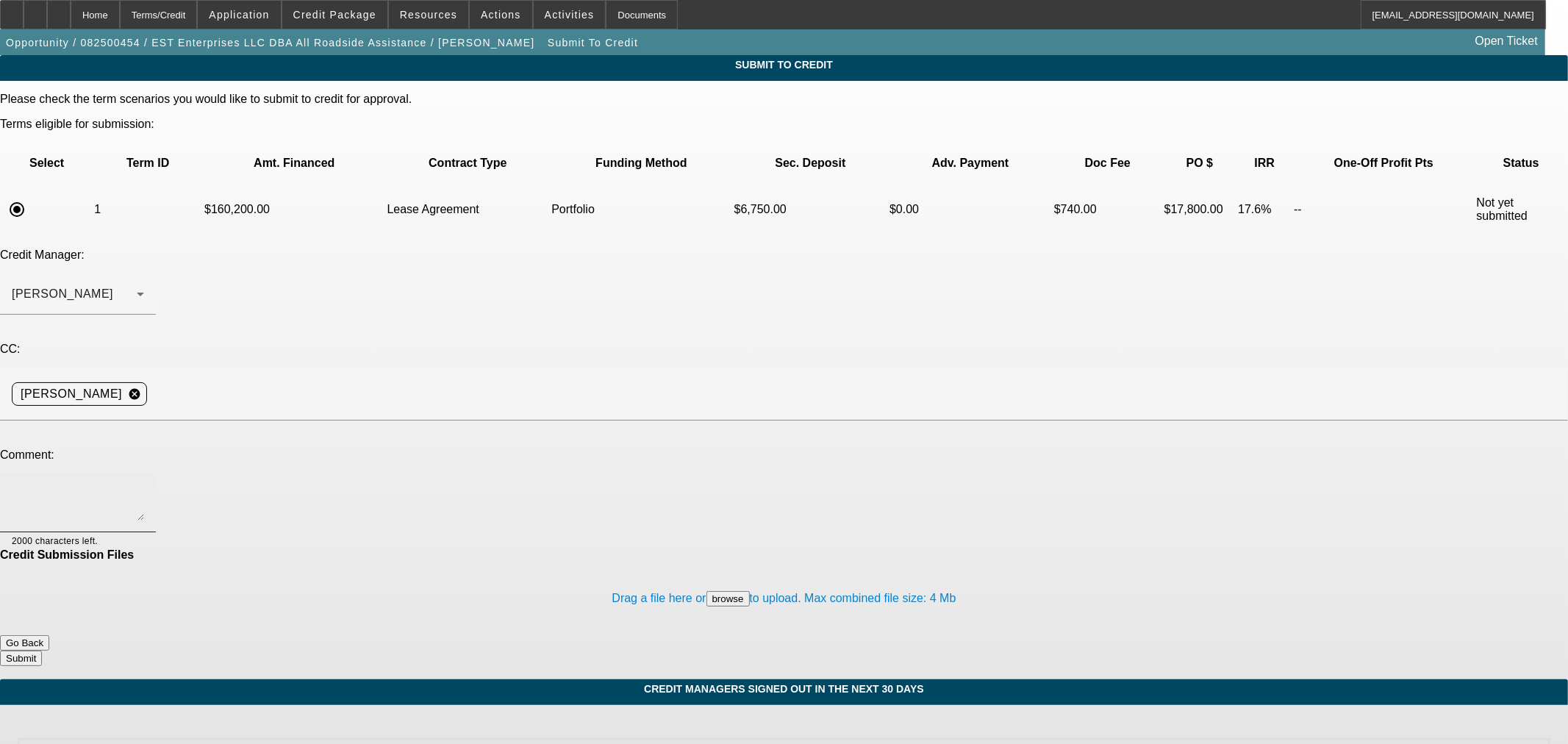
click at [144, 473] on div at bounding box center [78, 503] width 132 height 59
paste textarea "[PERSON_NAME] is the owner/operator of EST Enterprises LLC DBA All Roadside Ass…"
type textarea "Hi Michael - Elijah Whilby is the owner/operator of EST Enterprises LLC DBA All…"
click at [42, 651] on button "Submit" at bounding box center [21, 658] width 42 height 15
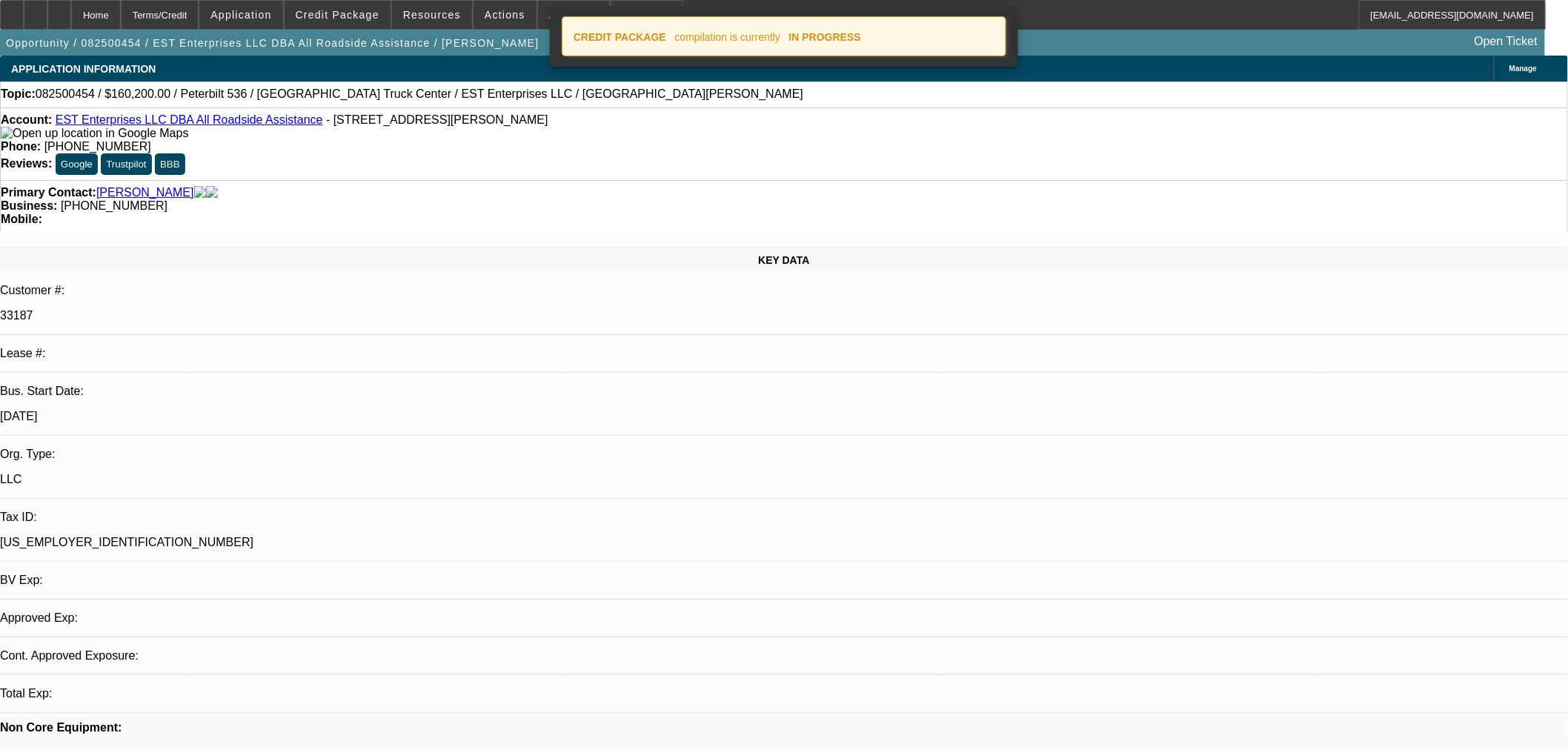
select select "0.1"
select select "2"
select select "0.1"
select select "4"
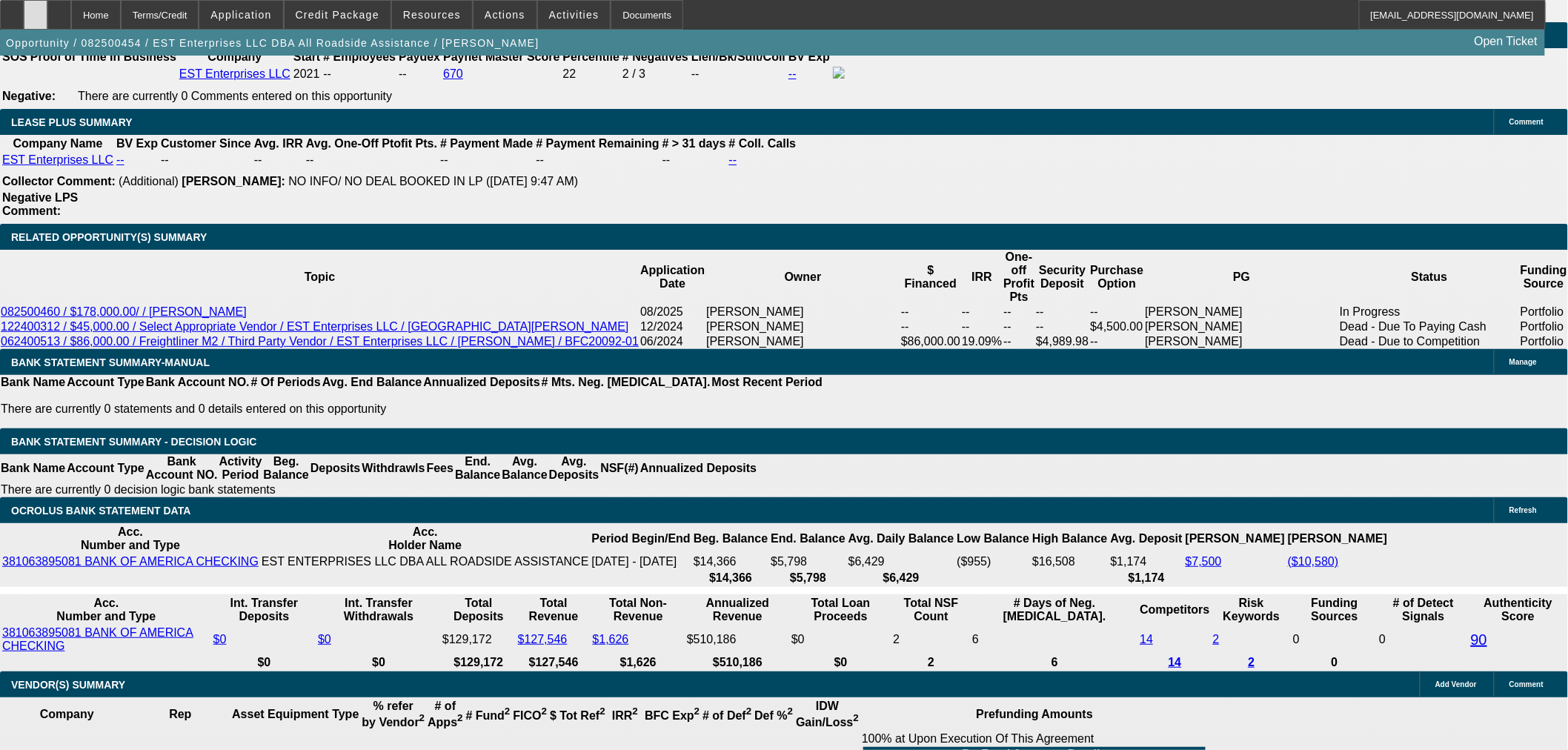
scroll to position [2409, 0]
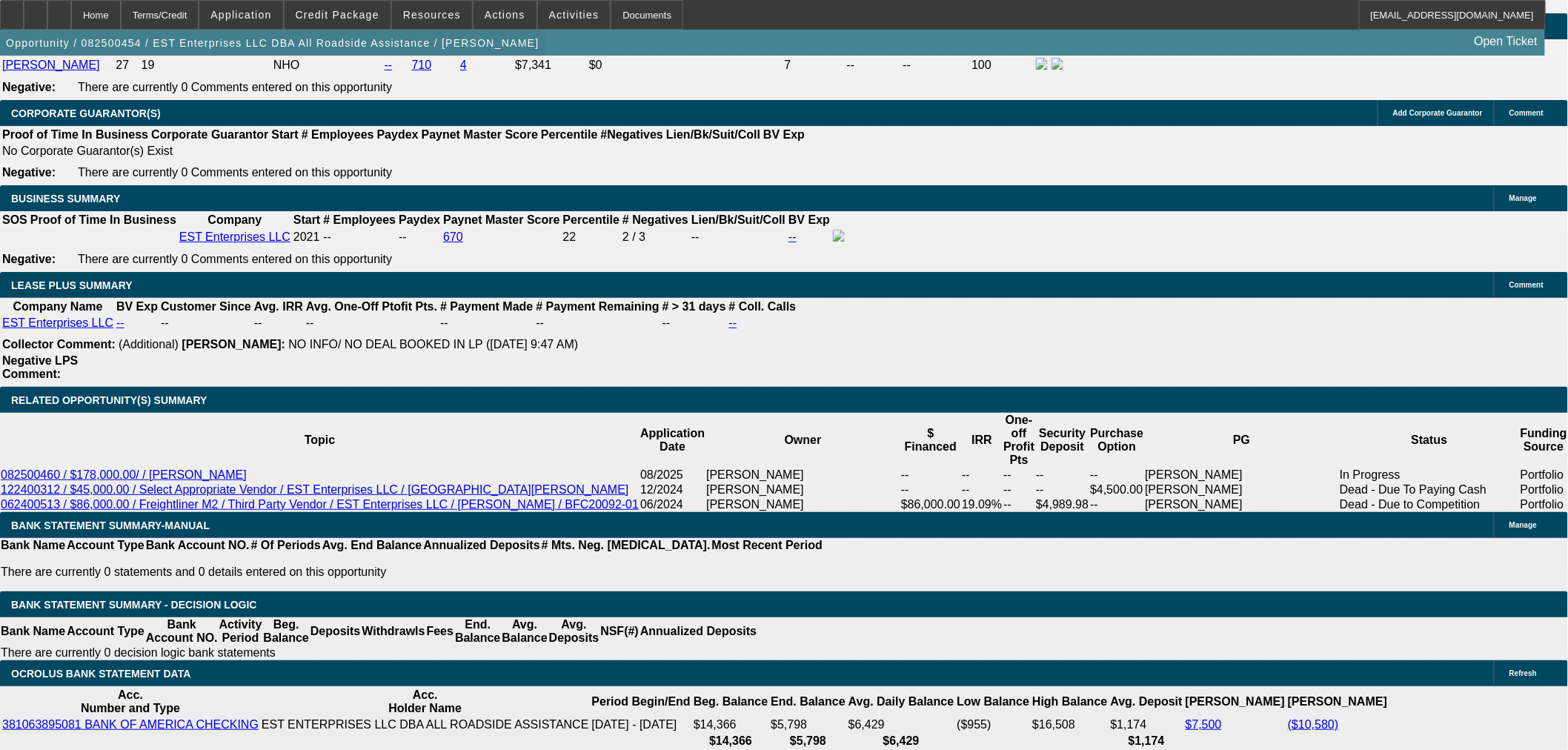
scroll to position [2163, 0]
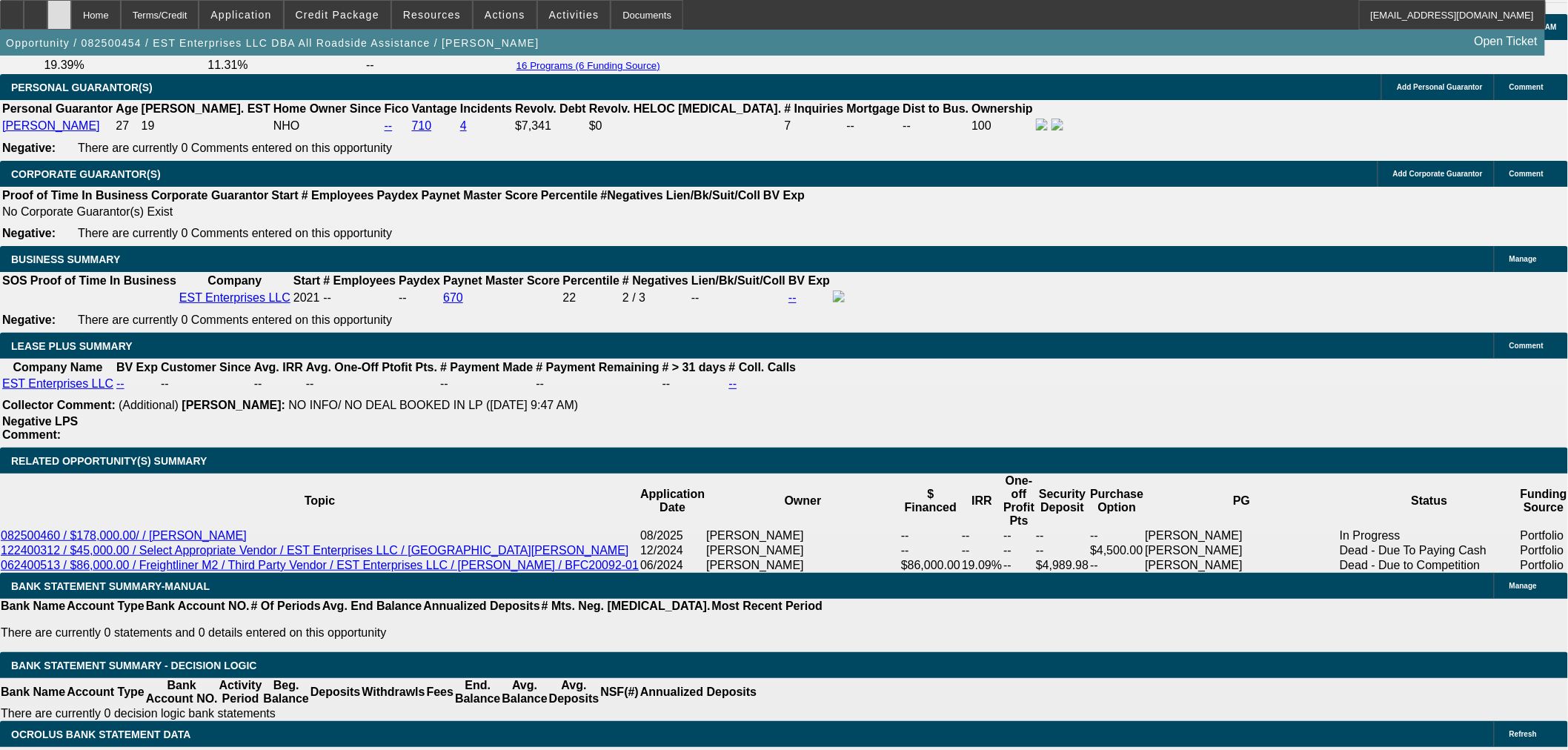
click at [71, 19] on div at bounding box center [59, 15] width 24 height 30
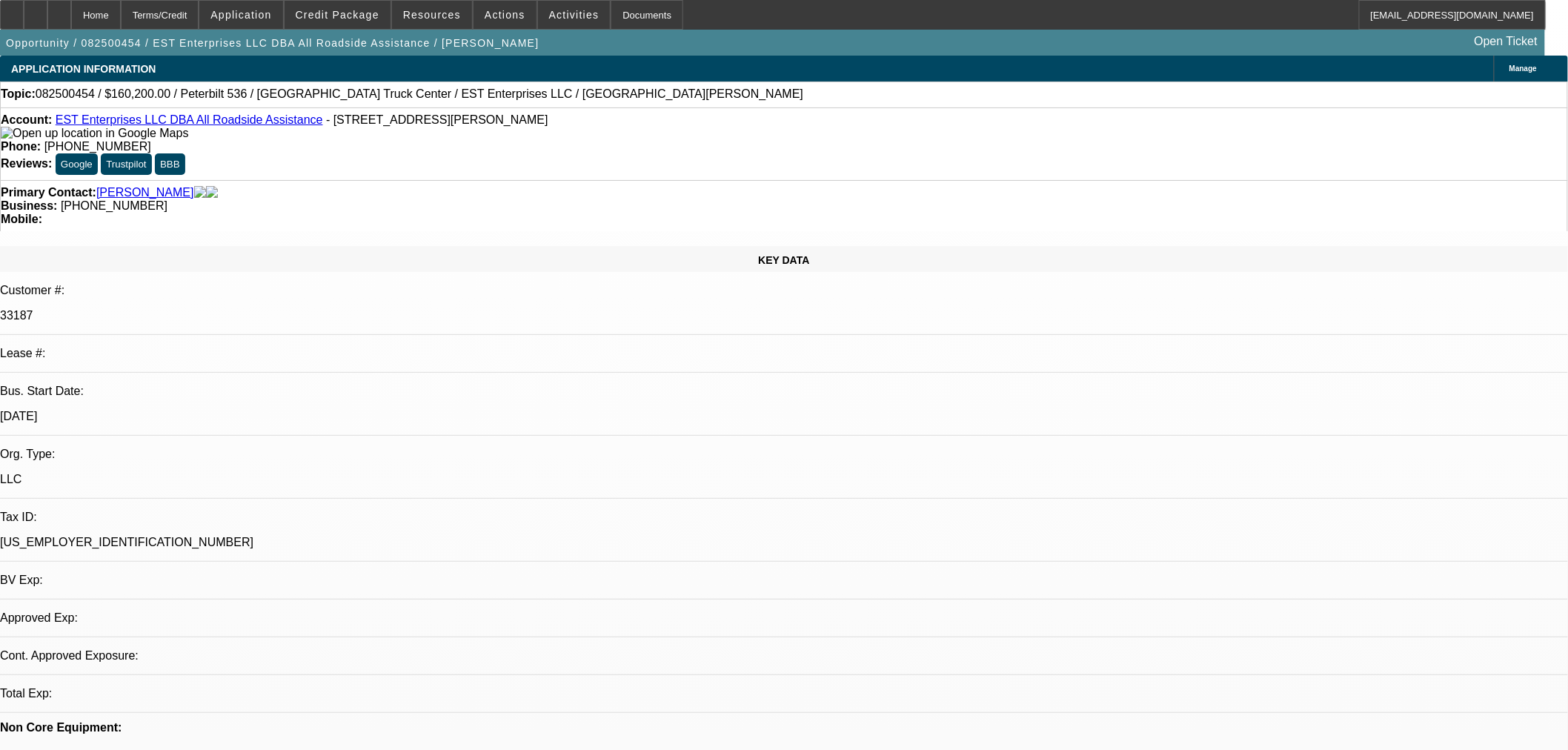
select select "0.1"
select select "2"
select select "0.1"
select select "4"
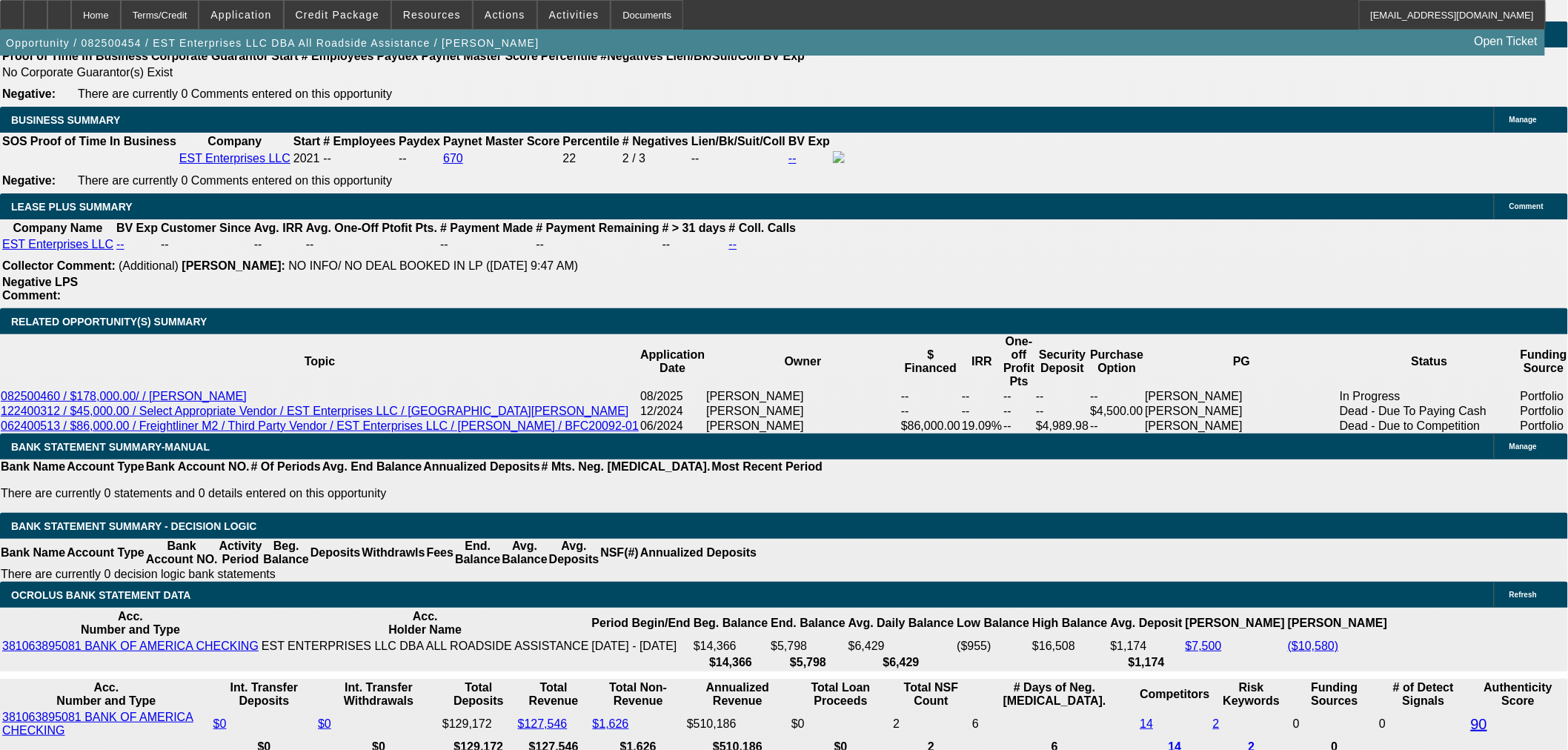
scroll to position [2223, 0]
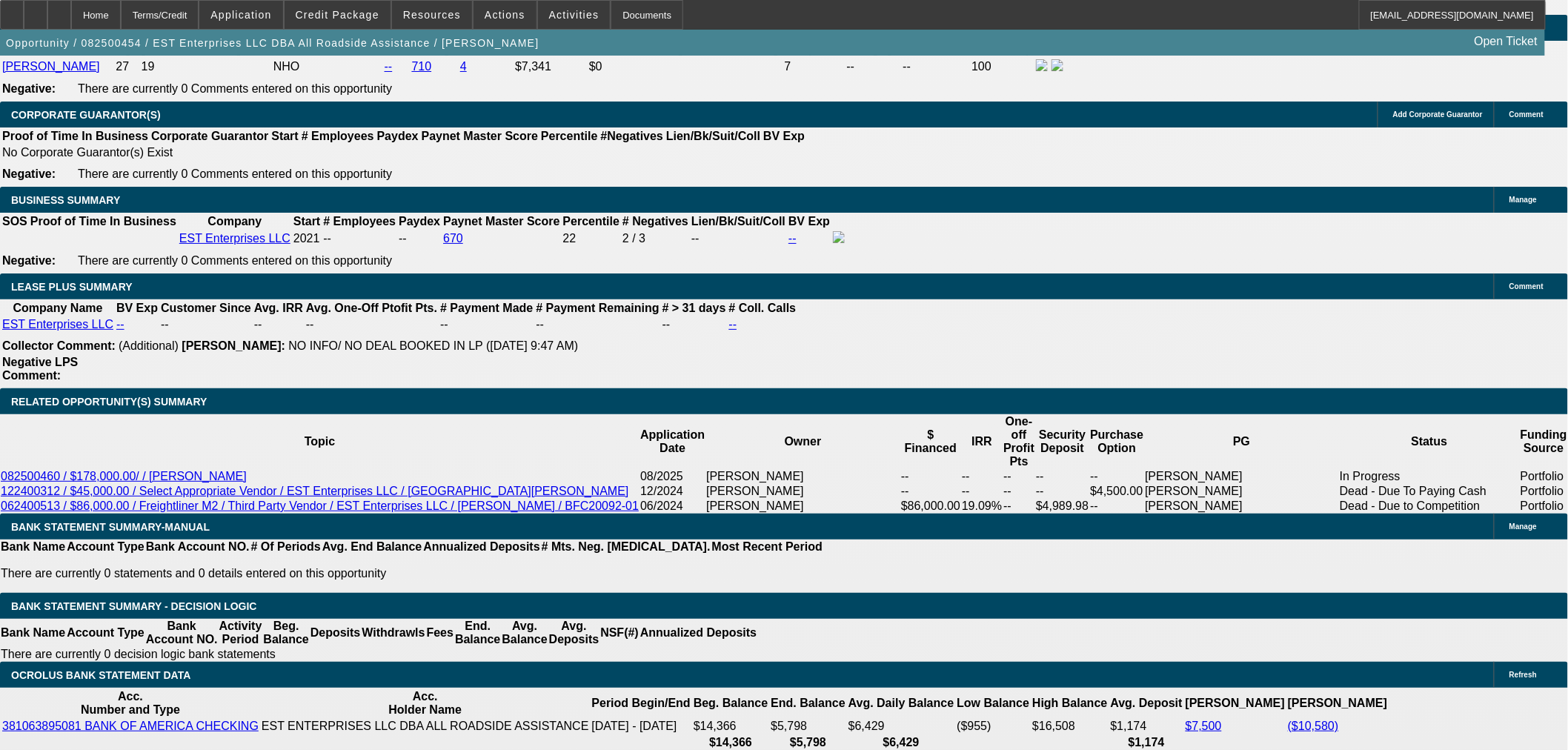
drag, startPoint x: 1478, startPoint y: 522, endPoint x: 1054, endPoint y: 484, distance: 425.7
copy div "Elijah Whilby is the owner/operator of EST Enterprises LLC DBA All Roadside Ass…"
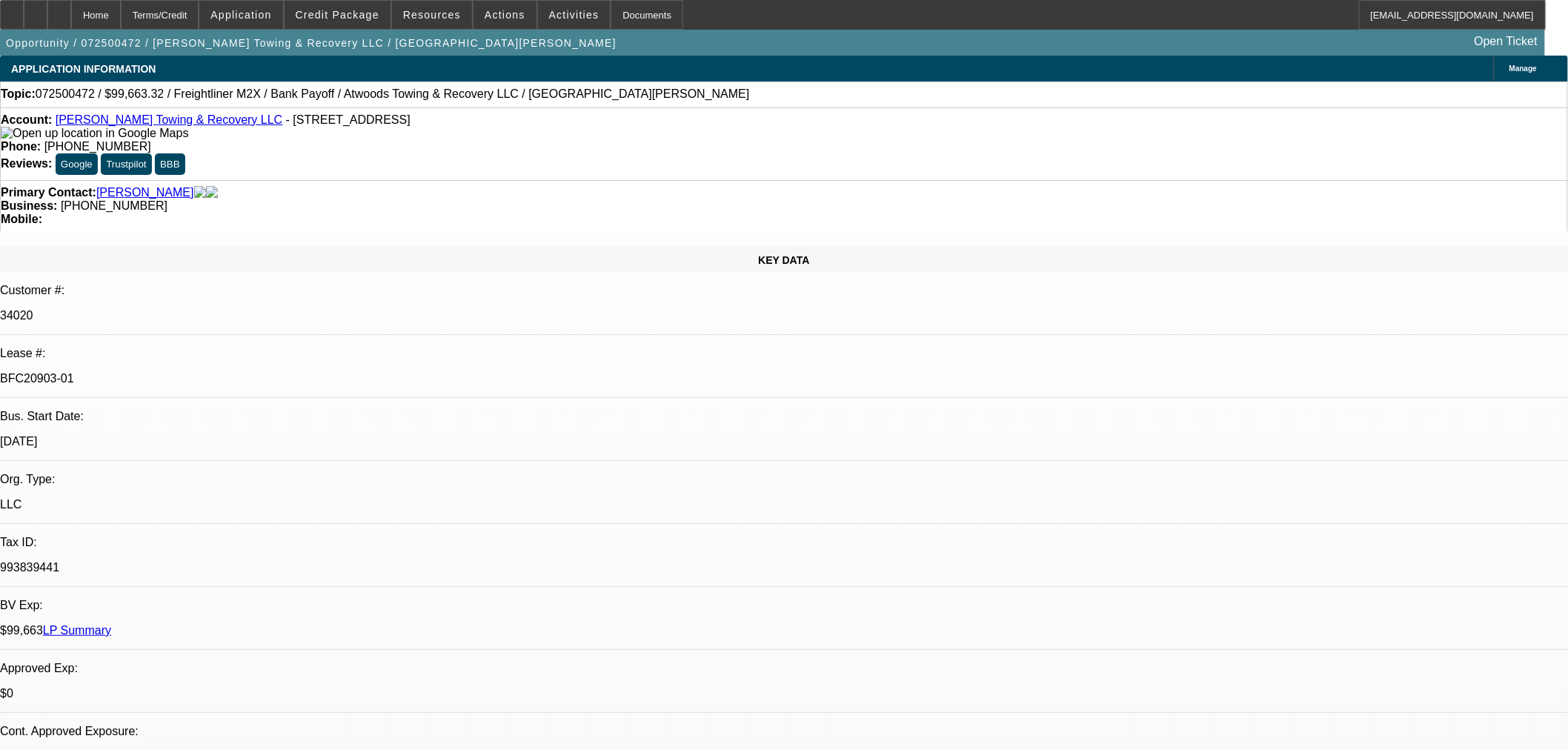
select select "0"
select select "2"
select select "0"
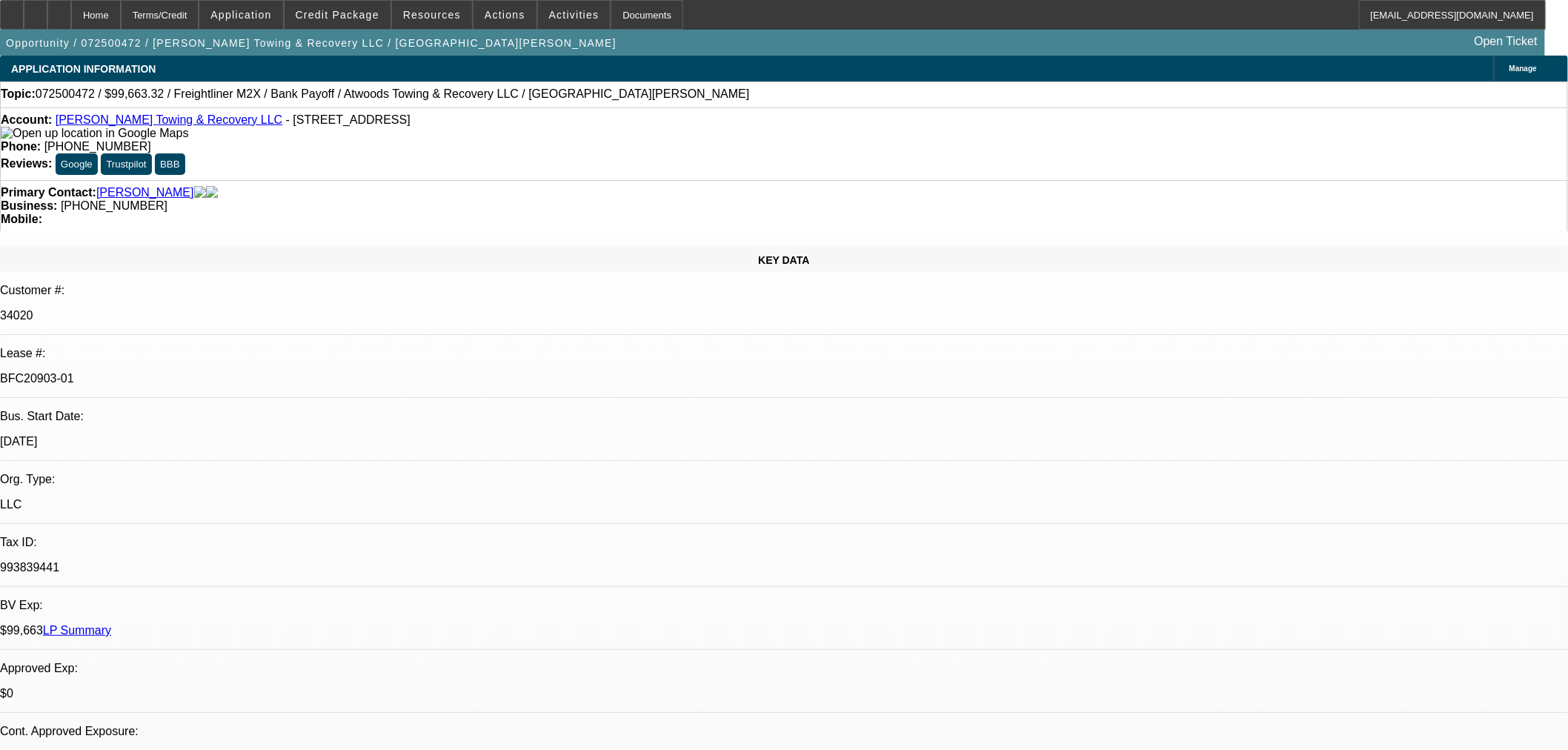
select select "0"
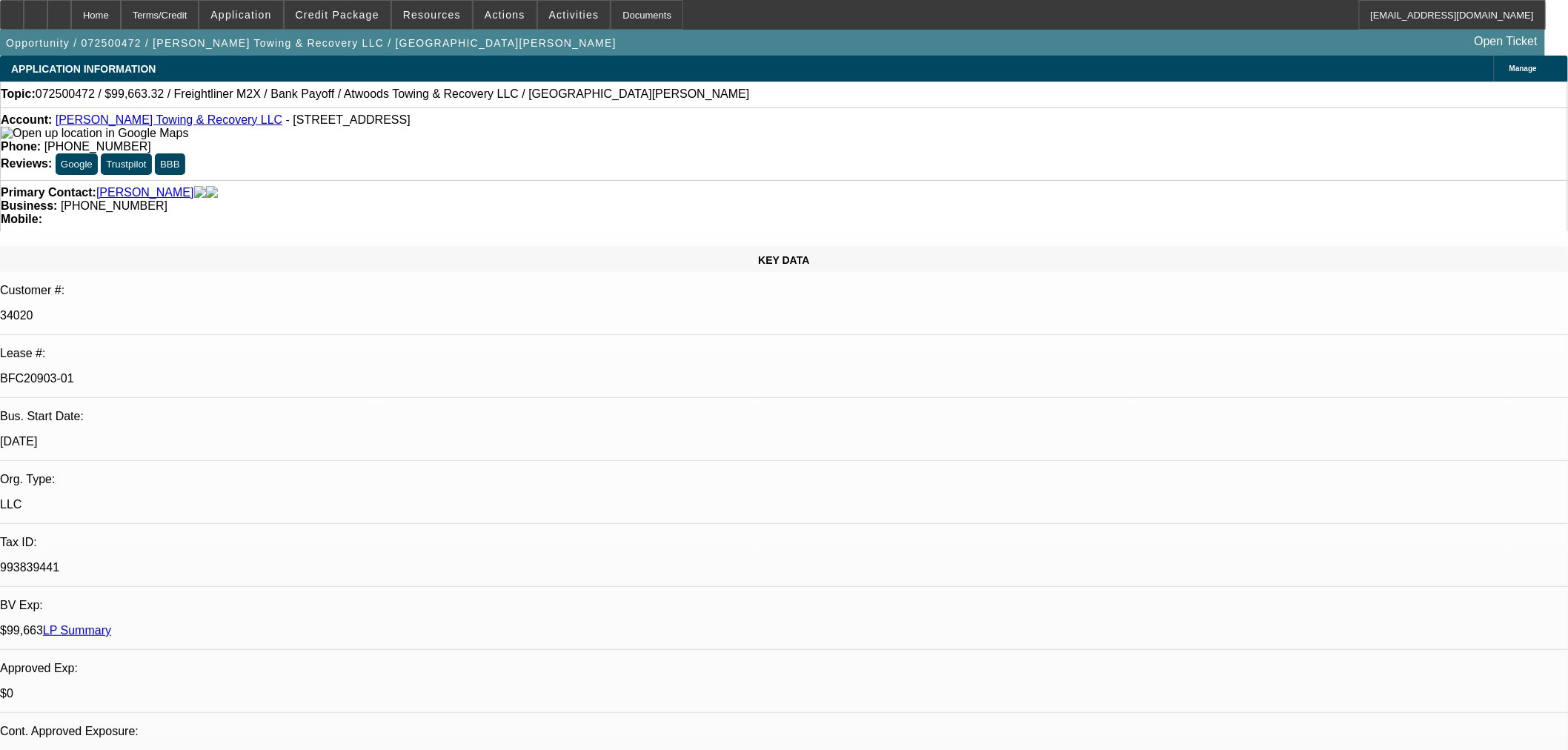
select select "2"
select select "0"
select select "2"
select select "6"
select select "1"
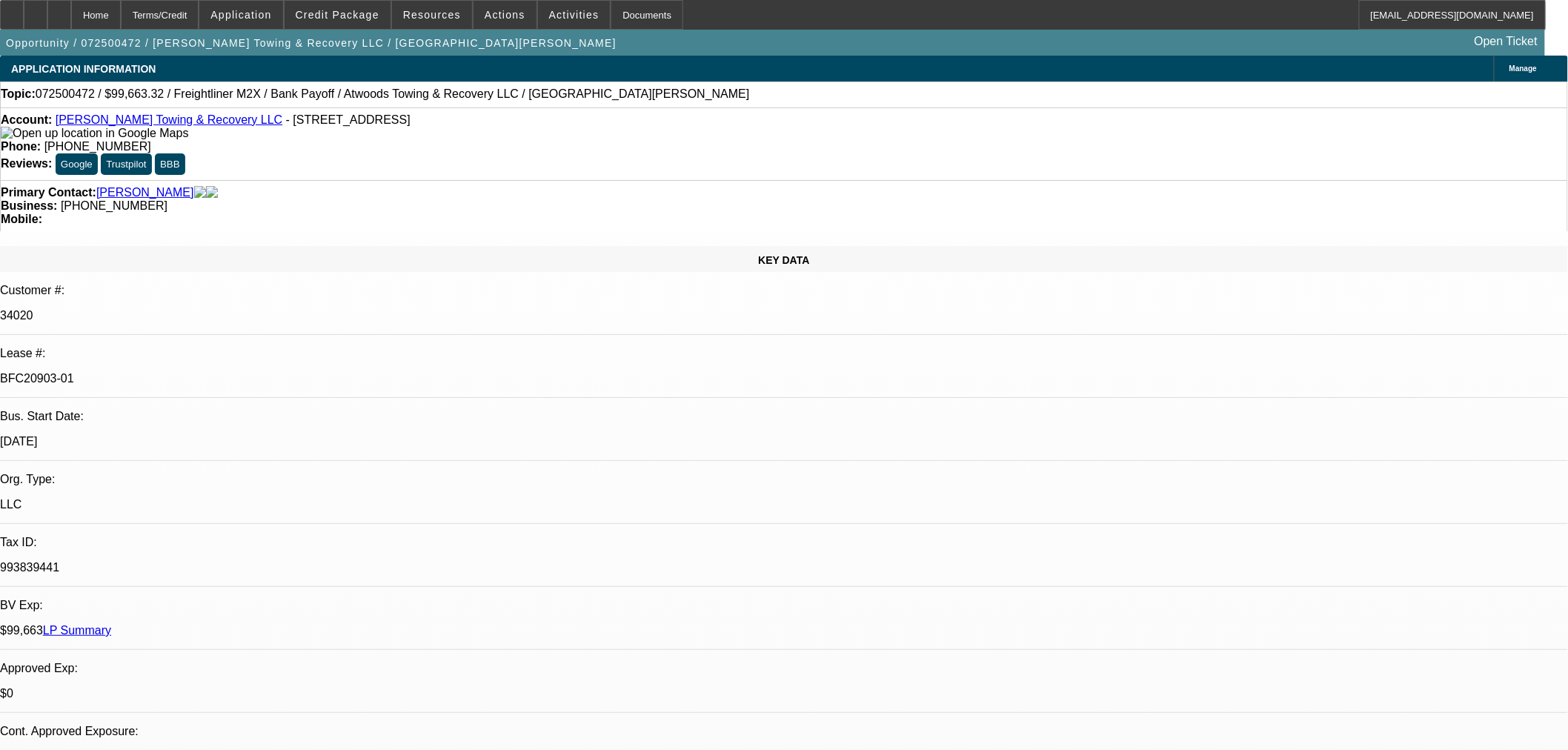
select select "6"
select select "1"
select select "6"
select select "2"
select select "6"
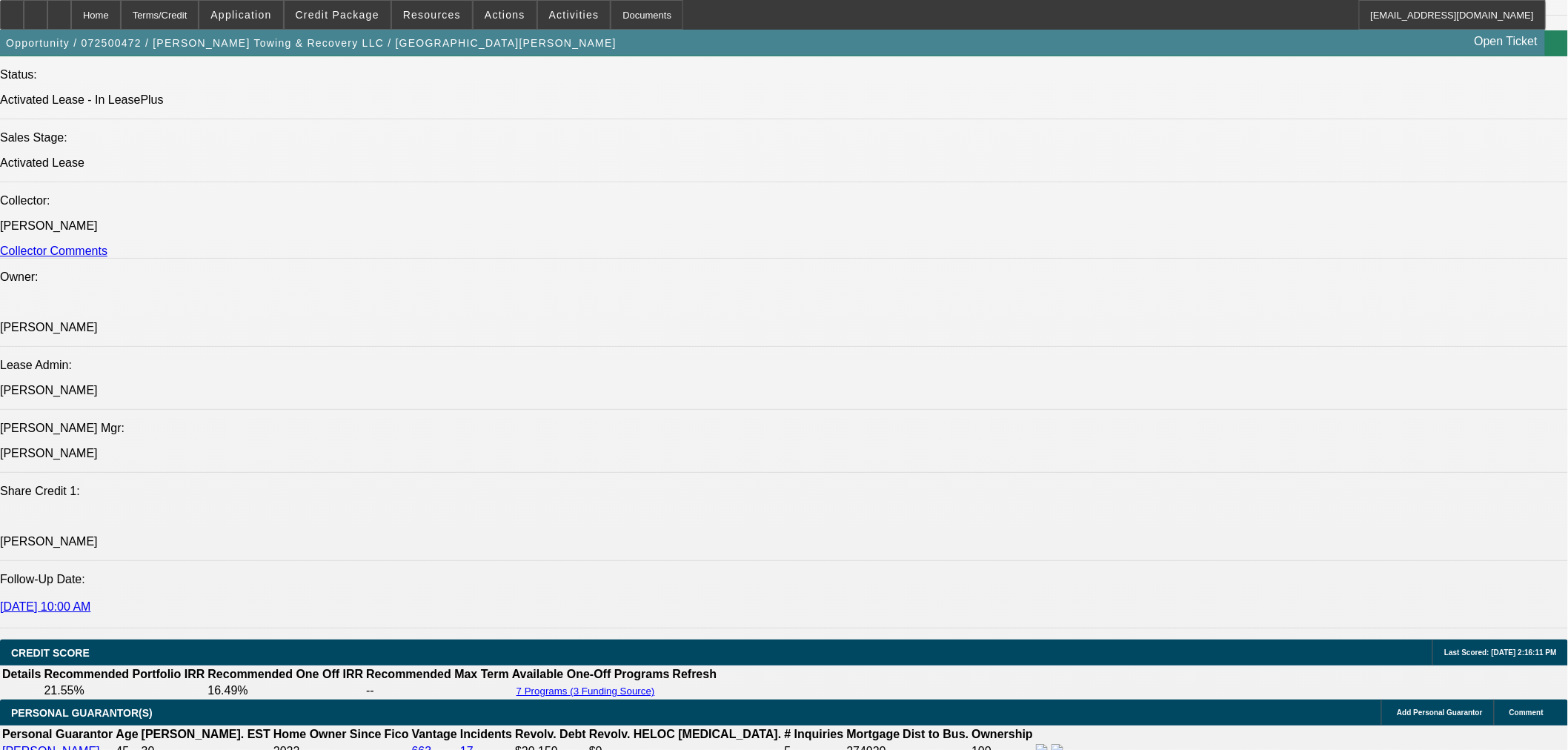
scroll to position [1811, 0]
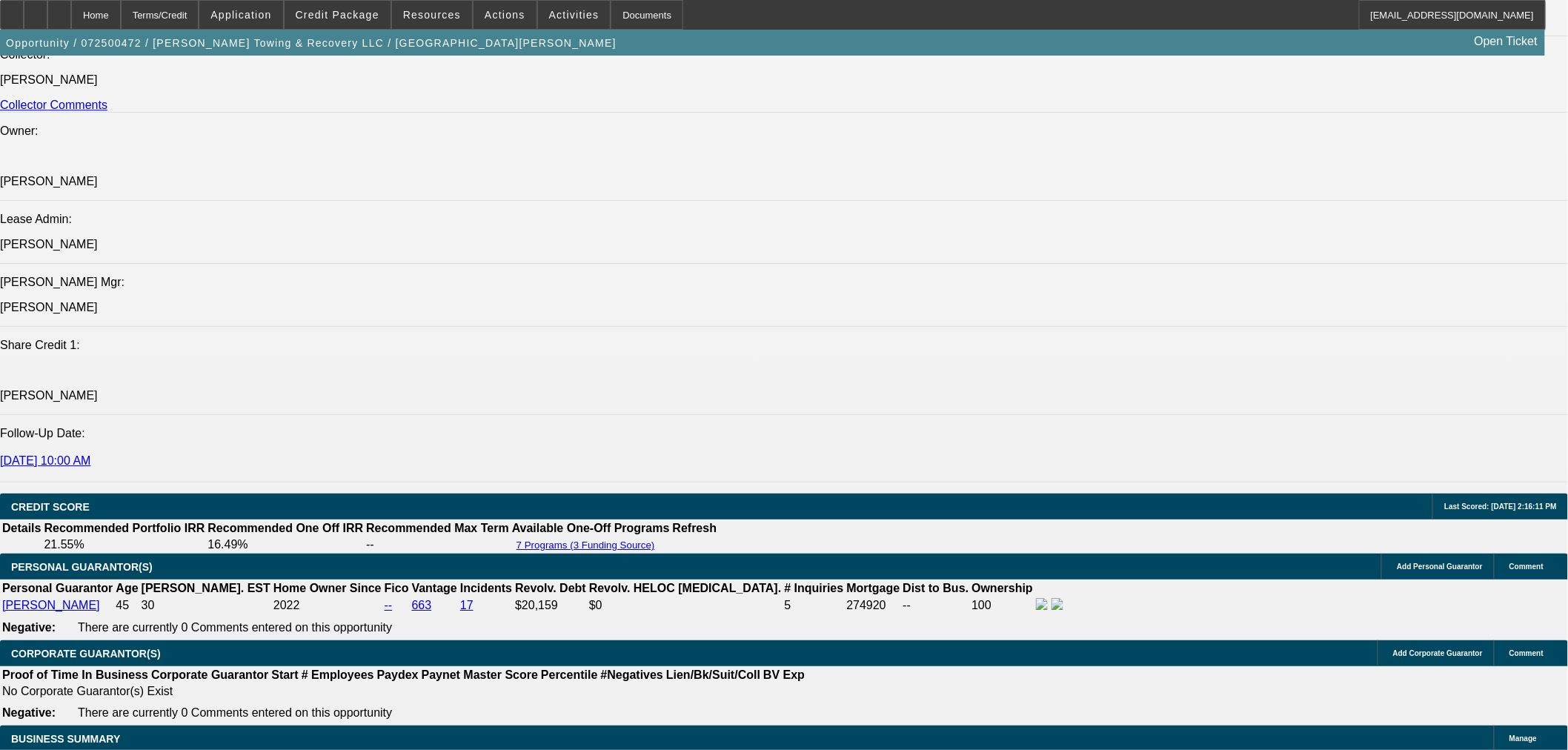
drag, startPoint x: 94, startPoint y: 164, endPoint x: 323, endPoint y: 168, distance: 229.0
copy link "2014 Used Freightliner M2X w/ Century 3212"
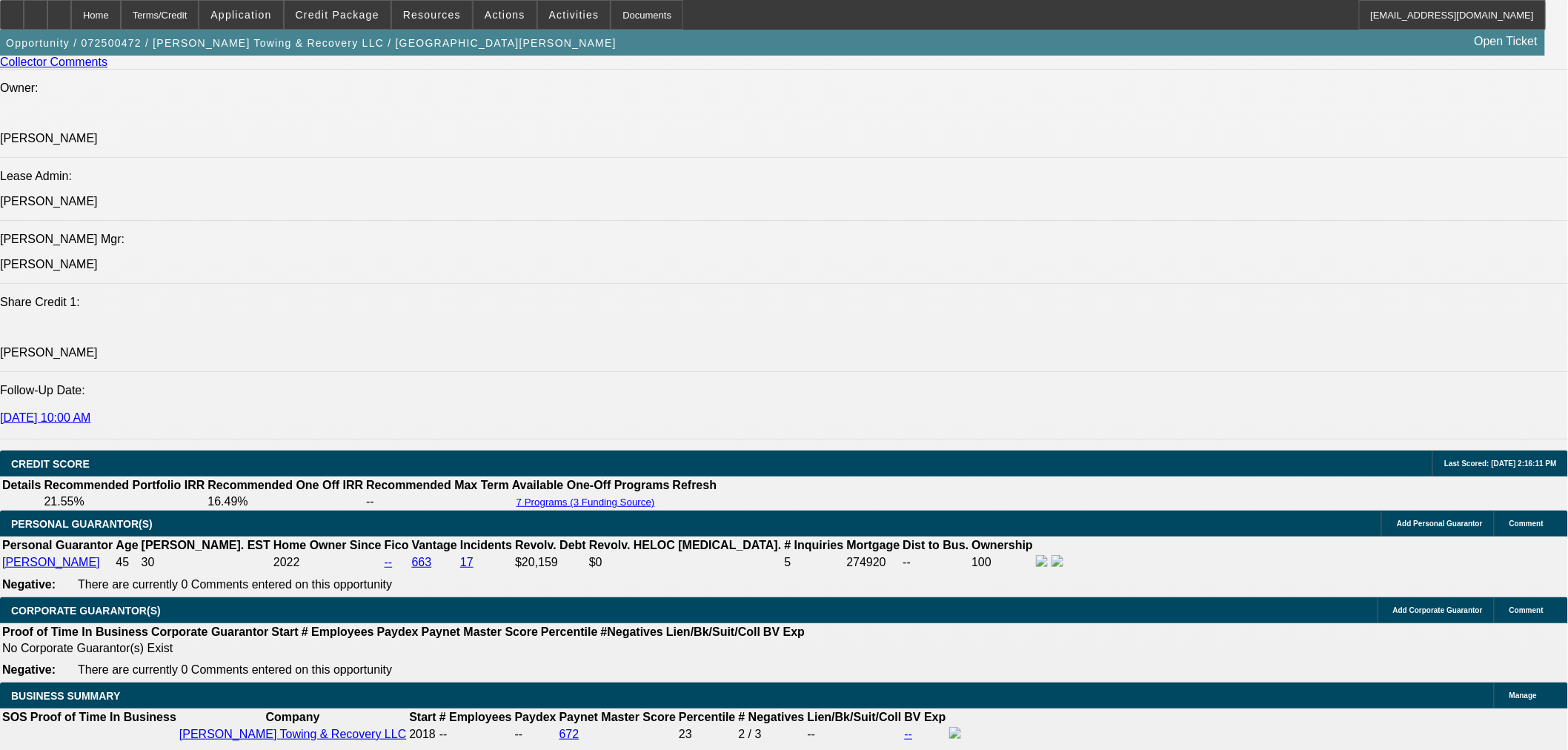
scroll to position [1893, 0]
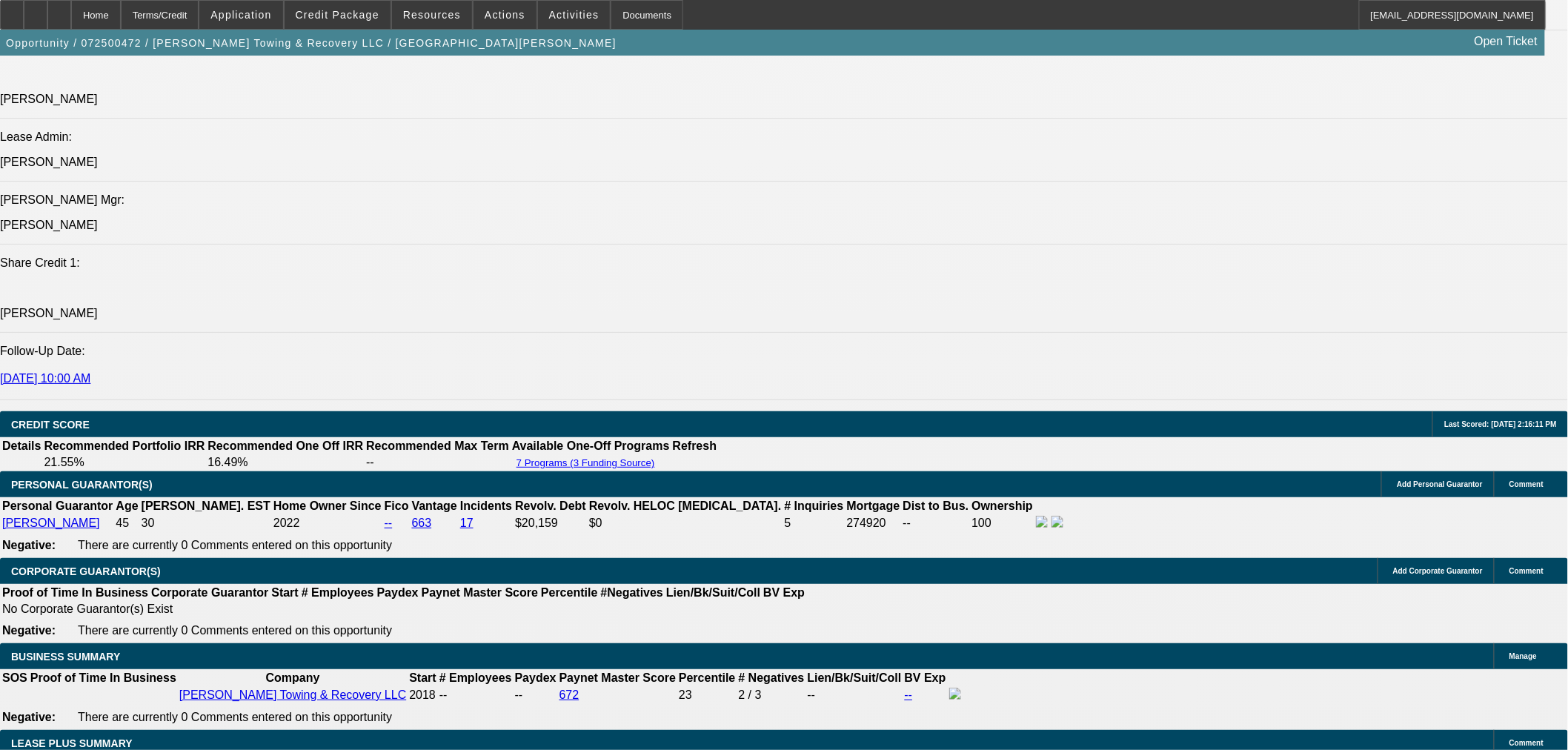
select select "0"
select select "2"
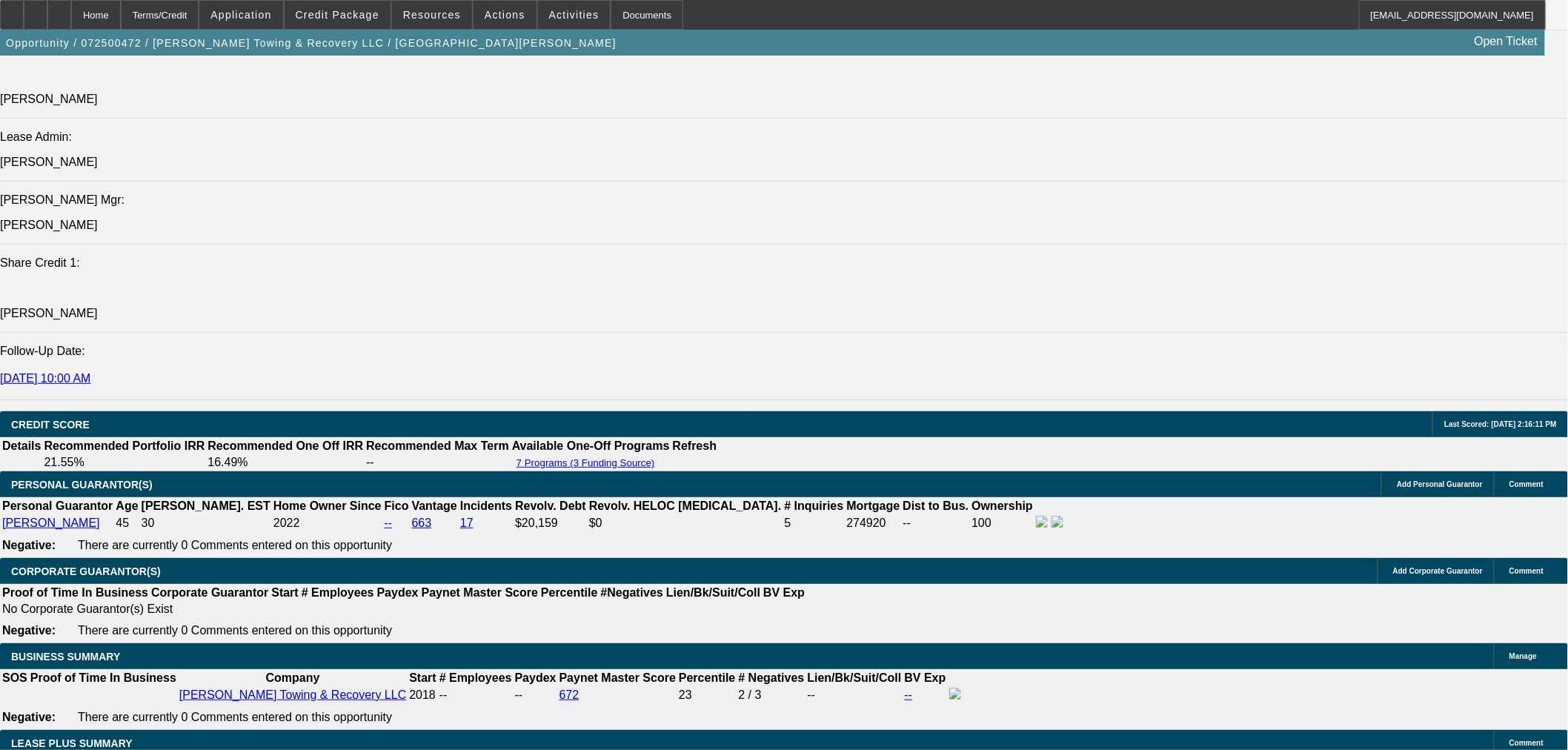
select select "0.1"
select select "4"
select select "0"
select select "2"
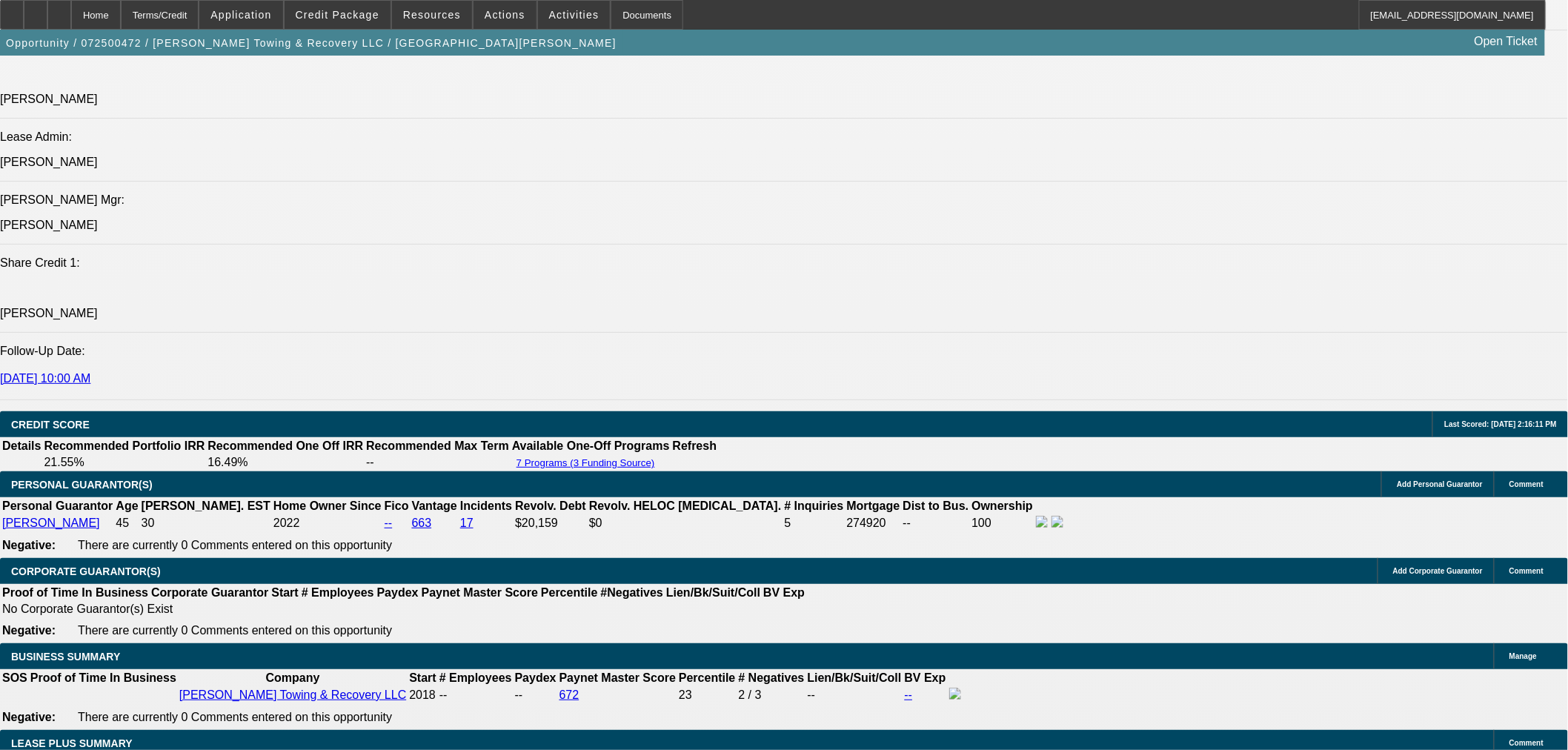
select select "0"
select select "6"
select select "0"
select select "2"
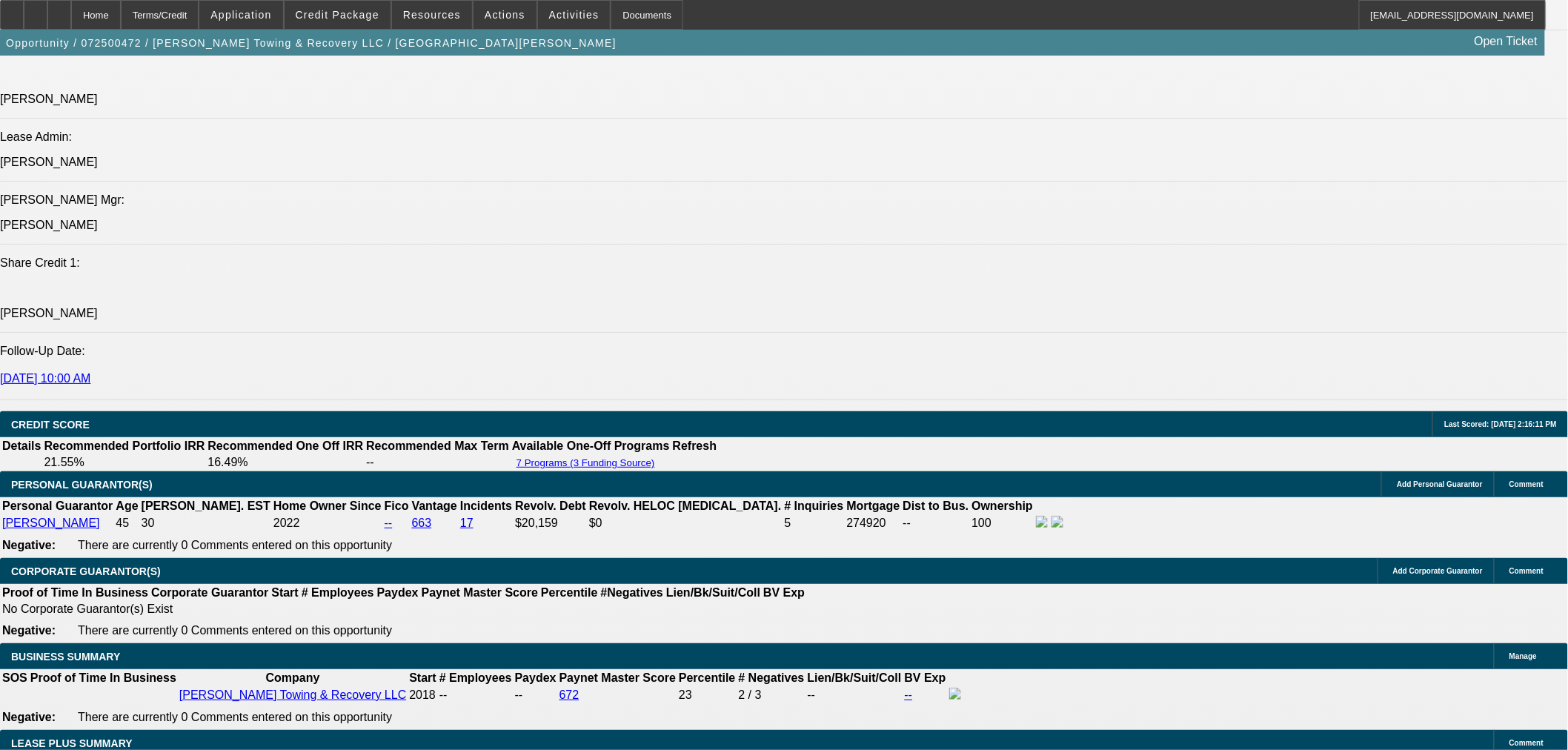
select select "0.1"
select select "4"
select select "0.1"
select select "2"
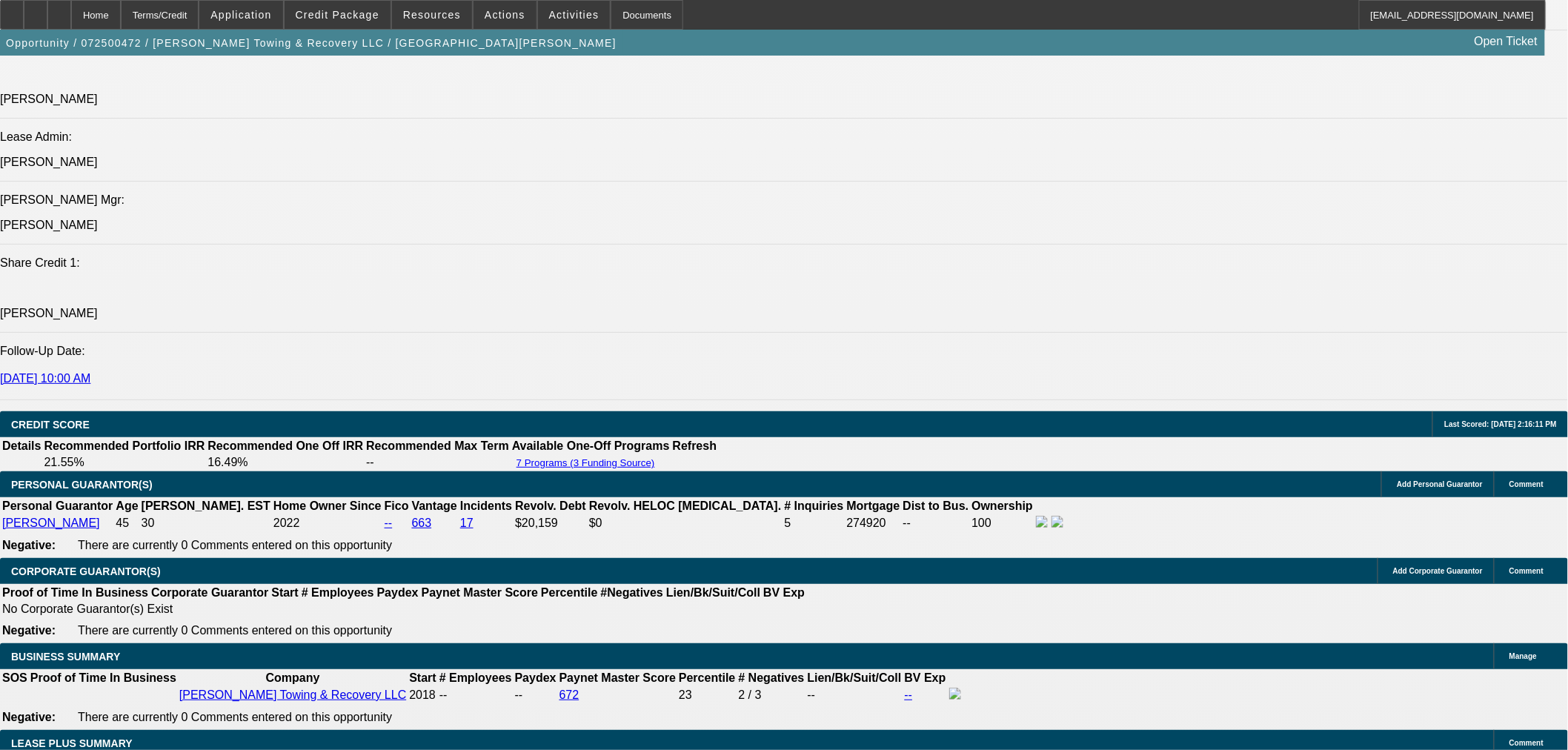
select select "0.1"
select select "4"
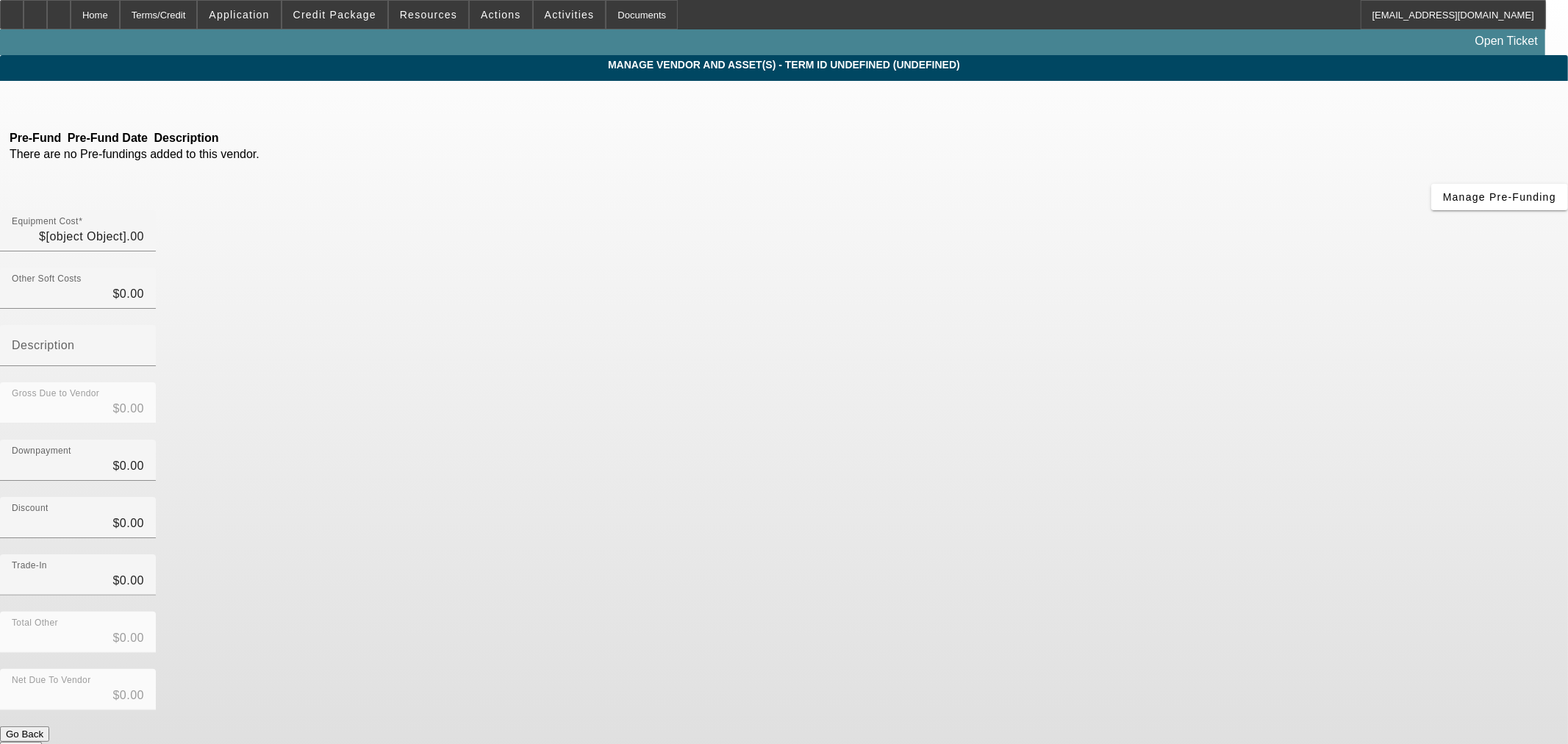
type input "$112,488.32"
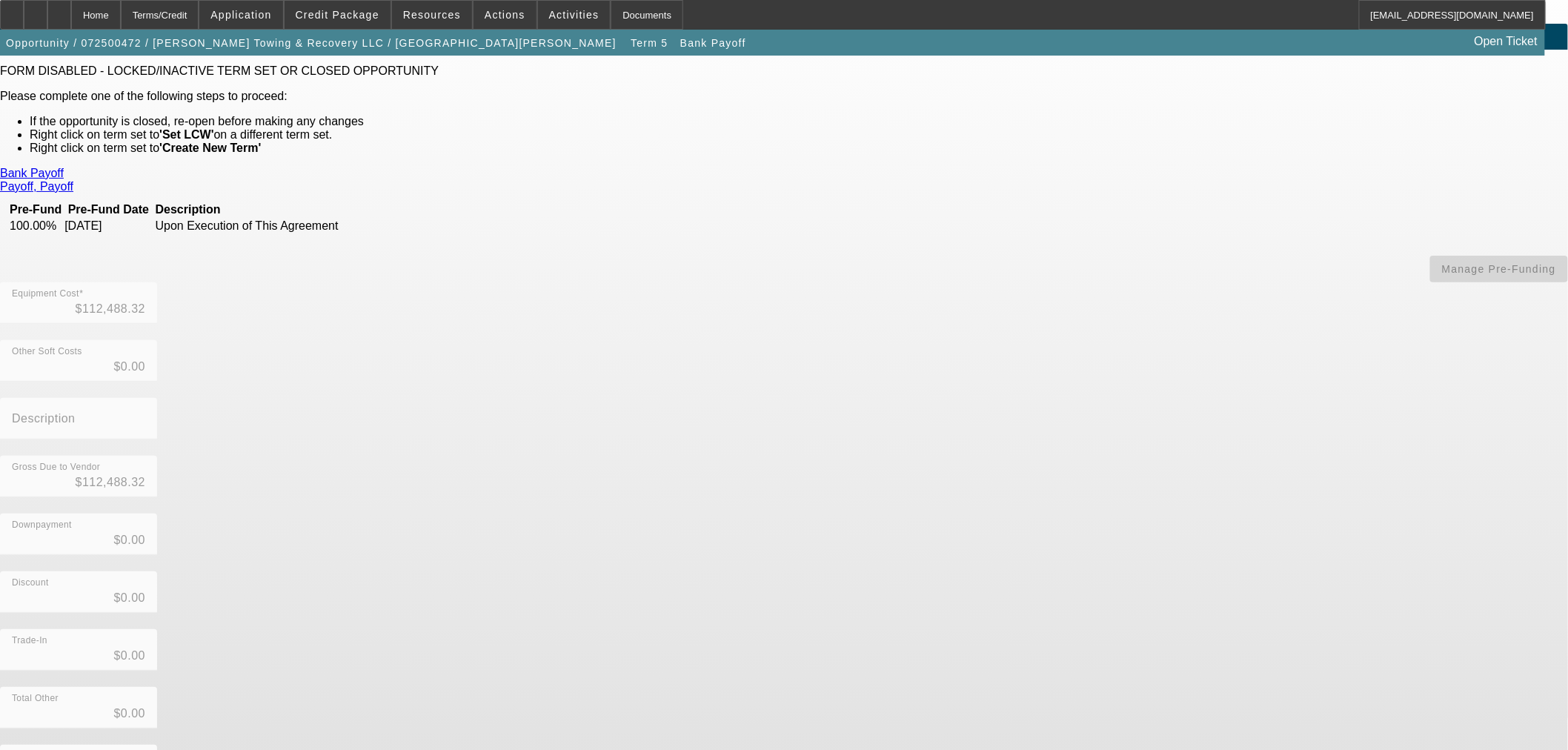
scroll to position [33, 0]
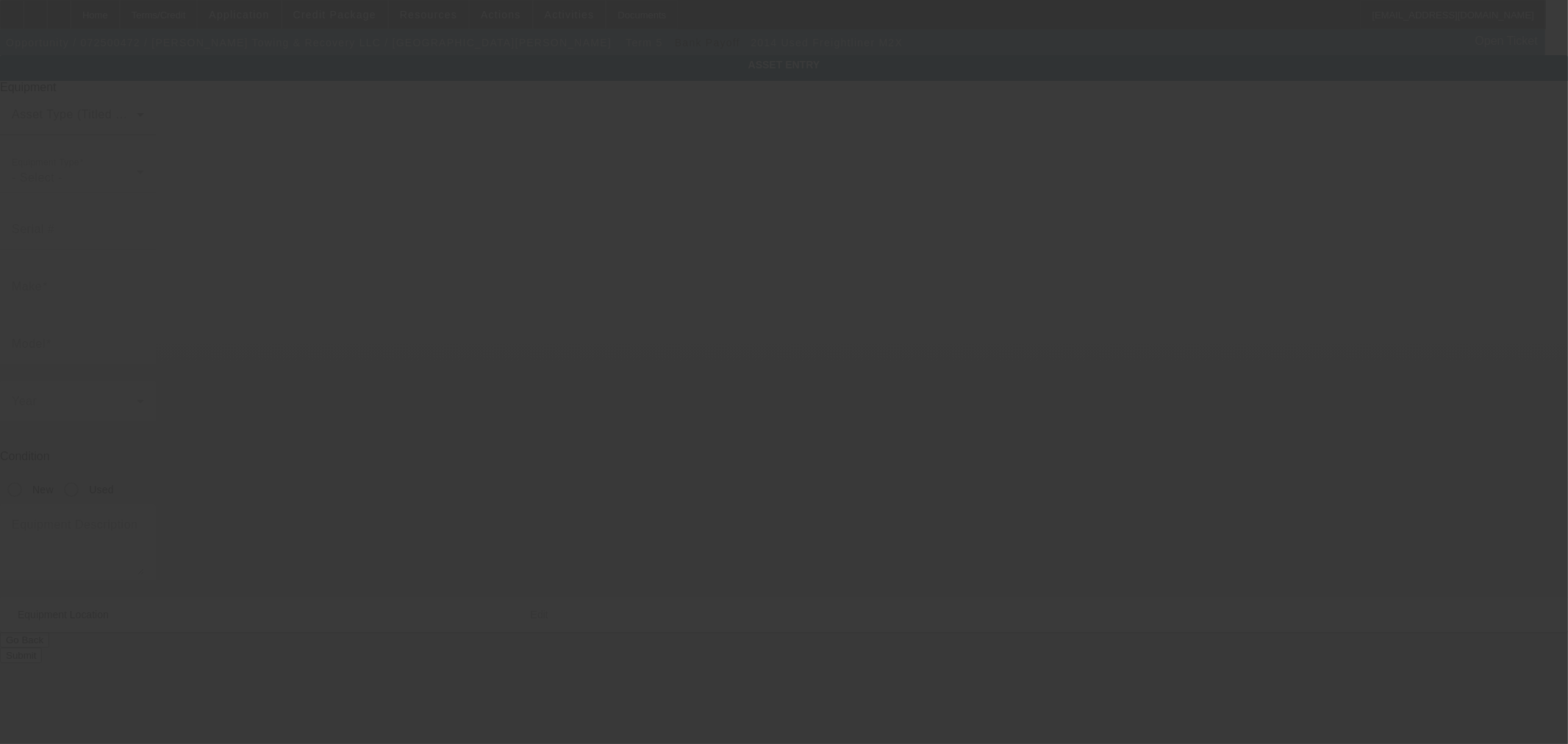
type input "3ALACXDT5EDFP1269"
type input "Freightliner"
type input "M2x"
radio input "true"
type textarea "with"
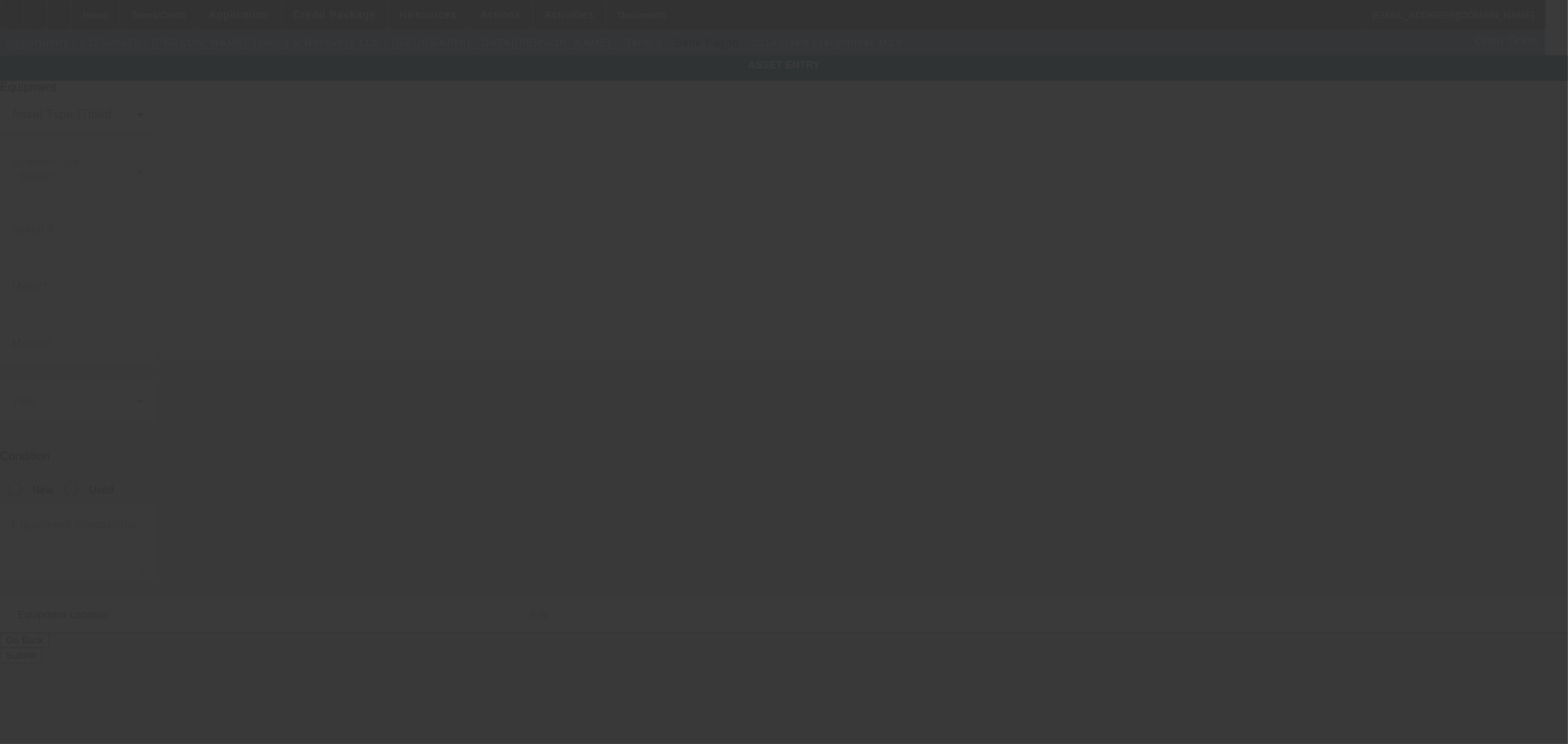
type input "264 Furnace St"
type input "Poultney"
type input "05764"
type input "Rutland"
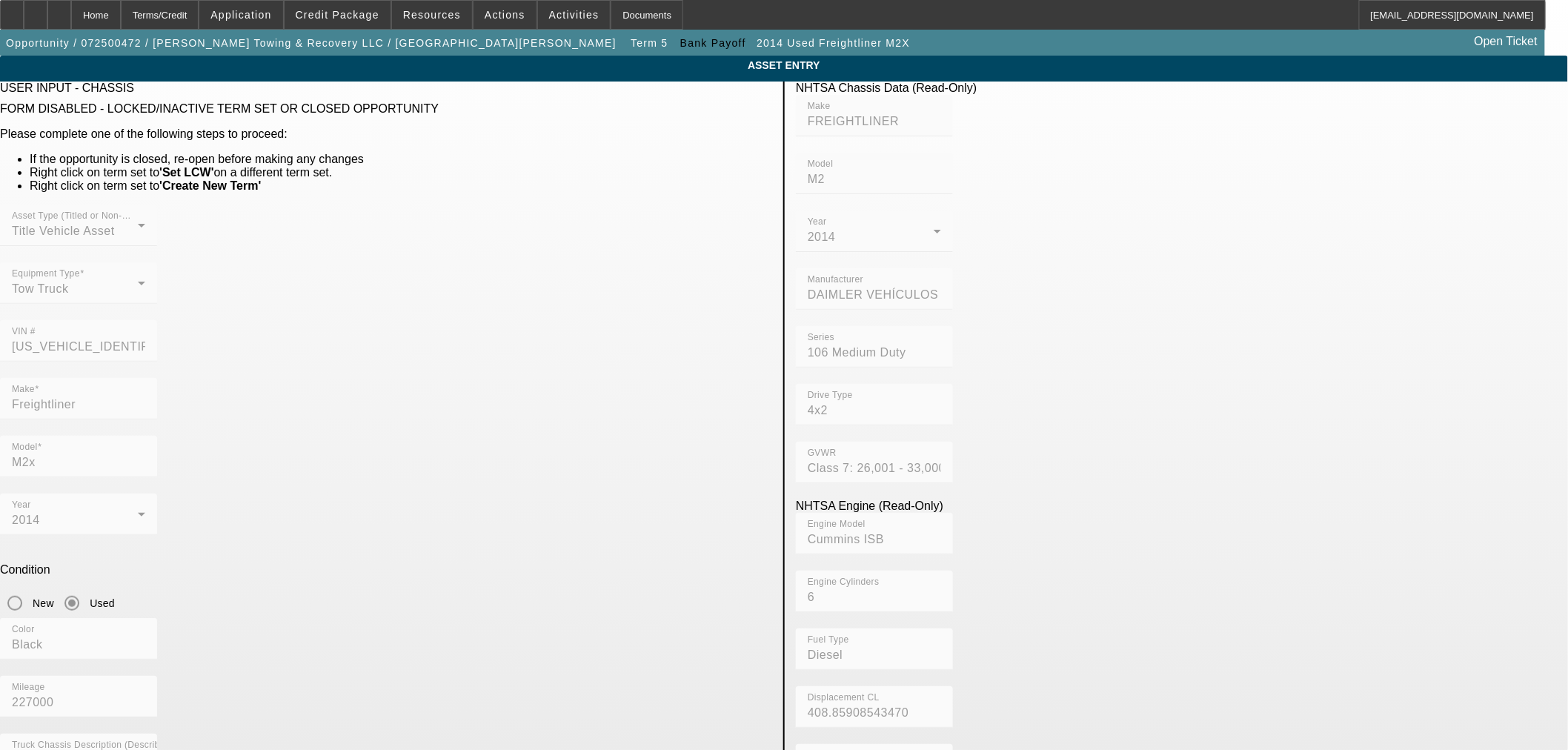
click at [565, 302] on div "Asset Type (Titled or Non-Titled) Title Vehicle Asset Equipment Type Tow Truck …" at bounding box center [386, 291] width 773 height 173
click at [121, 5] on div "Home" at bounding box center [96, 15] width 50 height 30
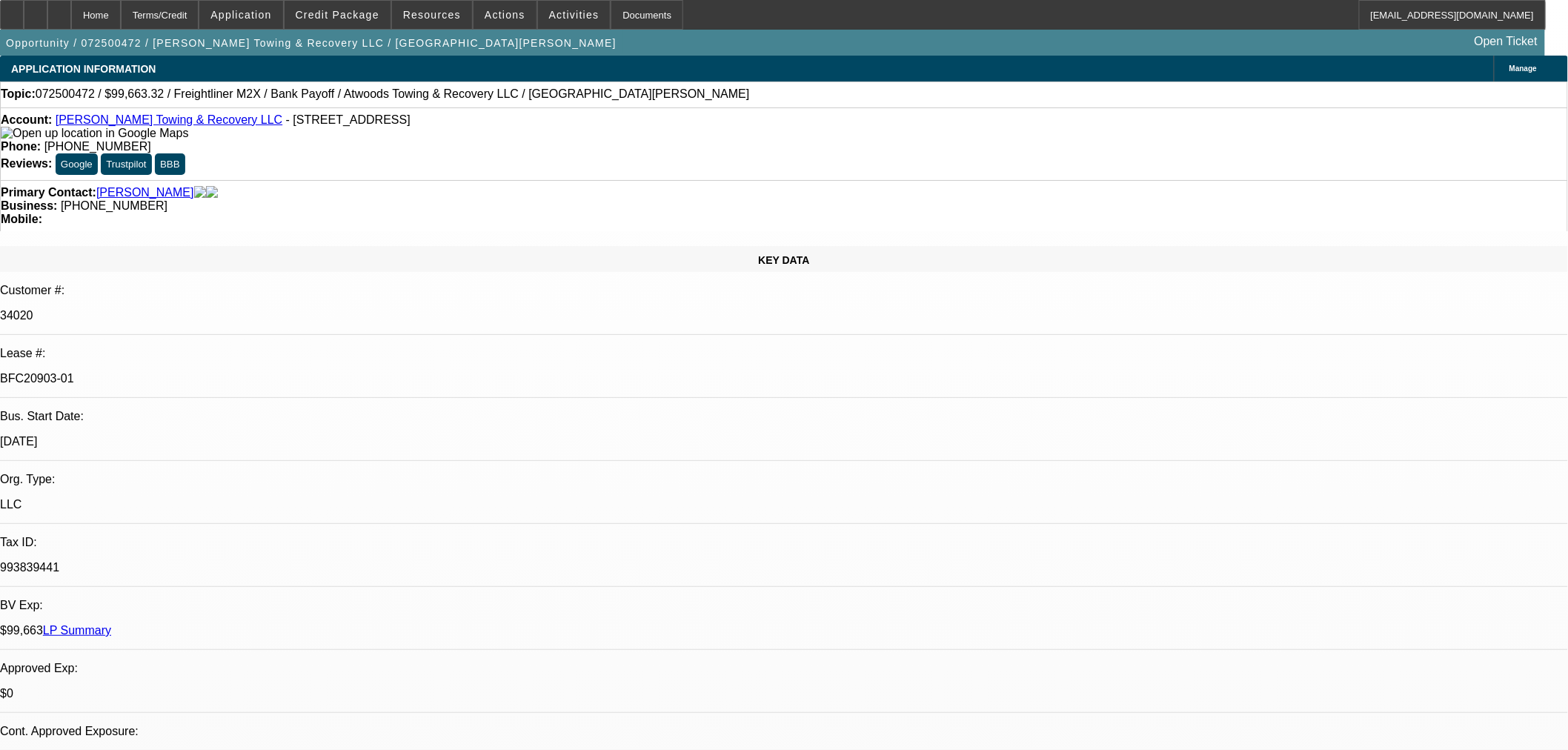
select select "0"
select select "2"
select select "0"
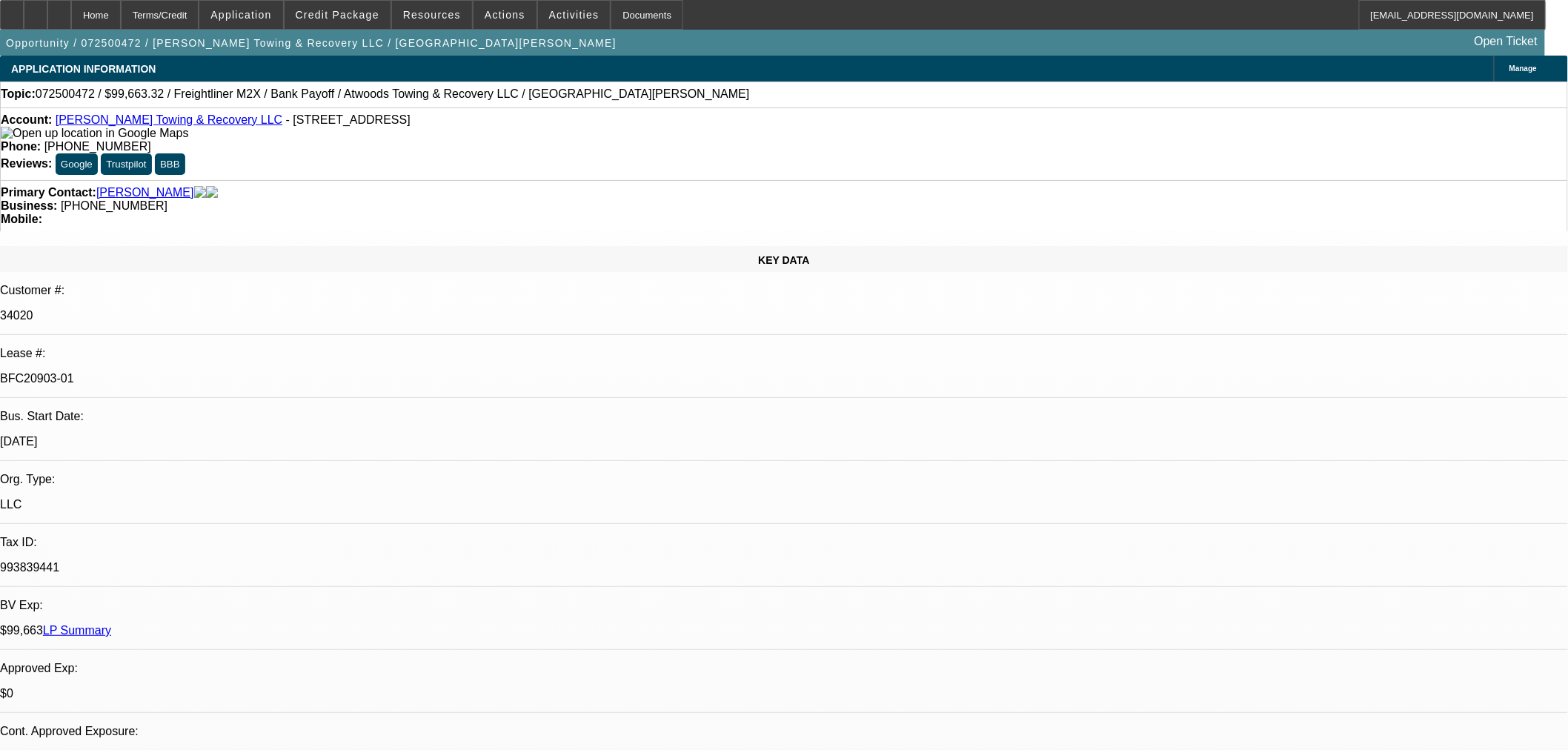
select select "6"
select select "0"
select select "6"
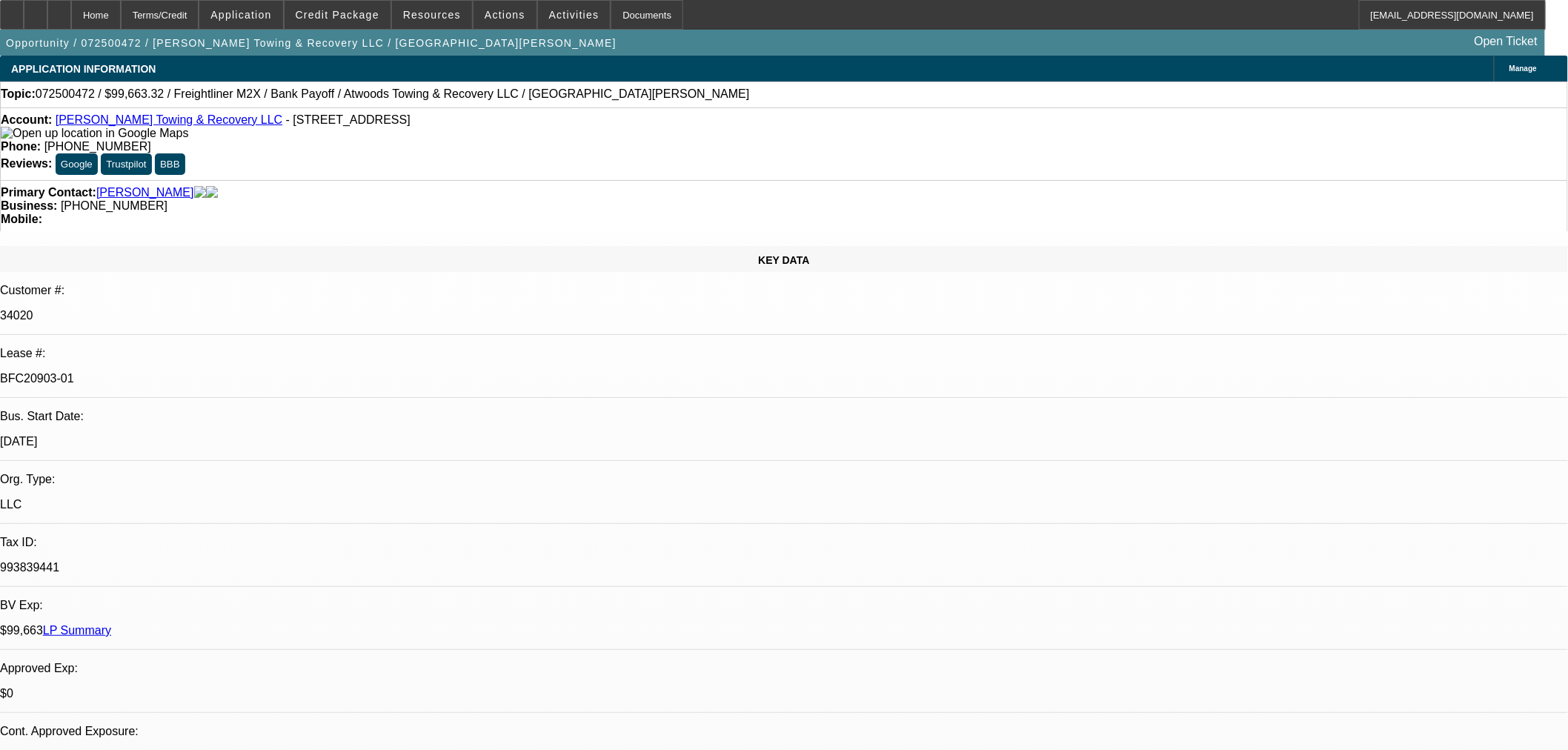
select select "0"
select select "6"
select select "0"
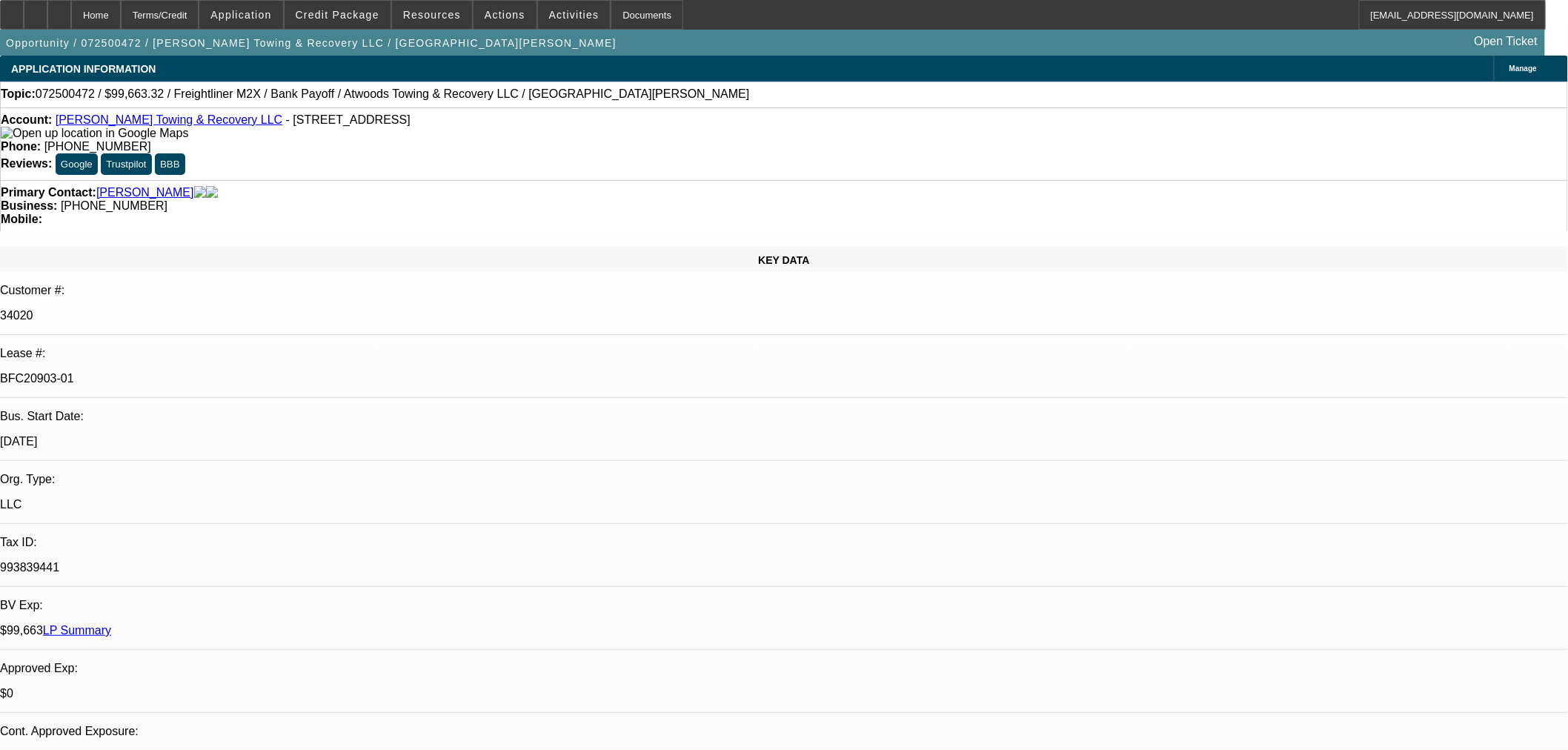
select select "2"
select select "0"
select select "6"
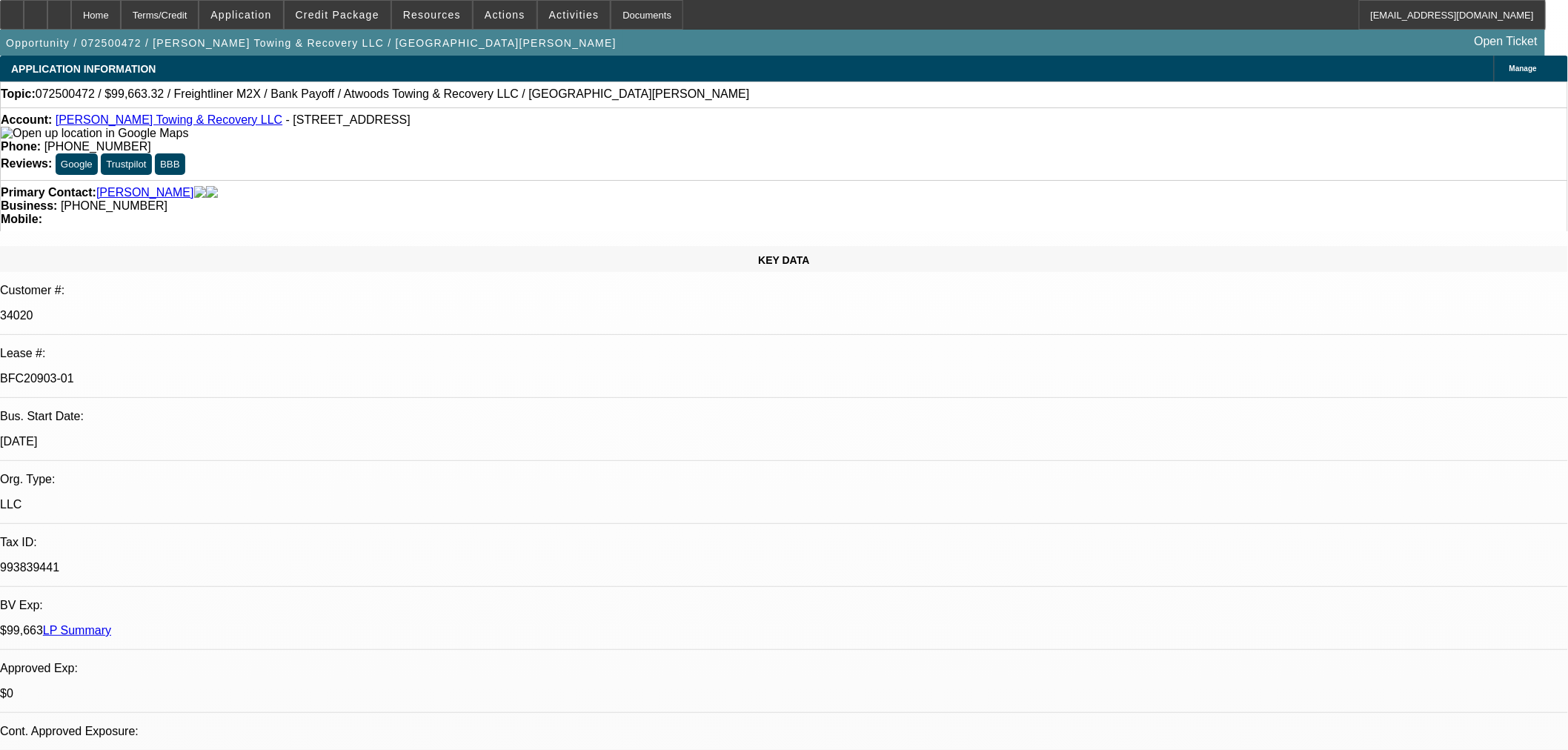
drag, startPoint x: 1122, startPoint y: 572, endPoint x: 1160, endPoint y: 571, distance: 38.0
drag, startPoint x: 1163, startPoint y: 572, endPoint x: 1191, endPoint y: 574, distance: 28.1
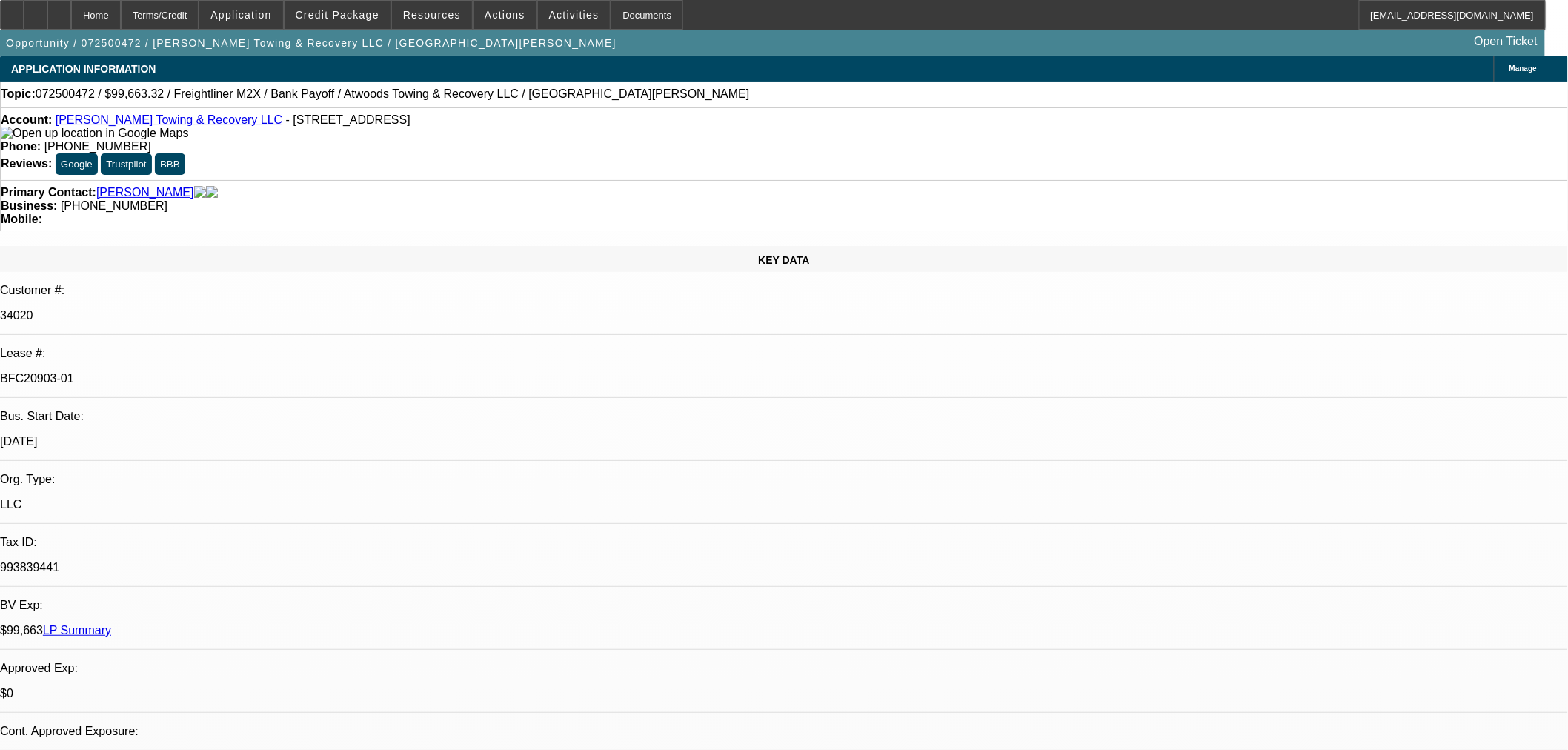
drag, startPoint x: 1127, startPoint y: 575, endPoint x: 1164, endPoint y: 575, distance: 37.0
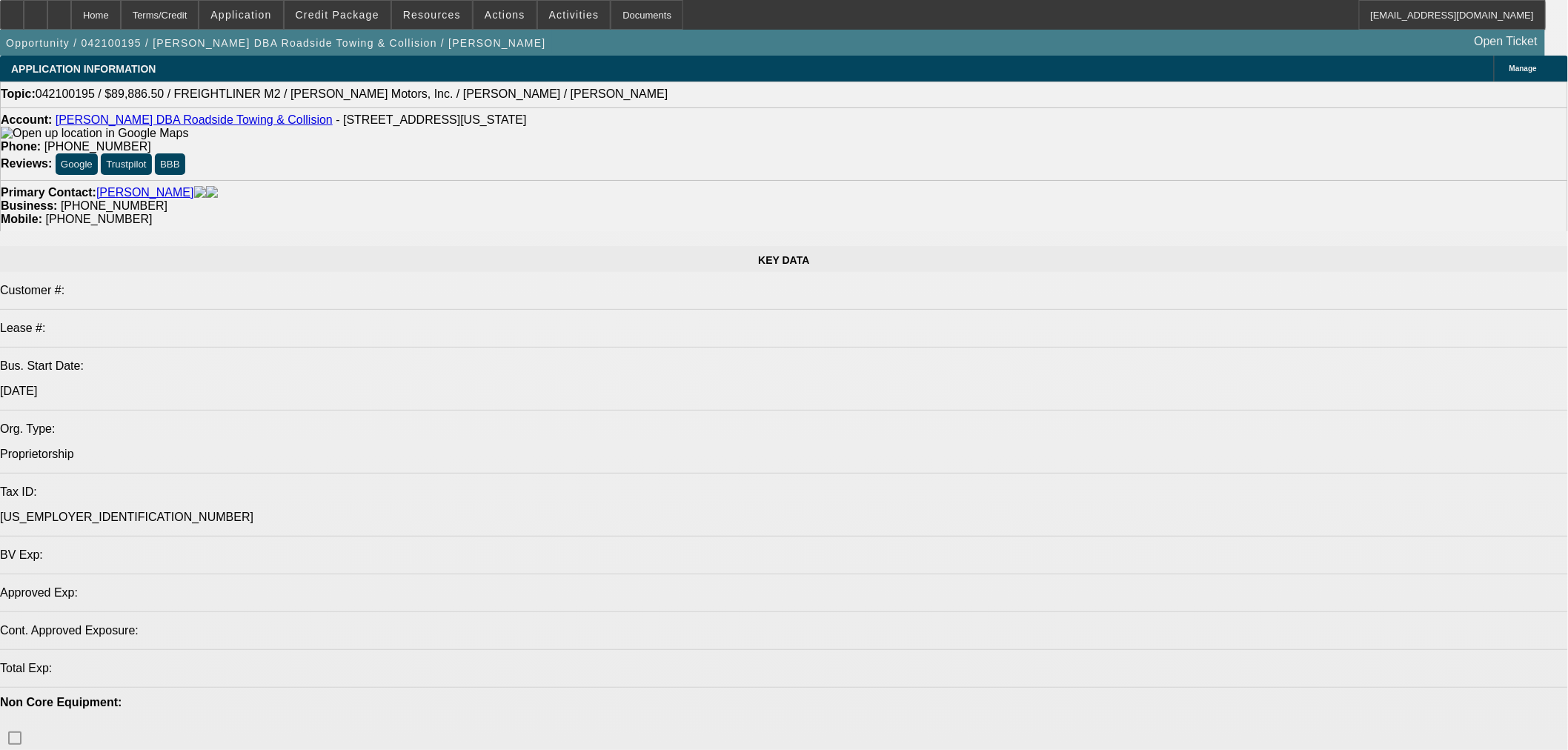
select select "0"
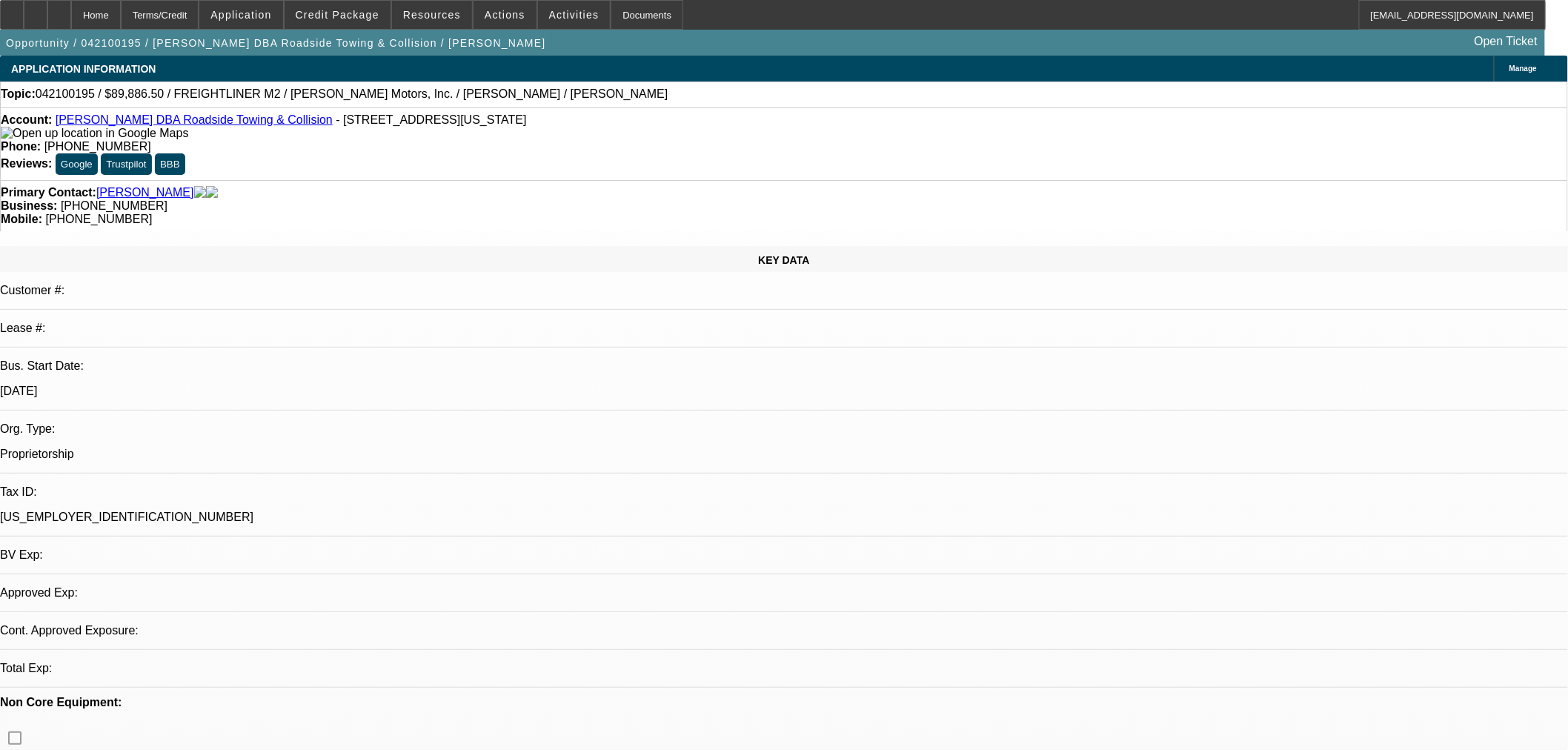
select select "0"
select select "2"
select select "0"
select select "6"
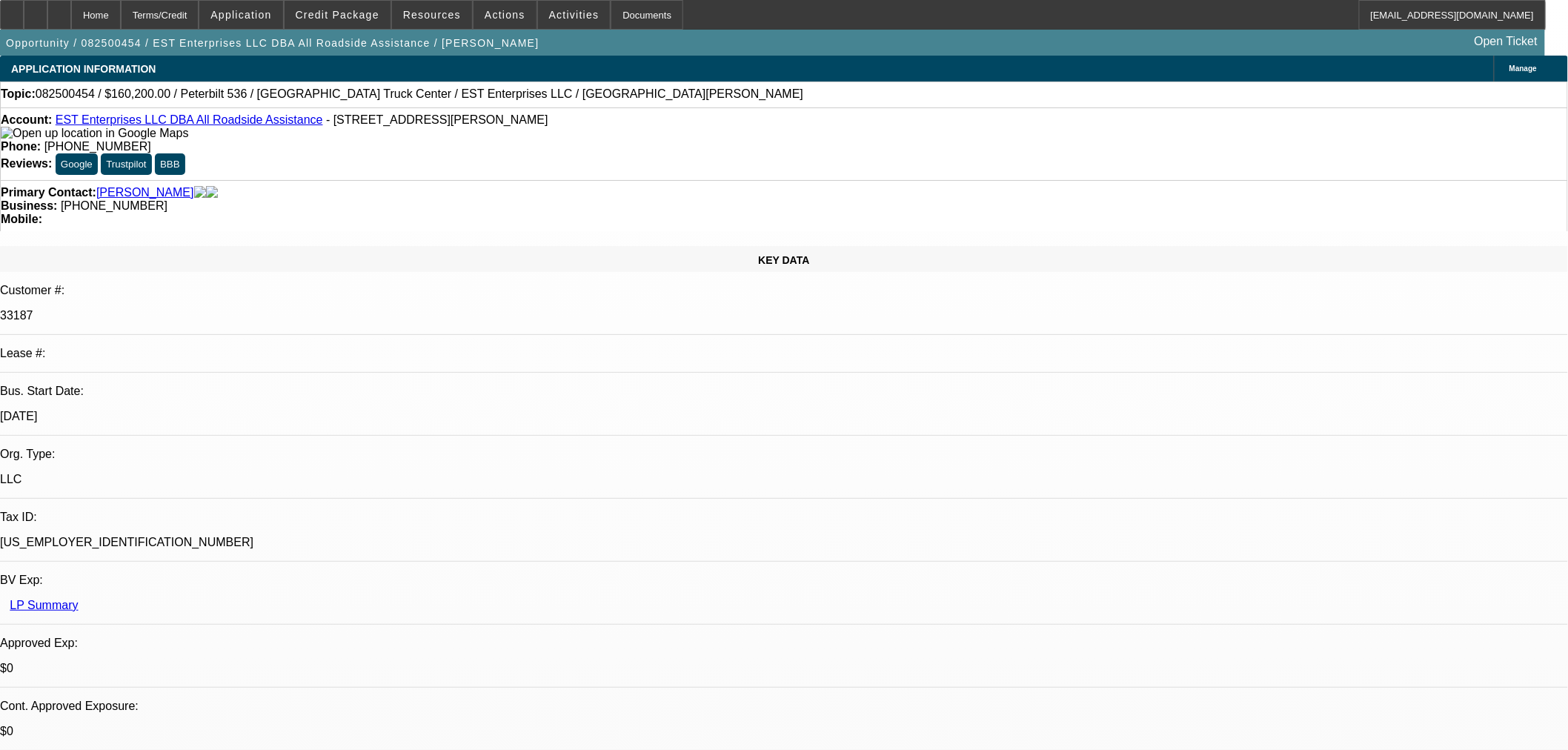
select select "0.1"
select select "2"
select select "0.1"
select select "4"
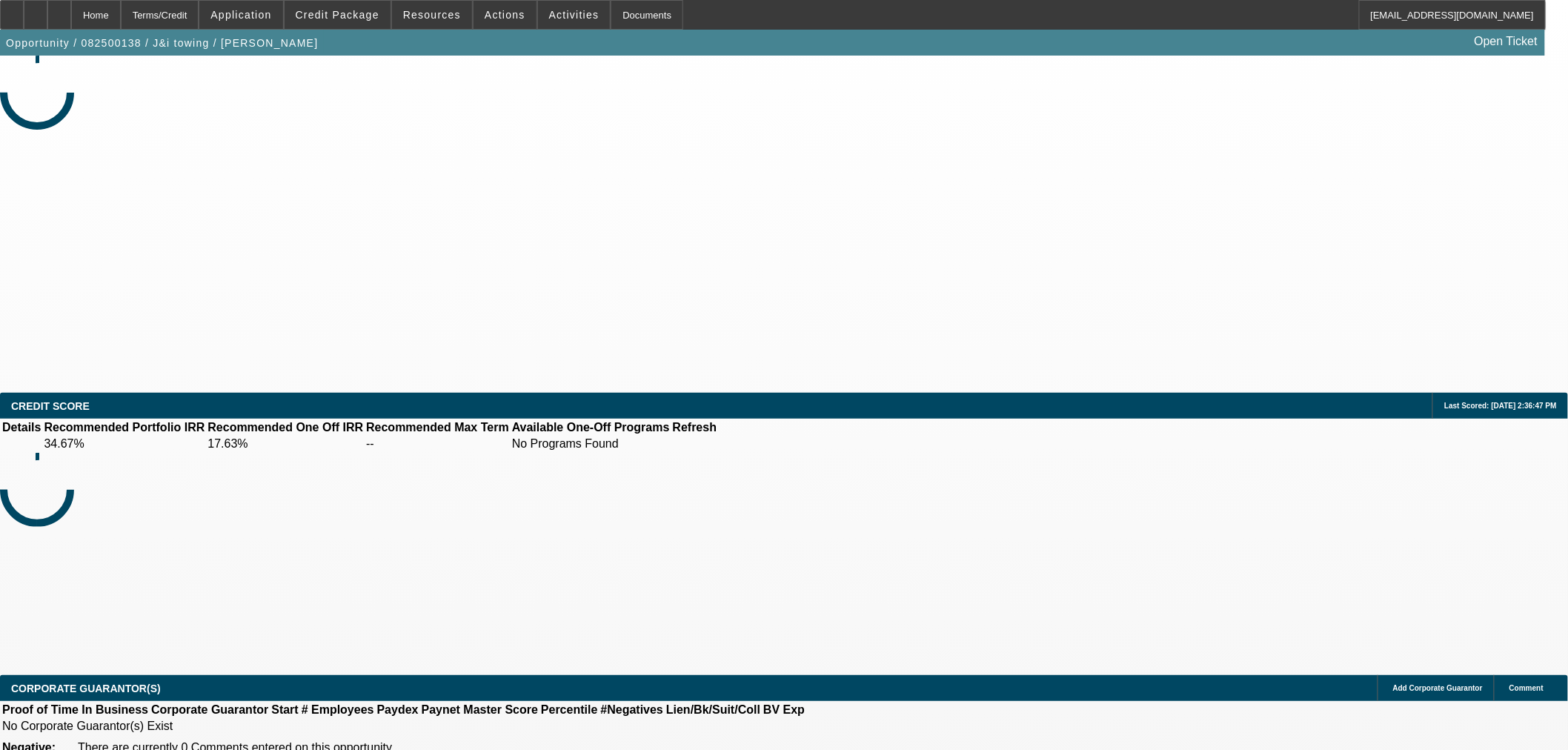
select select "0"
select select "2"
select select "0.1"
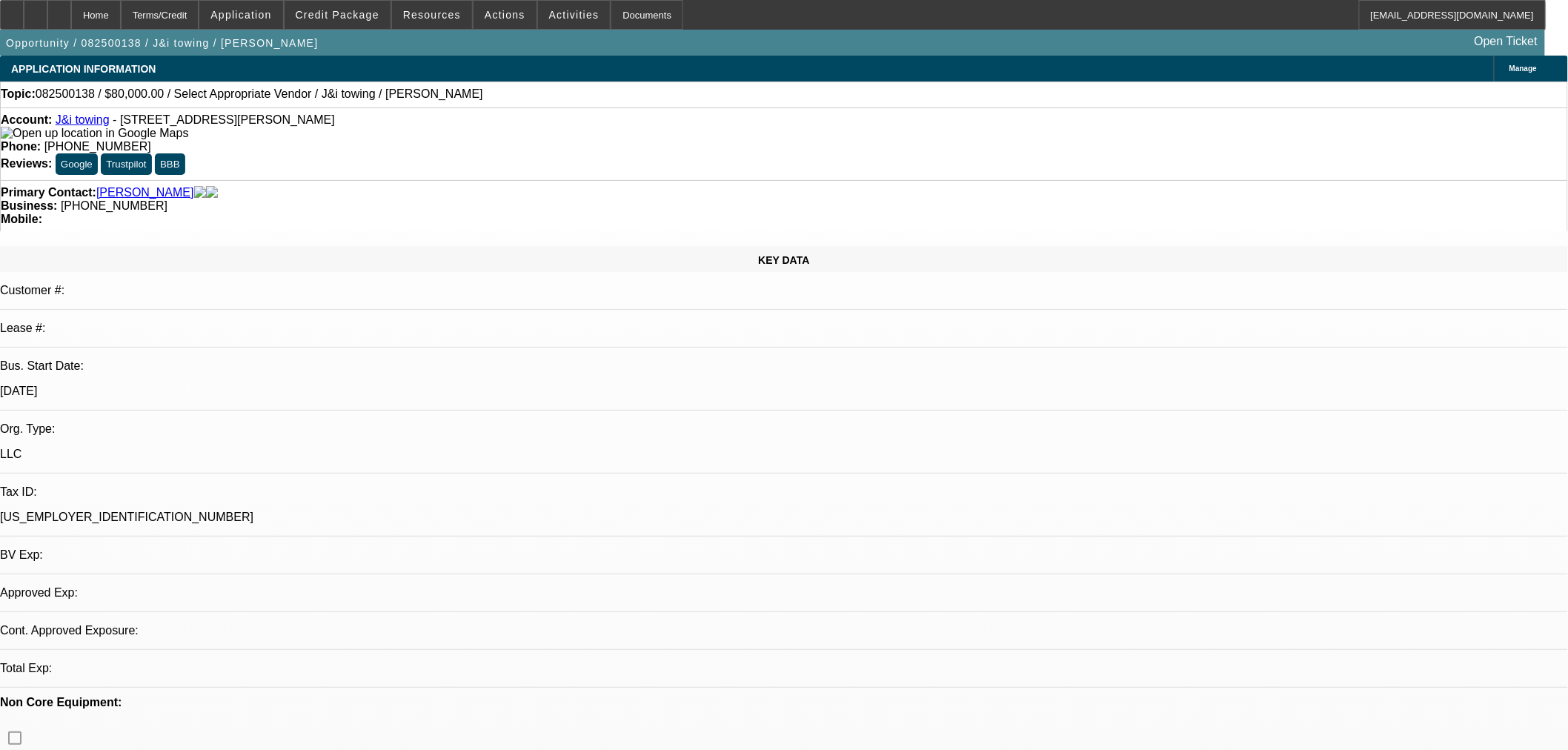
select select "1"
select select "2"
select select "4"
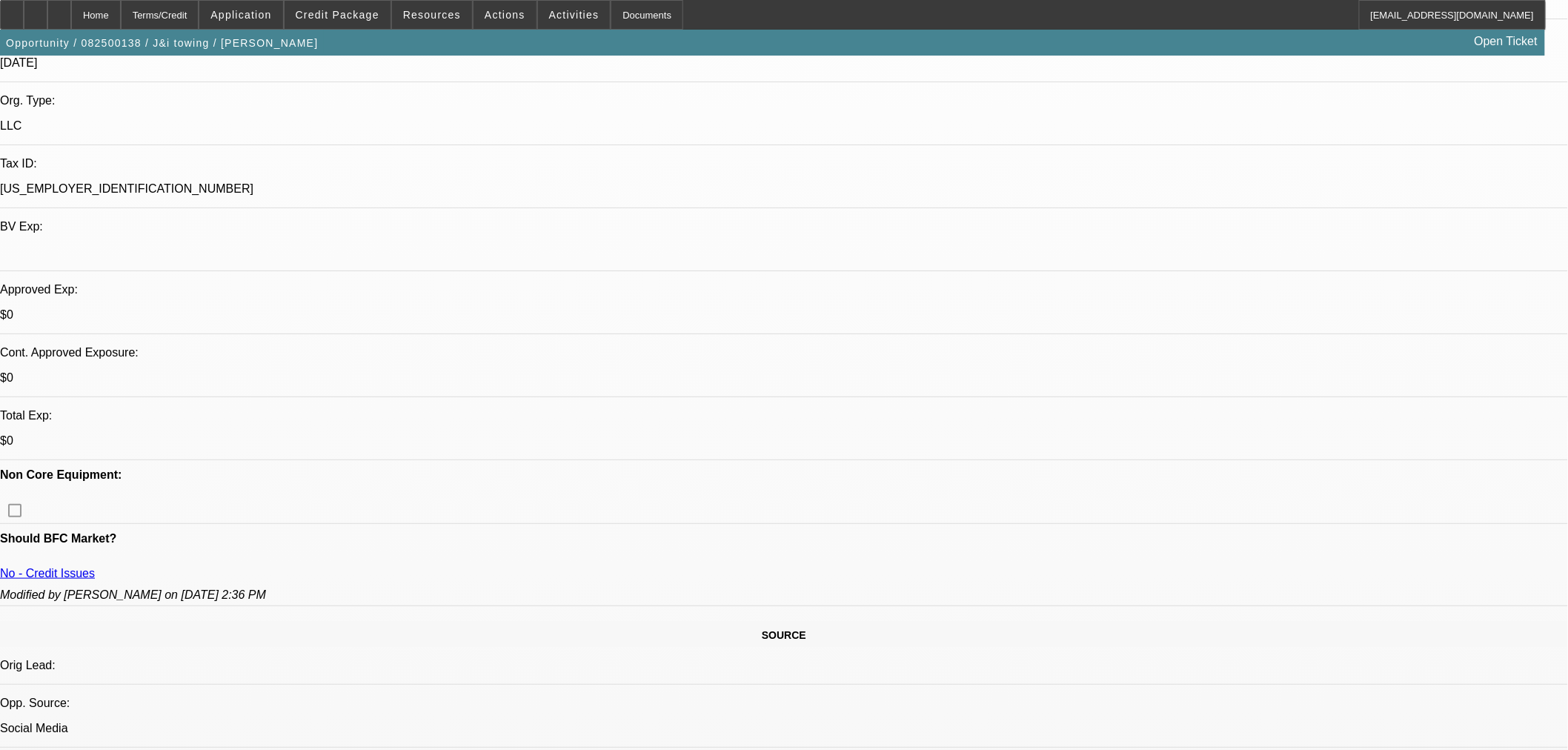
scroll to position [329, 0]
